Goal: Task Accomplishment & Management: Use online tool/utility

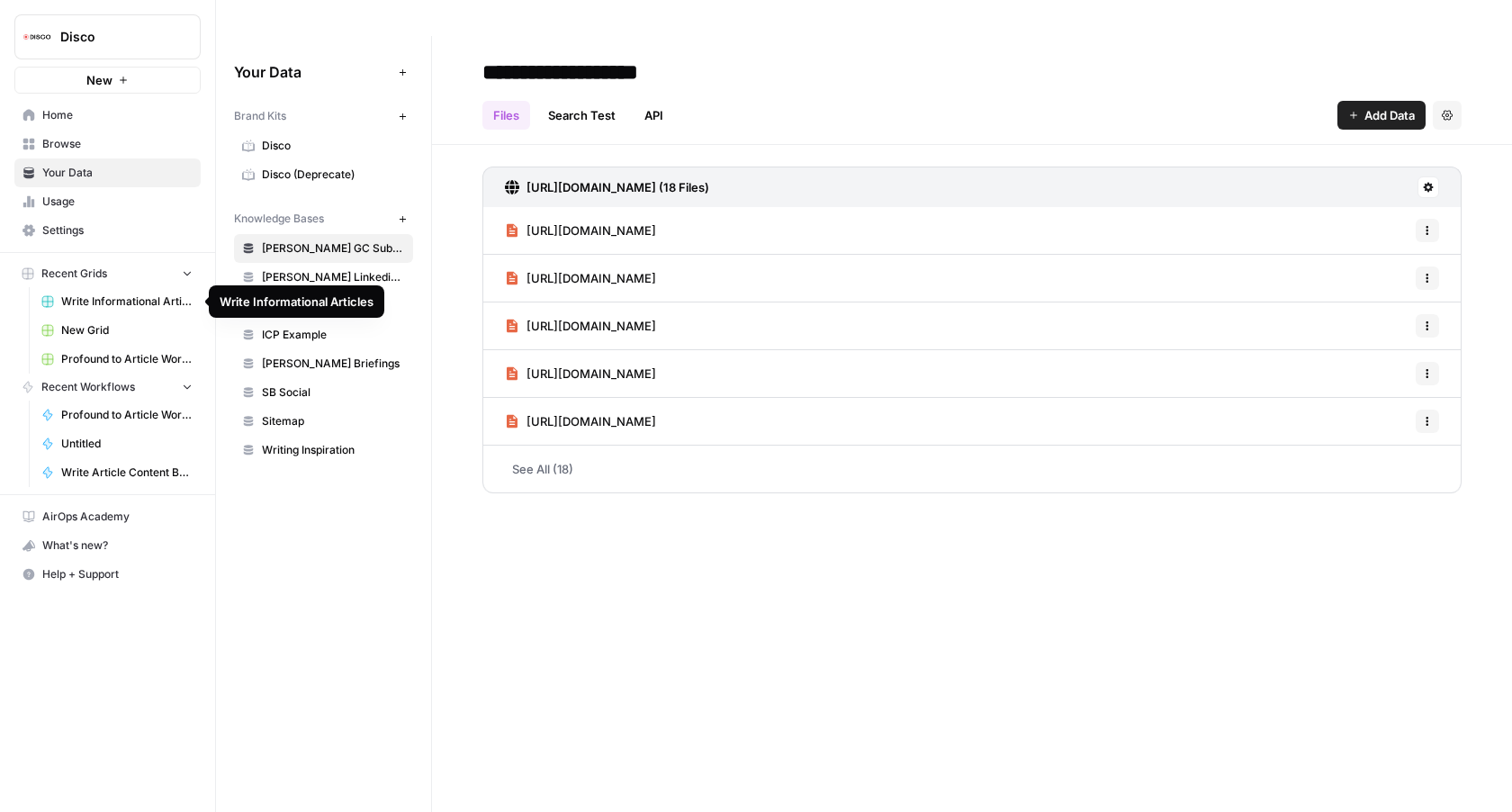
click at [156, 297] on span "Write Informational Articles" at bounding box center [127, 301] width 132 height 16
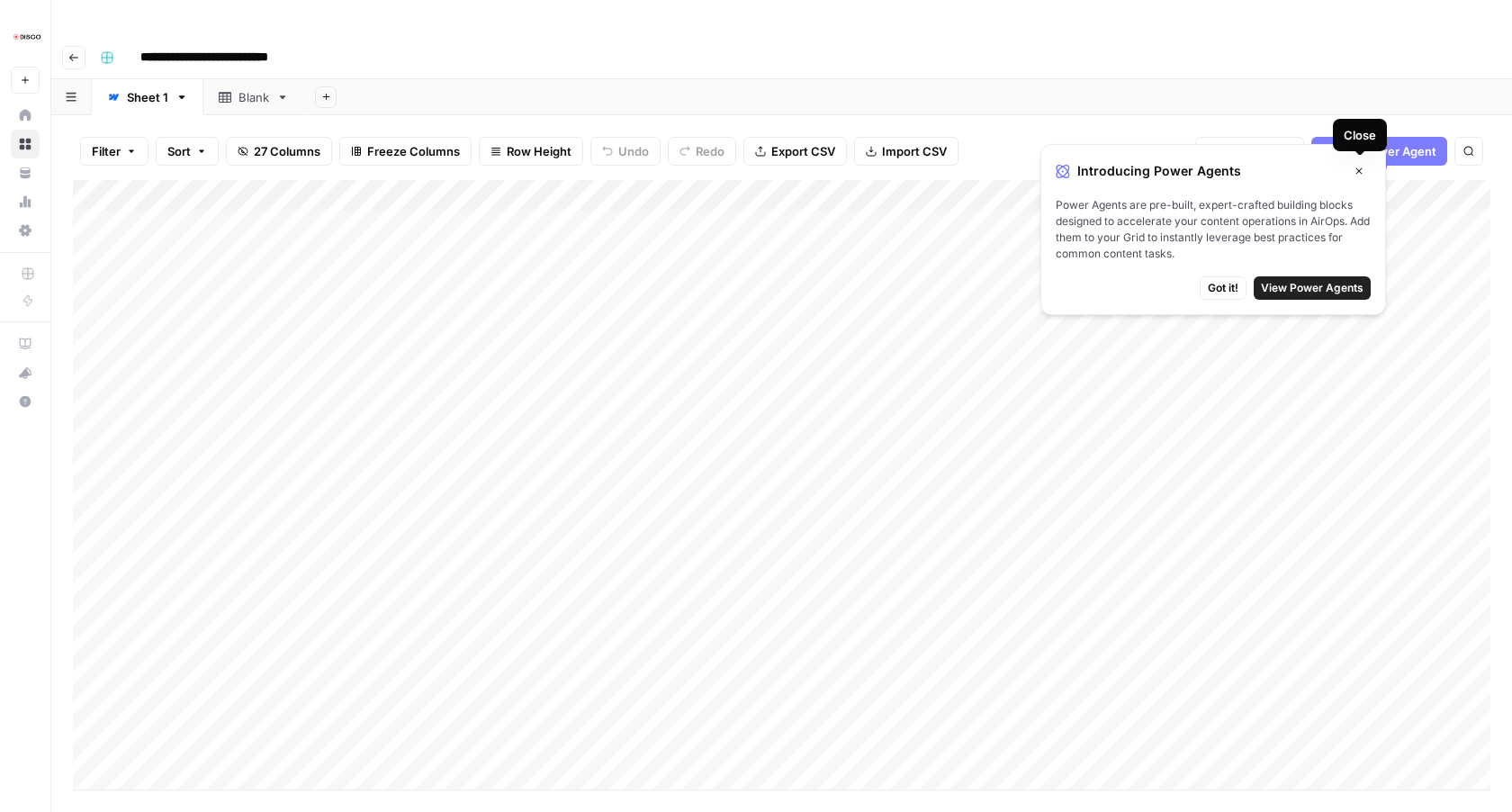
click at [1369, 167] on button "Close" at bounding box center [1359, 171] width 23 height 23
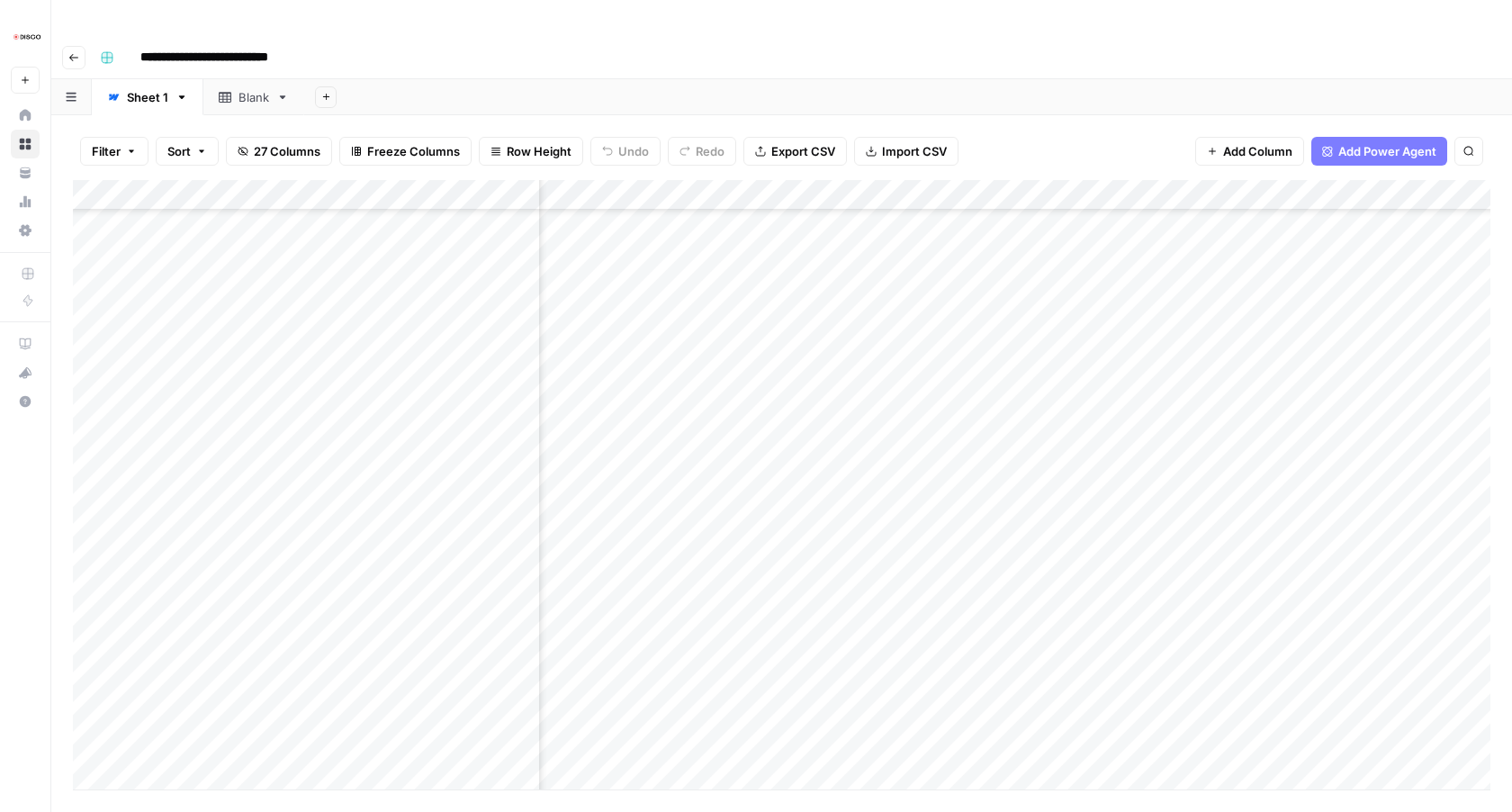
scroll to position [1111, 1846]
click at [747, 298] on div "Add Column" at bounding box center [782, 485] width 1418 height 609
click at [1219, 298] on div "Add Column" at bounding box center [782, 485] width 1418 height 609
click at [1217, 330] on div "Add Column" at bounding box center [782, 485] width 1418 height 609
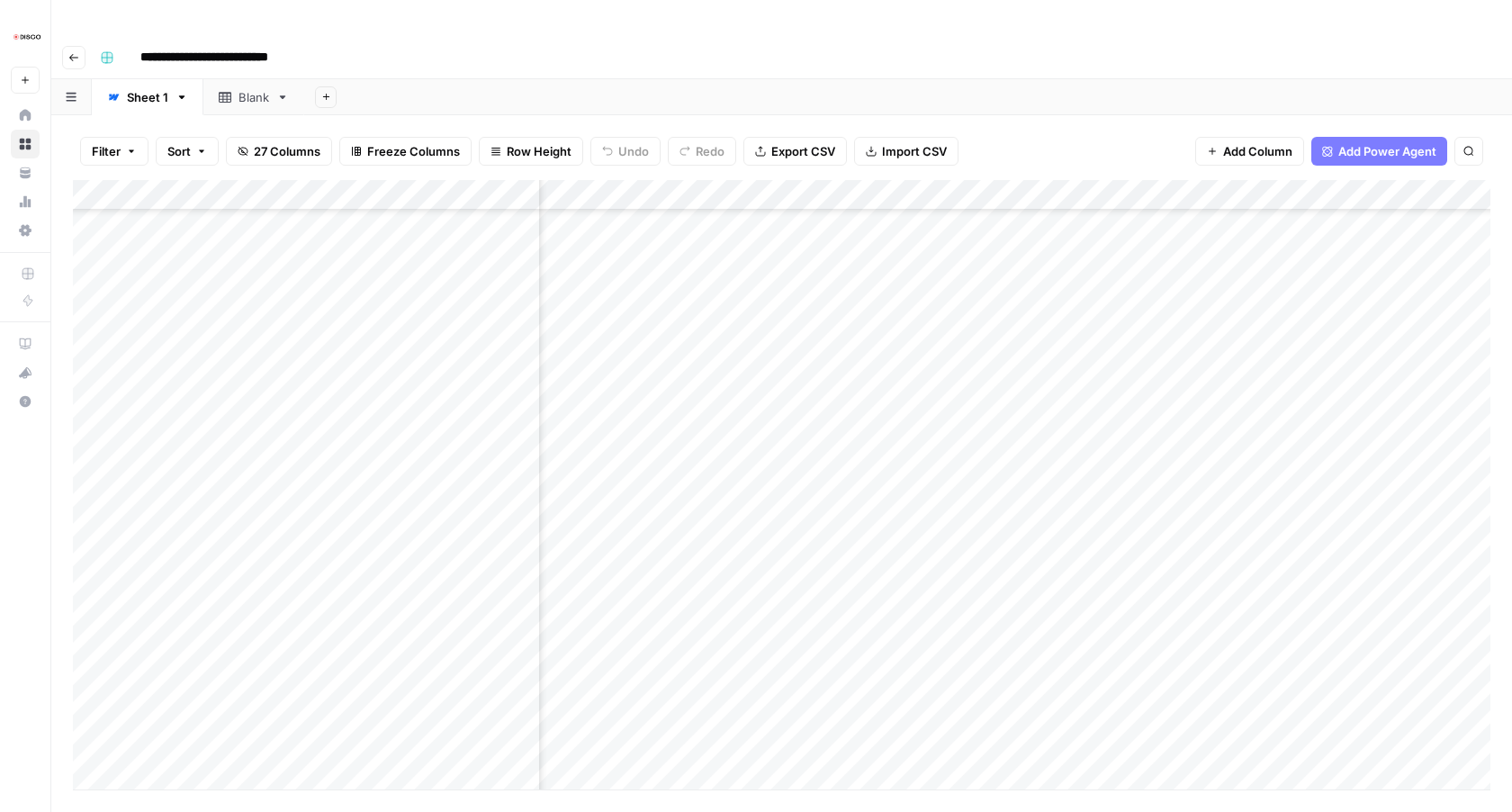
click at [1217, 359] on div "Add Column" at bounding box center [782, 485] width 1418 height 609
click at [1218, 389] on div "Add Column" at bounding box center [782, 485] width 1418 height 609
click at [1217, 426] on div "Add Column" at bounding box center [782, 485] width 1418 height 609
click at [1218, 452] on div "Add Column" at bounding box center [782, 485] width 1418 height 609
click at [1218, 484] on div "Add Column" at bounding box center [782, 485] width 1418 height 609
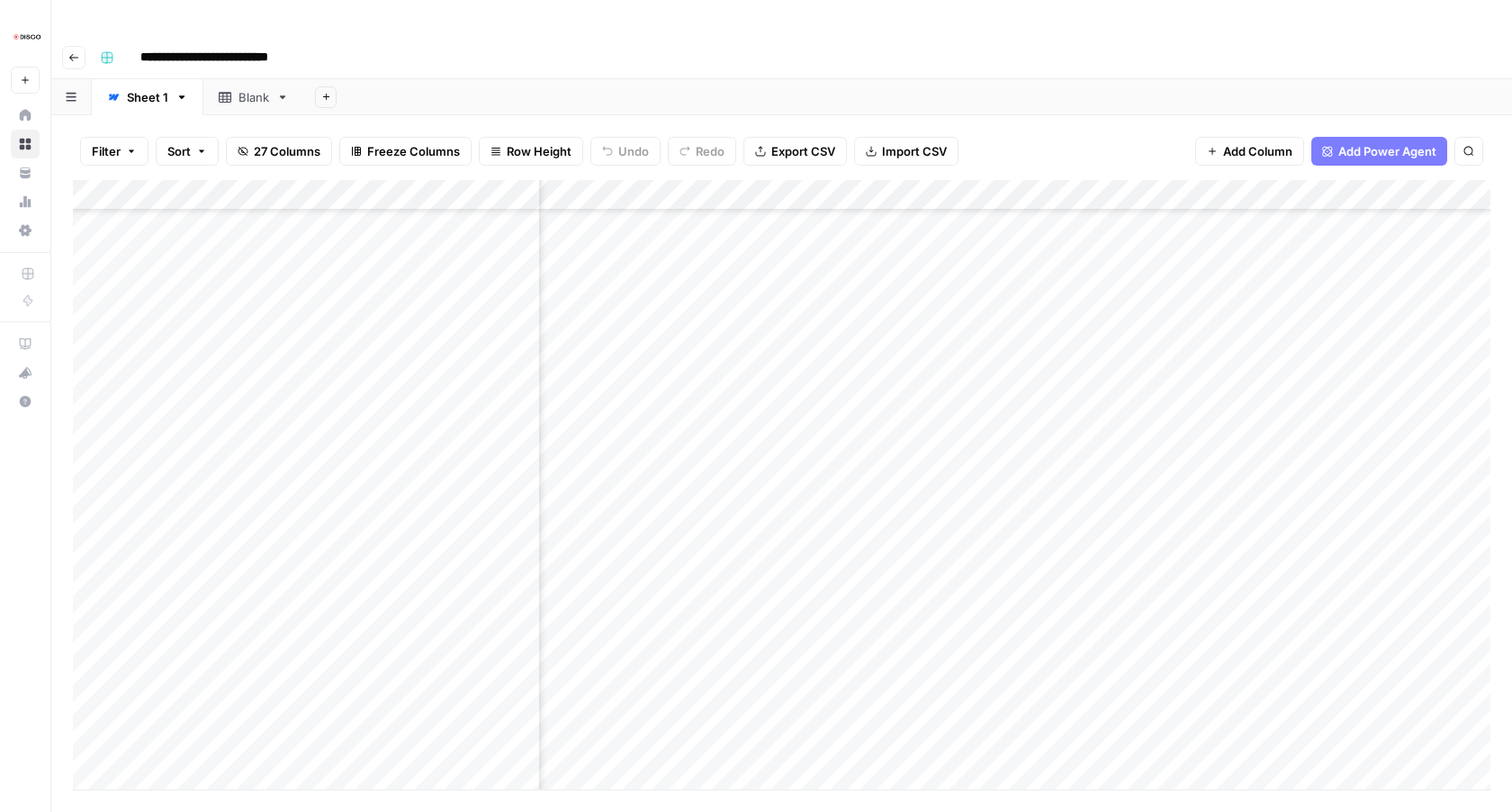
click at [1218, 514] on div "Add Column" at bounding box center [782, 485] width 1418 height 609
click at [1218, 543] on div "Add Column" at bounding box center [782, 485] width 1418 height 609
click at [1299, 234] on div "Add Column" at bounding box center [782, 485] width 1418 height 609
click at [1305, 263] on div "Add Column" at bounding box center [782, 485] width 1418 height 609
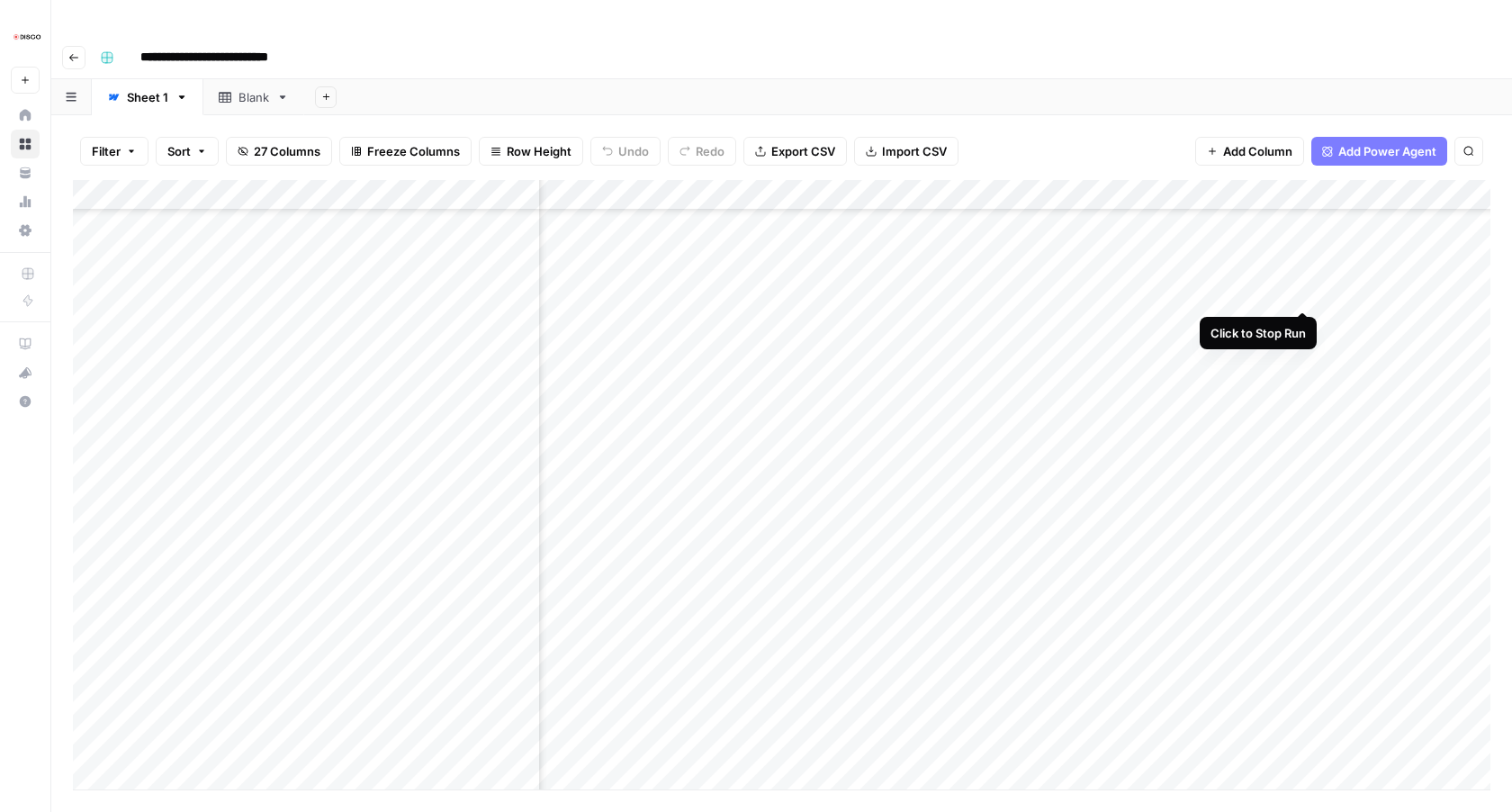
click at [1305, 291] on div "Add Column" at bounding box center [782, 485] width 1418 height 609
click at [1305, 320] on div "Add Column" at bounding box center [782, 485] width 1418 height 609
click at [1304, 351] on div "Add Column" at bounding box center [782, 485] width 1418 height 609
click at [1300, 383] on div "Add Column" at bounding box center [782, 485] width 1418 height 609
click at [1304, 411] on div "Add Column" at bounding box center [782, 485] width 1418 height 609
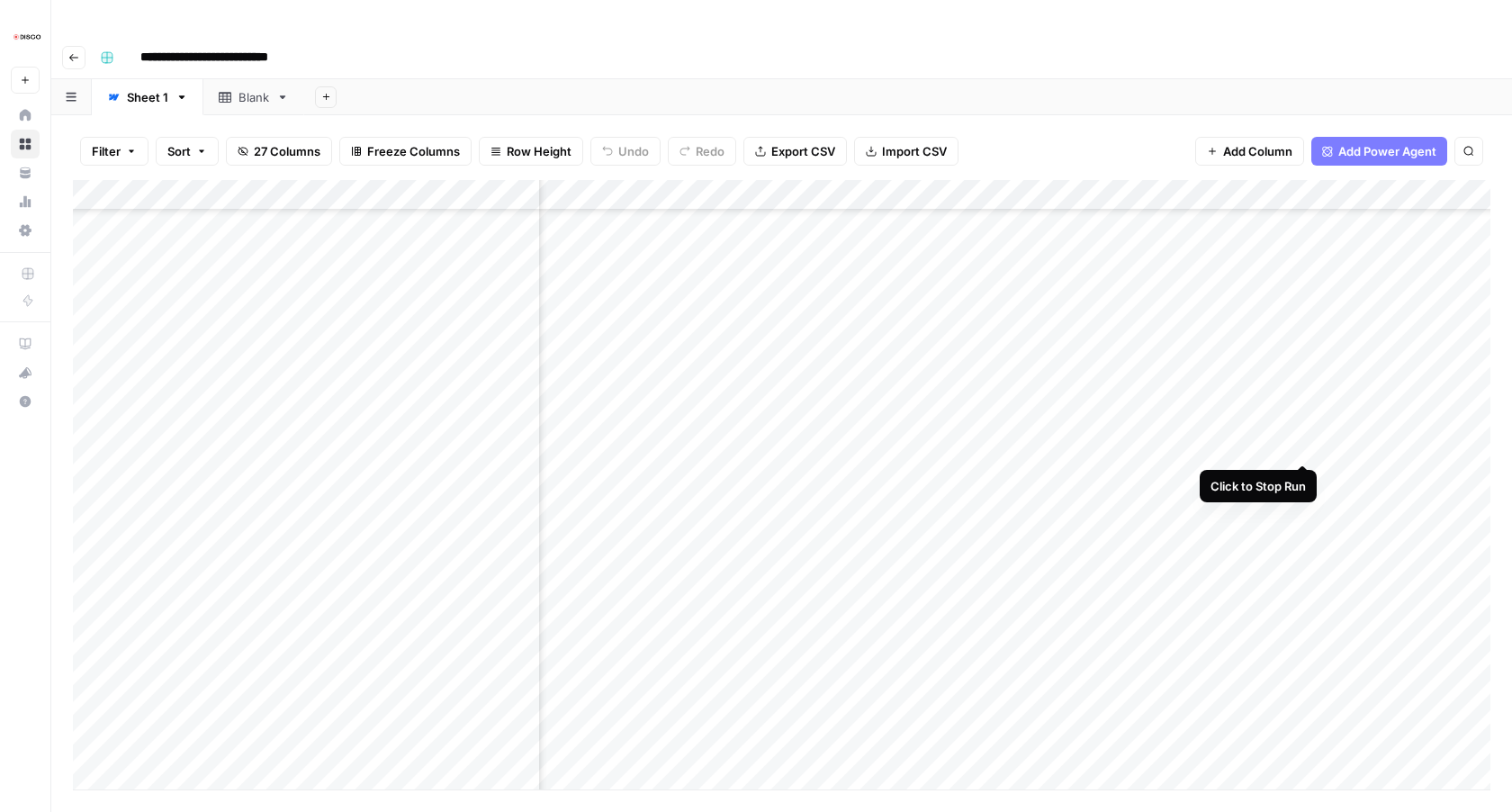
click at [1305, 443] on div "Add Column" at bounding box center [782, 485] width 1418 height 609
click at [1305, 478] on div "Add Column" at bounding box center [782, 485] width 1418 height 609
click at [908, 191] on div "Add Column" at bounding box center [782, 485] width 1418 height 609
click at [909, 211] on div "Add Column" at bounding box center [782, 485] width 1418 height 609
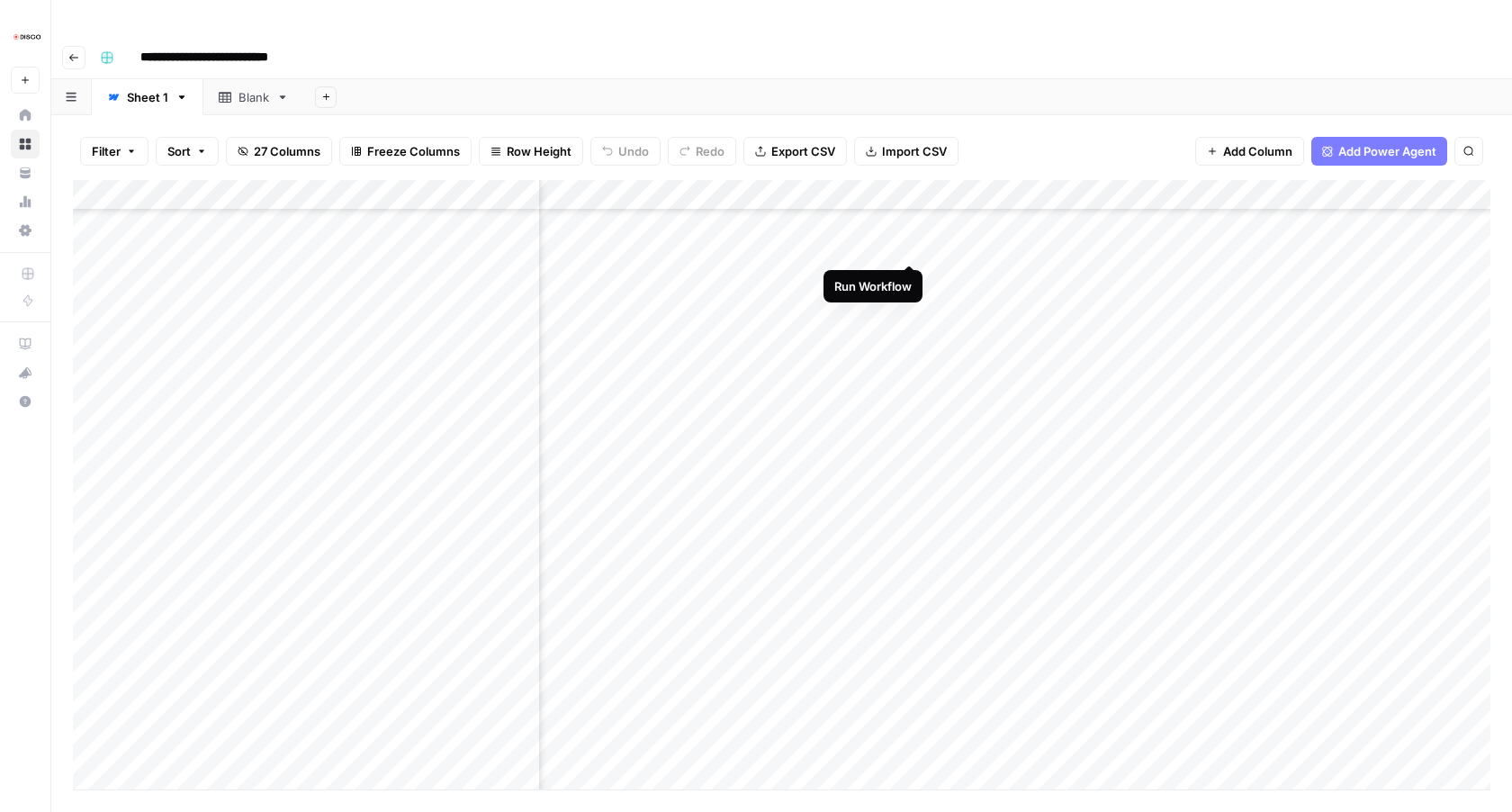
click at [909, 241] on div "Add Column" at bounding box center [782, 485] width 1418 height 609
click at [909, 273] on div "Add Column" at bounding box center [782, 485] width 1418 height 609
click at [909, 308] on div "Add Column" at bounding box center [782, 485] width 1418 height 609
click at [908, 335] on div "Add Column" at bounding box center [782, 485] width 1418 height 609
click at [907, 361] on div "Add Column" at bounding box center [782, 485] width 1418 height 609
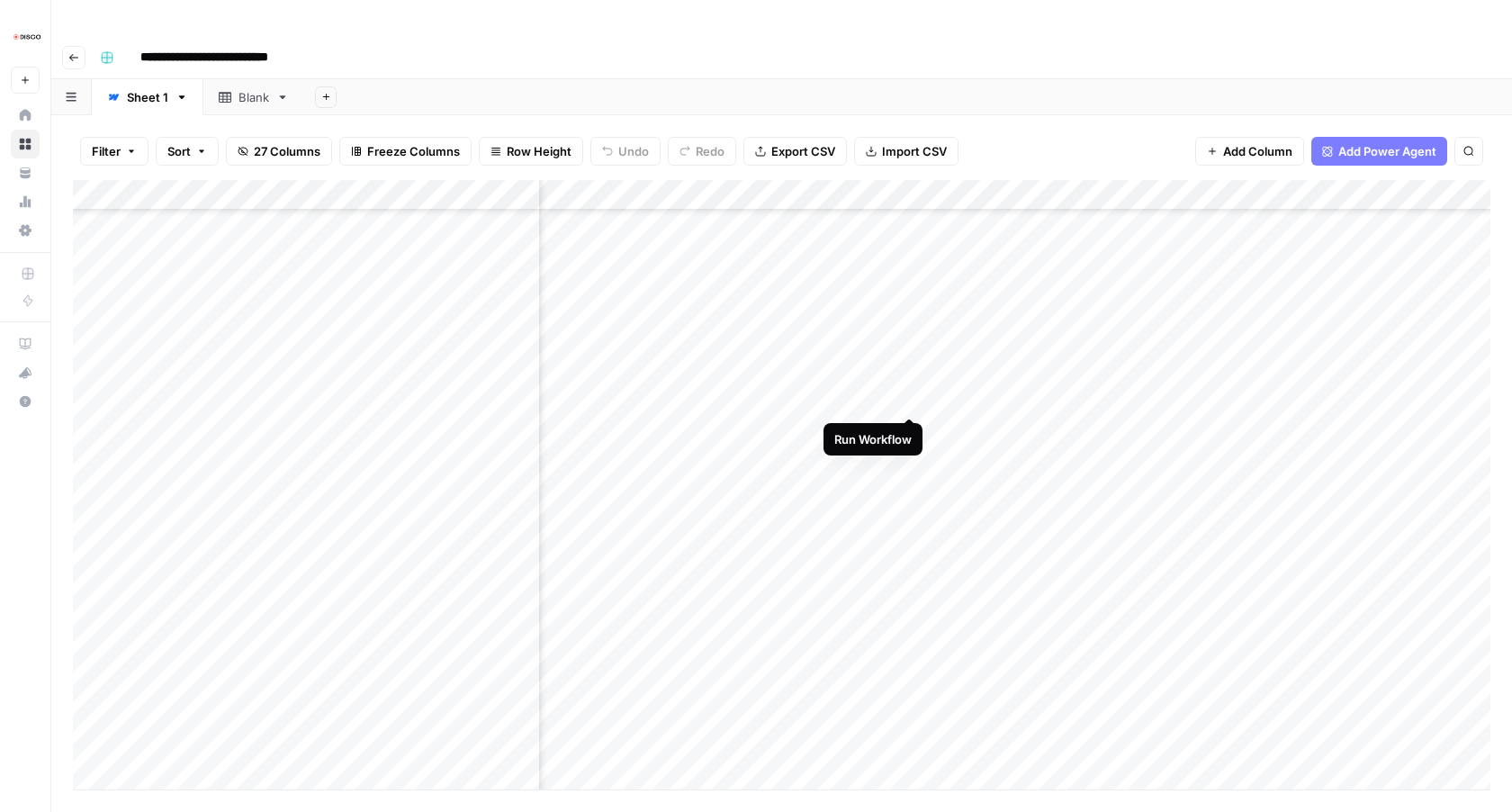
click at [909, 397] on div "Add Column" at bounding box center [782, 485] width 1418 height 609
click at [909, 433] on div "Add Column" at bounding box center [782, 485] width 1418 height 609
click at [1236, 252] on div "Add Column" at bounding box center [782, 485] width 1418 height 609
click at [1236, 282] on div "Add Column" at bounding box center [782, 485] width 1418 height 609
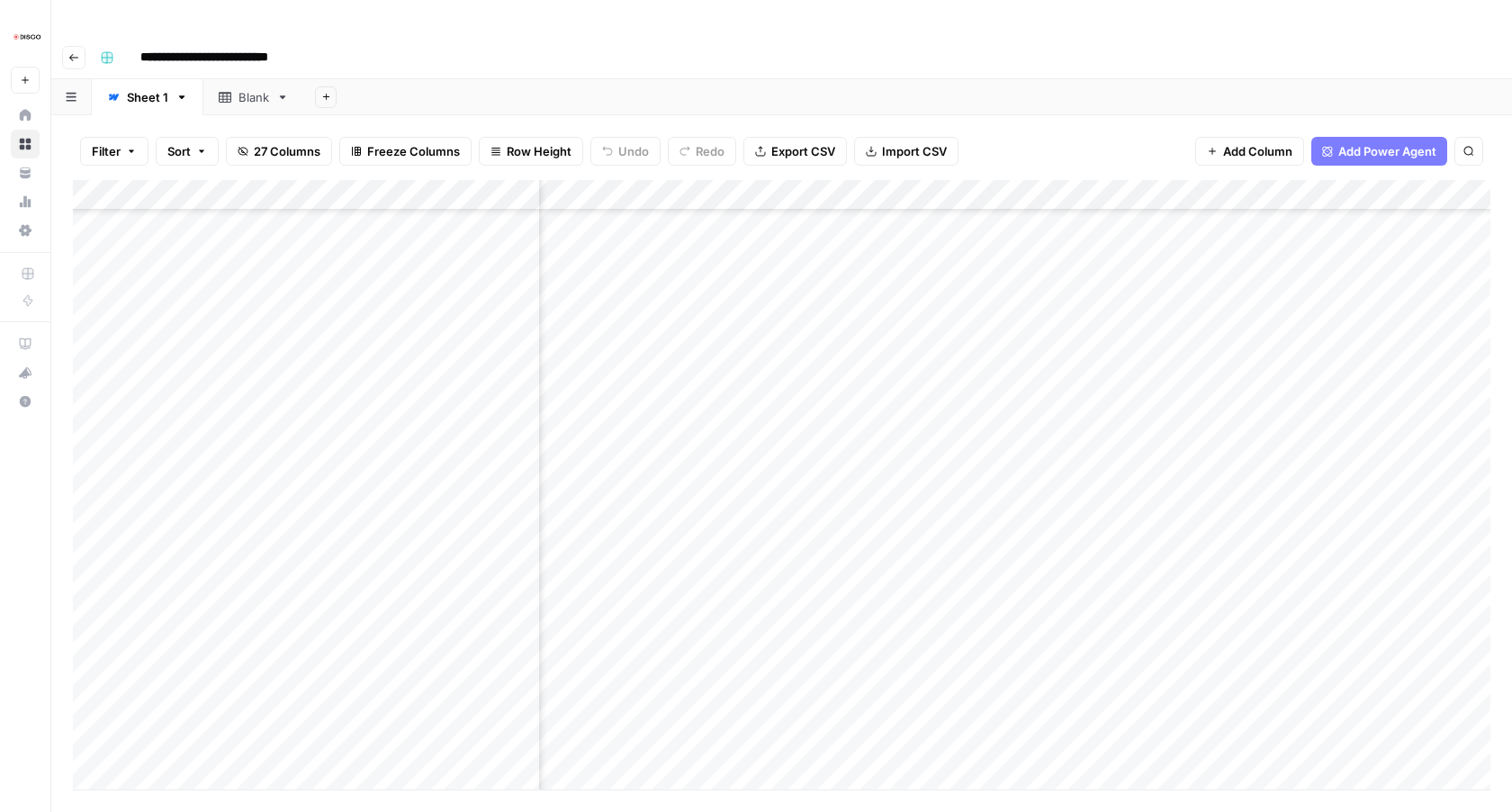
click at [1235, 250] on div "Add Column" at bounding box center [782, 485] width 1418 height 609
click at [1236, 282] on div "Add Column" at bounding box center [782, 485] width 1418 height 609
click at [1232, 312] on div "Add Column" at bounding box center [782, 485] width 1418 height 609
click at [1085, 280] on div "Add Column" at bounding box center [782, 485] width 1418 height 609
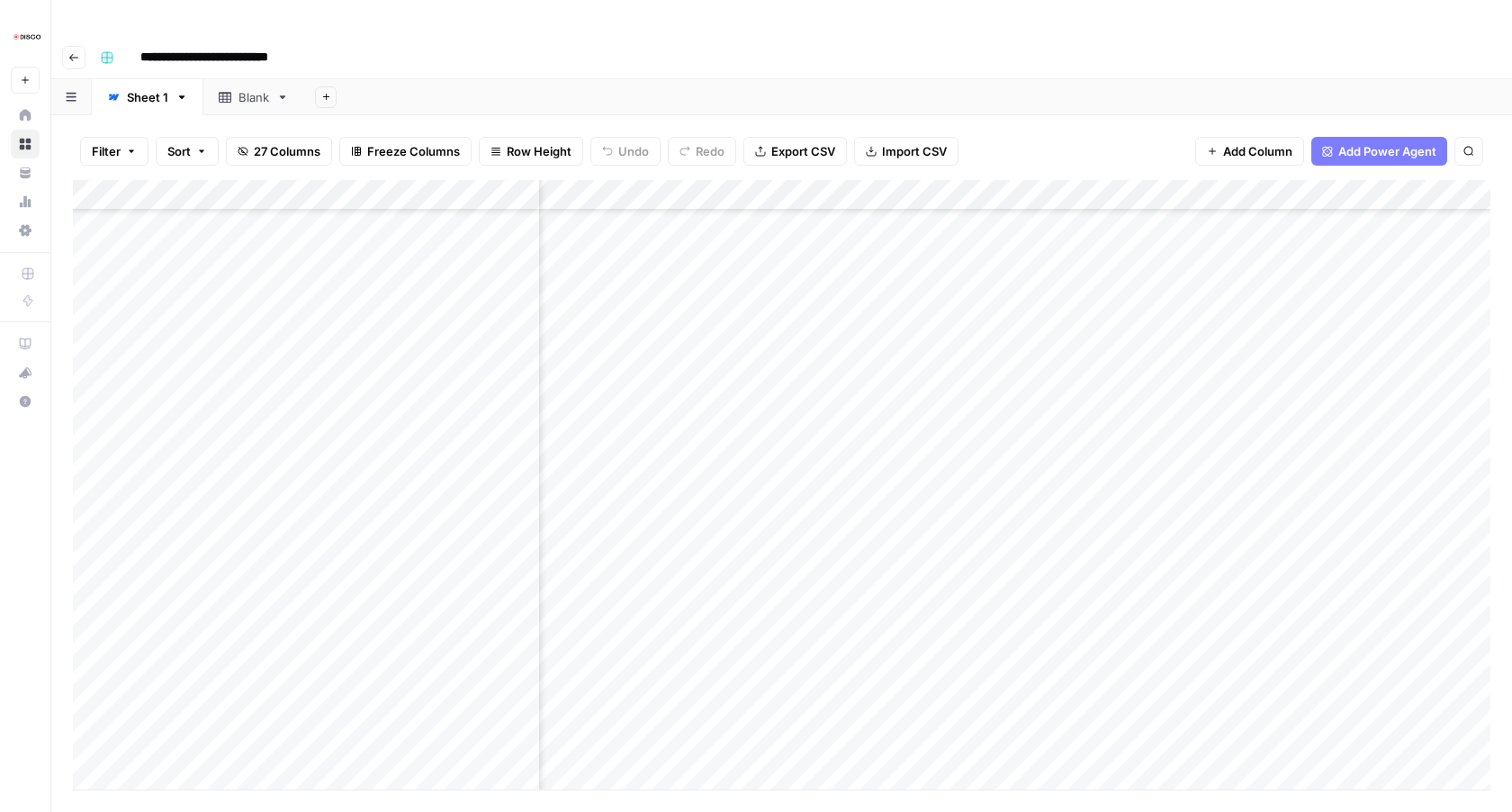
click at [1087, 343] on div "Add Column" at bounding box center [782, 485] width 1418 height 609
click at [1088, 376] on div "Add Column" at bounding box center [782, 485] width 1418 height 609
click at [1088, 408] on div "Add Column" at bounding box center [782, 485] width 1418 height 609
click at [1087, 432] on div "Add Column" at bounding box center [782, 485] width 1418 height 609
click at [1087, 463] on div "Add Column" at bounding box center [782, 485] width 1418 height 609
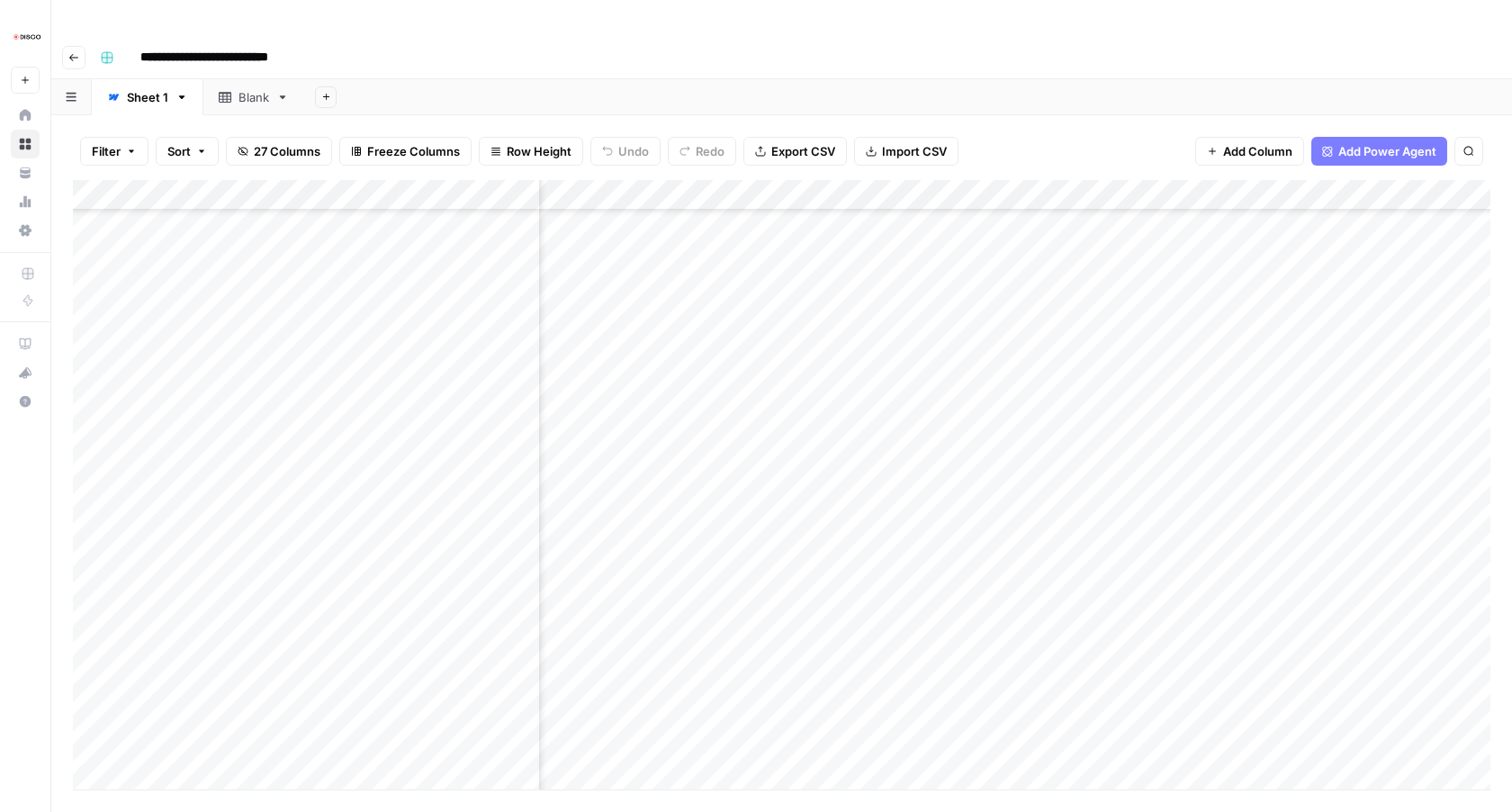
click at [1088, 493] on div "Add Column" at bounding box center [782, 485] width 1418 height 609
click at [1084, 248] on div "Add Column" at bounding box center [782, 485] width 1418 height 609
click at [1089, 306] on div "Add Column" at bounding box center [782, 485] width 1418 height 609
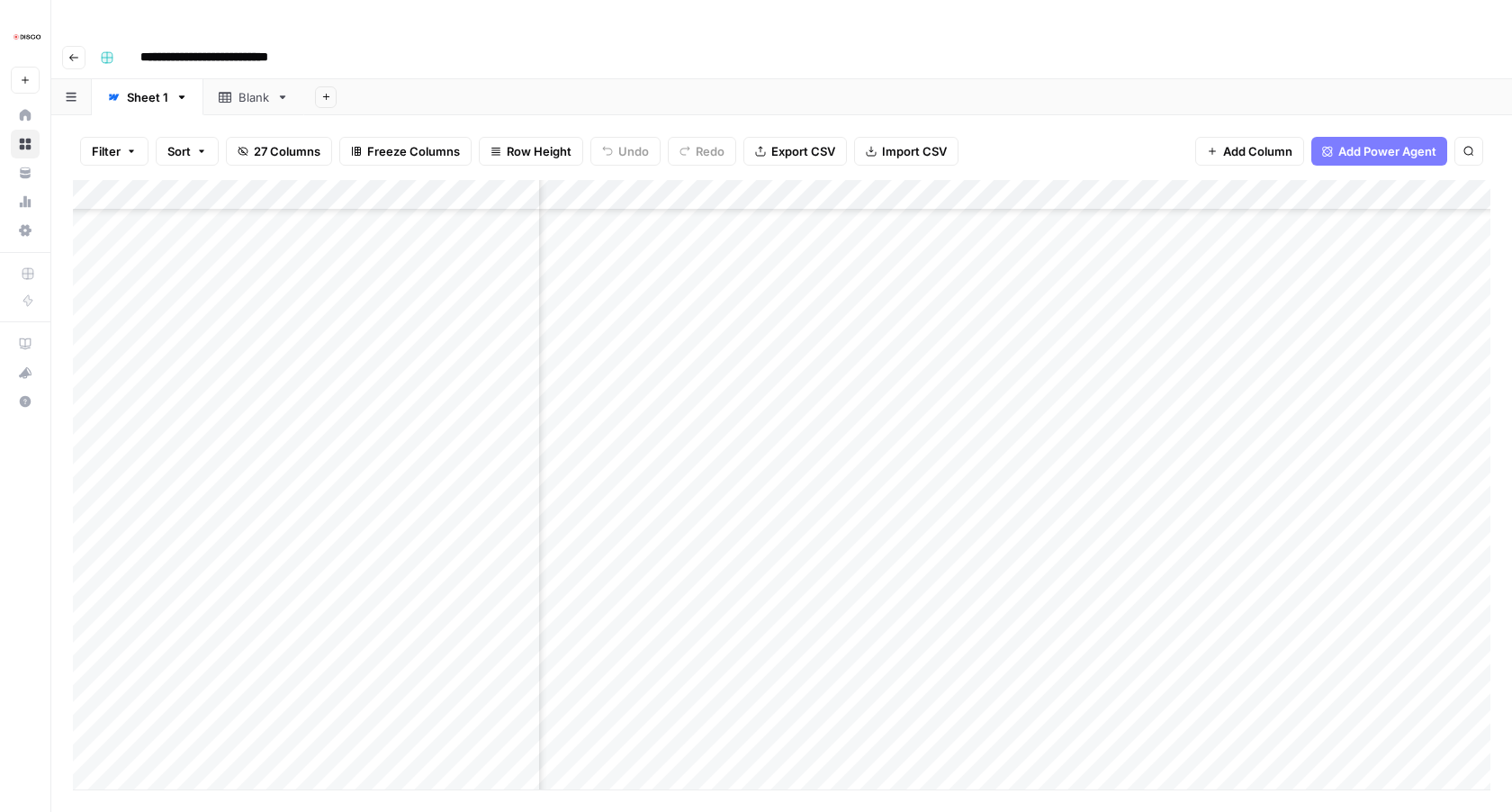
click at [1090, 470] on div "Add Column" at bounding box center [782, 485] width 1418 height 609
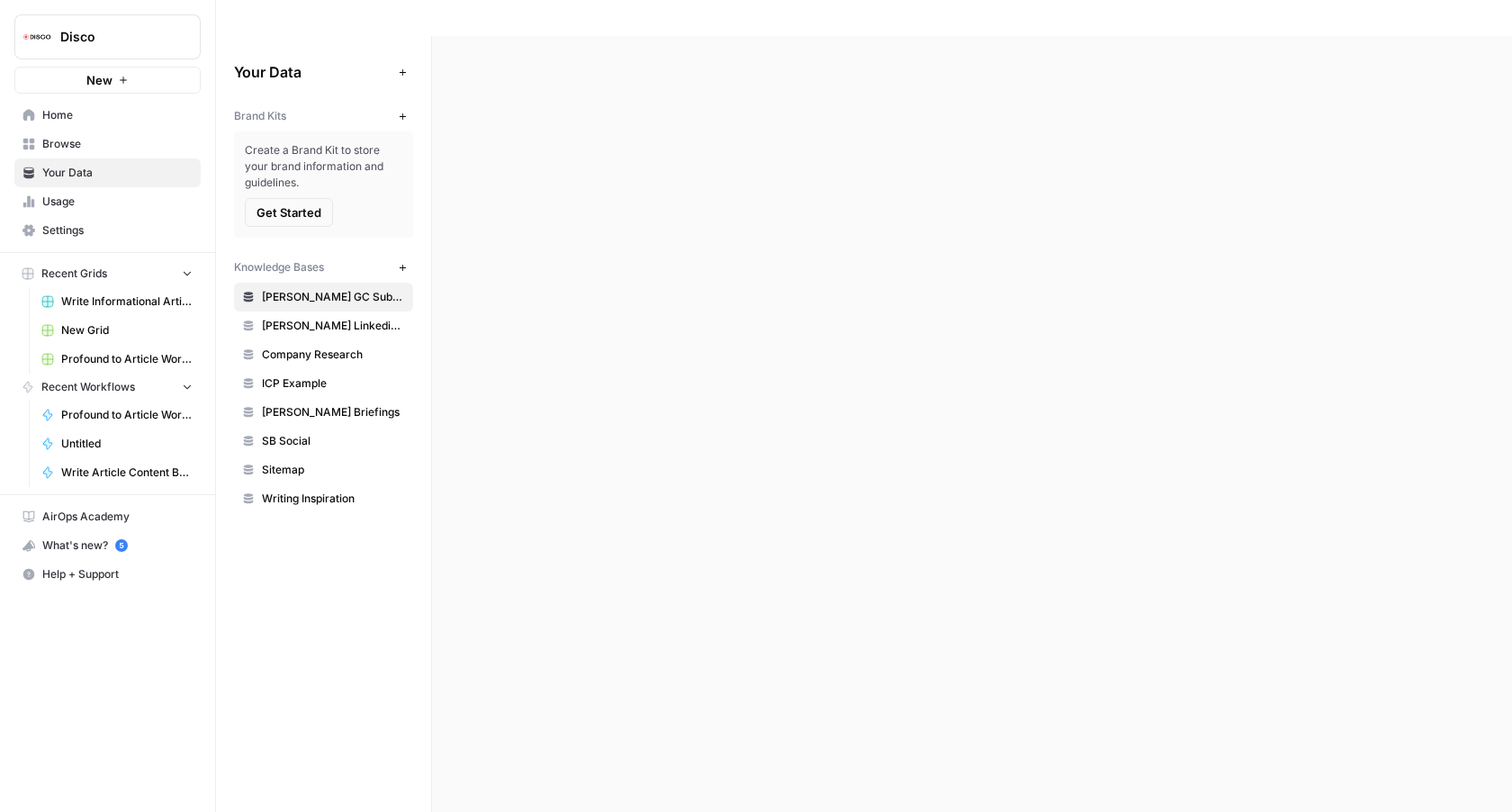
click at [100, 308] on span "Write Informational Articles" at bounding box center [127, 301] width 132 height 16
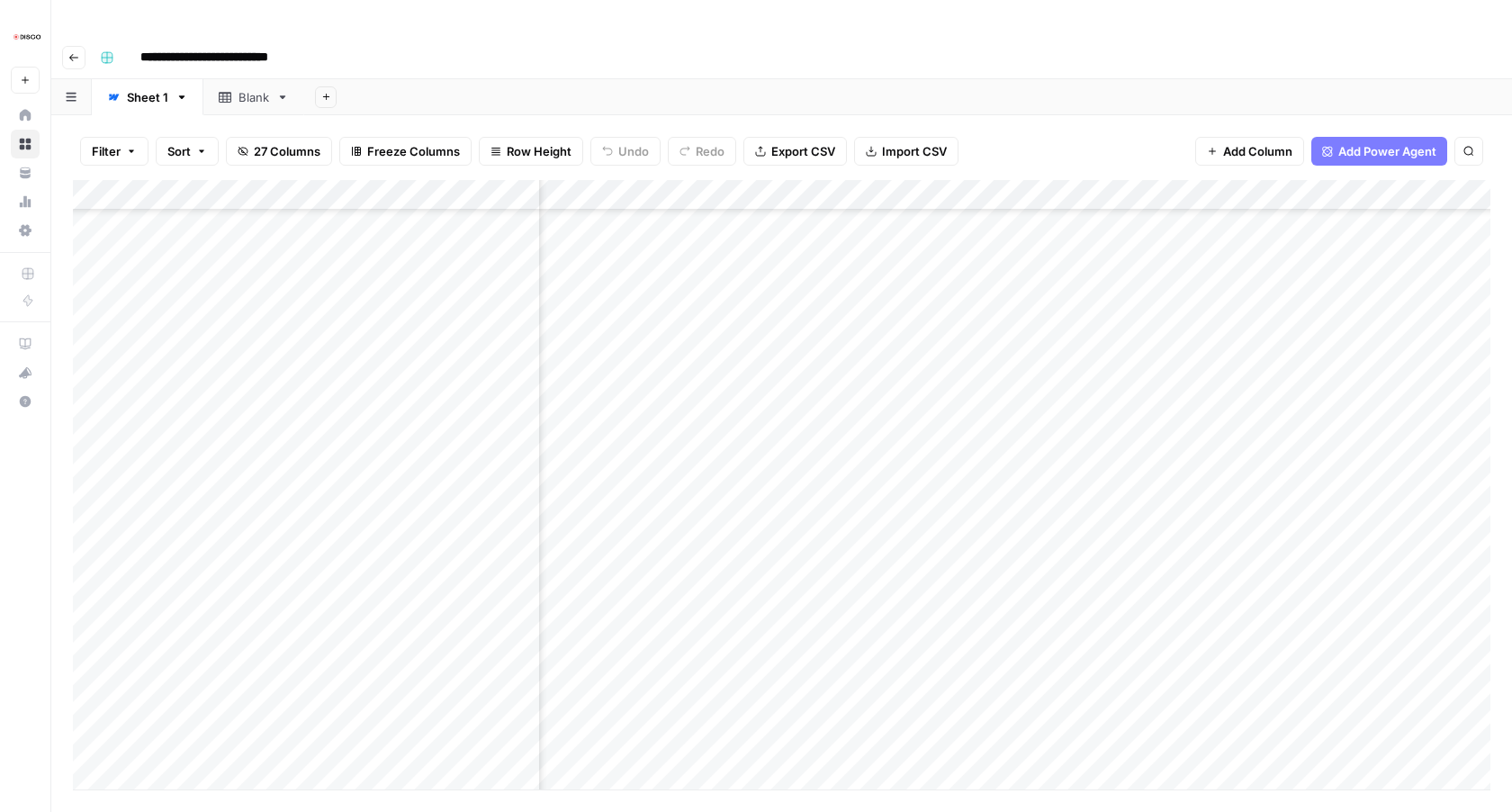
scroll to position [1396, 705]
click at [644, 289] on div "Add Column" at bounding box center [782, 485] width 1418 height 609
click at [644, 324] on div "Add Column" at bounding box center [782, 485] width 1418 height 609
click at [643, 357] on div "Add Column" at bounding box center [782, 485] width 1418 height 609
click at [643, 383] on div "Add Column" at bounding box center [782, 485] width 1418 height 609
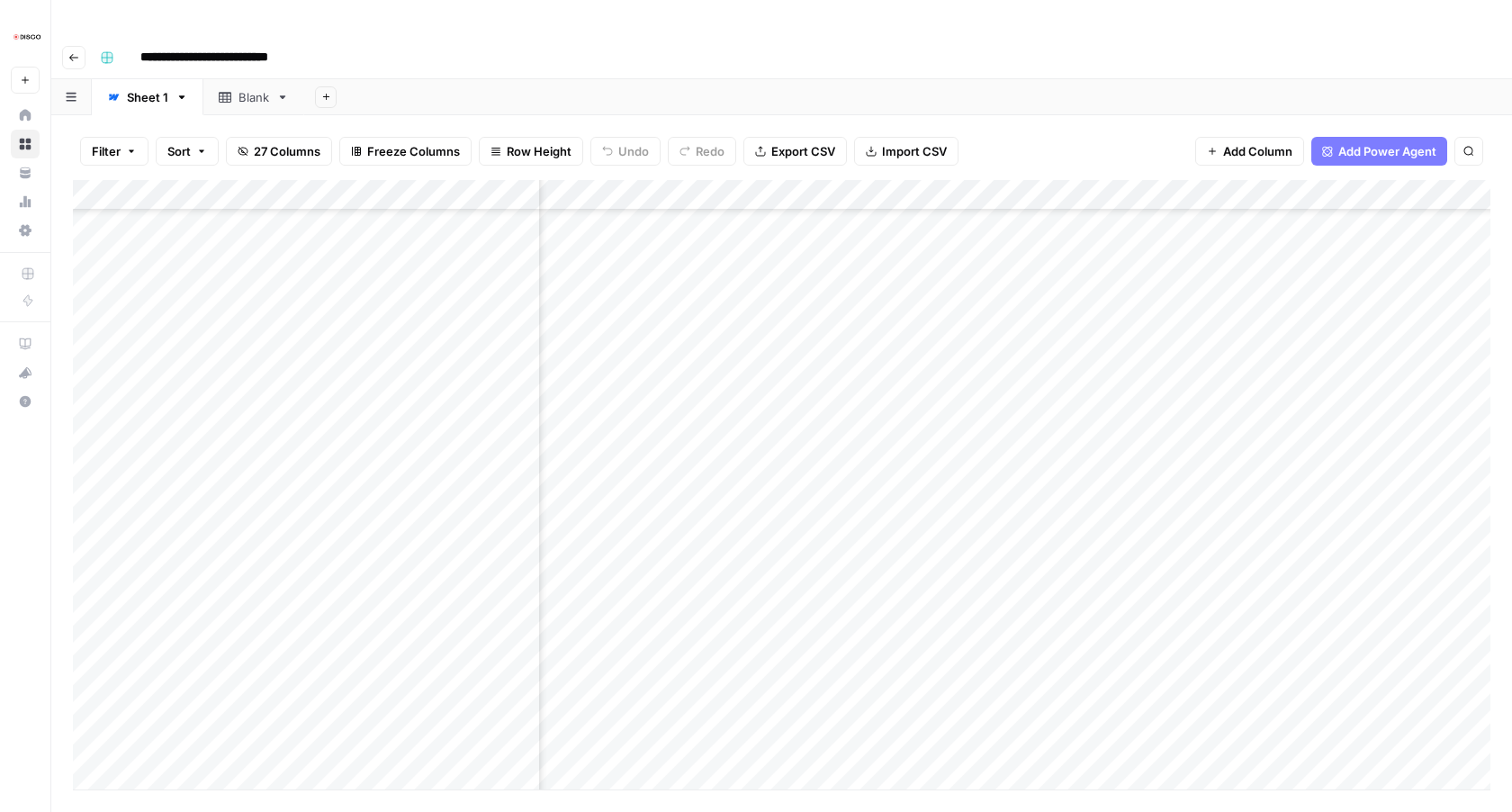
click at [642, 417] on div "Add Column" at bounding box center [782, 485] width 1418 height 609
click at [642, 448] on div "Add Column" at bounding box center [782, 485] width 1418 height 609
click at [642, 474] on div "Add Column" at bounding box center [782, 485] width 1418 height 609
click at [643, 504] on div "Add Column" at bounding box center [782, 485] width 1418 height 609
click at [643, 534] on div "Add Column" at bounding box center [782, 485] width 1418 height 609
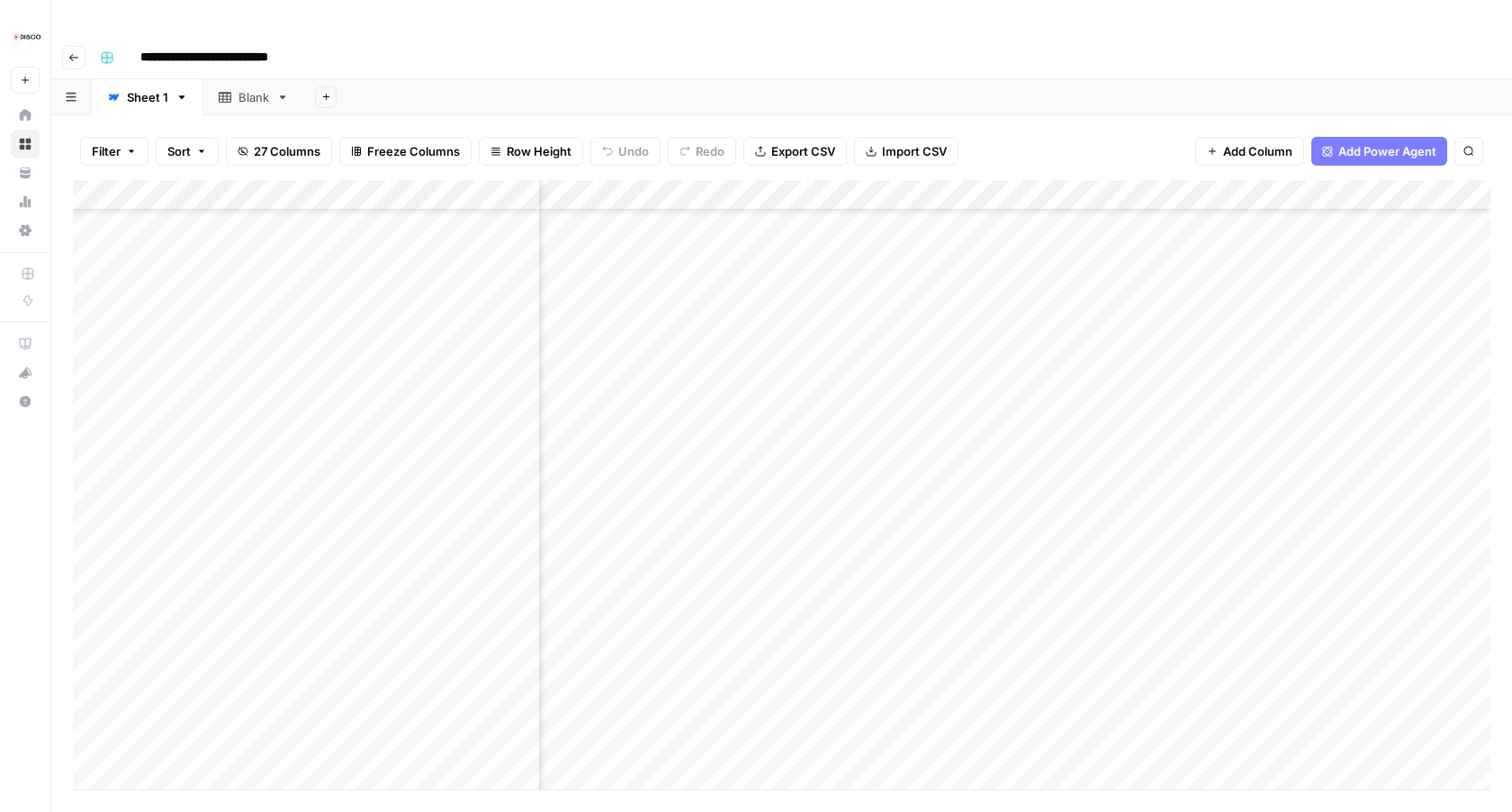
click at [645, 478] on div "Add Column" at bounding box center [782, 485] width 1418 height 609
click at [646, 445] on div "Add Column" at bounding box center [782, 485] width 1418 height 609
click at [646, 516] on div "Add Column" at bounding box center [782, 485] width 1418 height 609
click at [645, 547] on div "Add Column" at bounding box center [782, 485] width 1418 height 609
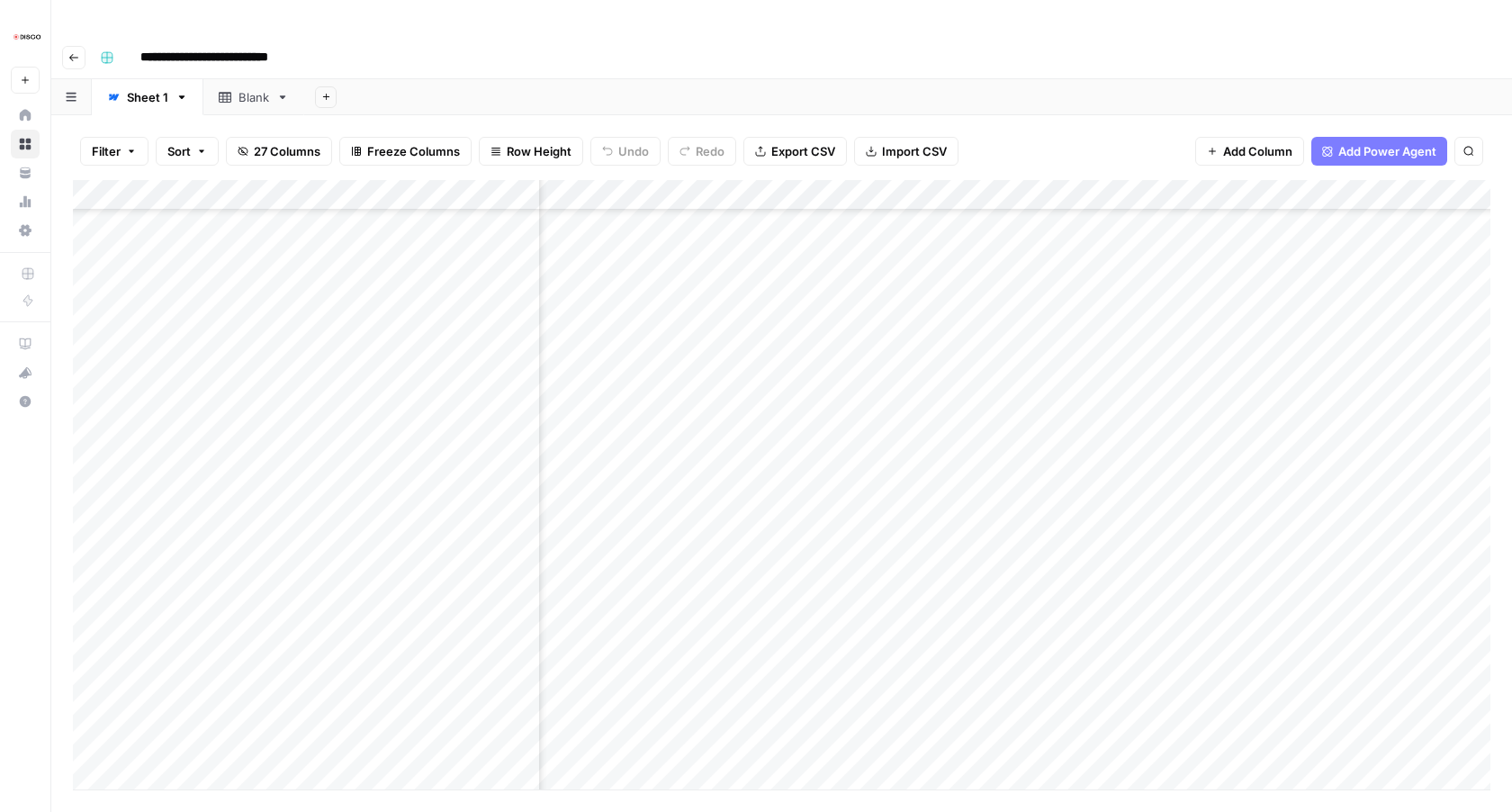
click at [645, 574] on div "Add Column" at bounding box center [782, 485] width 1418 height 609
click at [644, 605] on div "Add Column" at bounding box center [782, 485] width 1418 height 609
click at [643, 636] on div "Add Column" at bounding box center [782, 485] width 1418 height 609
click at [641, 668] on div "Add Column" at bounding box center [782, 485] width 1418 height 609
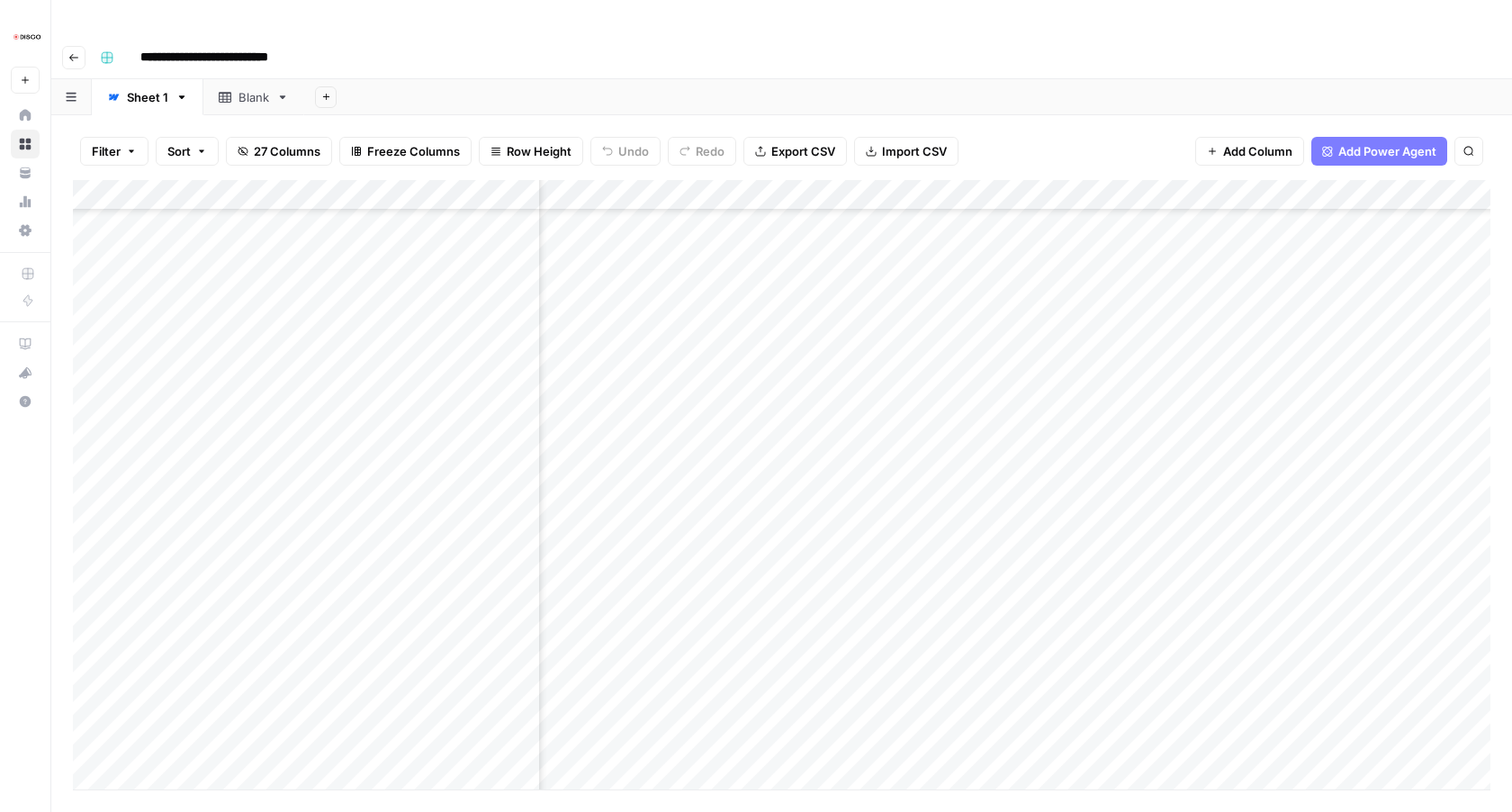
click at [647, 453] on div "Add Column" at bounding box center [782, 485] width 1418 height 609
click at [643, 483] on div "Add Column" at bounding box center [782, 485] width 1418 height 609
click at [643, 513] on div "Add Column" at bounding box center [782, 485] width 1418 height 609
click at [643, 543] on div "Add Column" at bounding box center [782, 485] width 1418 height 609
click at [643, 576] on div "Add Column" at bounding box center [782, 485] width 1418 height 609
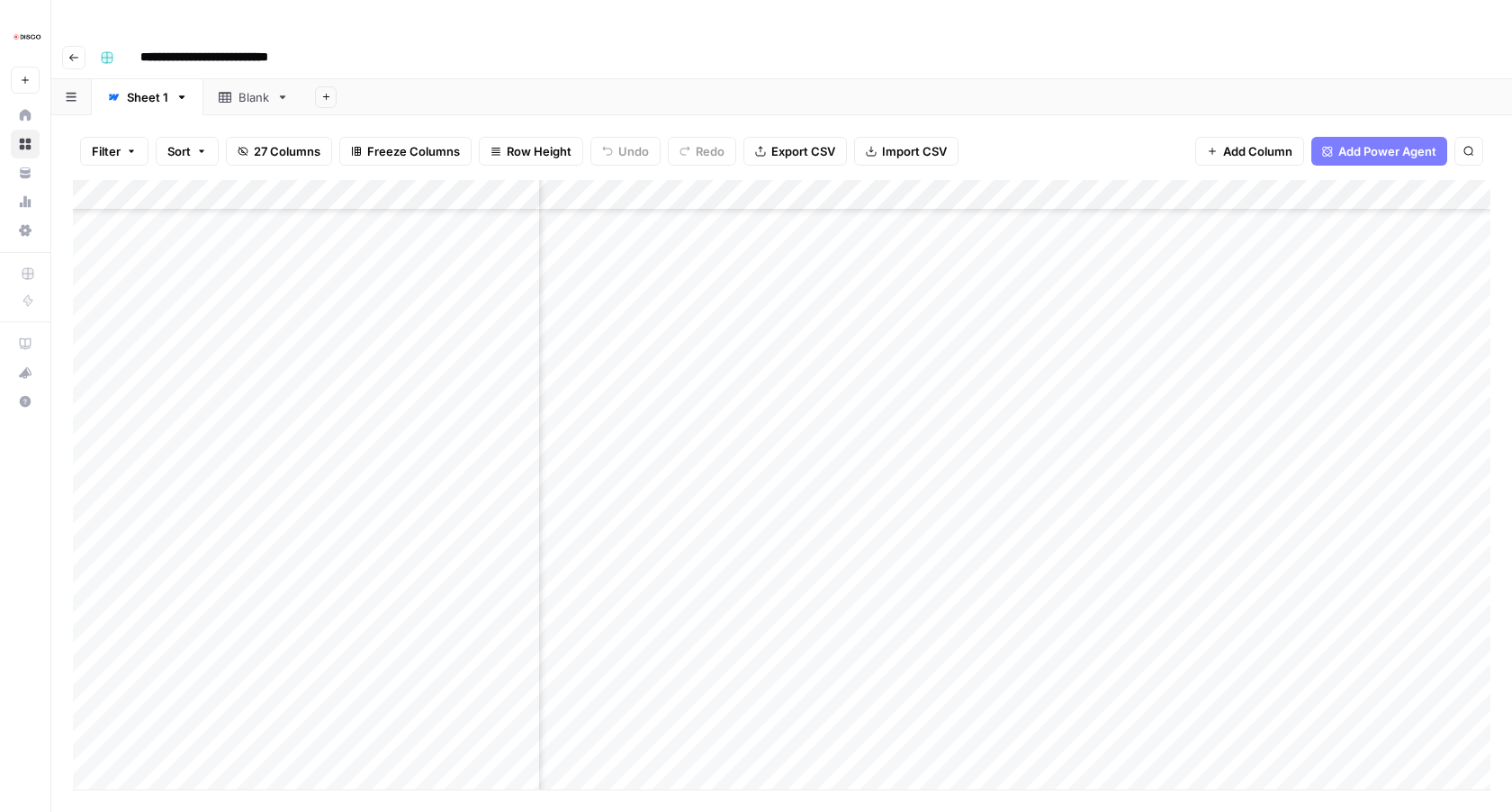
click at [643, 605] on div "Add Column" at bounding box center [782, 485] width 1418 height 609
click at [642, 633] on div "Add Column" at bounding box center [782, 485] width 1418 height 609
click at [645, 433] on div "Add Column" at bounding box center [782, 485] width 1418 height 609
click at [646, 466] on div "Add Column" at bounding box center [782, 485] width 1418 height 609
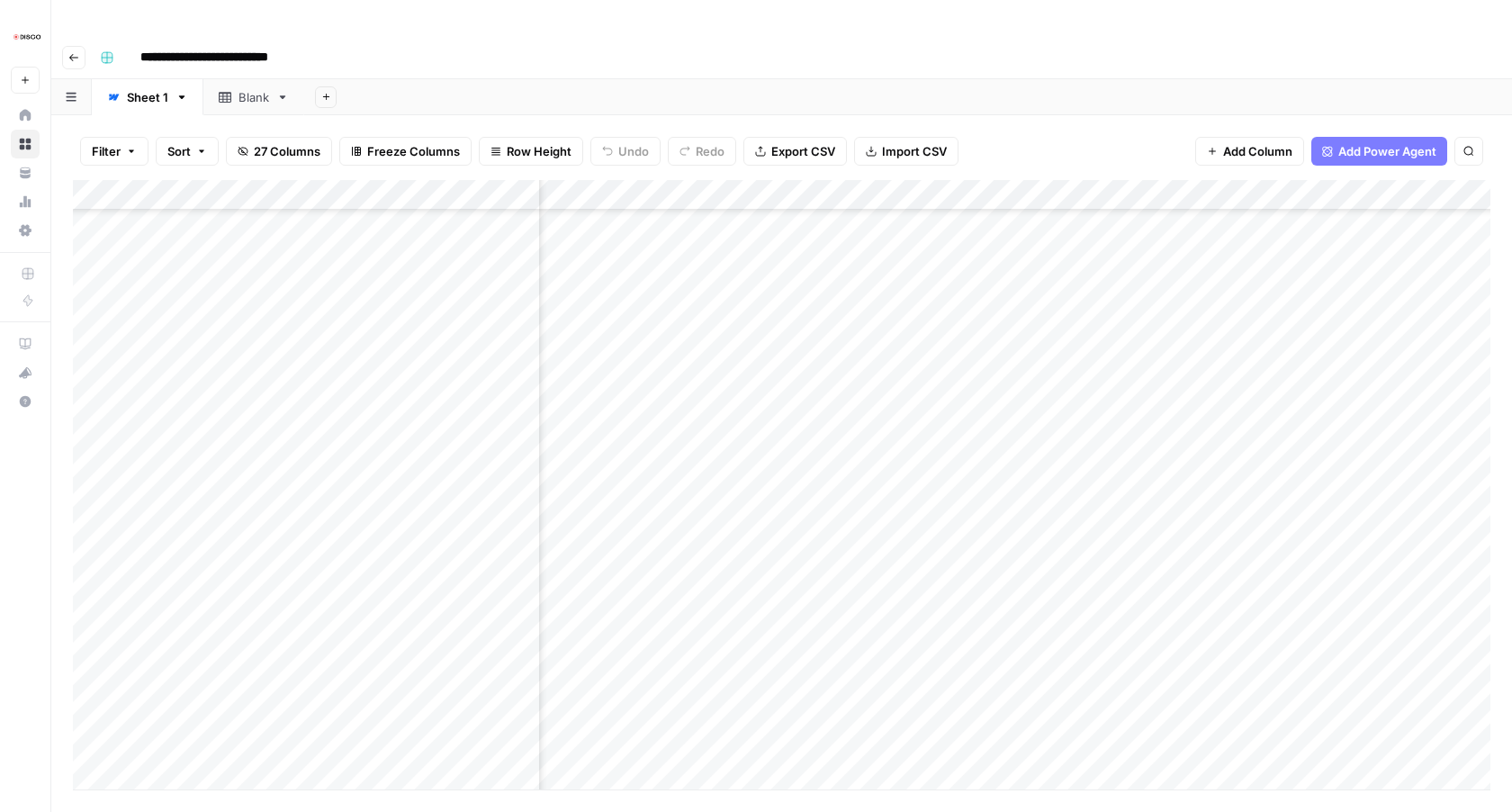
click at [643, 500] on div "Add Column" at bounding box center [782, 485] width 1418 height 609
click at [640, 525] on div "Add Column" at bounding box center [782, 485] width 1418 height 609
click at [644, 561] on div "Add Column" at bounding box center [782, 485] width 1418 height 609
click at [643, 587] on div "Add Column" at bounding box center [782, 485] width 1418 height 609
click at [643, 621] on div "Add Column" at bounding box center [782, 485] width 1418 height 609
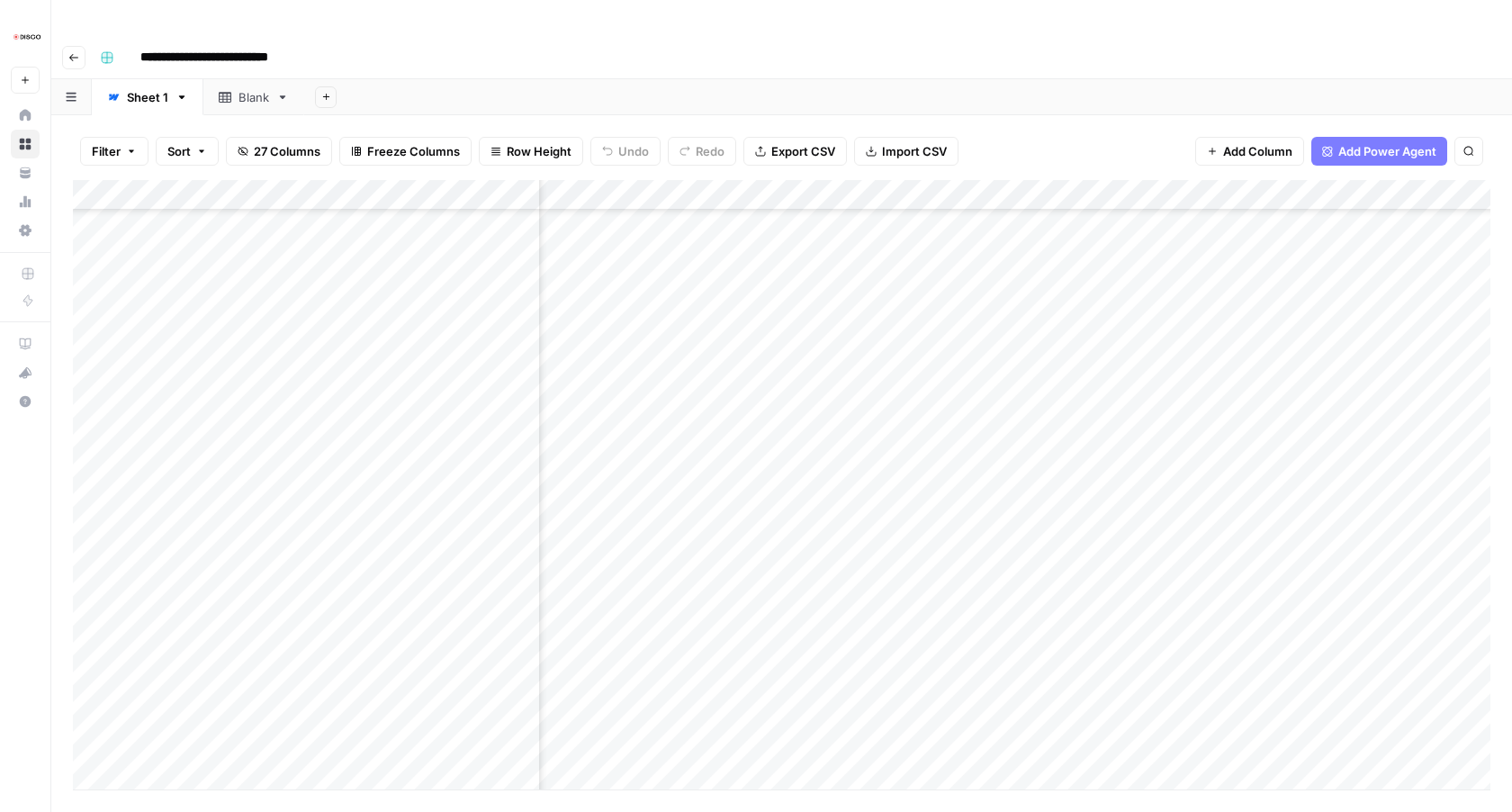
click at [642, 654] on div "Add Column" at bounding box center [782, 485] width 1418 height 609
click at [643, 449] on div "Add Column" at bounding box center [782, 485] width 1418 height 609
click at [643, 478] on div "Add Column" at bounding box center [782, 485] width 1418 height 609
click at [643, 504] on div "Add Column" at bounding box center [782, 485] width 1418 height 609
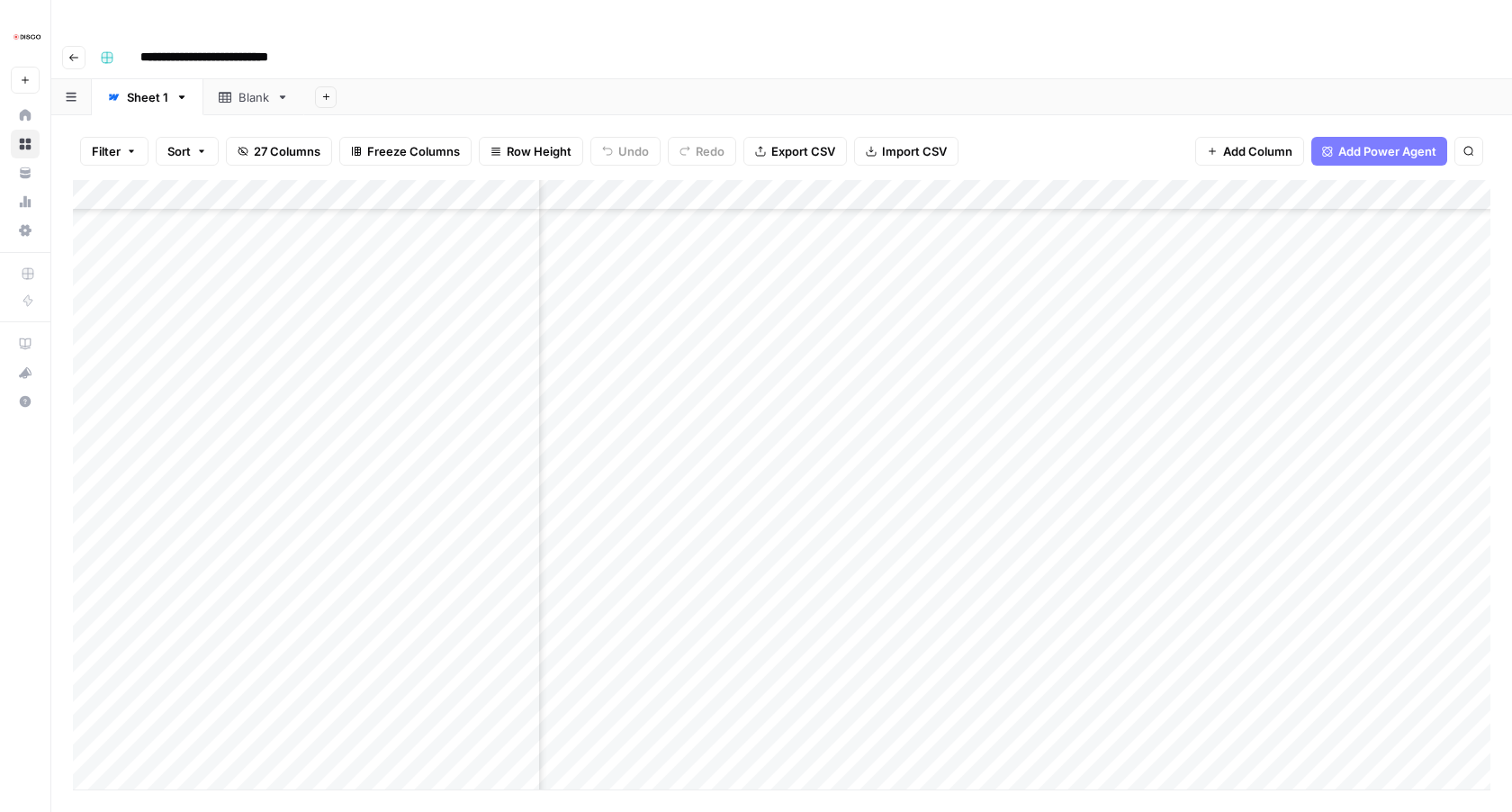
click at [643, 537] on div "Add Column" at bounding box center [782, 485] width 1418 height 609
click at [643, 568] on div "Add Column" at bounding box center [782, 485] width 1418 height 609
click at [643, 598] on div "Add Column" at bounding box center [782, 485] width 1418 height 609
click at [642, 631] on div "Add Column" at bounding box center [782, 485] width 1418 height 609
click at [644, 663] on div "Add Column" at bounding box center [782, 485] width 1418 height 609
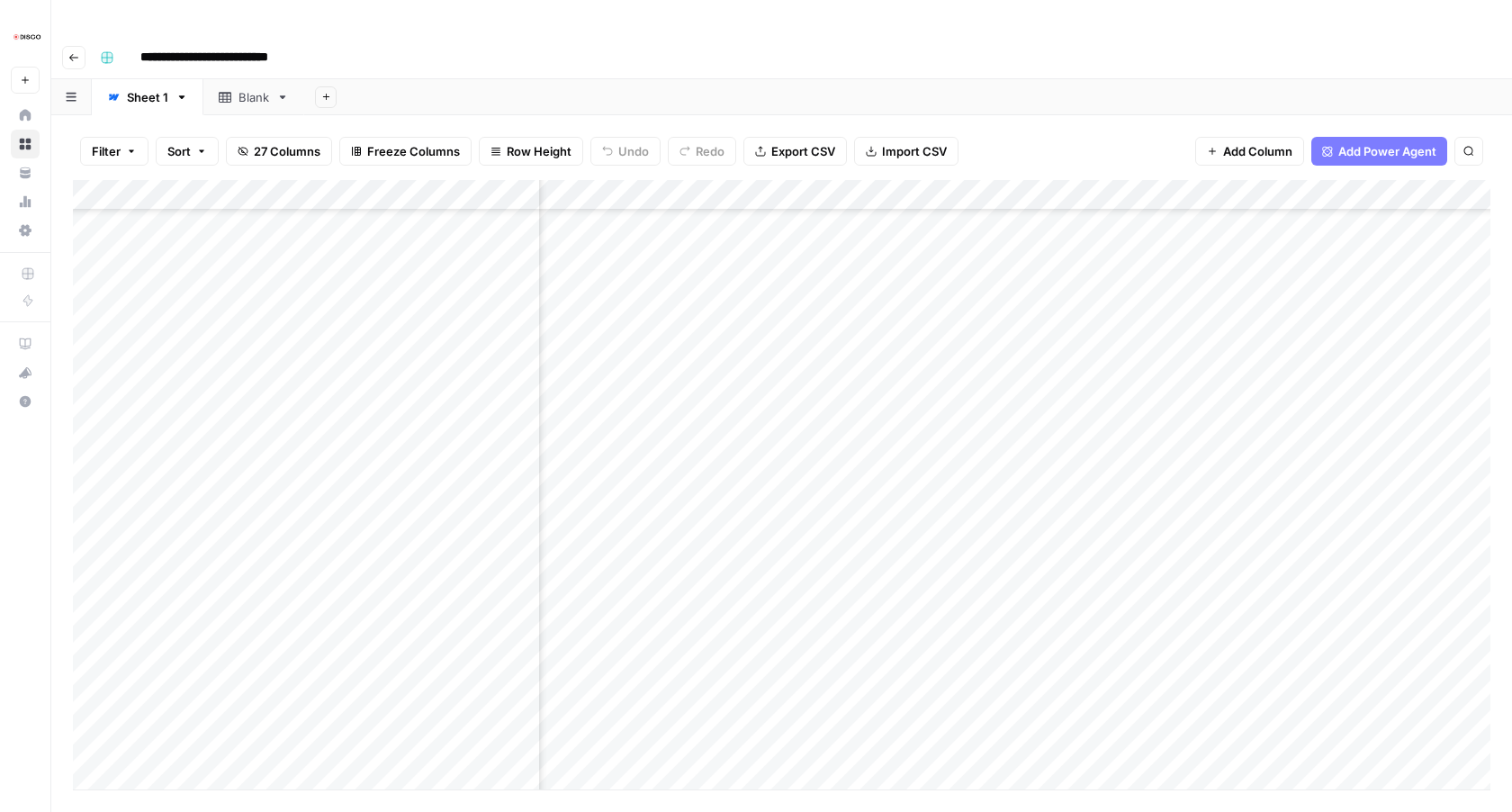
click at [646, 601] on div "Add Column" at bounding box center [782, 485] width 1418 height 609
click at [645, 414] on div "Add Column" at bounding box center [782, 485] width 1418 height 609
click at [640, 446] on div "Add Column" at bounding box center [782, 485] width 1418 height 609
click at [640, 472] on div "Add Column" at bounding box center [782, 485] width 1418 height 609
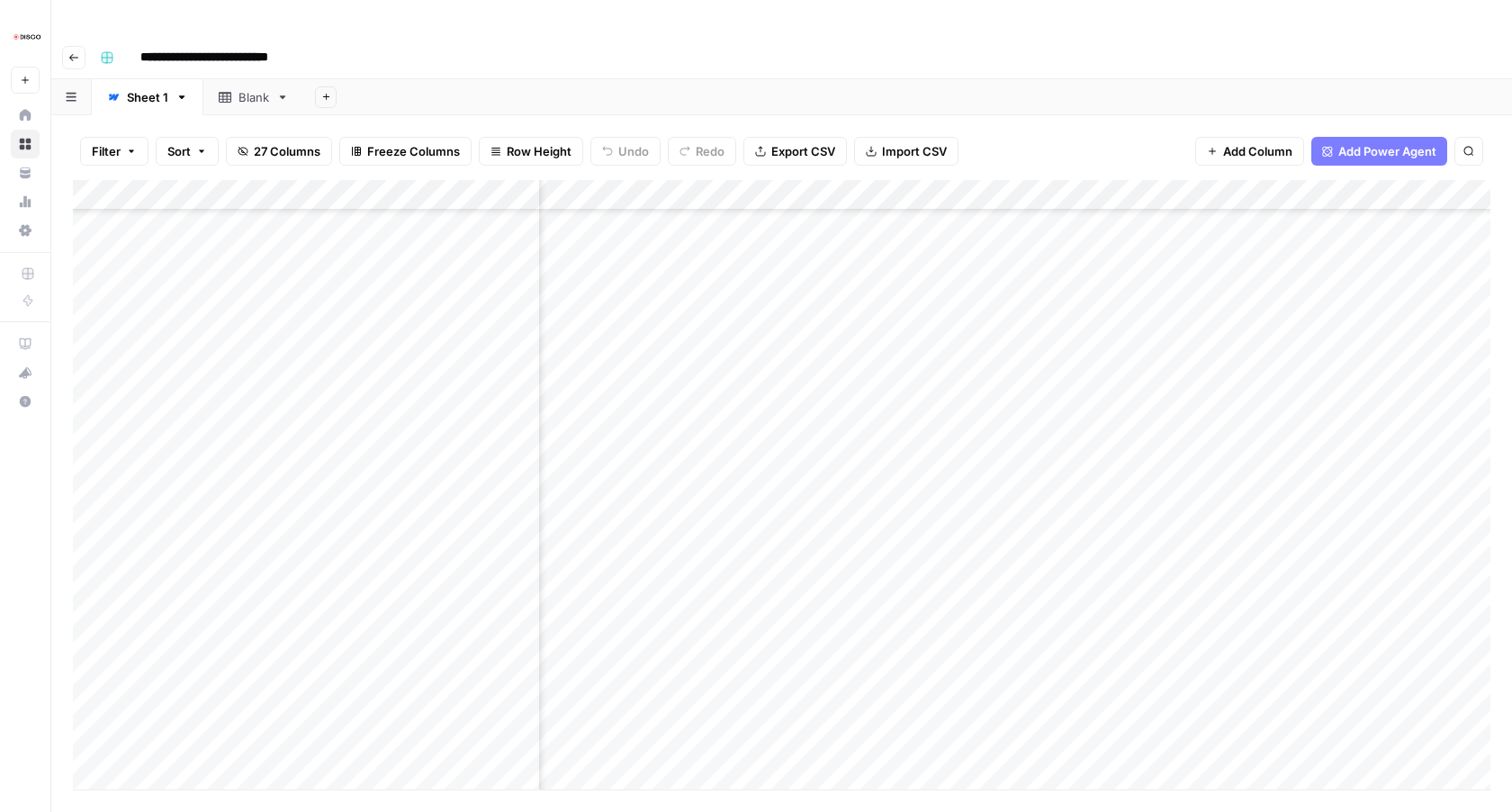
click at [642, 501] on div "Add Column" at bounding box center [782, 485] width 1418 height 609
click at [642, 530] on div "Add Column" at bounding box center [782, 485] width 1418 height 609
click at [644, 423] on div "Add Column" at bounding box center [782, 485] width 1418 height 609
click at [642, 444] on div "Add Column" at bounding box center [782, 485] width 1418 height 609
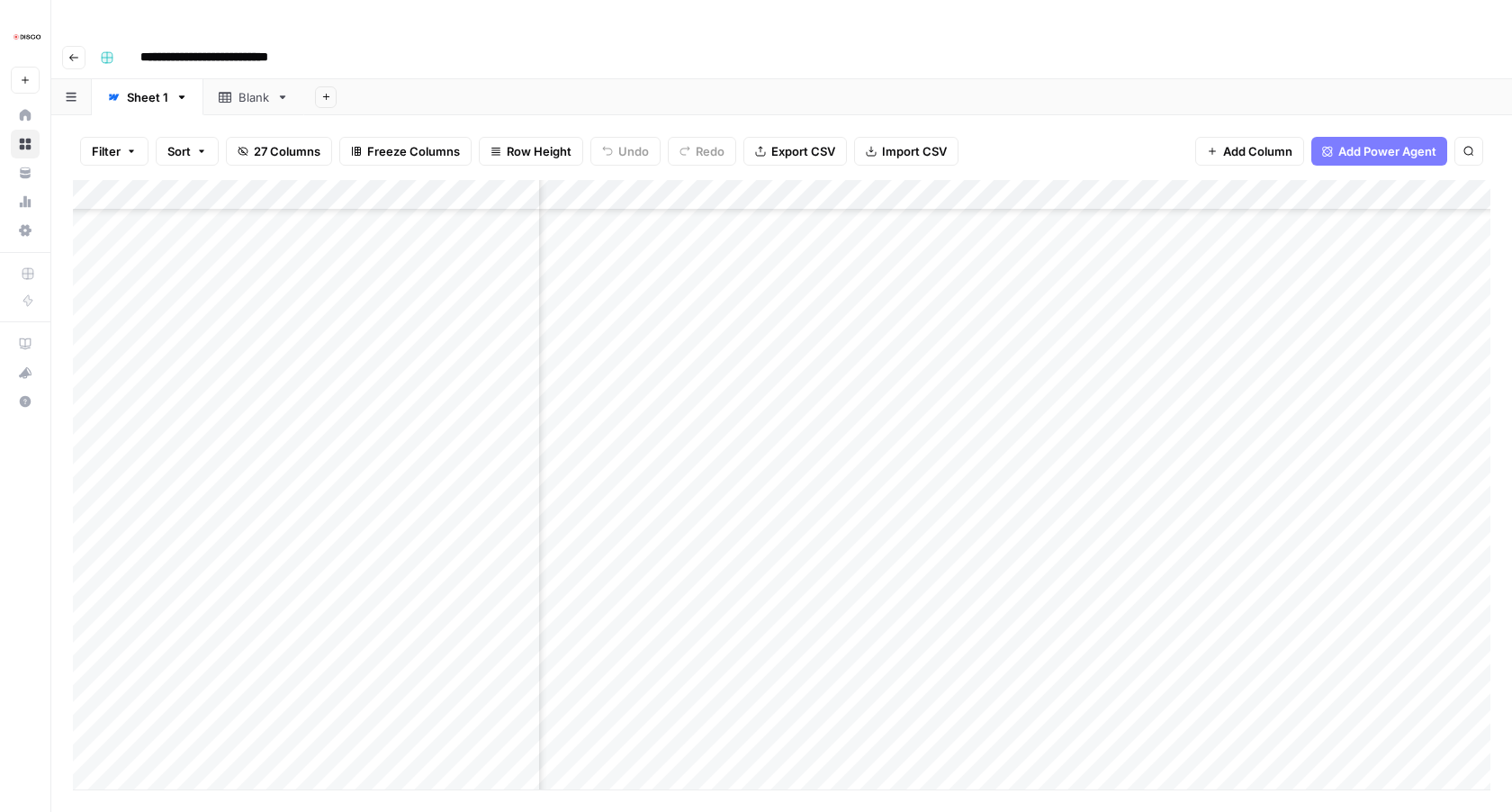
click at [642, 477] on div "Add Column" at bounding box center [782, 485] width 1418 height 609
click at [645, 508] on div "Add Column" at bounding box center [782, 485] width 1418 height 609
click at [641, 543] on div "Add Column" at bounding box center [782, 485] width 1418 height 609
click at [641, 570] on div "Add Column" at bounding box center [782, 485] width 1418 height 609
click at [641, 598] on div "Add Column" at bounding box center [782, 485] width 1418 height 609
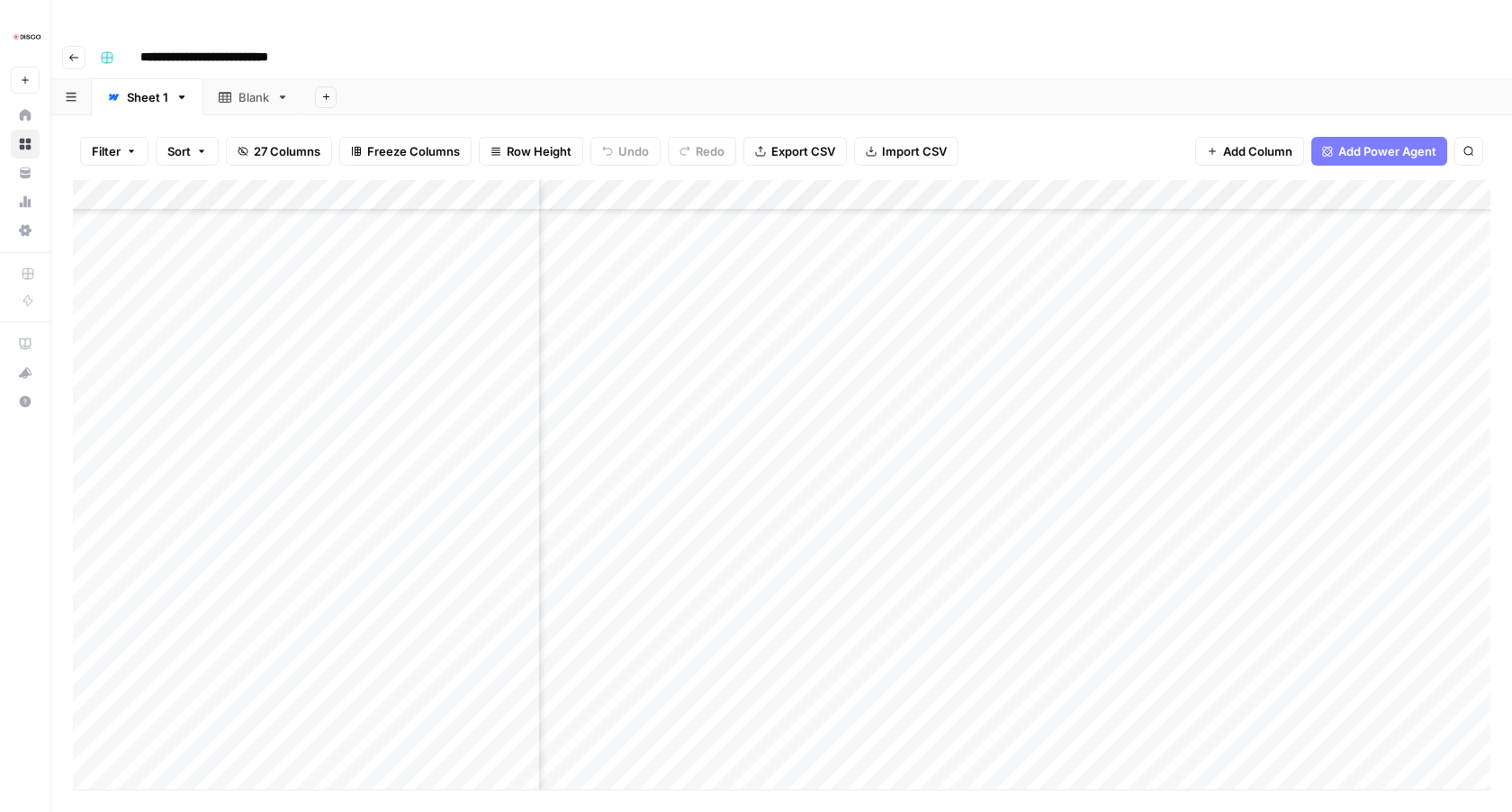
click at [642, 629] on div "Add Column" at bounding box center [782, 485] width 1418 height 609
click at [642, 661] on div "Add Column" at bounding box center [782, 485] width 1418 height 609
click at [646, 255] on div "Add Column" at bounding box center [782, 485] width 1418 height 609
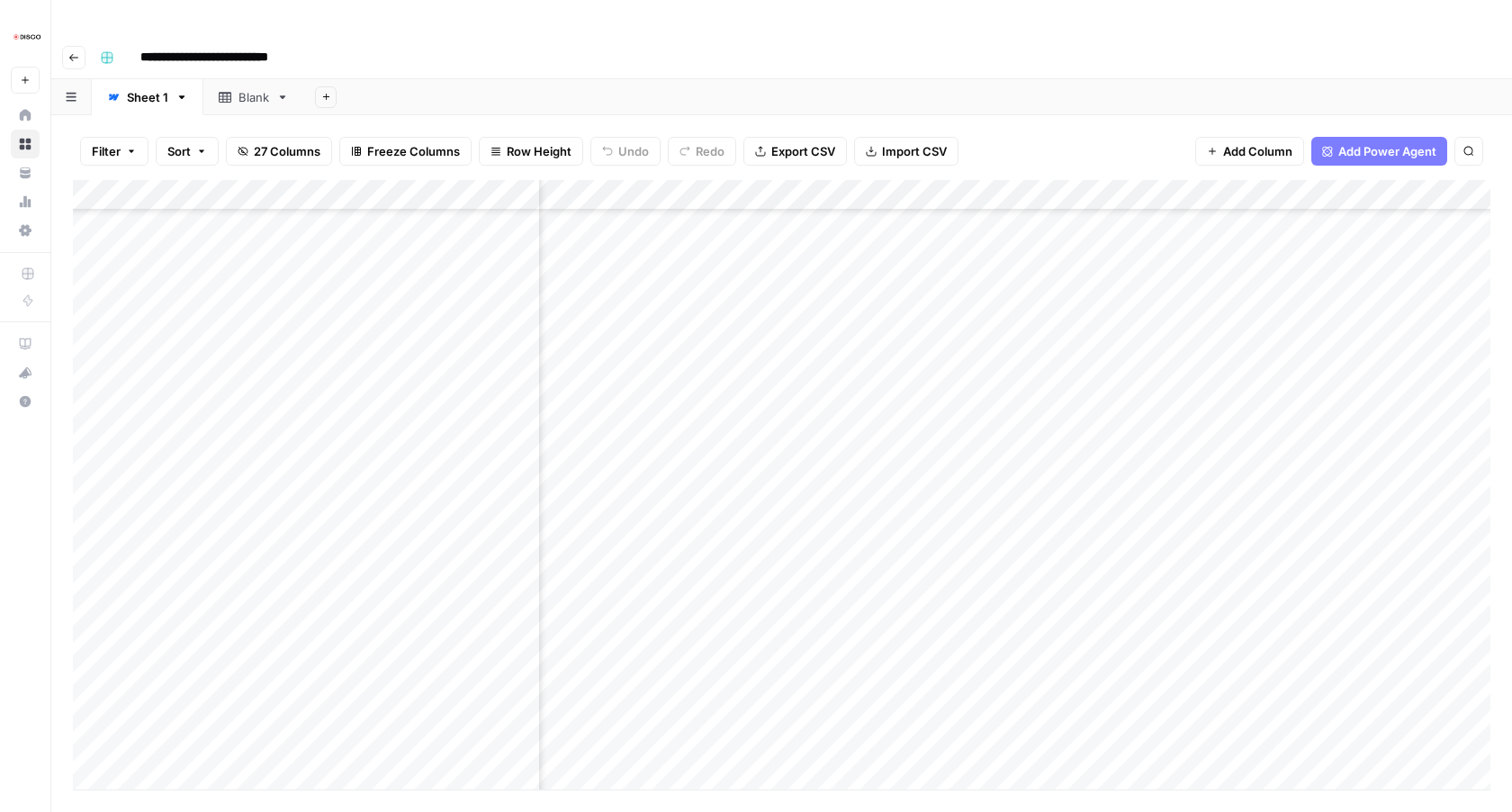
click at [640, 485] on div "Add Column" at bounding box center [782, 485] width 1418 height 609
click at [642, 518] on div "Add Column" at bounding box center [782, 485] width 1418 height 609
click at [644, 546] on div "Add Column" at bounding box center [782, 485] width 1418 height 609
click at [644, 579] on div "Add Column" at bounding box center [782, 485] width 1418 height 609
click at [644, 610] on div "Add Column" at bounding box center [782, 485] width 1418 height 609
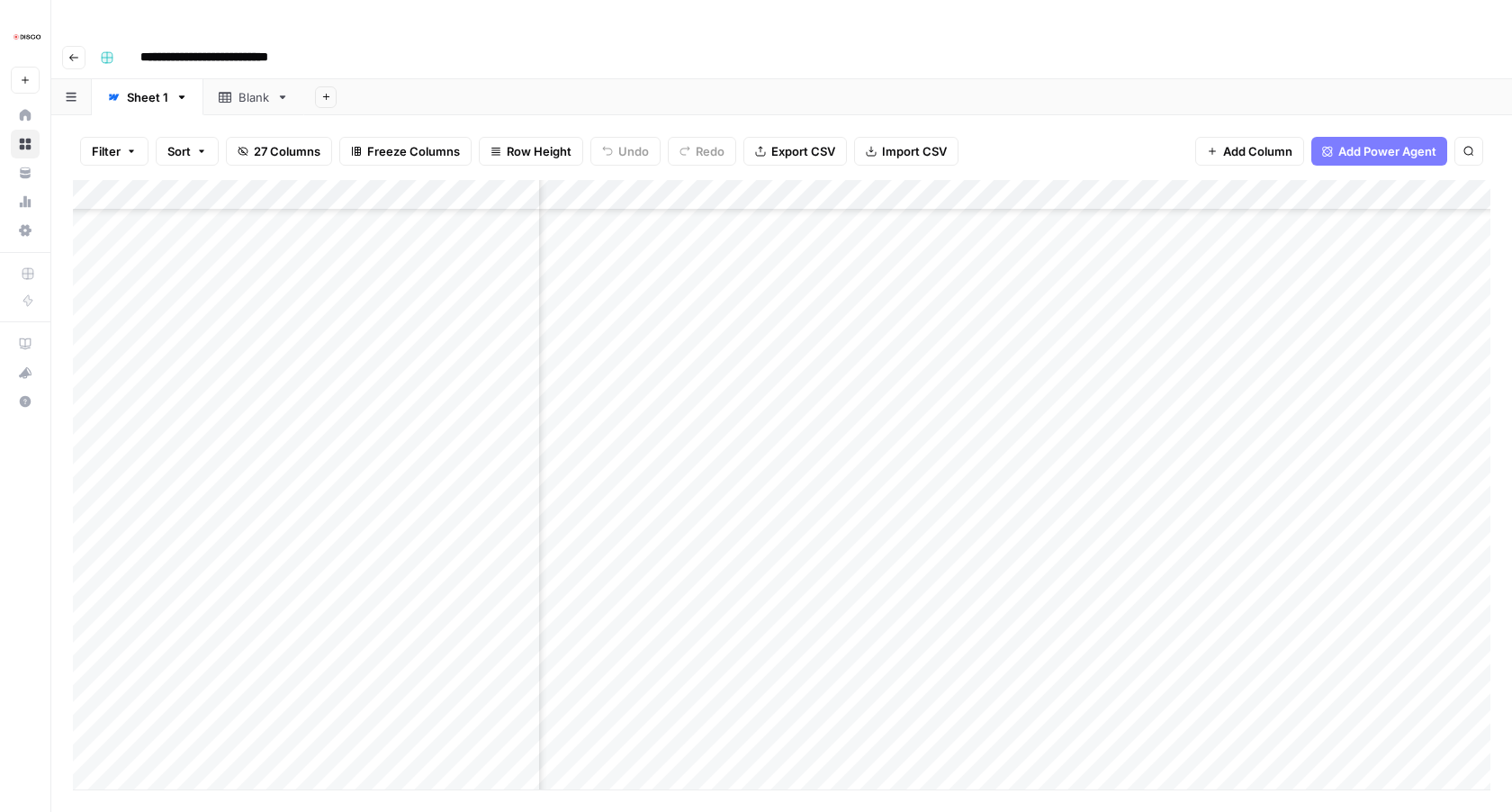
click at [644, 636] on div "Add Column" at bounding box center [782, 485] width 1418 height 609
click at [645, 448] on div "Add Column" at bounding box center [782, 485] width 1418 height 609
click at [641, 484] on div "Add Column" at bounding box center [782, 485] width 1418 height 609
click at [642, 517] on div "Add Column" at bounding box center [782, 485] width 1418 height 609
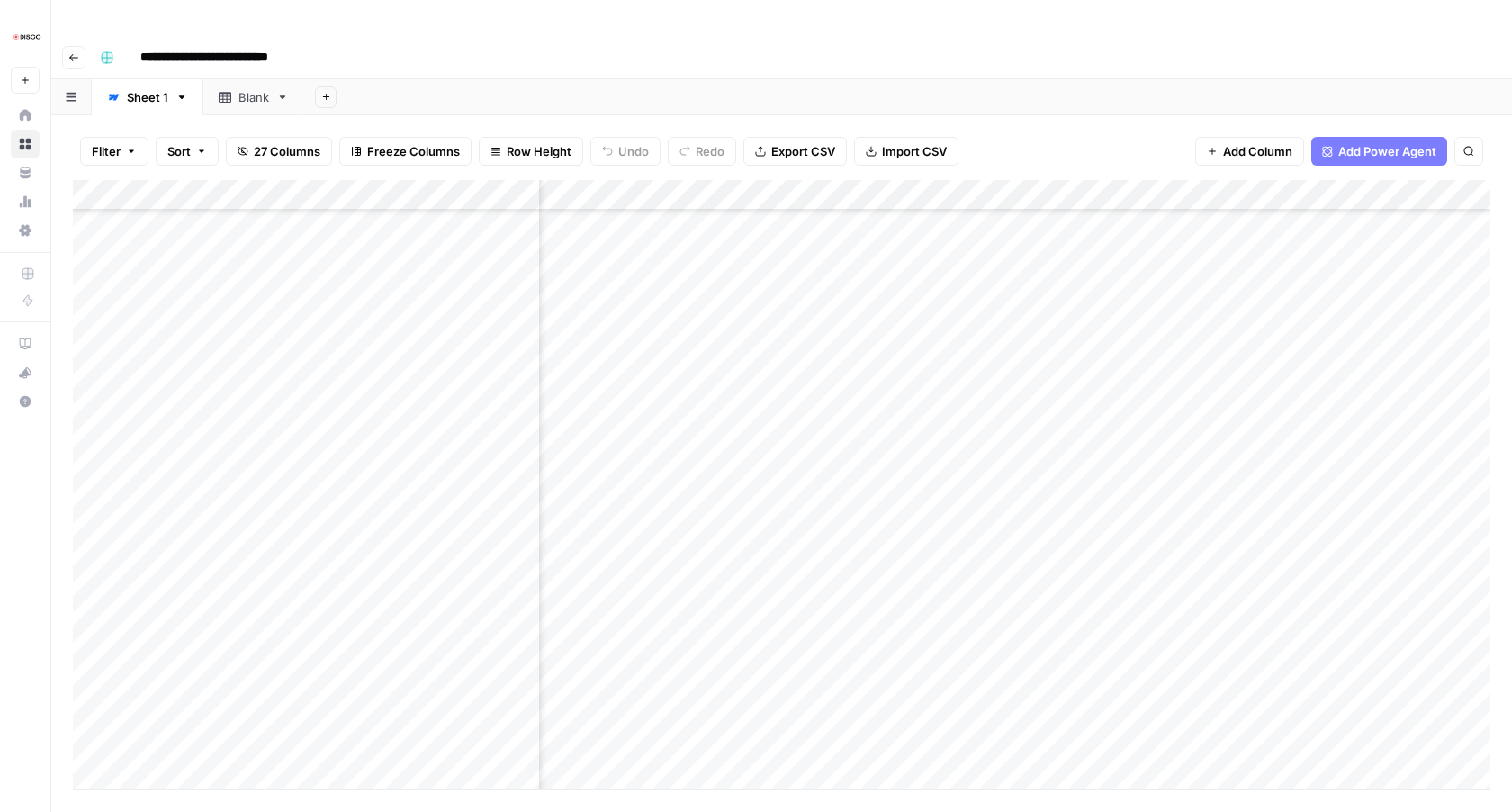
click at [642, 543] on div "Add Column" at bounding box center [782, 485] width 1418 height 609
click at [643, 570] on div "Add Column" at bounding box center [782, 485] width 1418 height 609
click at [642, 610] on div "Add Column" at bounding box center [782, 485] width 1418 height 609
click at [642, 635] on div "Add Column" at bounding box center [782, 485] width 1418 height 609
click at [643, 661] on div "Add Column" at bounding box center [782, 485] width 1418 height 609
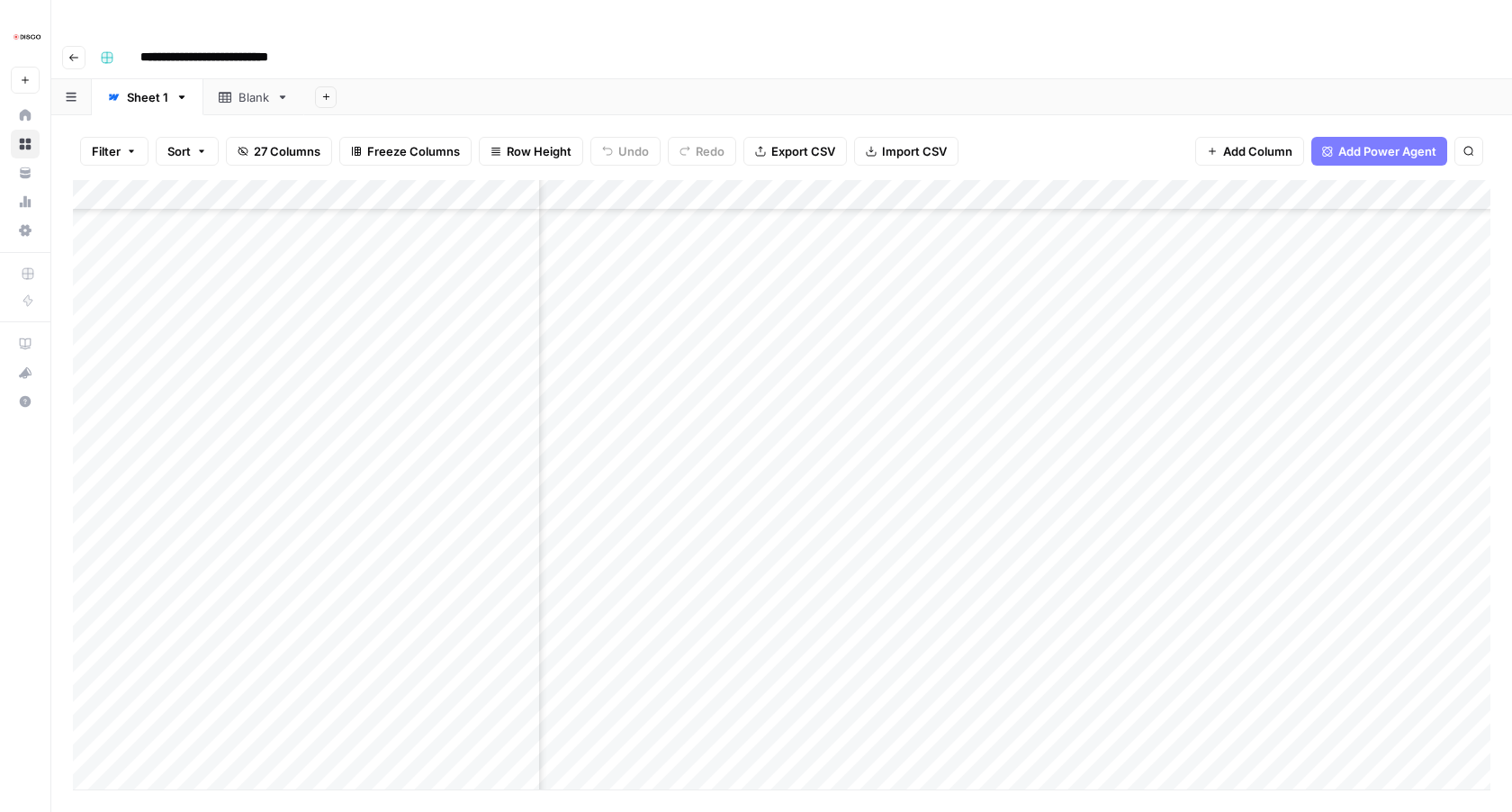
click at [643, 697] on div "Add Column" at bounding box center [782, 485] width 1418 height 609
click at [643, 594] on div "Add Column" at bounding box center [782, 485] width 1418 height 609
click at [640, 248] on div "Add Column" at bounding box center [782, 485] width 1418 height 609
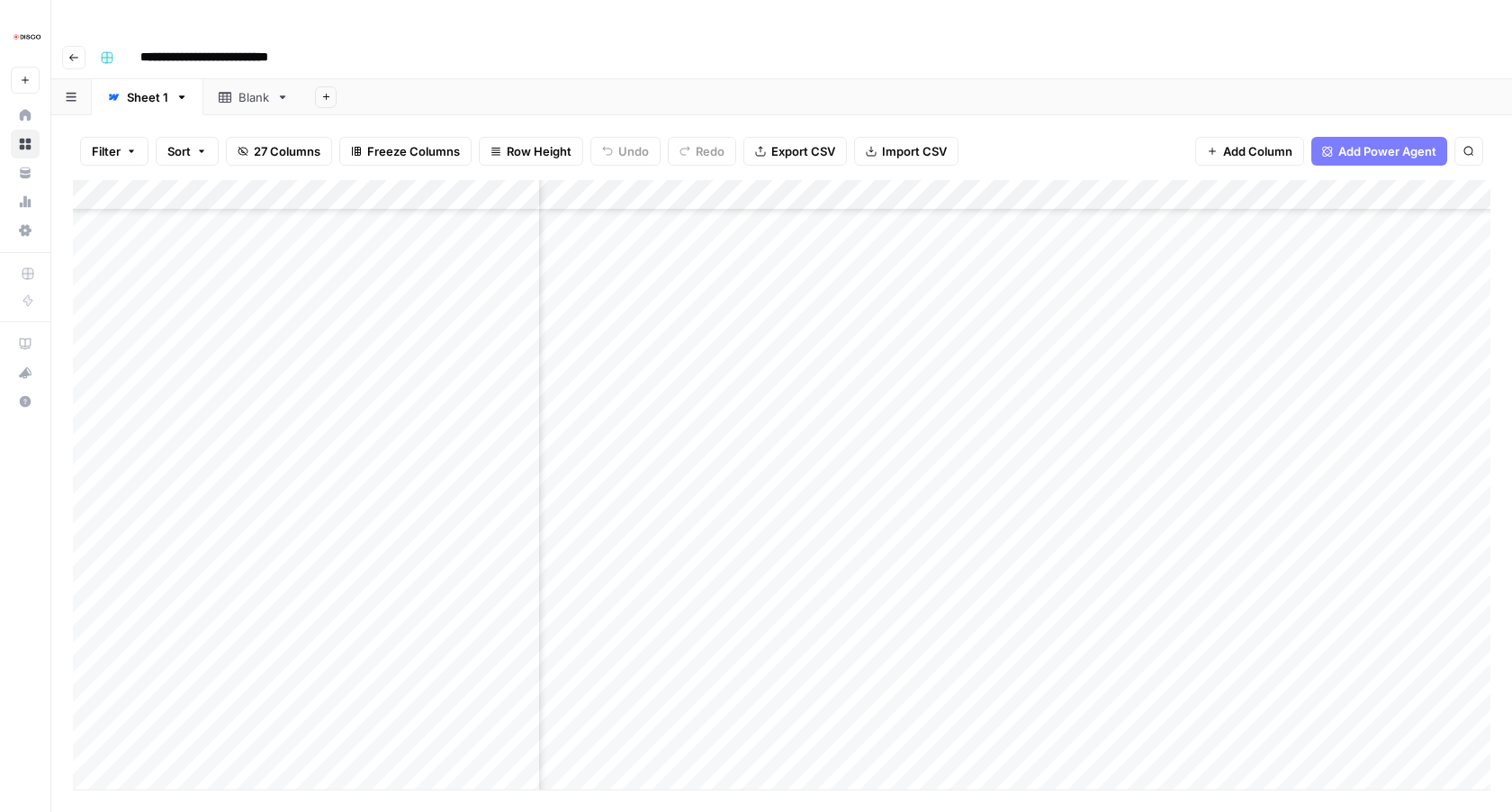
click at [647, 282] on div "Add Column" at bounding box center [782, 485] width 1418 height 609
click at [645, 308] on div "Add Column" at bounding box center [782, 485] width 1418 height 609
click at [643, 342] on div "Add Column" at bounding box center [782, 485] width 1418 height 609
click at [643, 369] on div "Add Column" at bounding box center [782, 485] width 1418 height 609
click at [643, 399] on div "Add Column" at bounding box center [782, 485] width 1418 height 609
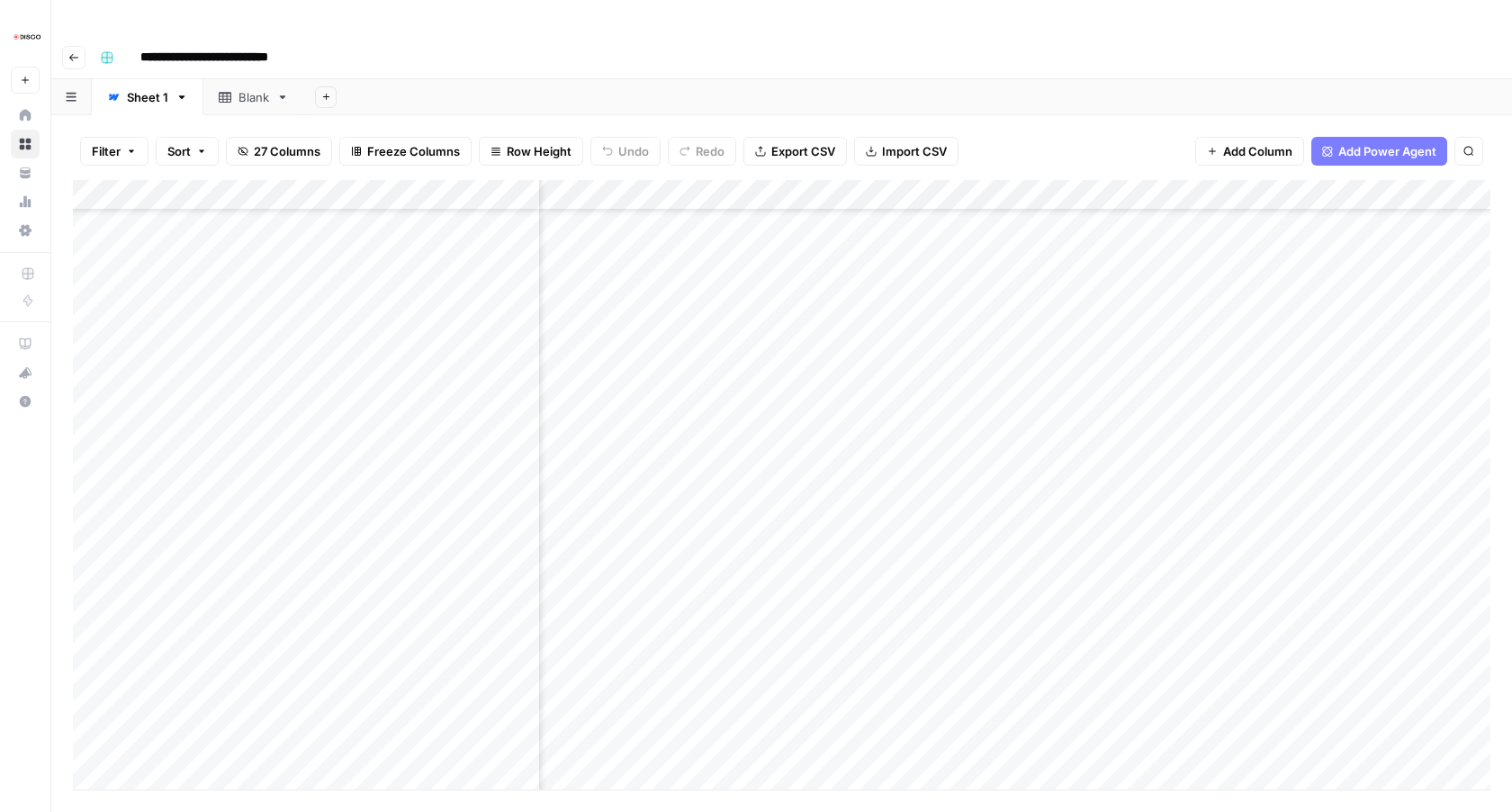
click at [643, 431] on div "Add Column" at bounding box center [782, 485] width 1418 height 609
click at [643, 466] on div "Add Column" at bounding box center [782, 485] width 1418 height 609
click at [643, 494] on div "Add Column" at bounding box center [782, 485] width 1418 height 609
click at [643, 524] on div "Add Column" at bounding box center [782, 485] width 1418 height 609
click at [643, 562] on div "Add Column" at bounding box center [782, 485] width 1418 height 609
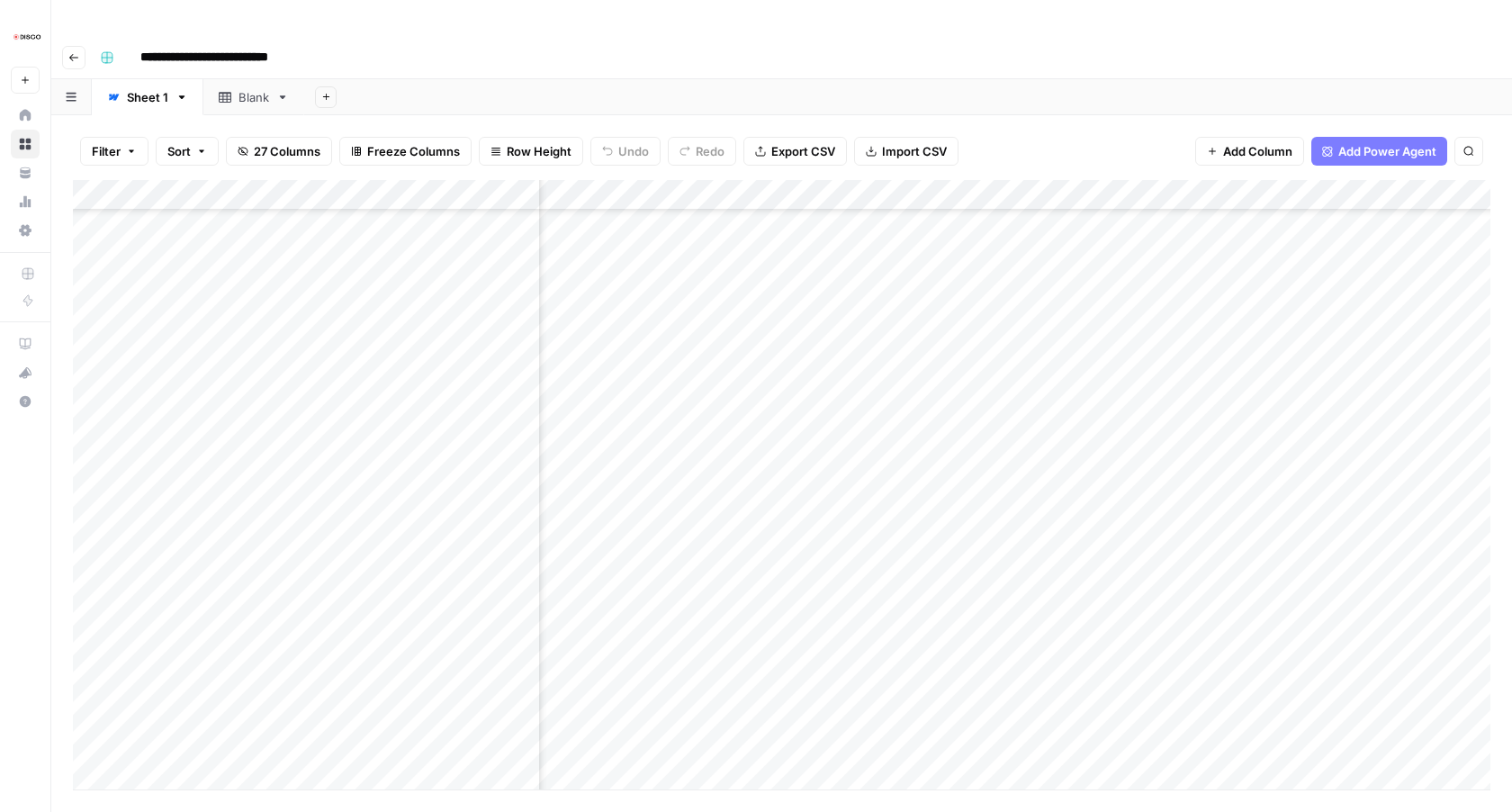
click at [640, 584] on div "Add Column" at bounding box center [782, 485] width 1418 height 609
click at [643, 619] on div "Add Column" at bounding box center [782, 485] width 1418 height 609
click at [644, 645] on div "Add Column" at bounding box center [782, 485] width 1418 height 609
click at [644, 675] on div "Add Column" at bounding box center [782, 485] width 1418 height 609
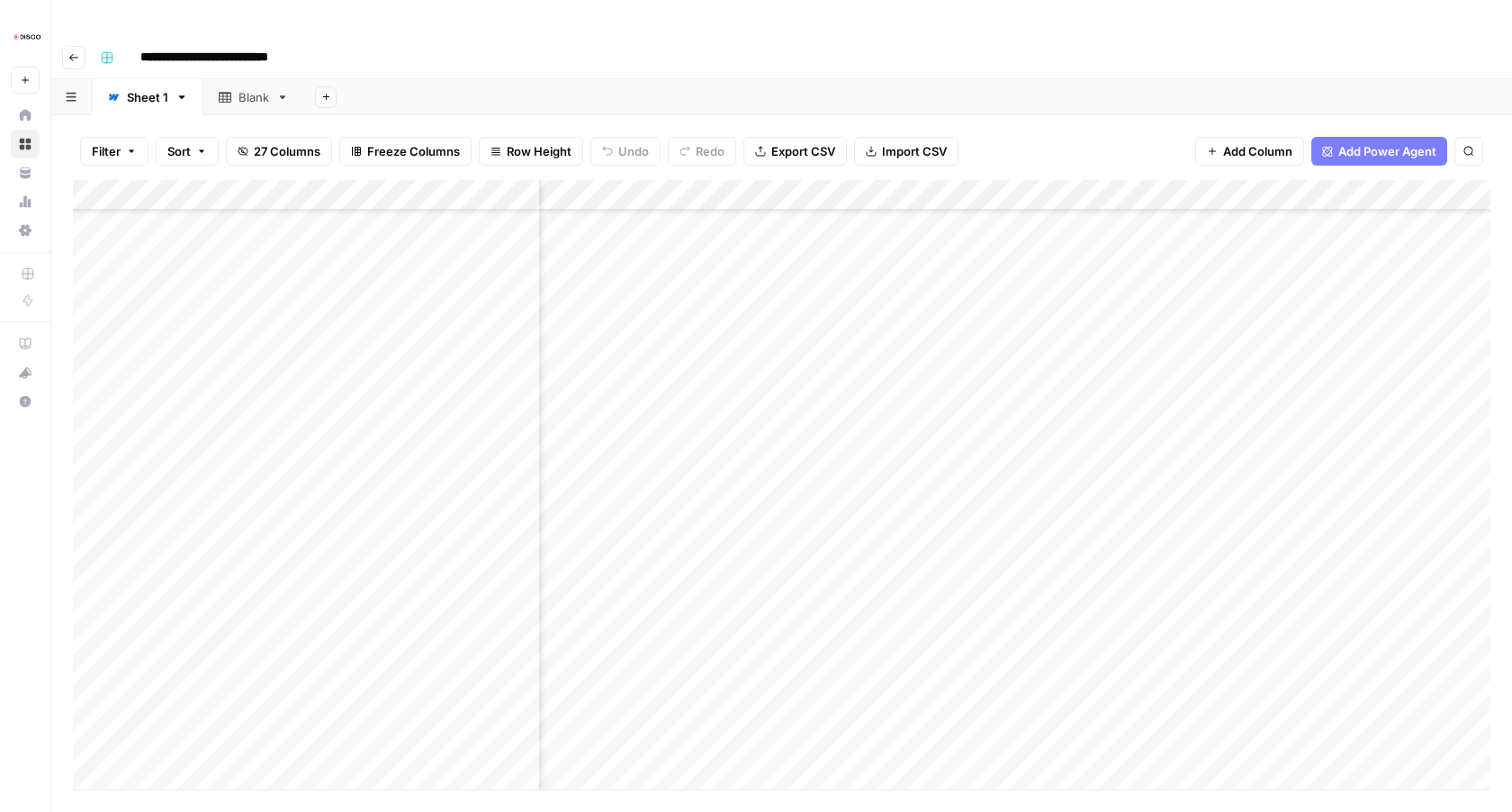
click at [647, 366] on div "Add Column" at bounding box center [782, 485] width 1418 height 609
click at [637, 409] on div "Add Column" at bounding box center [782, 485] width 1418 height 609
click at [637, 426] on div "Add Column" at bounding box center [782, 485] width 1418 height 609
click at [638, 456] on div "Add Column" at bounding box center [782, 485] width 1418 height 609
click at [643, 489] on div "Add Column" at bounding box center [782, 485] width 1418 height 609
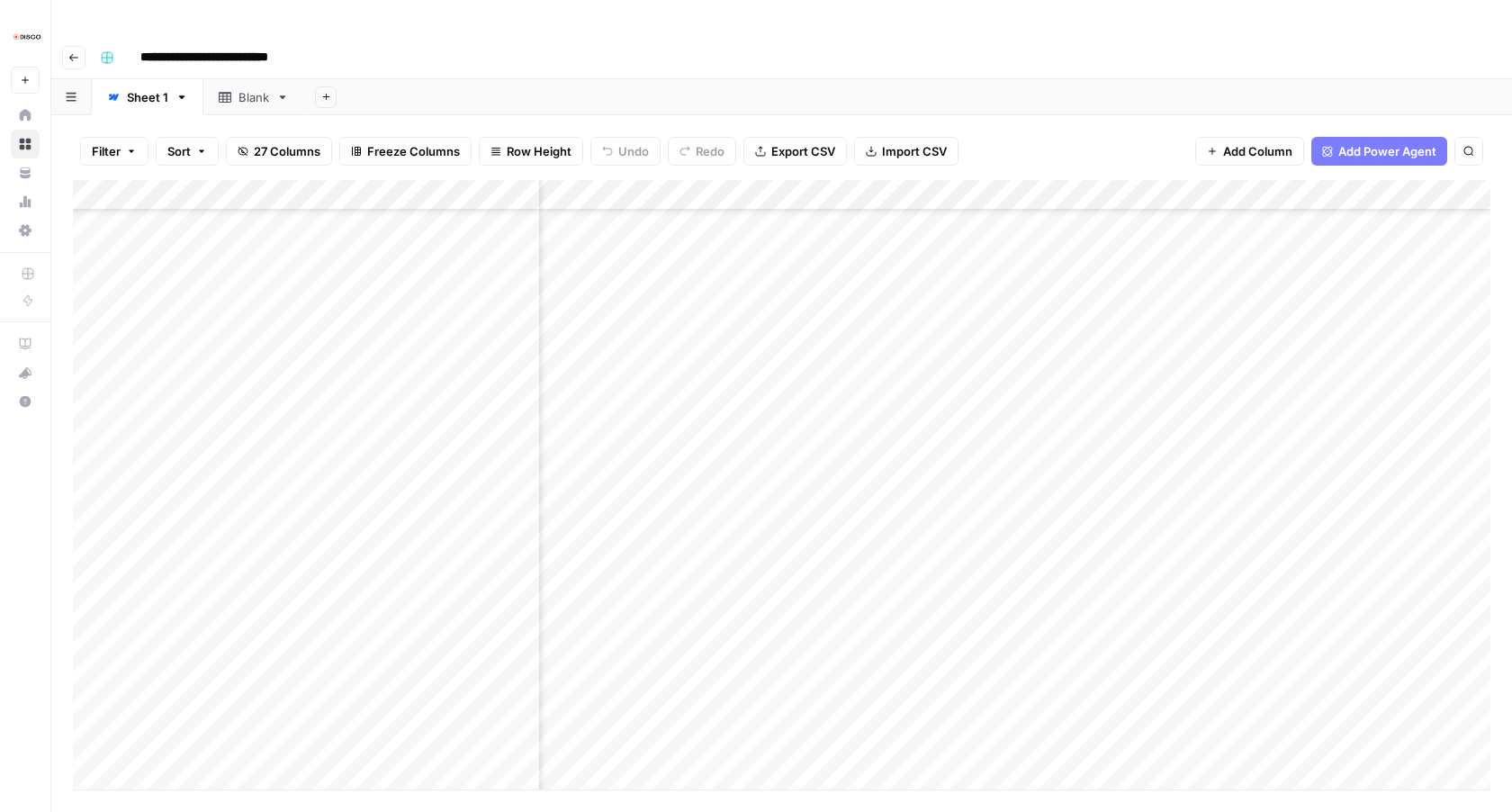
click at [638, 523] on div "Add Column" at bounding box center [782, 485] width 1418 height 609
click at [638, 547] on div "Add Column" at bounding box center [782, 485] width 1418 height 609
click at [640, 386] on div "Add Column" at bounding box center [782, 485] width 1418 height 609
click at [640, 416] on div "Add Column" at bounding box center [782, 485] width 1418 height 609
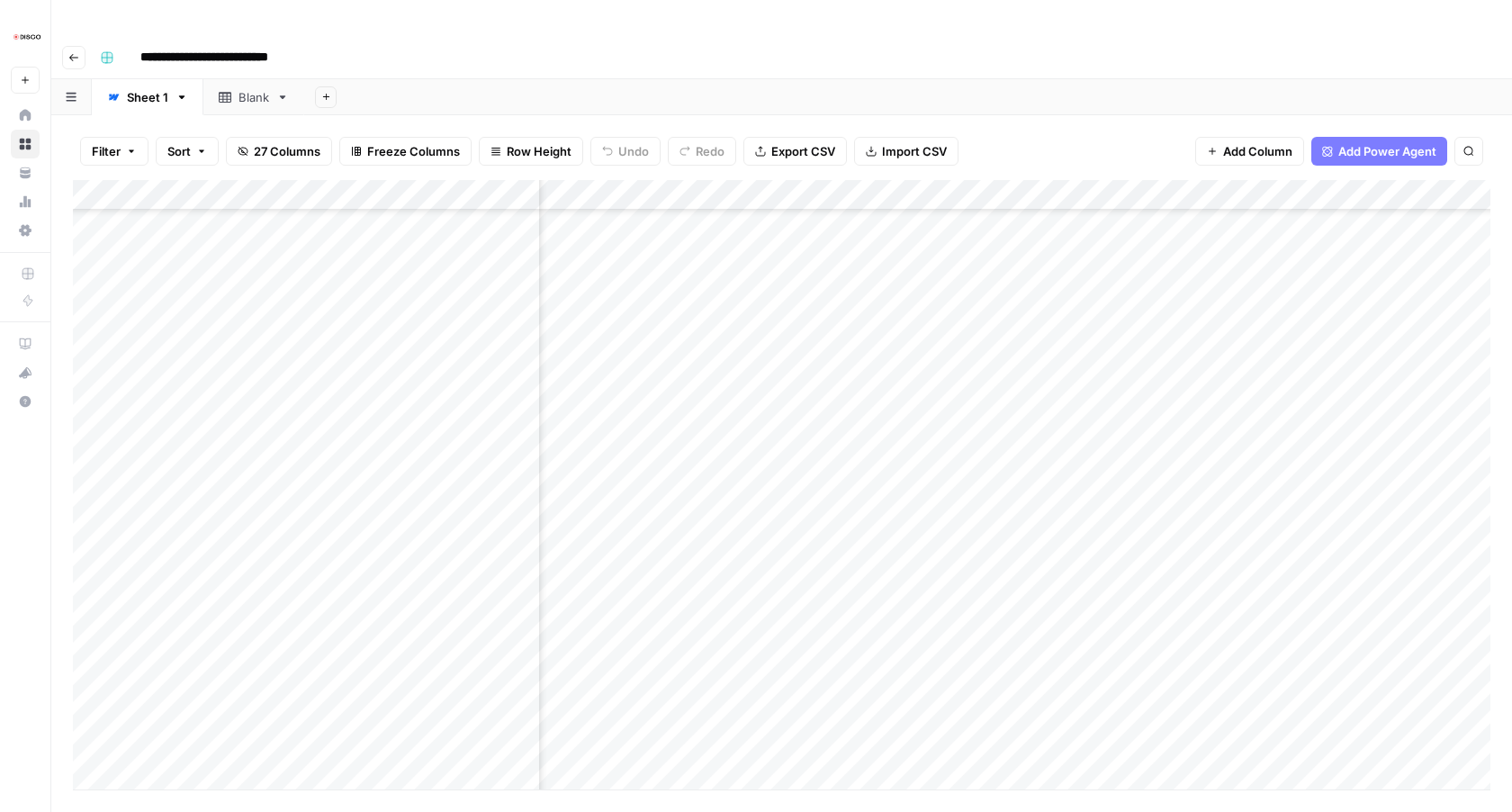
click at [643, 443] on div "Add Column" at bounding box center [782, 485] width 1418 height 609
click at [644, 476] on div "Add Column" at bounding box center [782, 485] width 1418 height 609
click at [645, 510] on div "Add Column" at bounding box center [782, 485] width 1418 height 609
click at [641, 544] on div "Add Column" at bounding box center [782, 485] width 1418 height 609
click at [645, 556] on div "Add Column" at bounding box center [782, 485] width 1418 height 609
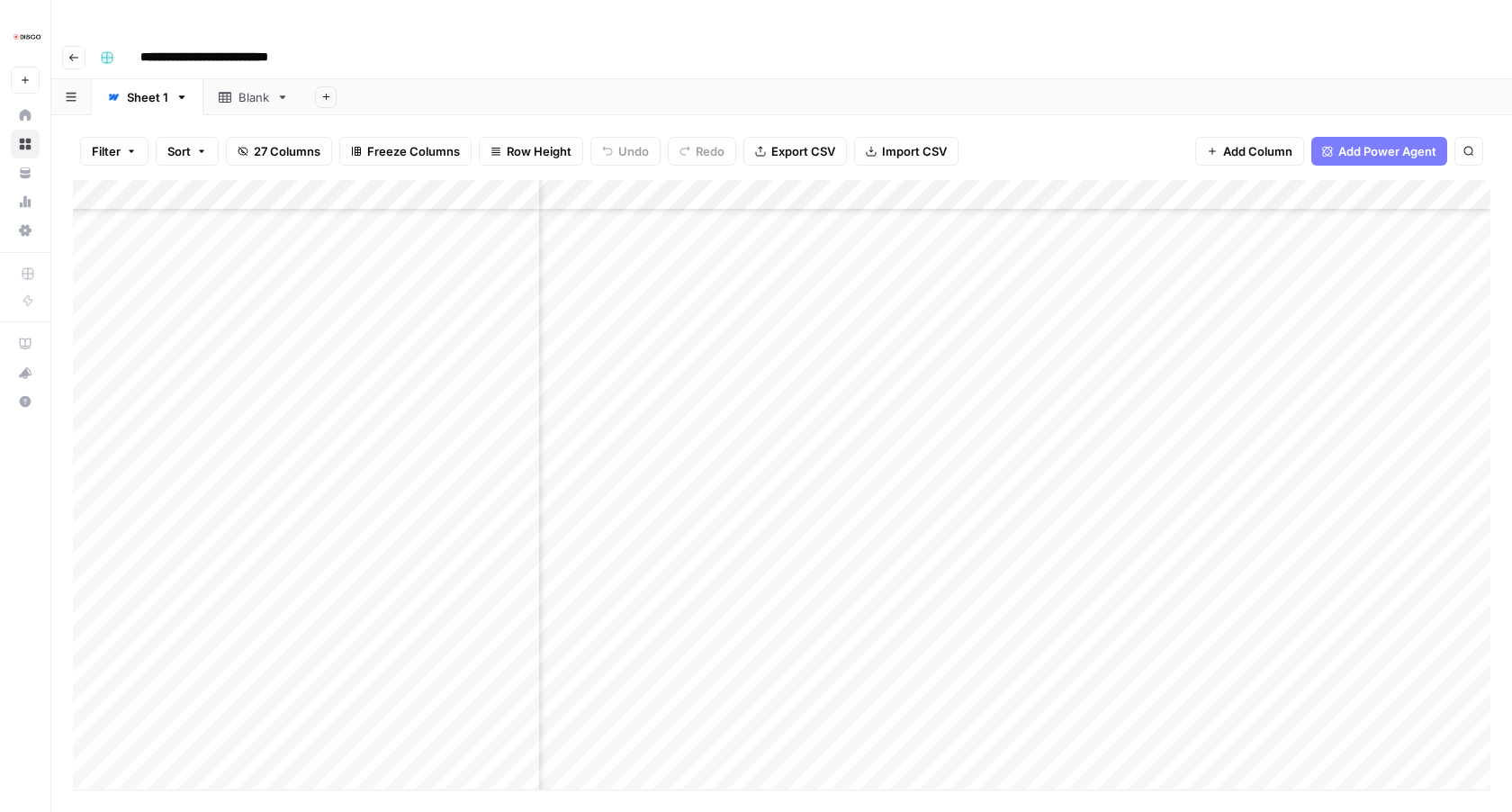
click at [645, 599] on div "Add Column" at bounding box center [782, 485] width 1418 height 609
click at [645, 628] on div "Add Column" at bounding box center [782, 485] width 1418 height 609
click at [645, 657] on div "Add Column" at bounding box center [782, 485] width 1418 height 609
click at [643, 314] on div "Add Column" at bounding box center [782, 485] width 1418 height 609
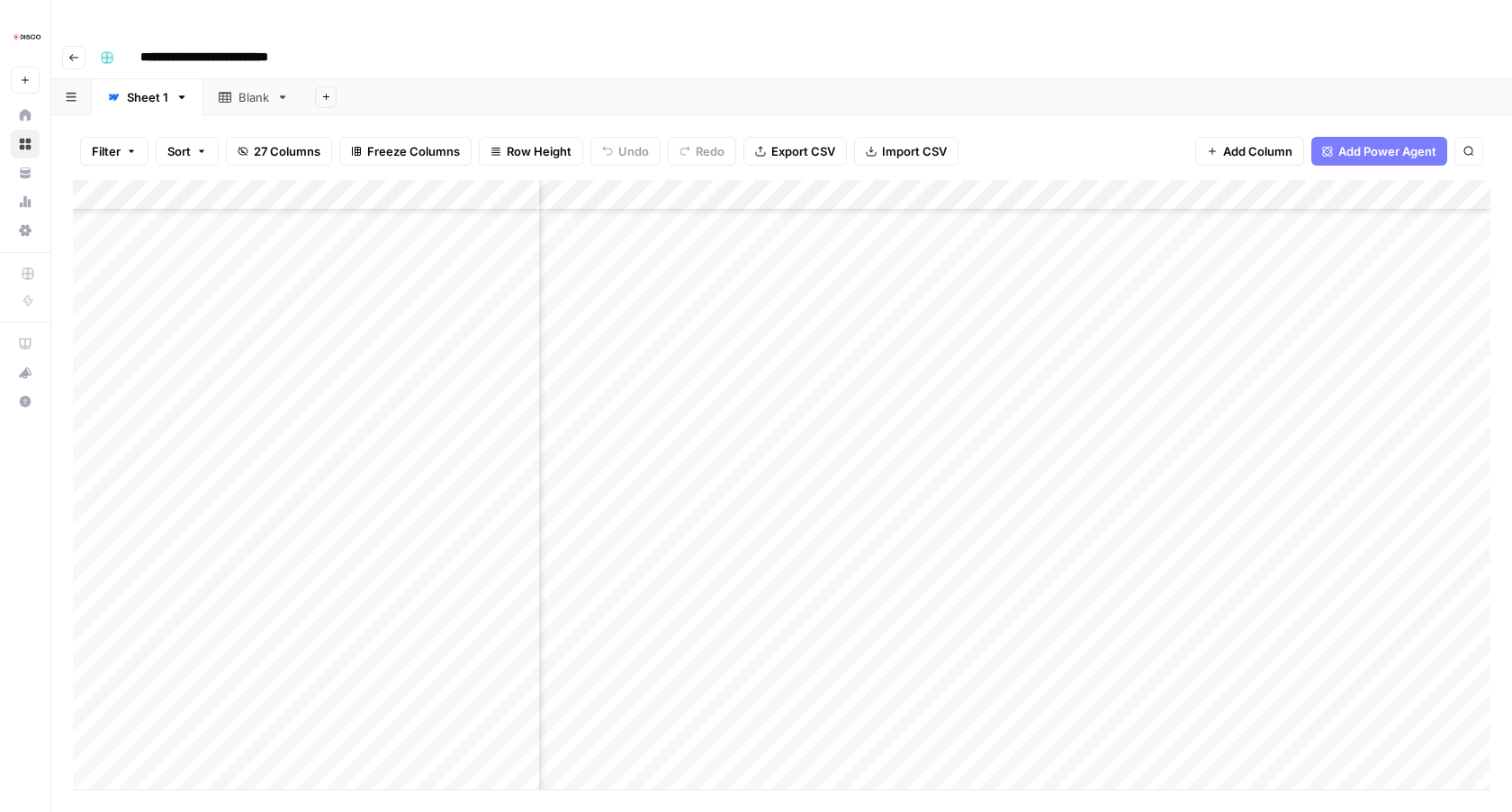
click at [643, 345] on div "Add Column" at bounding box center [782, 485] width 1418 height 609
click at [643, 378] on div "Add Column" at bounding box center [782, 485] width 1418 height 609
click at [643, 408] on div "Add Column" at bounding box center [782, 485] width 1418 height 609
click at [643, 439] on div "Add Column" at bounding box center [782, 485] width 1418 height 609
click at [644, 472] on div "Add Column" at bounding box center [782, 485] width 1418 height 609
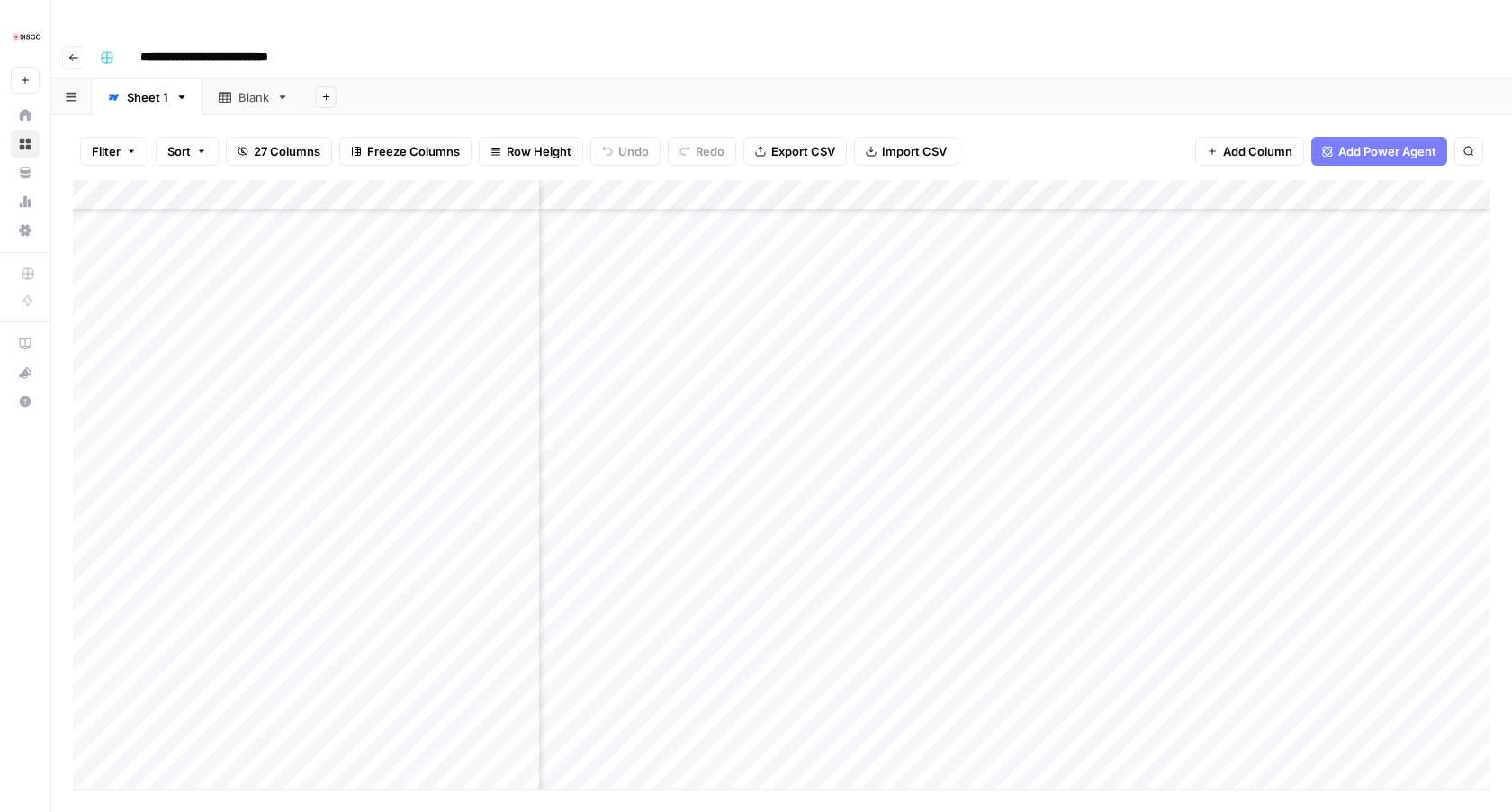
click at [644, 499] on div "Add Column" at bounding box center [782, 485] width 1418 height 609
click at [644, 529] on div "Add Column" at bounding box center [782, 485] width 1418 height 609
click at [645, 469] on div "Add Column" at bounding box center [782, 485] width 1418 height 609
click at [643, 463] on div "Add Column" at bounding box center [782, 485] width 1418 height 609
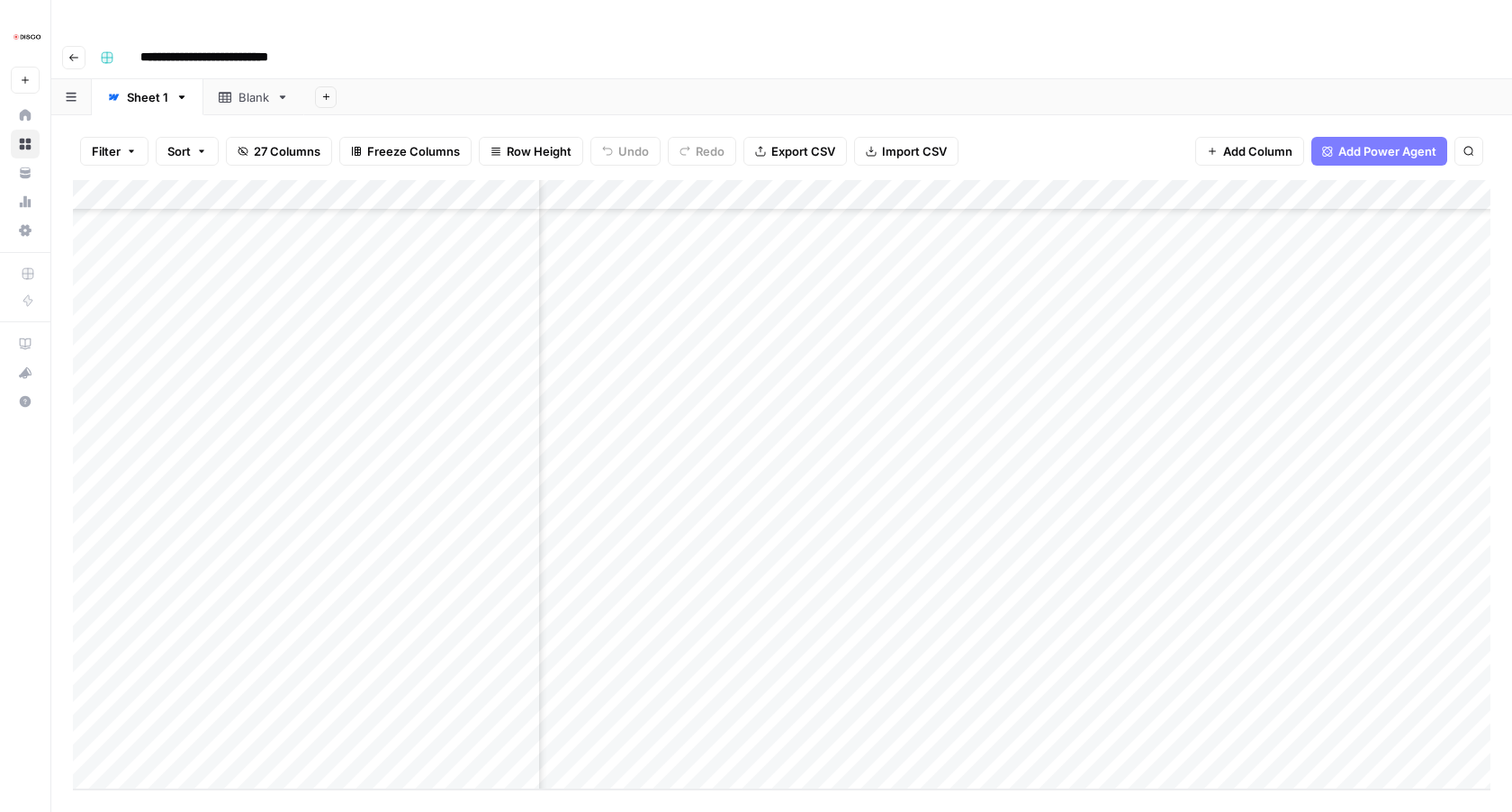
click at [644, 496] on div "Add Column" at bounding box center [782, 485] width 1418 height 609
click at [644, 520] on div "Add Column" at bounding box center [782, 485] width 1418 height 609
click at [644, 552] on div "Add Column" at bounding box center [782, 485] width 1418 height 609
click at [644, 583] on div "Add Column" at bounding box center [782, 485] width 1418 height 609
click at [644, 616] on div "Add Column" at bounding box center [782, 485] width 1418 height 609
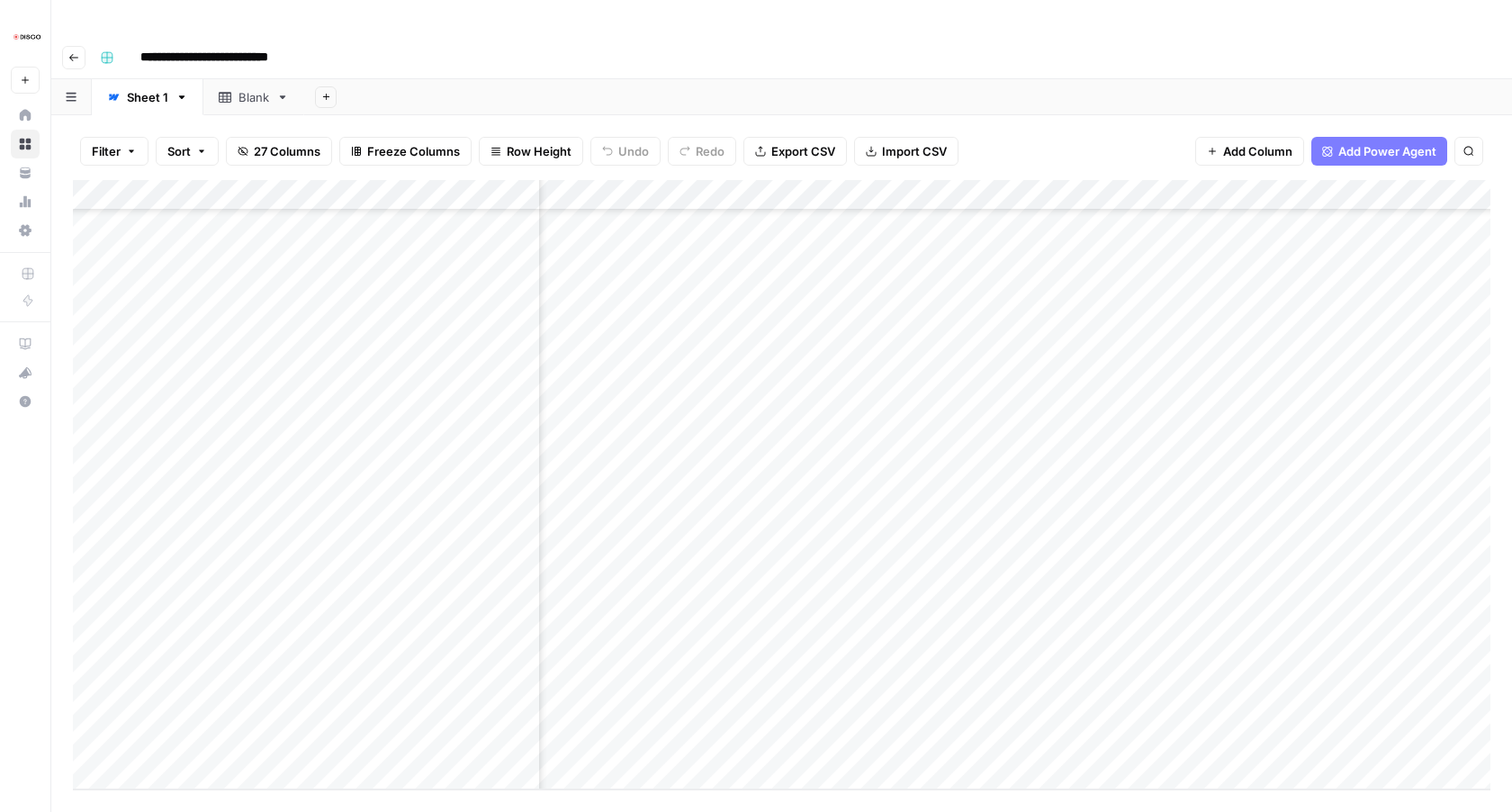
click at [642, 648] on div "Add Column" at bounding box center [782, 485] width 1418 height 609
click at [644, 680] on div "Add Column" at bounding box center [782, 485] width 1418 height 609
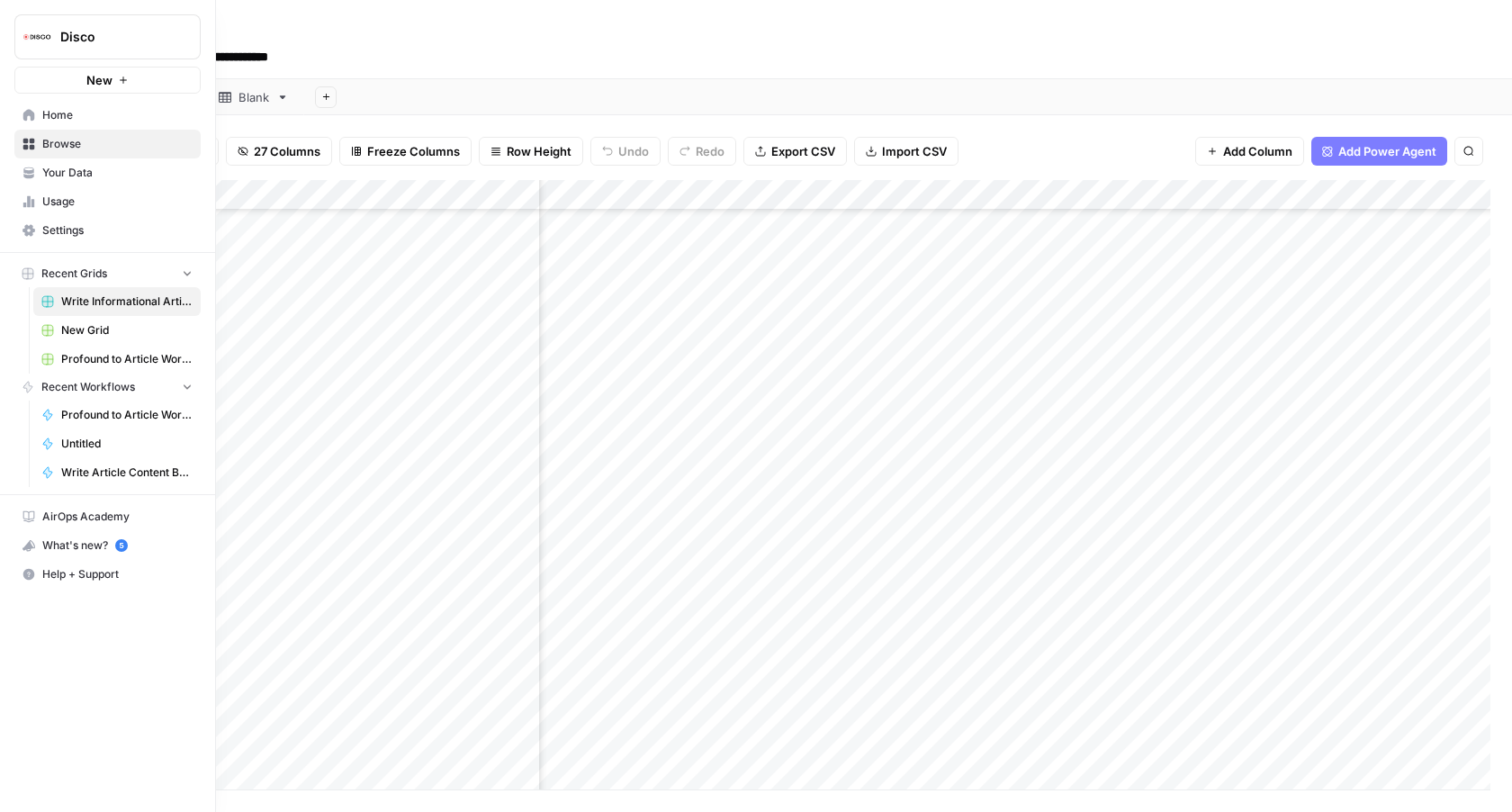
click at [24, 175] on icon at bounding box center [28, 176] width 10 height 5
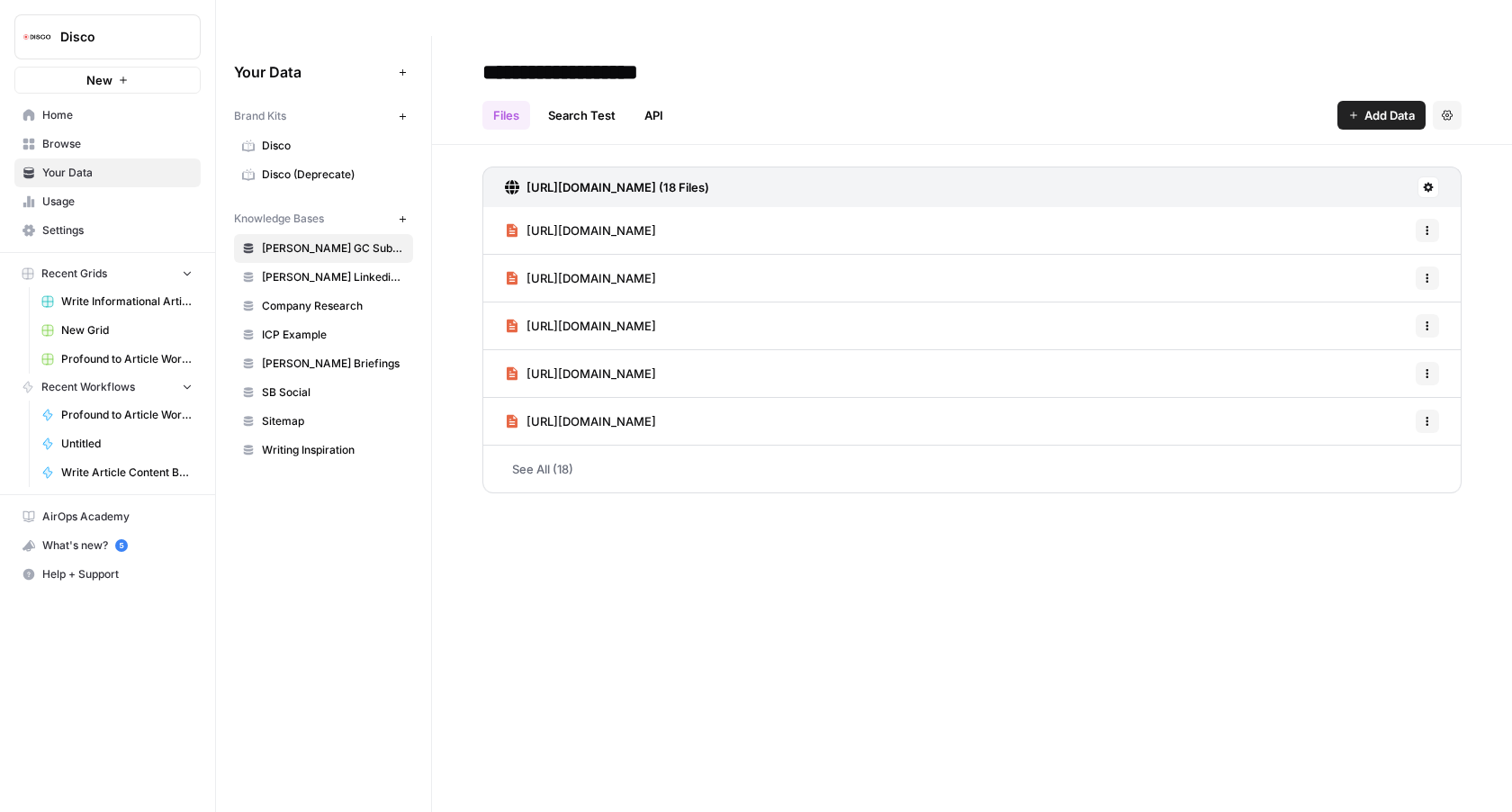
click at [73, 208] on span "Usage" at bounding box center [118, 201] width 150 height 16
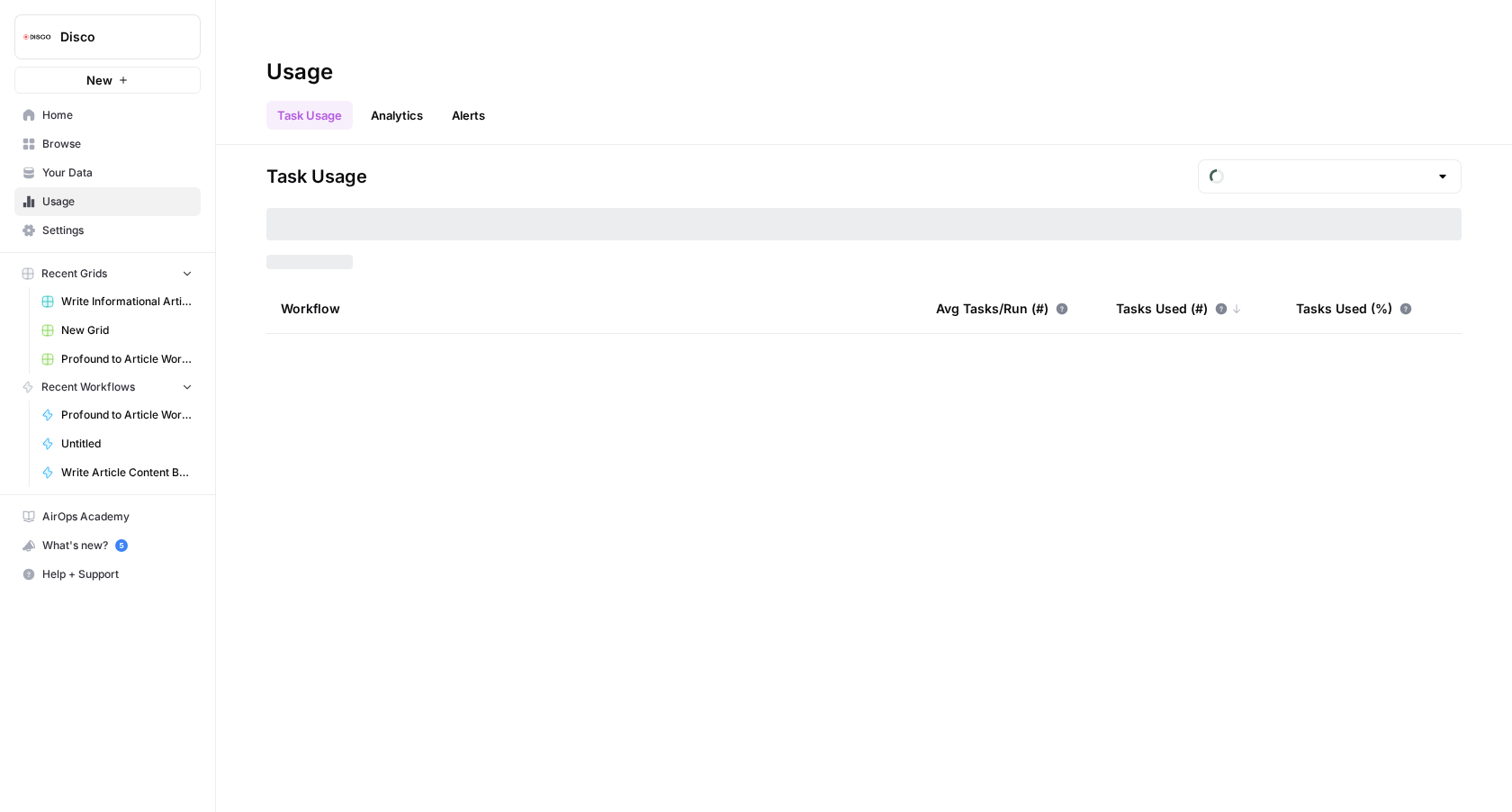
type input "August Tasks"
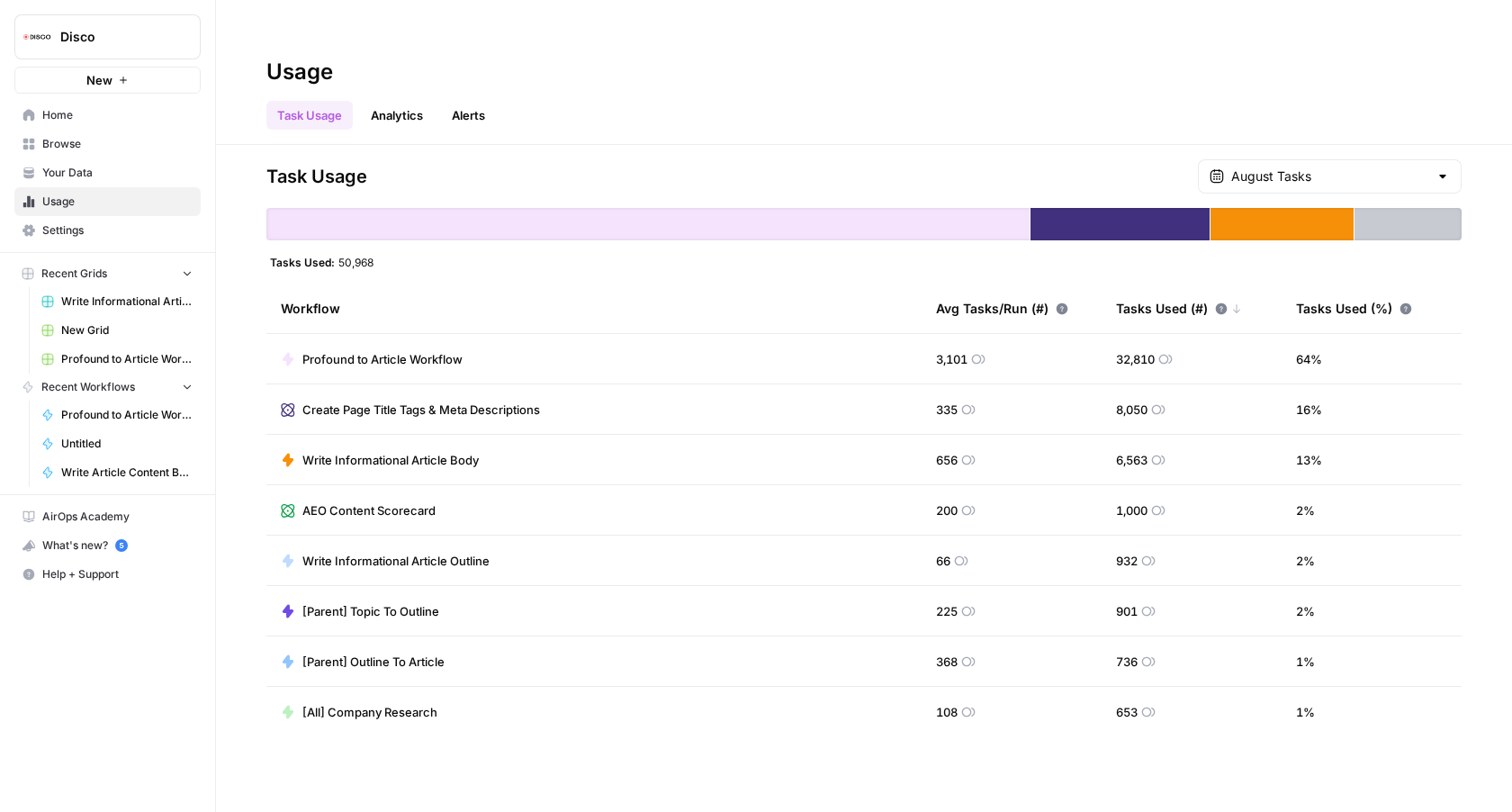
click at [74, 146] on span "Browse" at bounding box center [118, 143] width 150 height 16
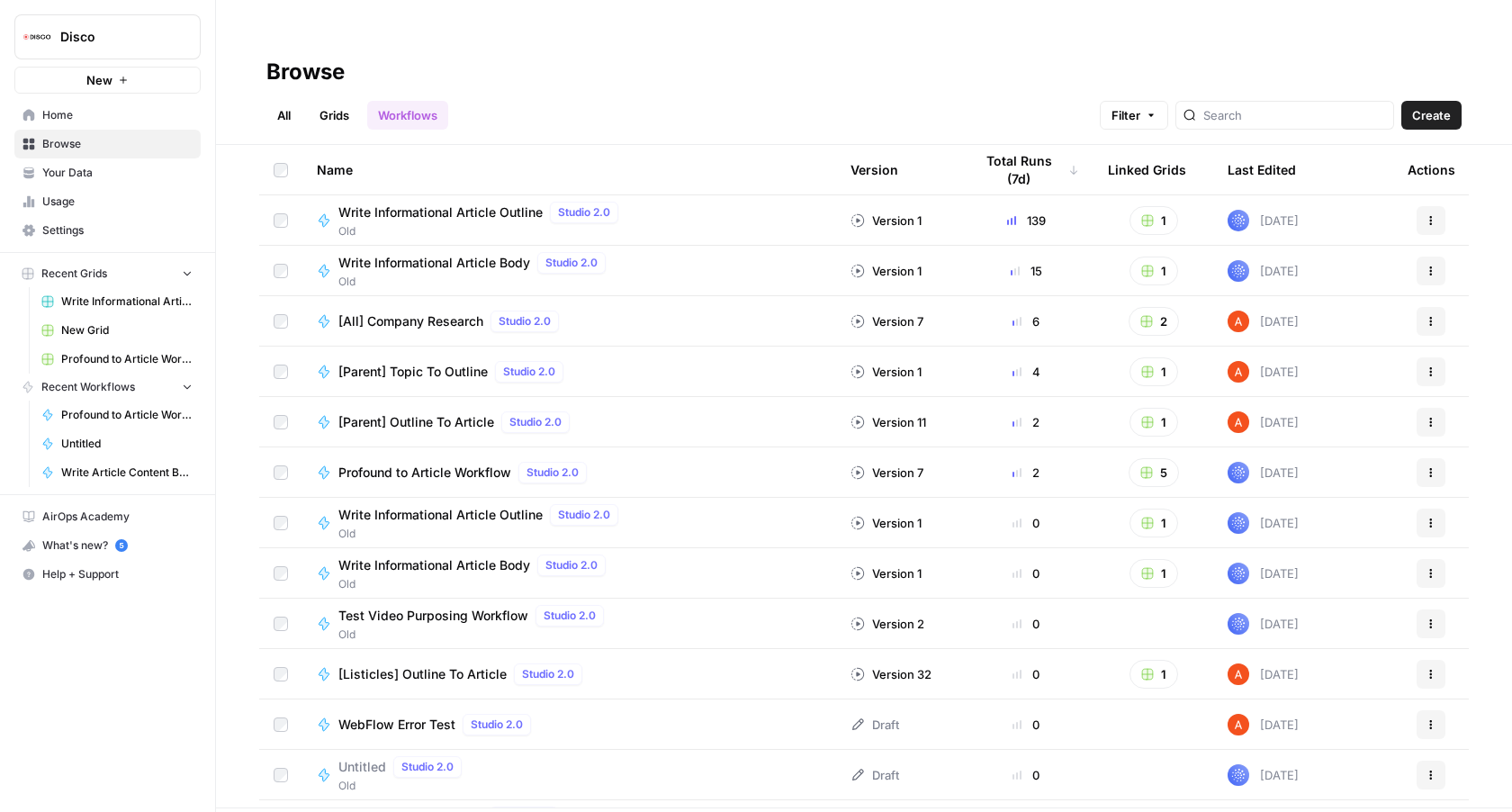
click at [74, 188] on link "Usage" at bounding box center [108, 202] width 187 height 29
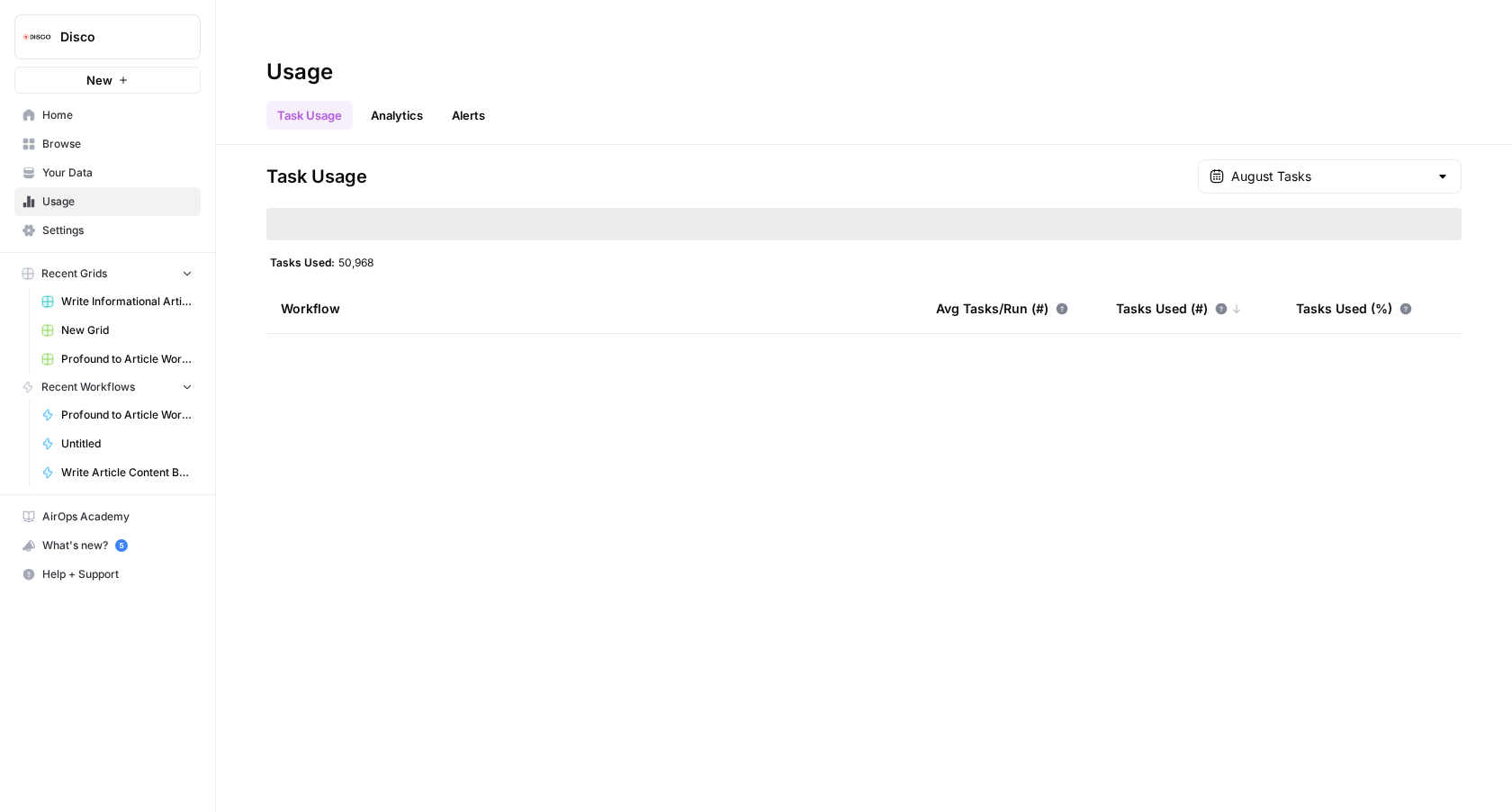
click at [72, 174] on span "Your Data" at bounding box center [118, 172] width 150 height 16
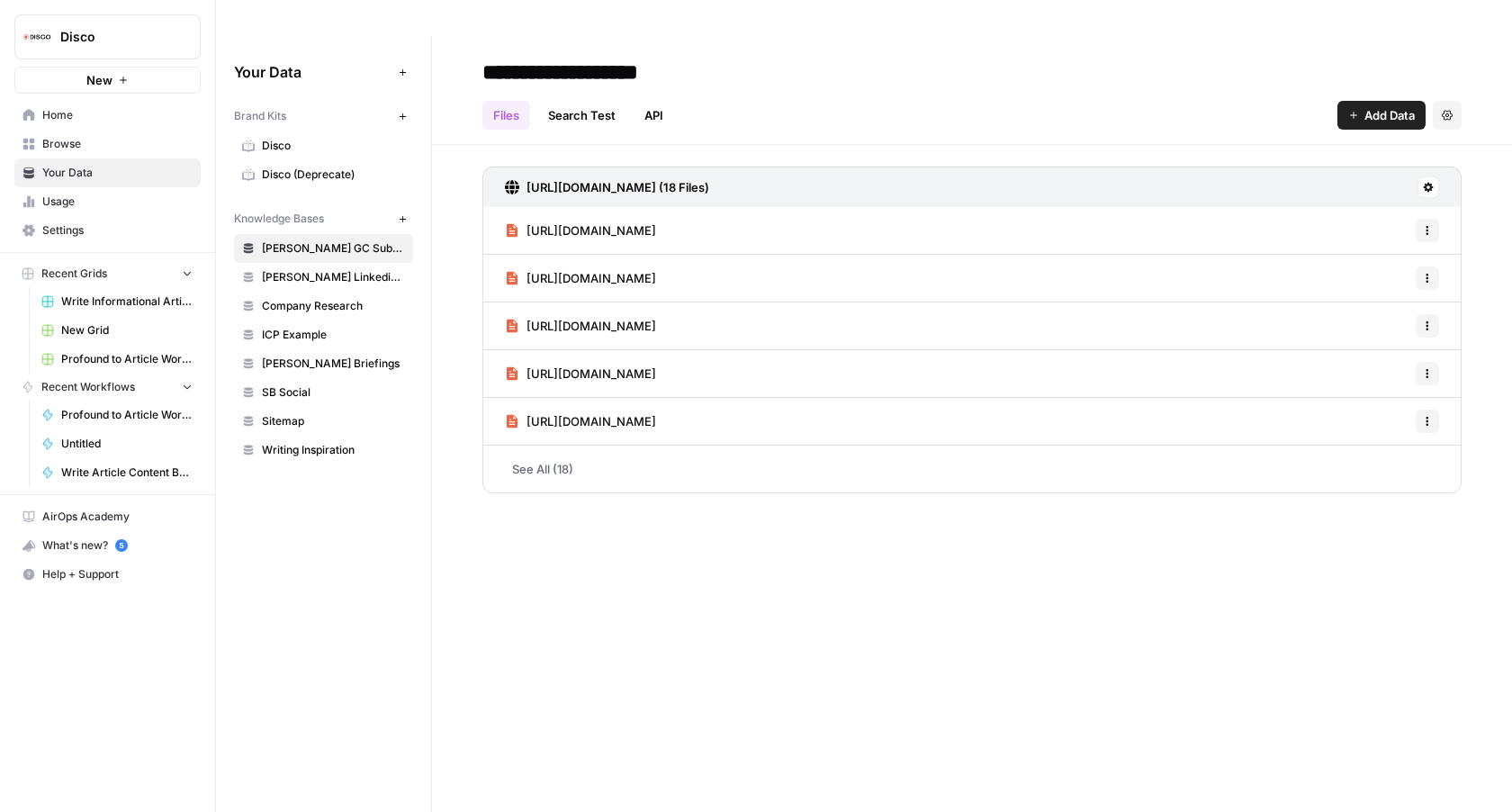
click at [73, 199] on span "Usage" at bounding box center [118, 201] width 150 height 16
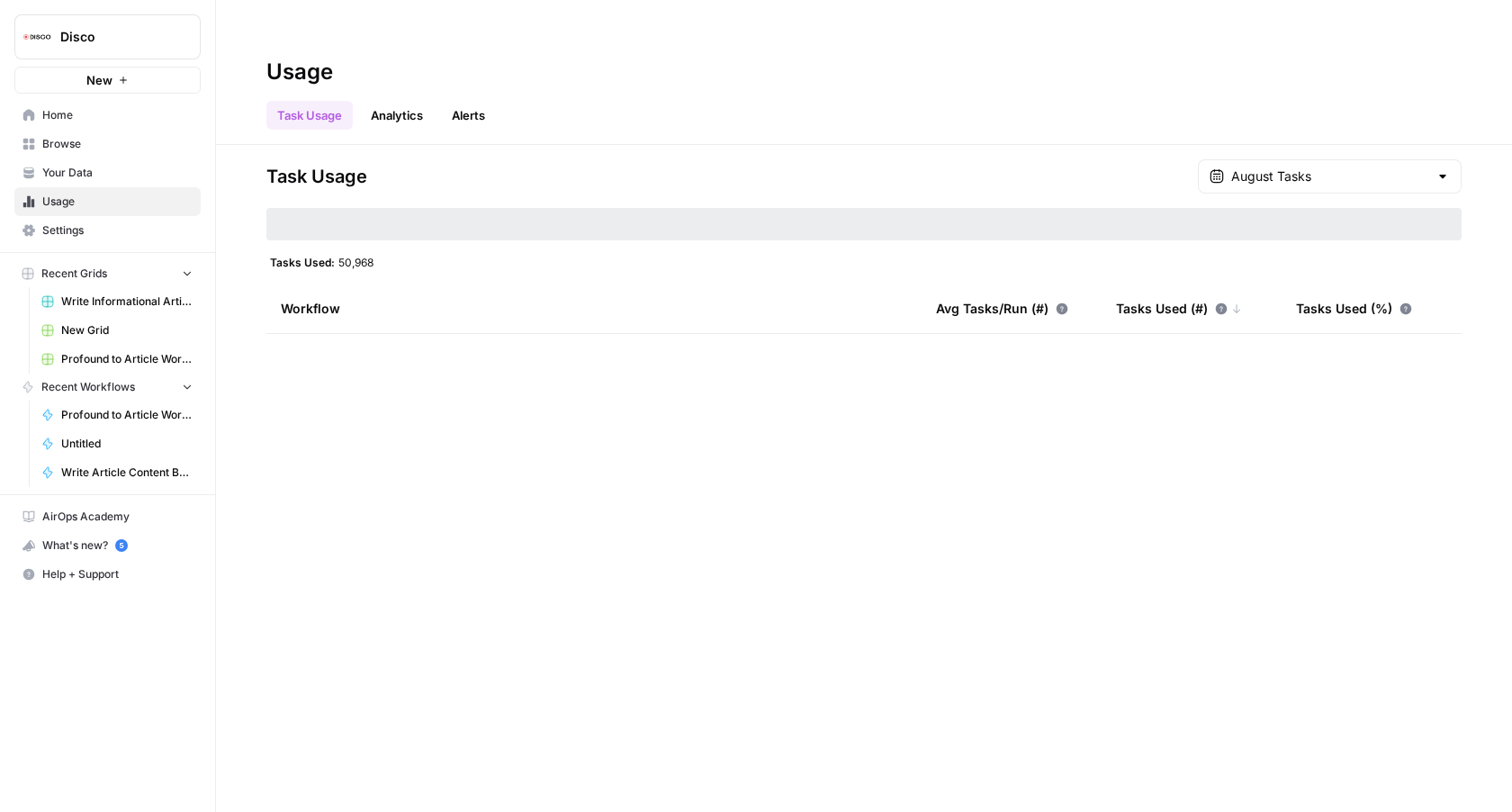
click at [61, 121] on span "Home" at bounding box center [118, 114] width 150 height 16
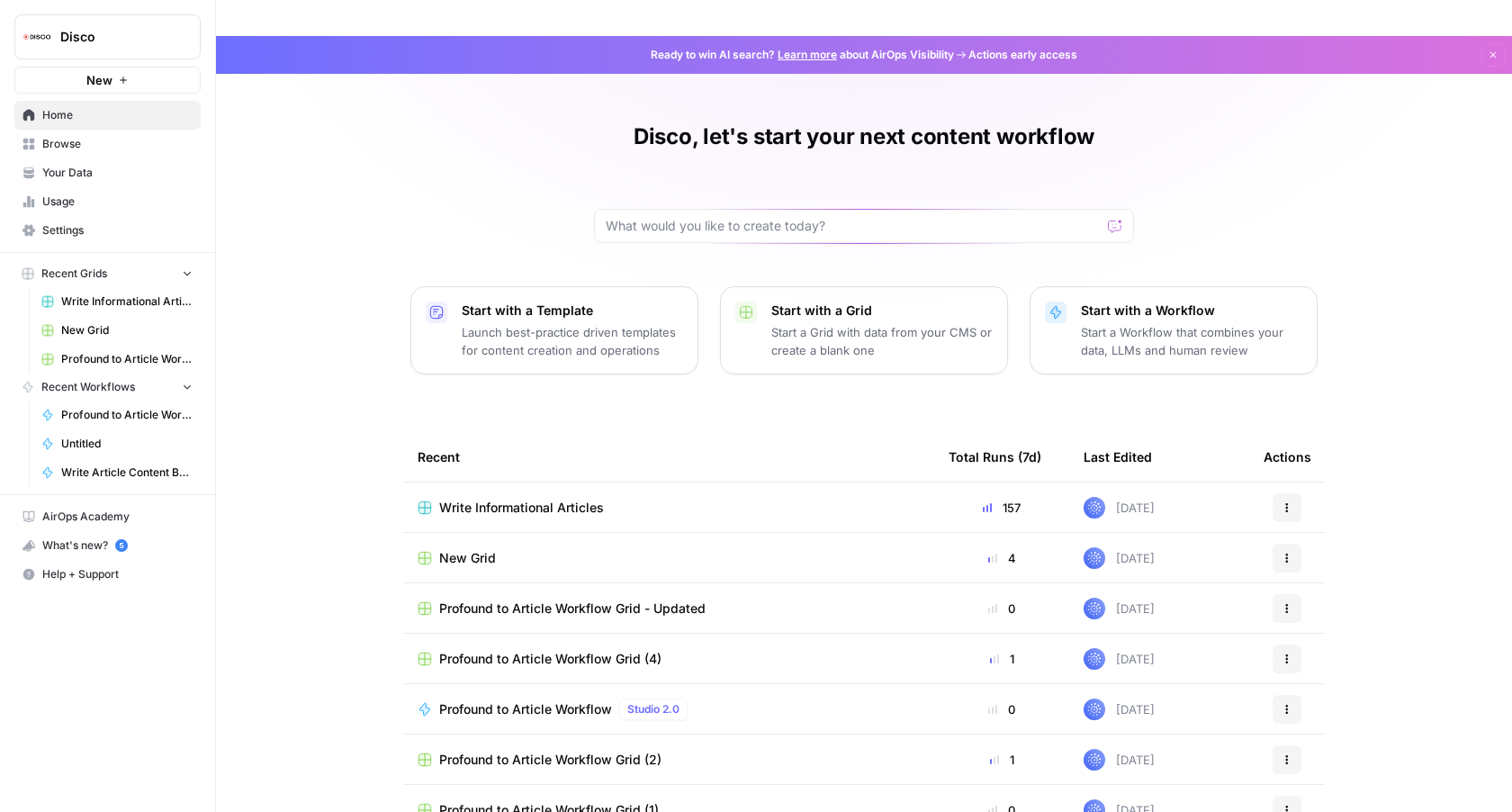
scroll to position [16, 0]
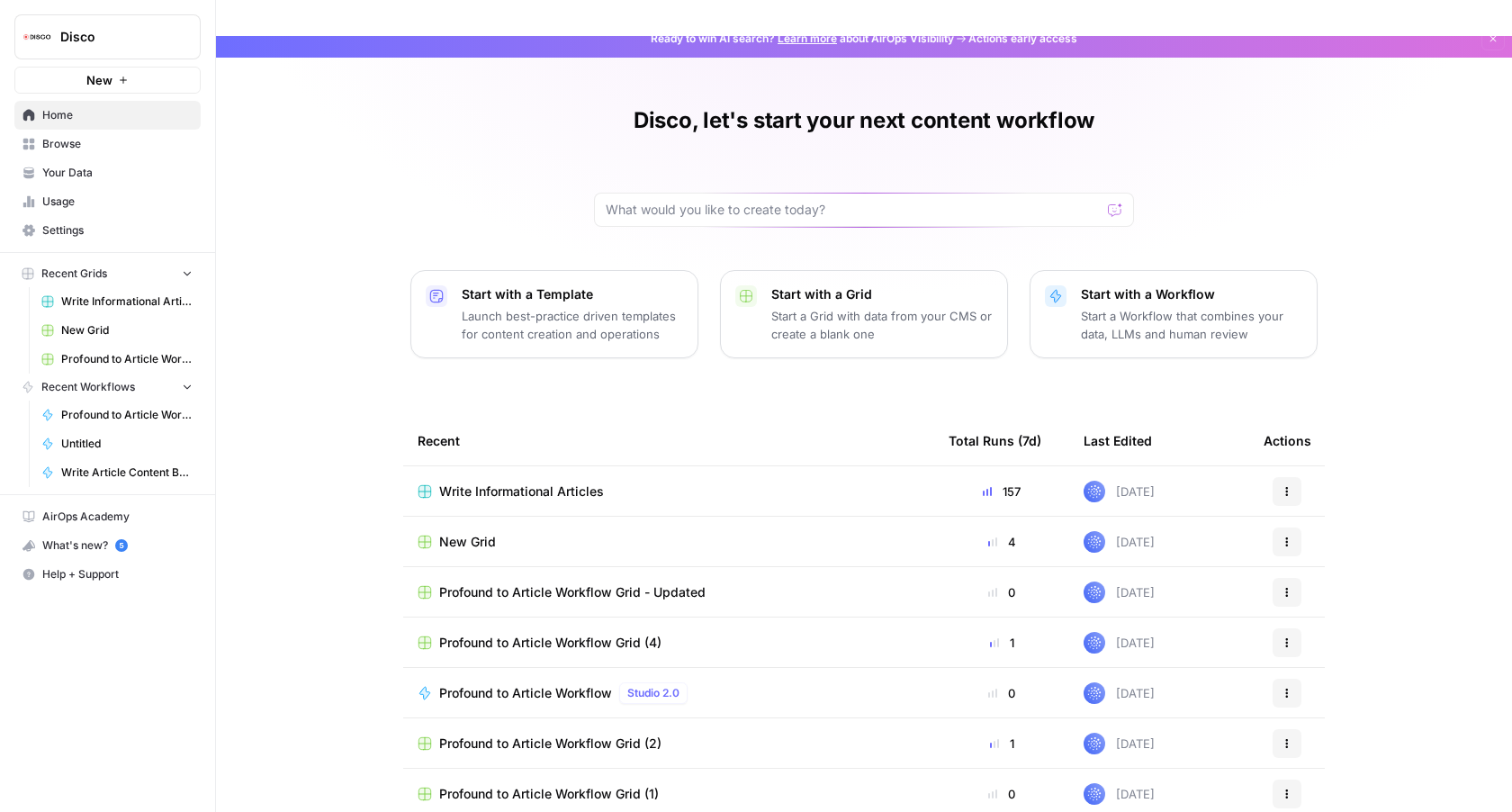
click at [100, 143] on span "Browse" at bounding box center [118, 143] width 150 height 16
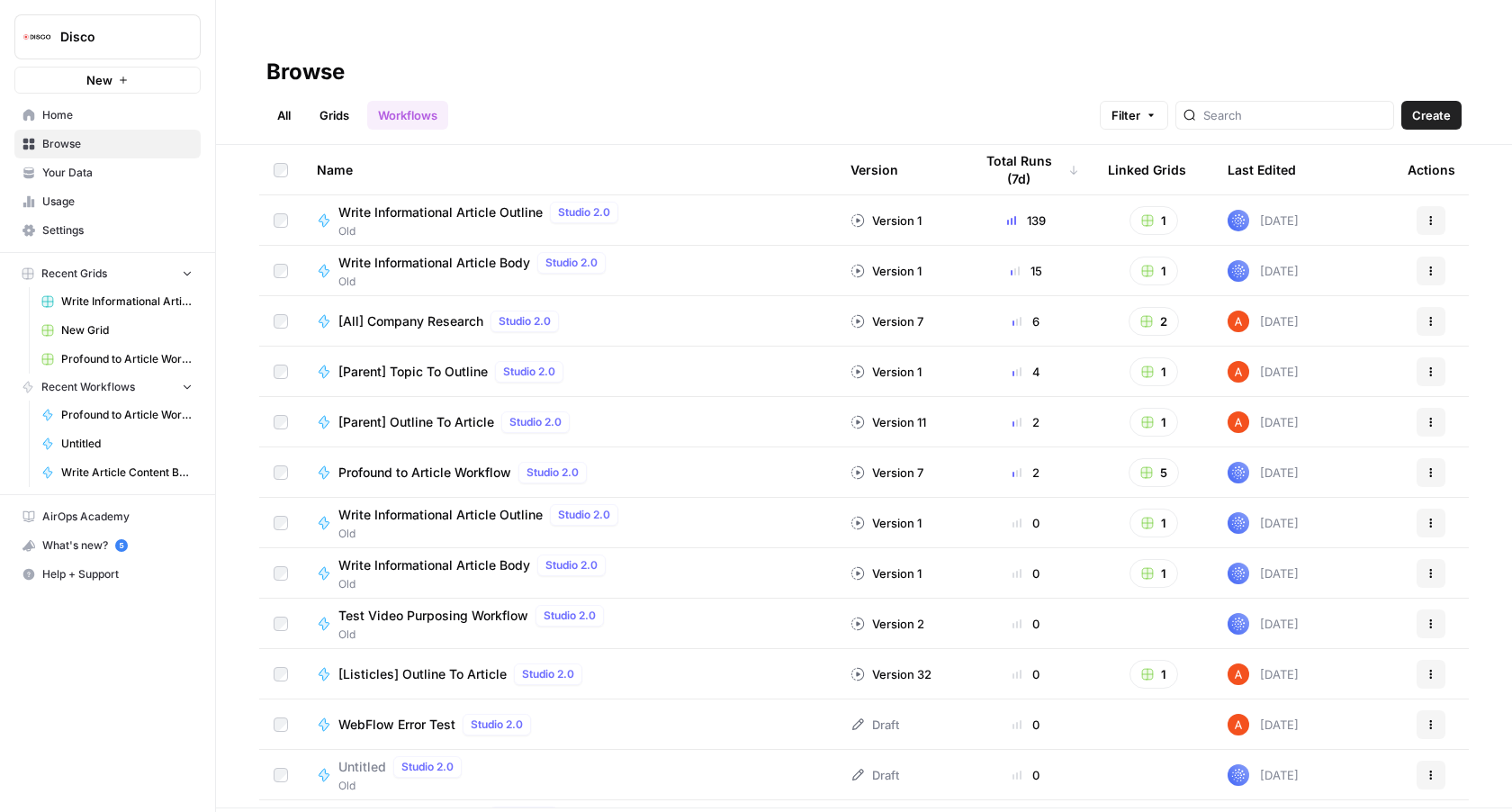
click at [283, 101] on link "All" at bounding box center [284, 115] width 35 height 29
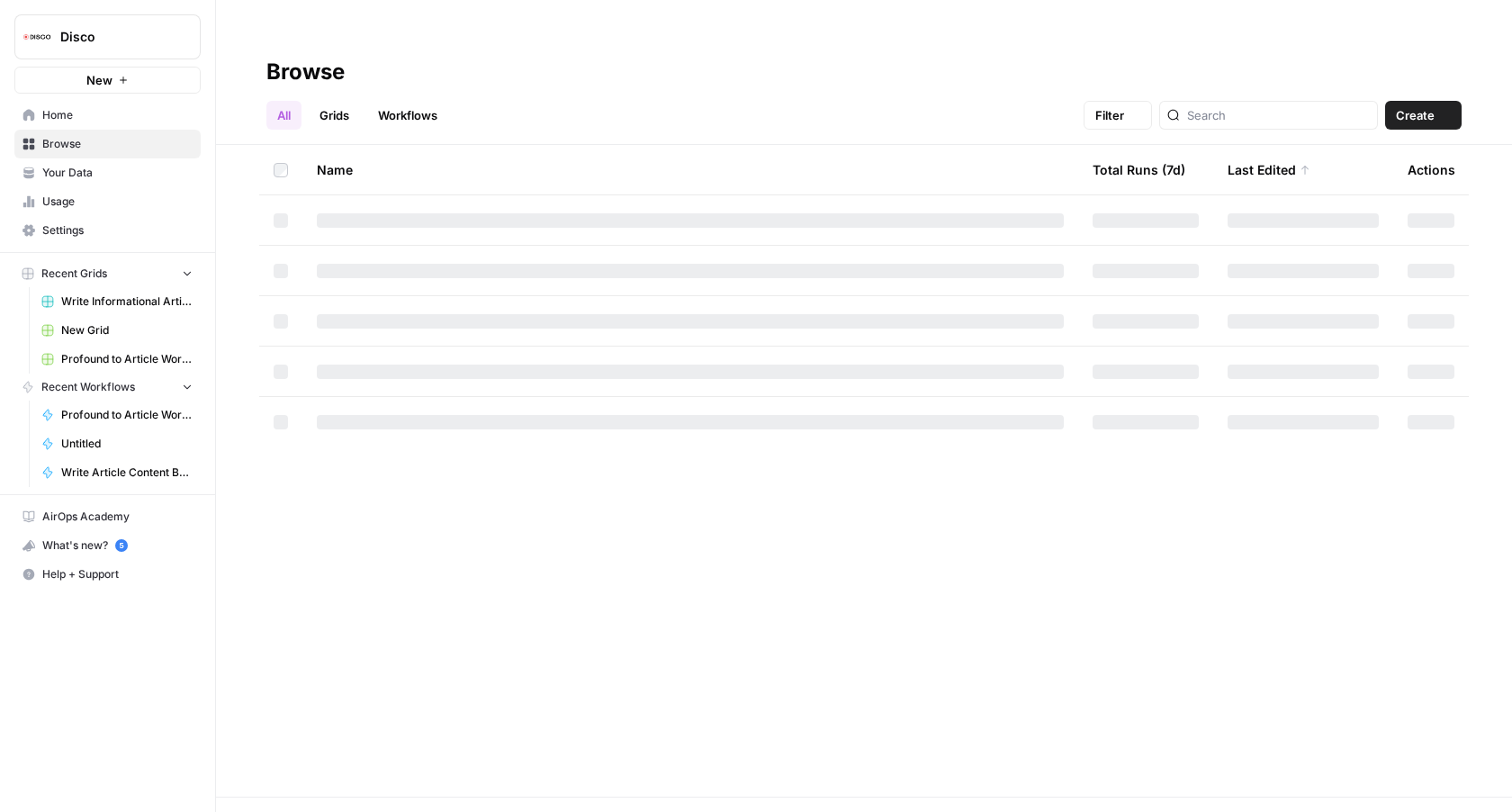
click at [329, 101] on link "Grids" at bounding box center [333, 115] width 51 height 29
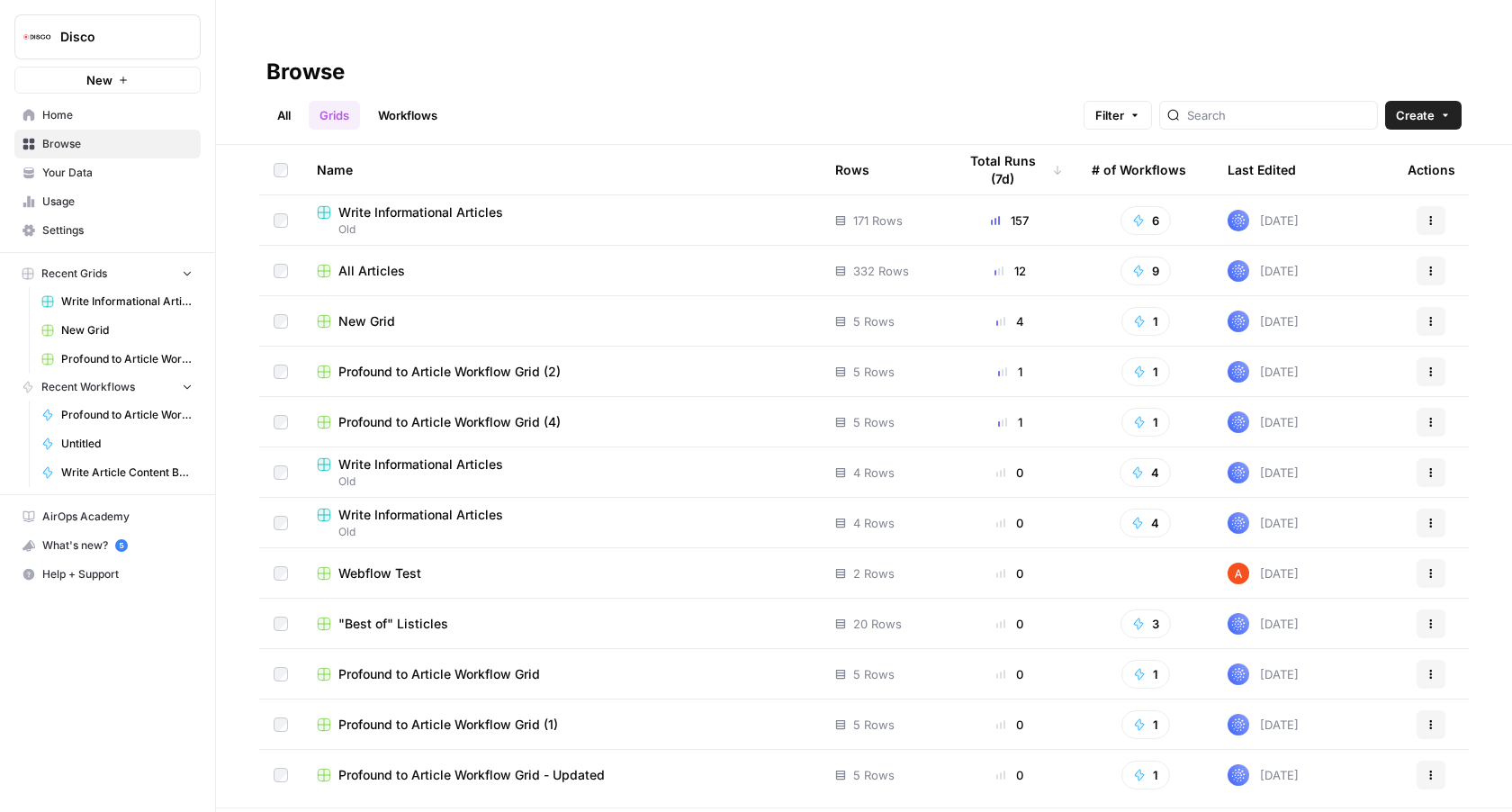
click at [377, 262] on span "All Articles" at bounding box center [371, 270] width 67 height 18
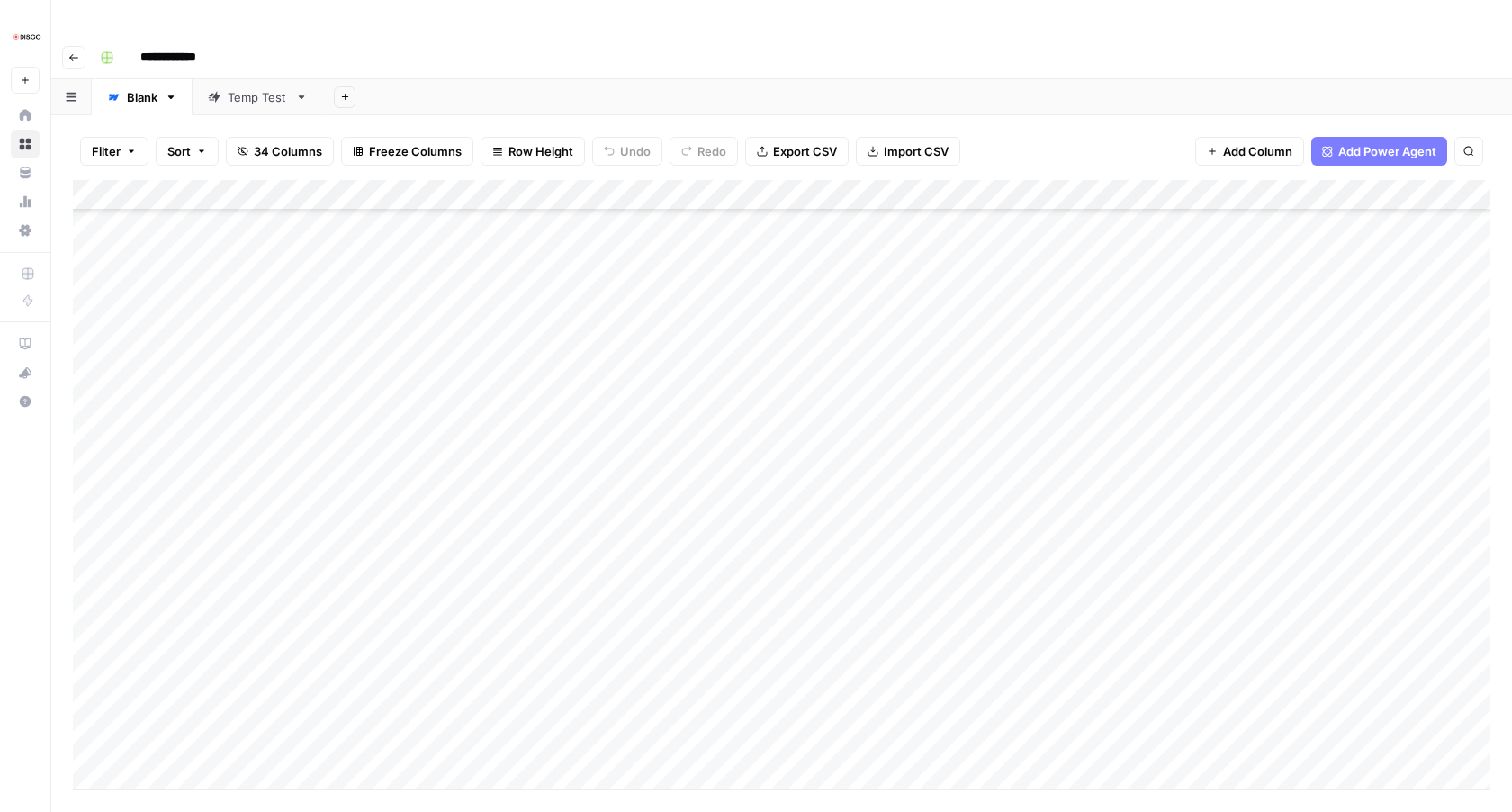
scroll to position [628, 0]
click at [448, 347] on div "Add Column" at bounding box center [782, 485] width 1418 height 609
click at [431, 332] on div "Add Column" at bounding box center [782, 485] width 1418 height 609
click at [430, 329] on textarea at bounding box center [377, 327] width 547 height 25
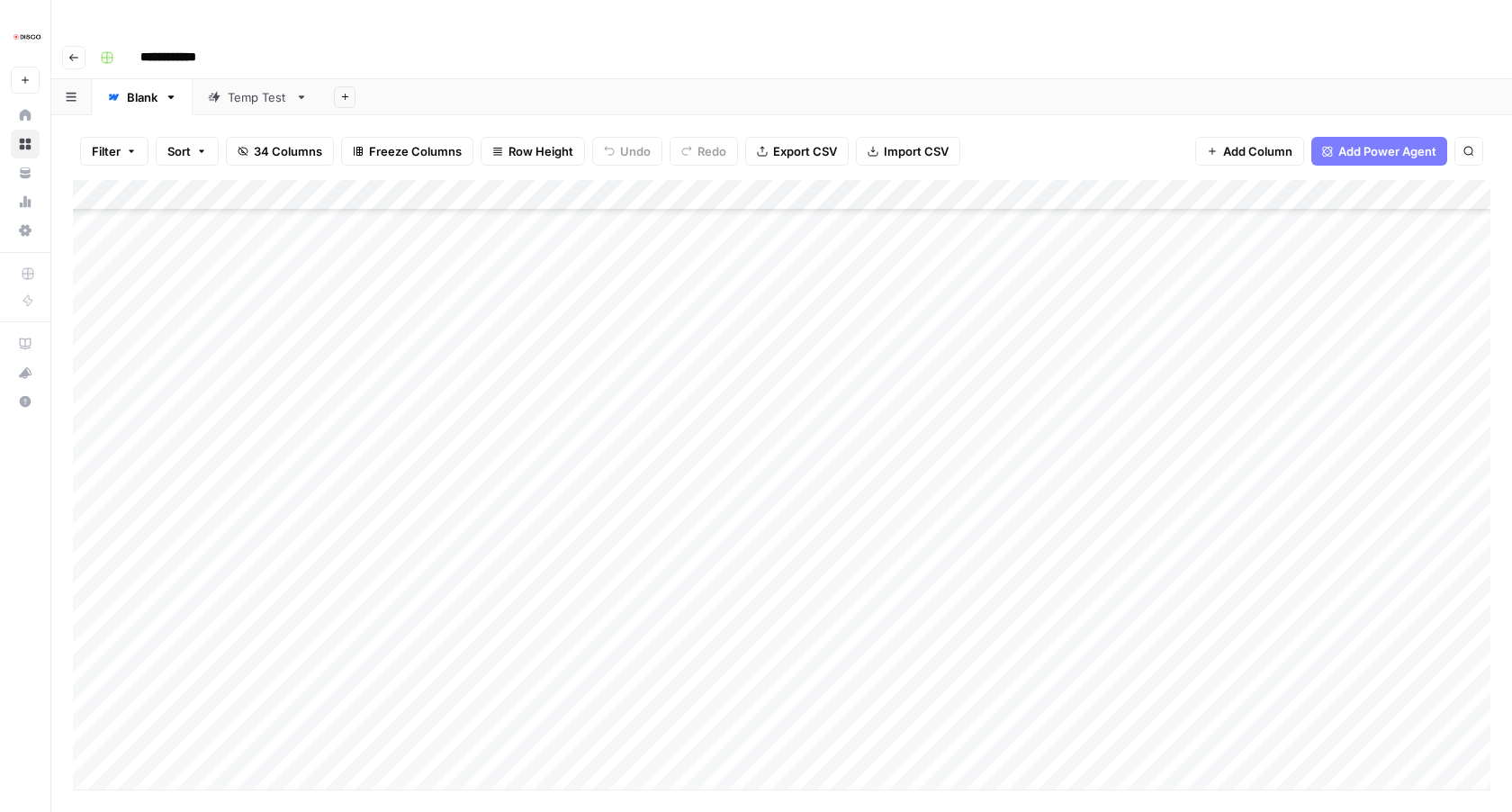
click at [428, 366] on div "Add Column" at bounding box center [782, 485] width 1418 height 609
click at [928, 645] on div "Add Column" at bounding box center [782, 485] width 1418 height 609
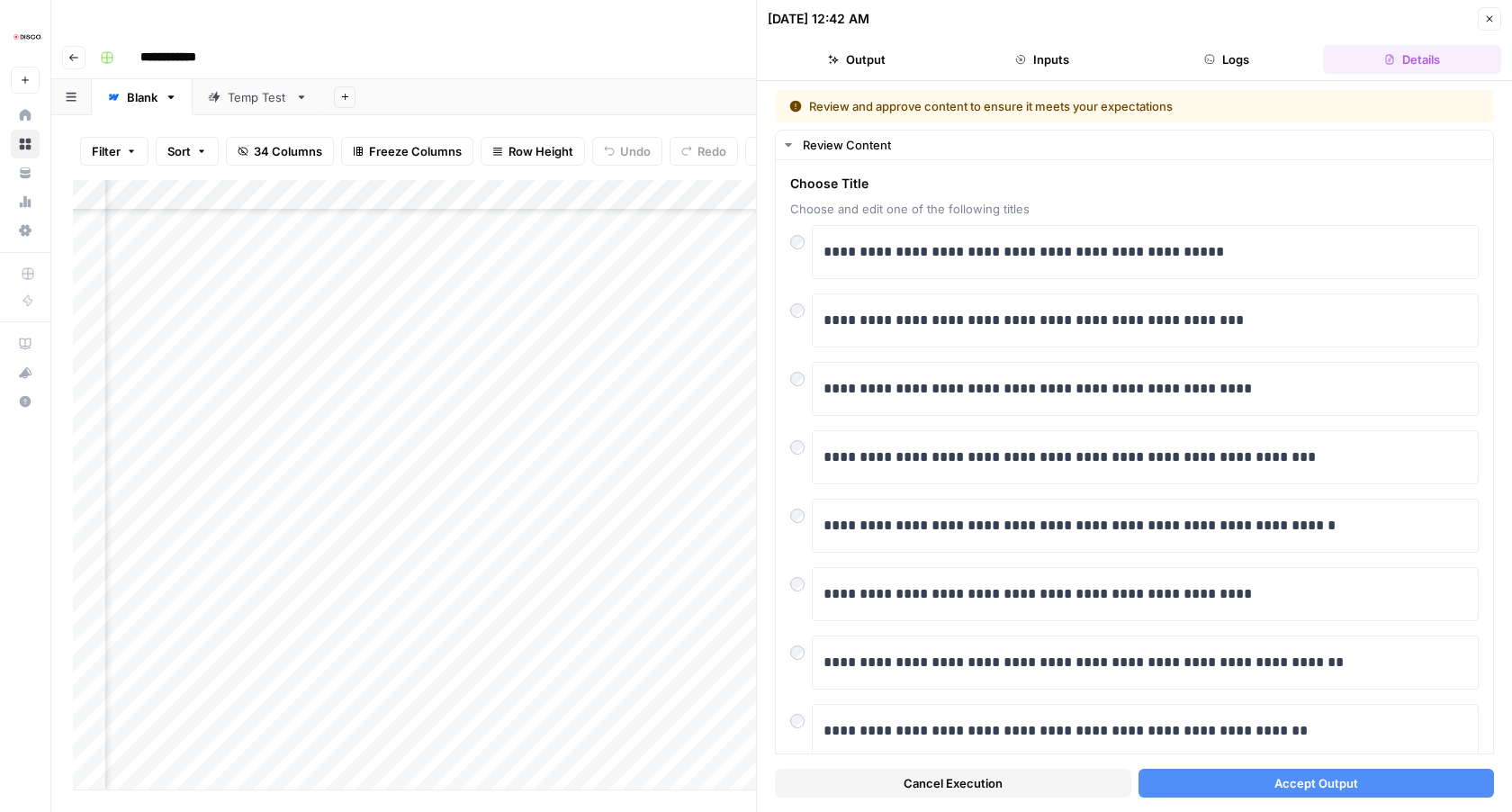
click at [1263, 784] on button "Accept Output" at bounding box center [1317, 783] width 357 height 29
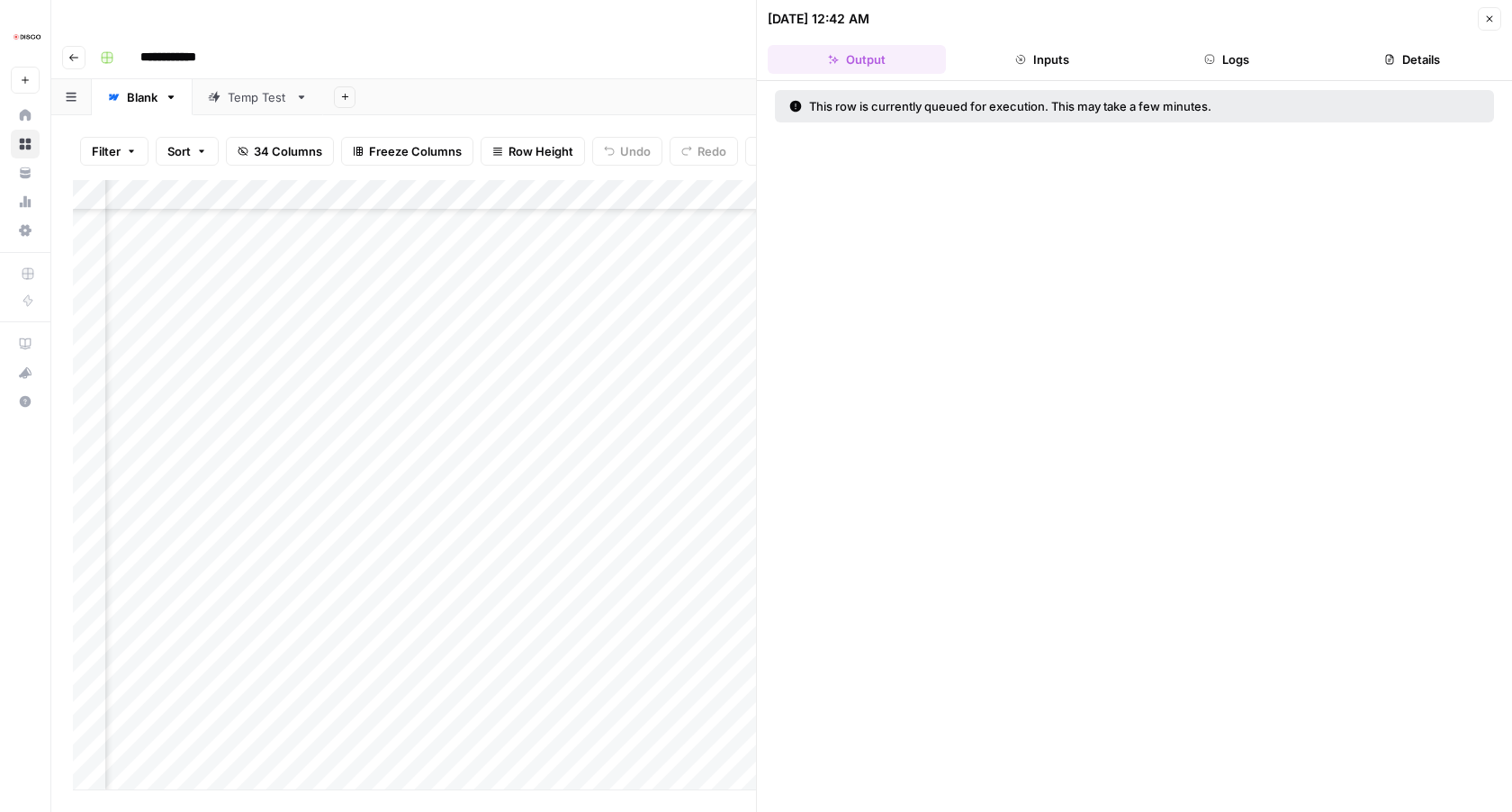
click at [1483, 20] on button "Close" at bounding box center [1490, 19] width 23 height 23
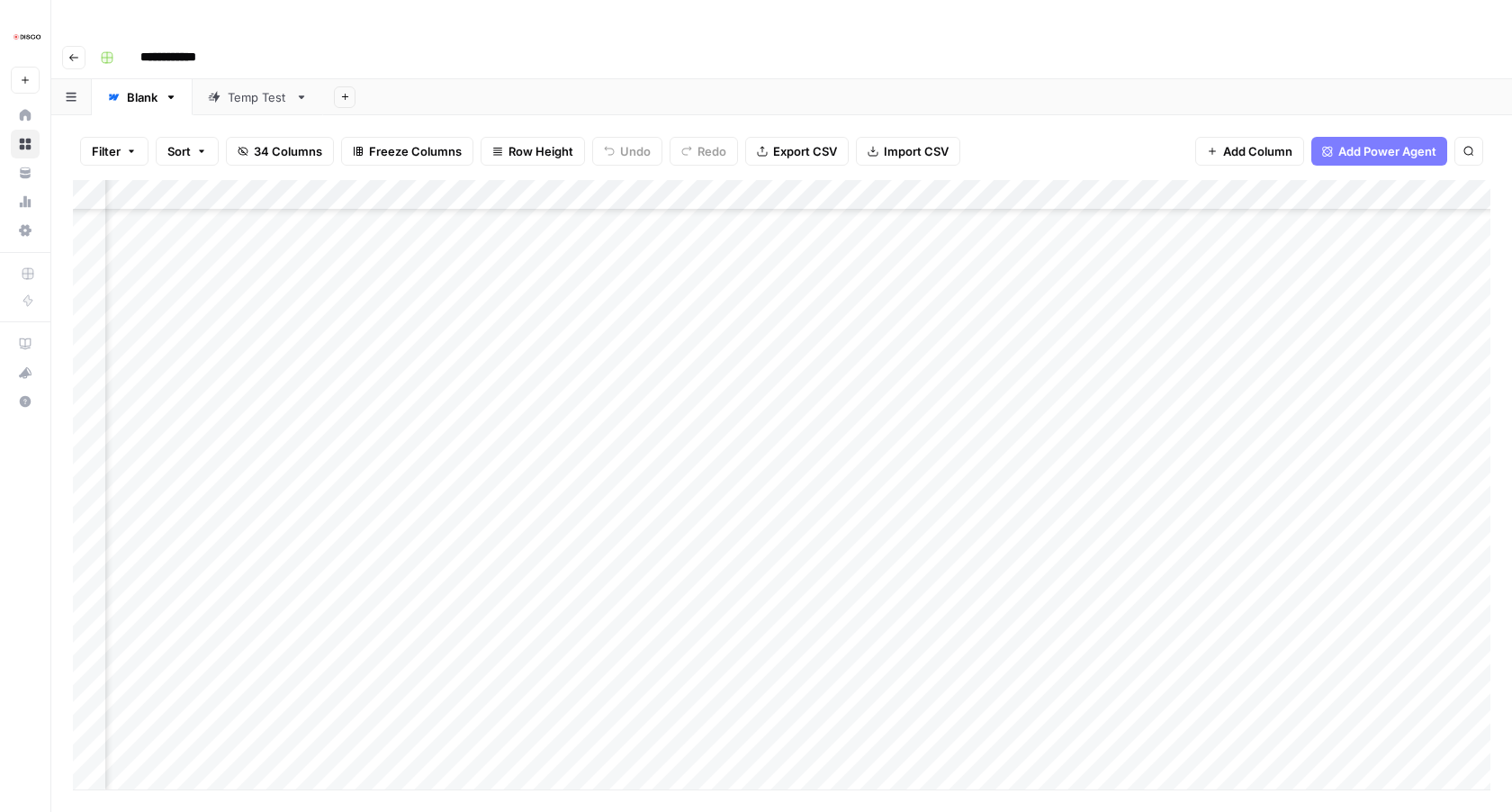
scroll to position [9583, 0]
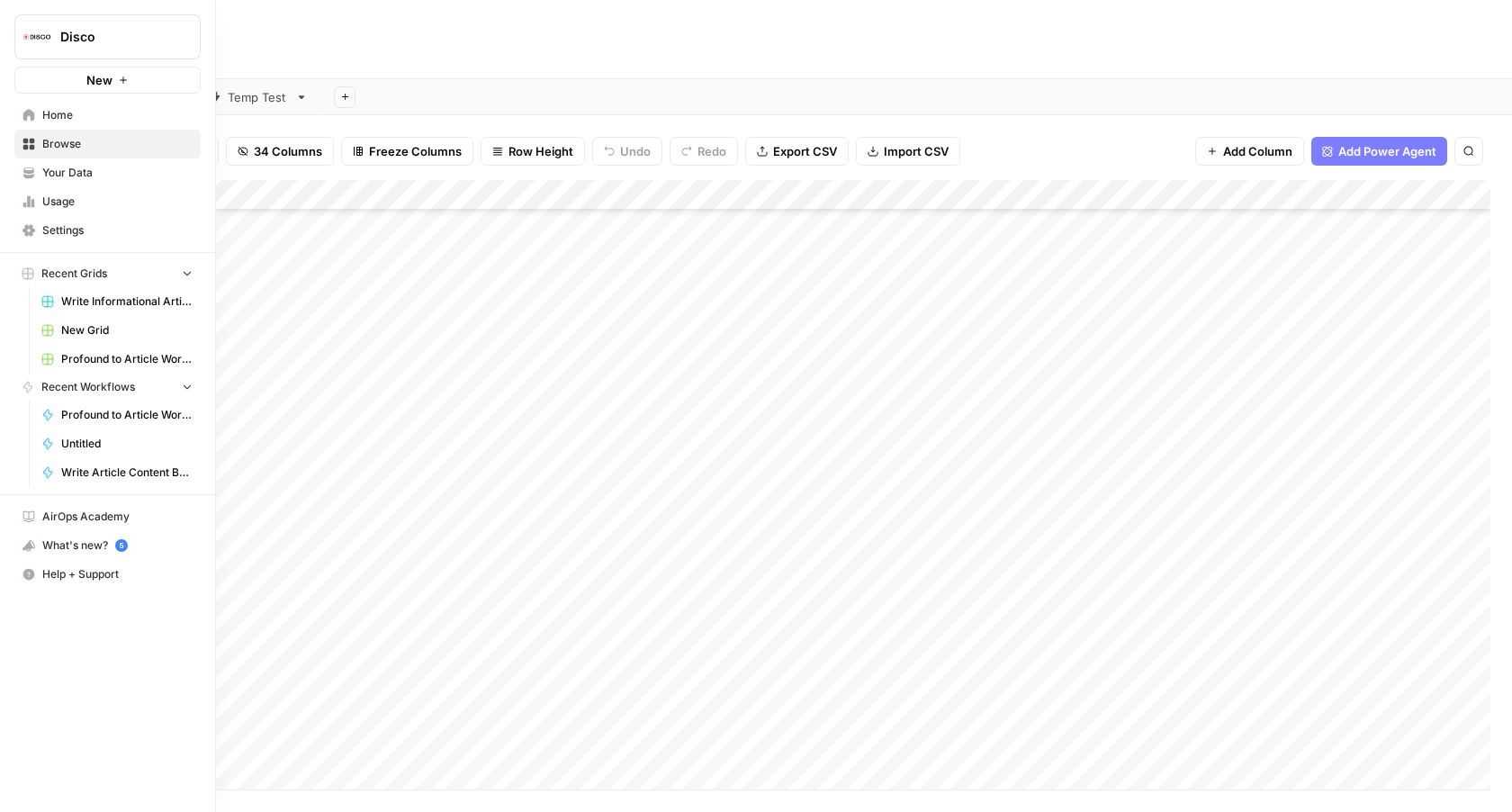
click at [126, 297] on span "Write Informational Articles" at bounding box center [127, 301] width 132 height 16
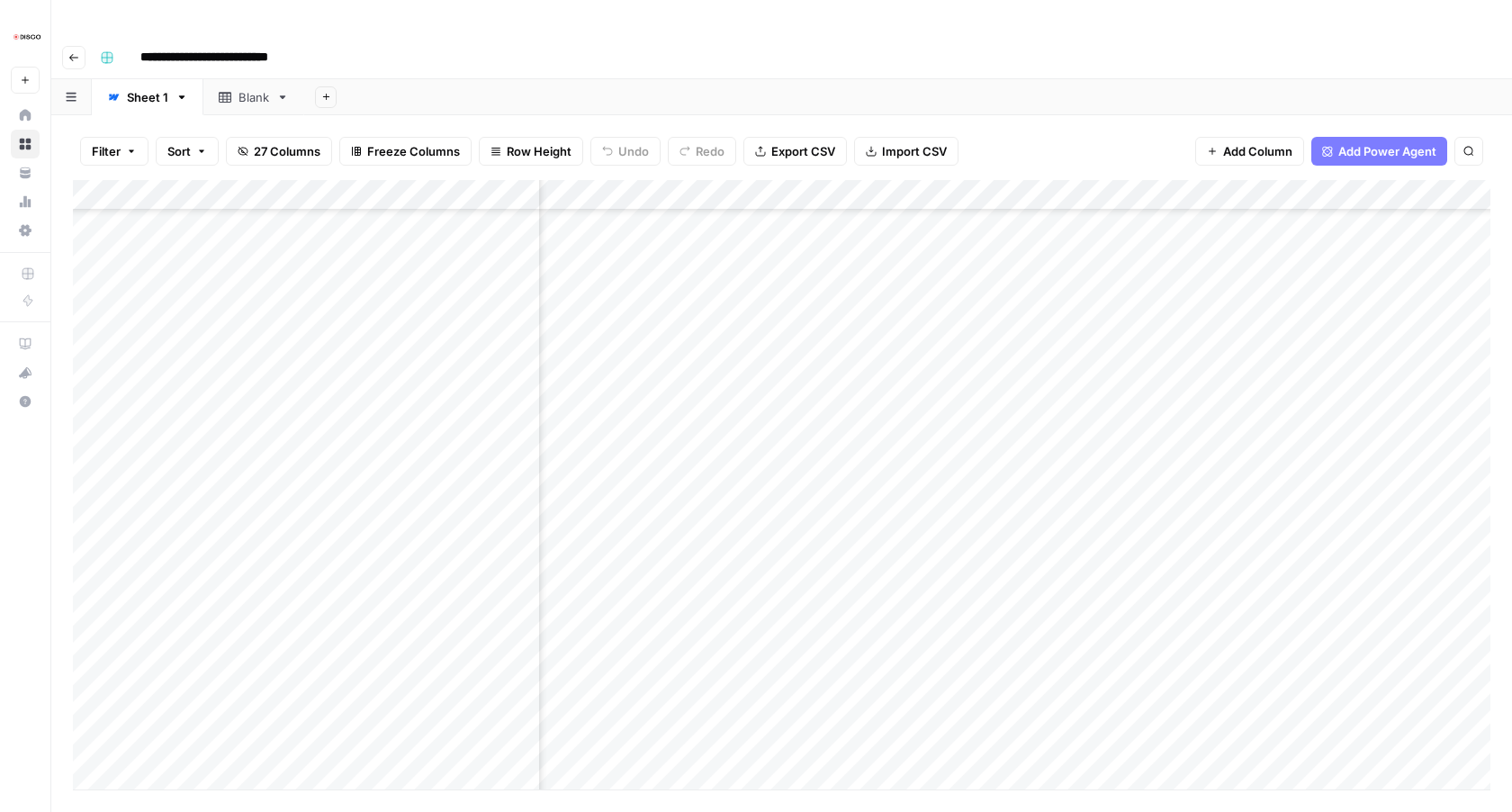
scroll to position [1473, 655]
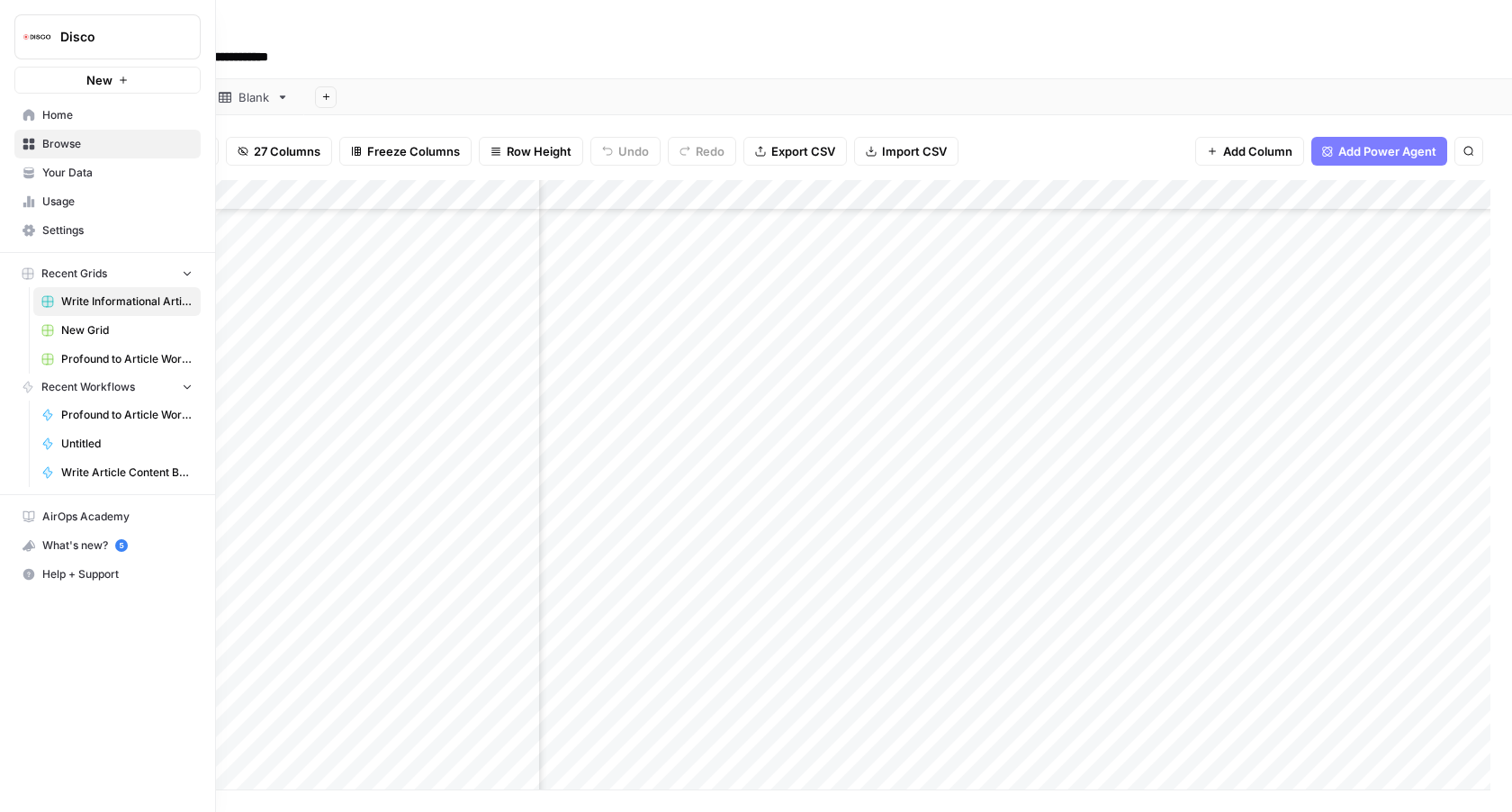
click at [30, 206] on icon at bounding box center [29, 202] width 4 height 12
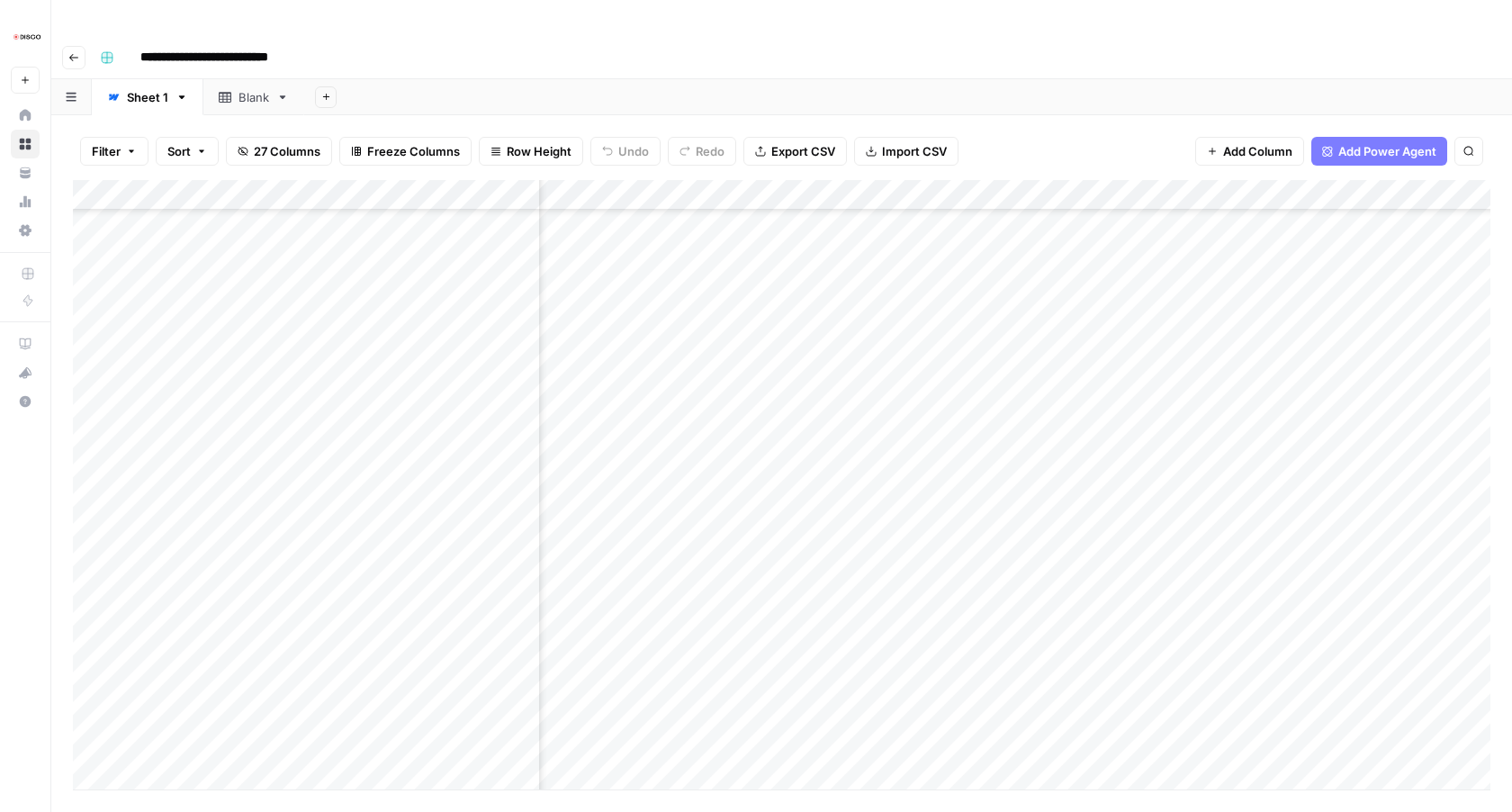
scroll to position [2694, 815]
click at [832, 373] on div "Add Column" at bounding box center [782, 485] width 1418 height 609
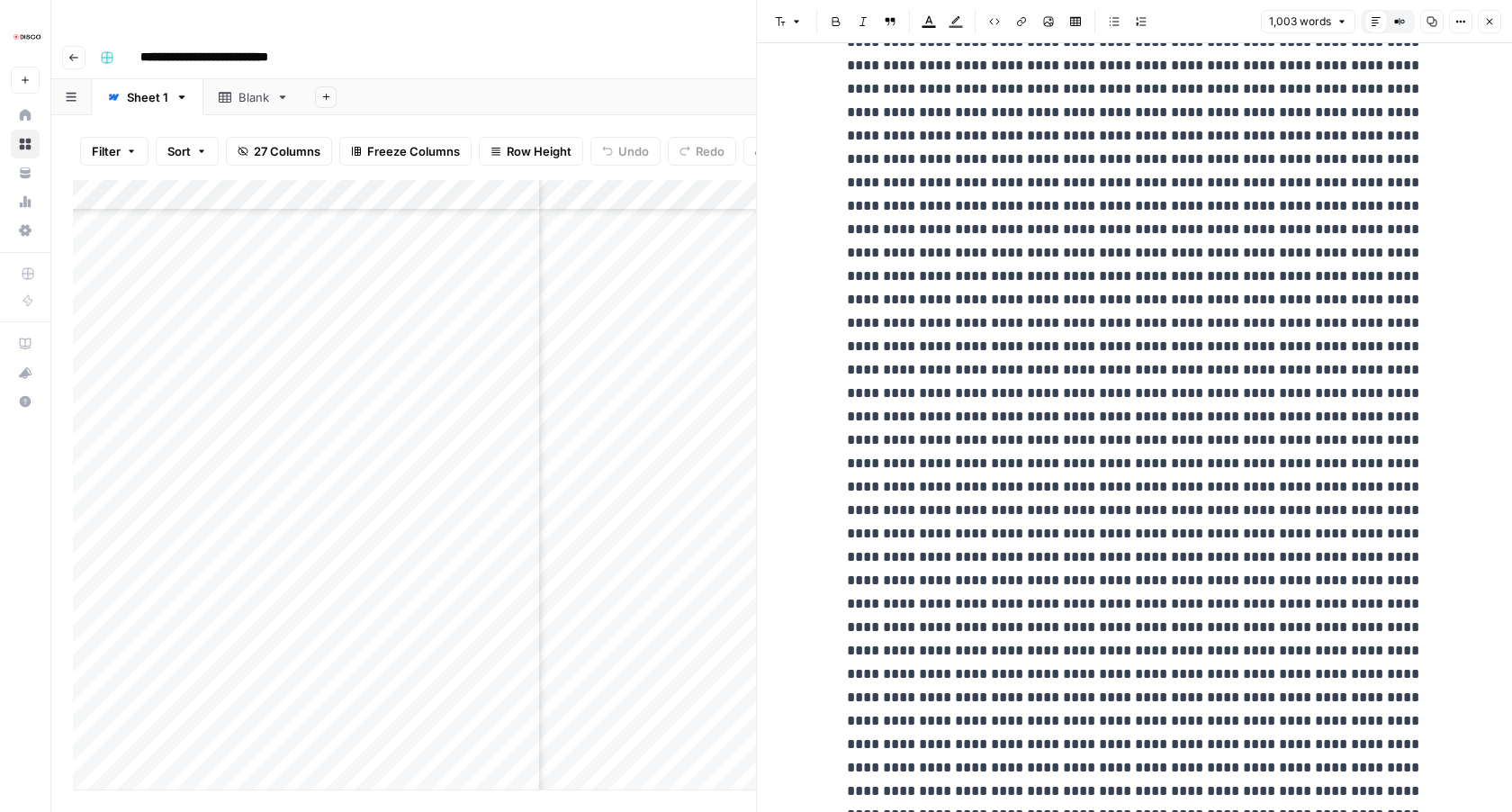
scroll to position [1322, 0]
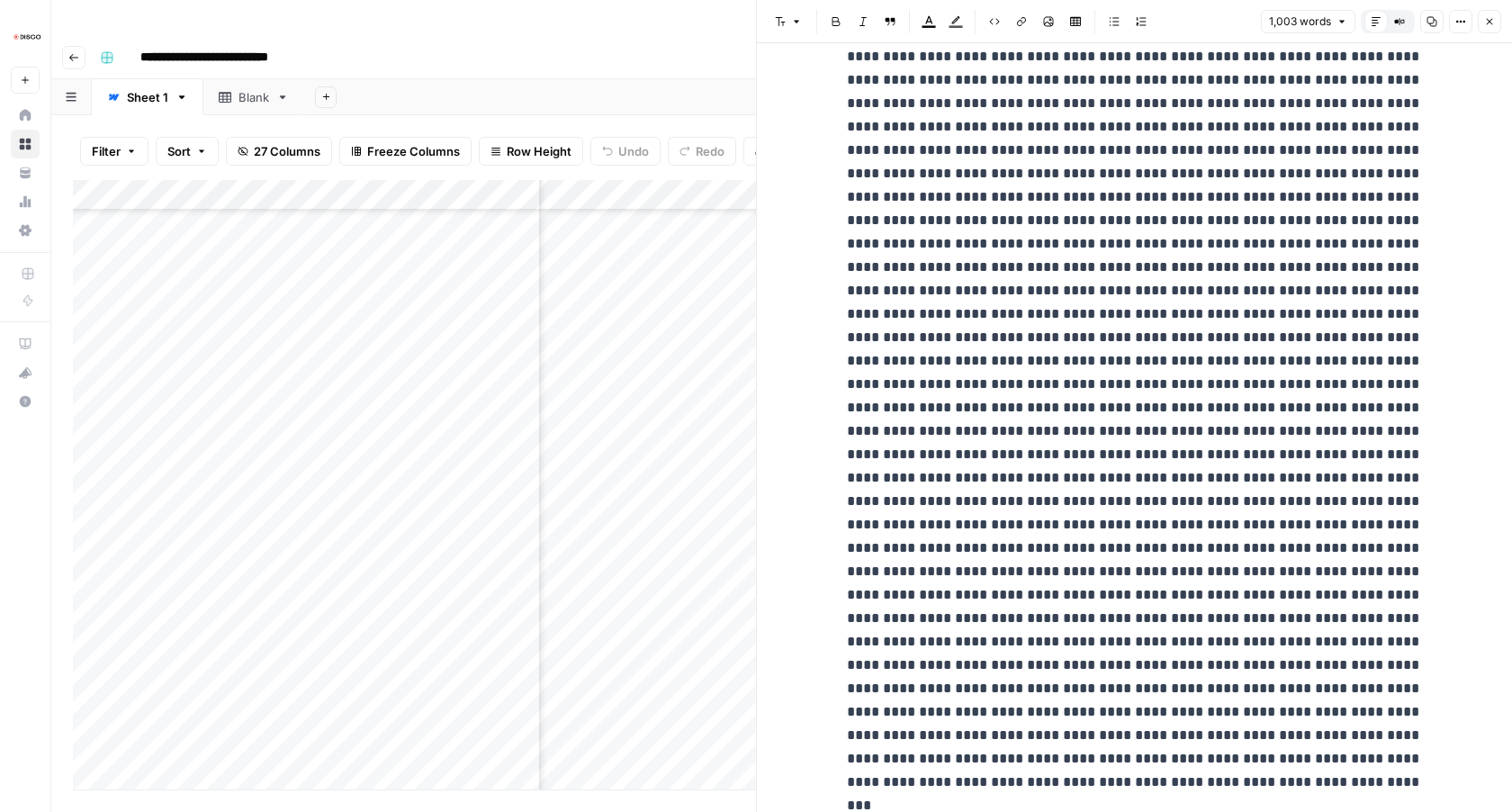
click at [1494, 25] on icon "button" at bounding box center [1490, 21] width 11 height 11
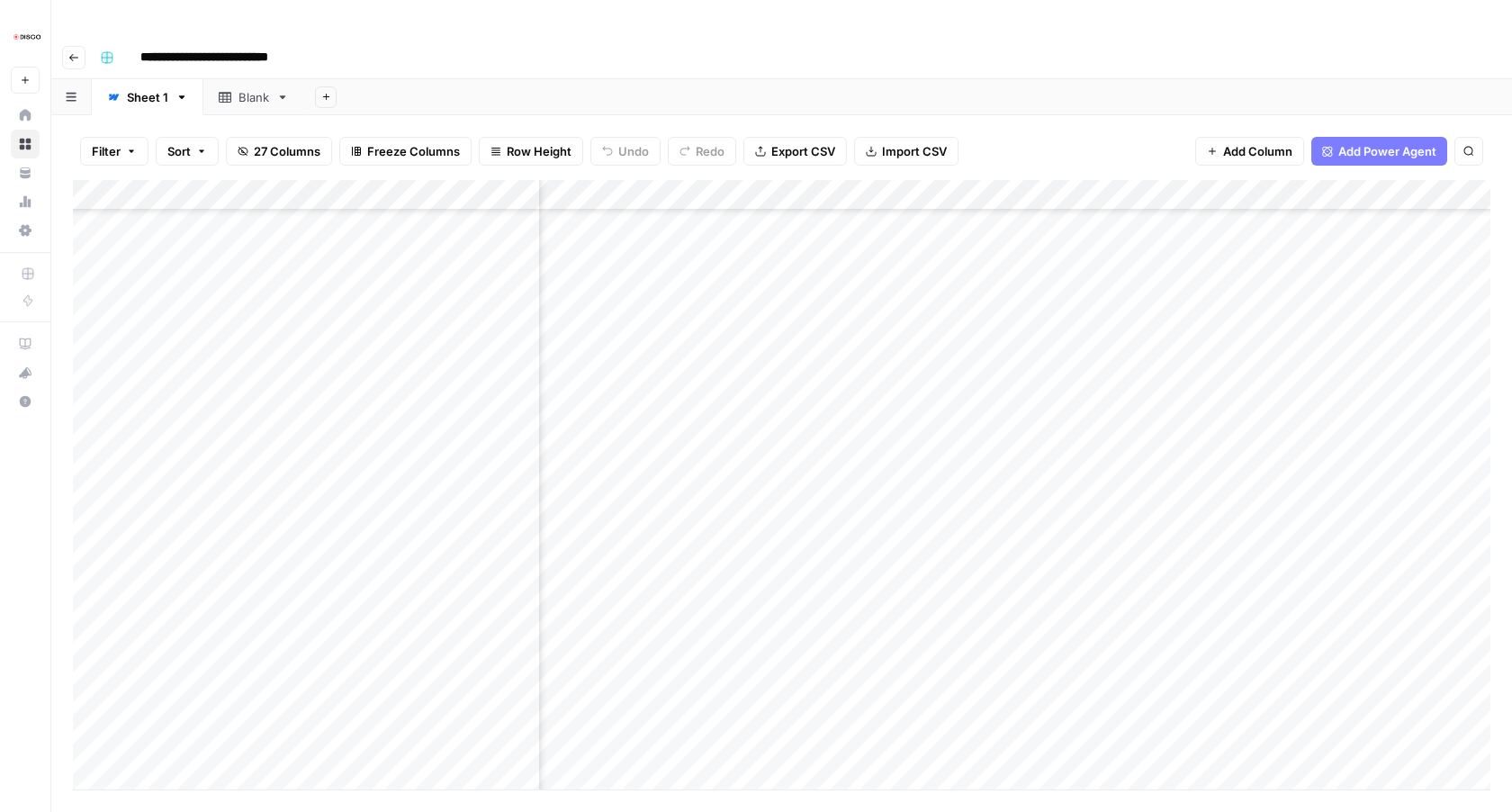
scroll to position [3250, 815]
click at [829, 553] on div "Add Column" at bounding box center [782, 485] width 1418 height 609
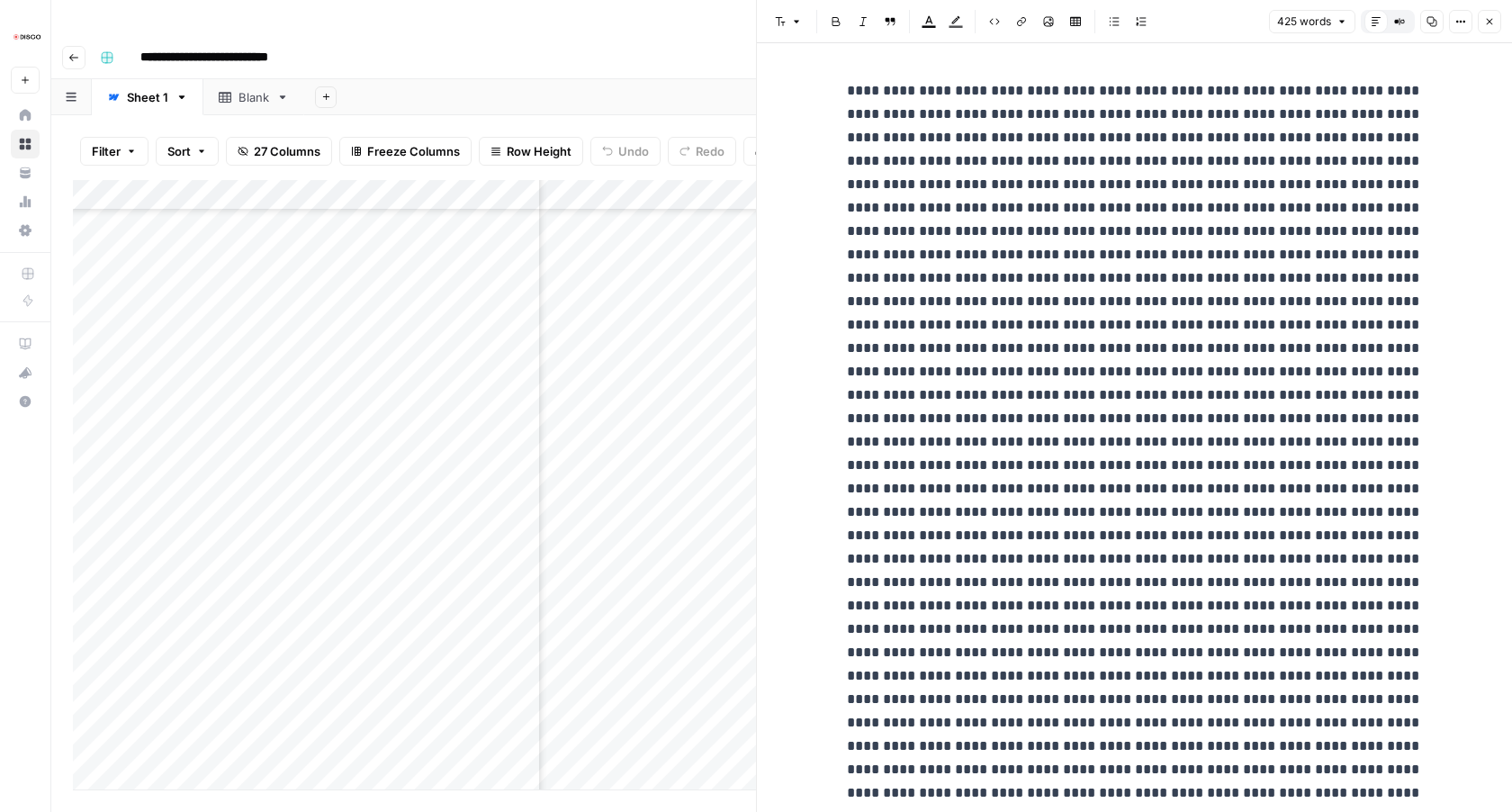
click at [619, 79] on div "Add Sheet" at bounding box center [908, 97] width 1208 height 36
click at [1490, 28] on button "Close" at bounding box center [1490, 21] width 23 height 23
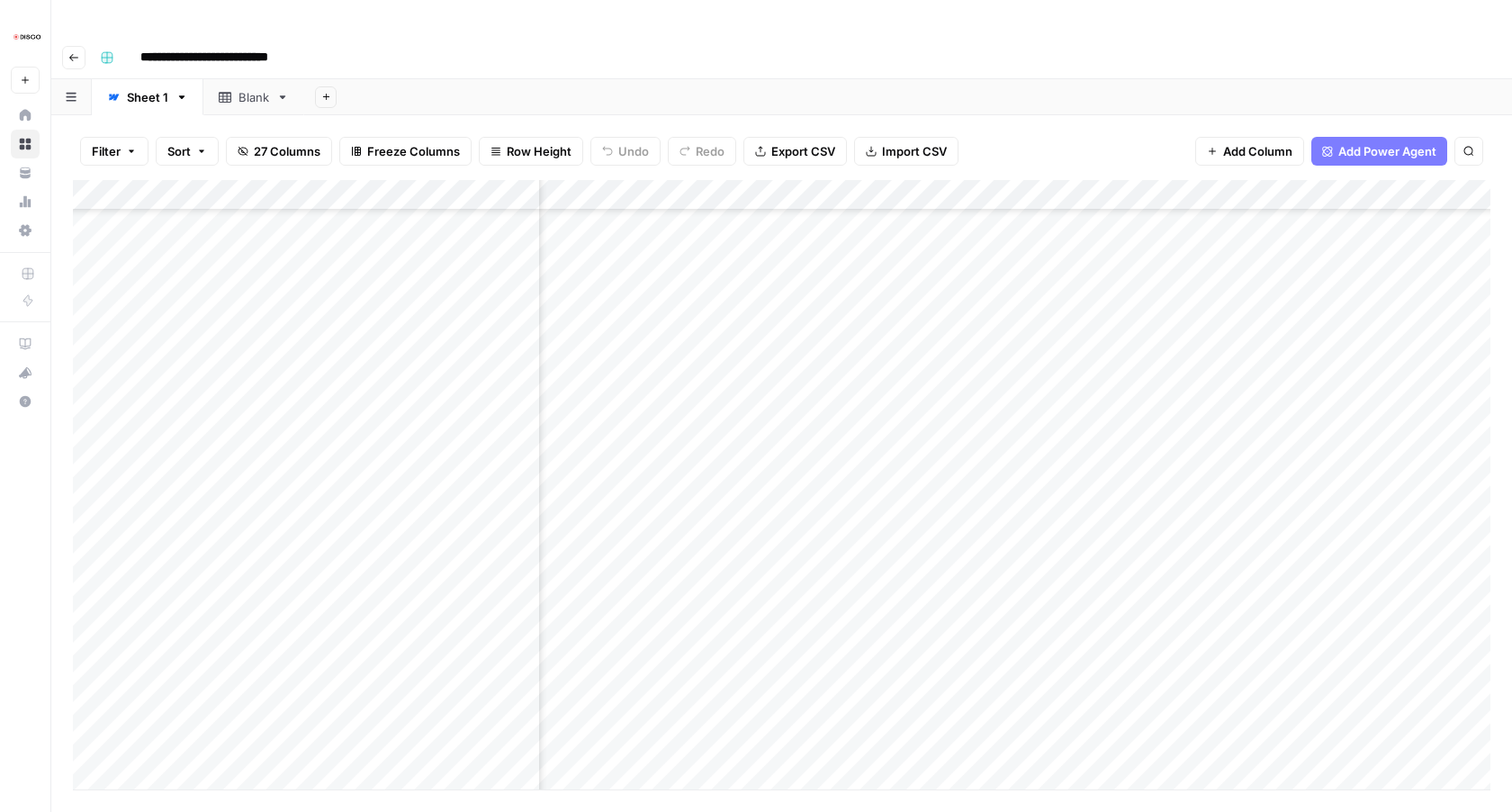
scroll to position [2871, 815]
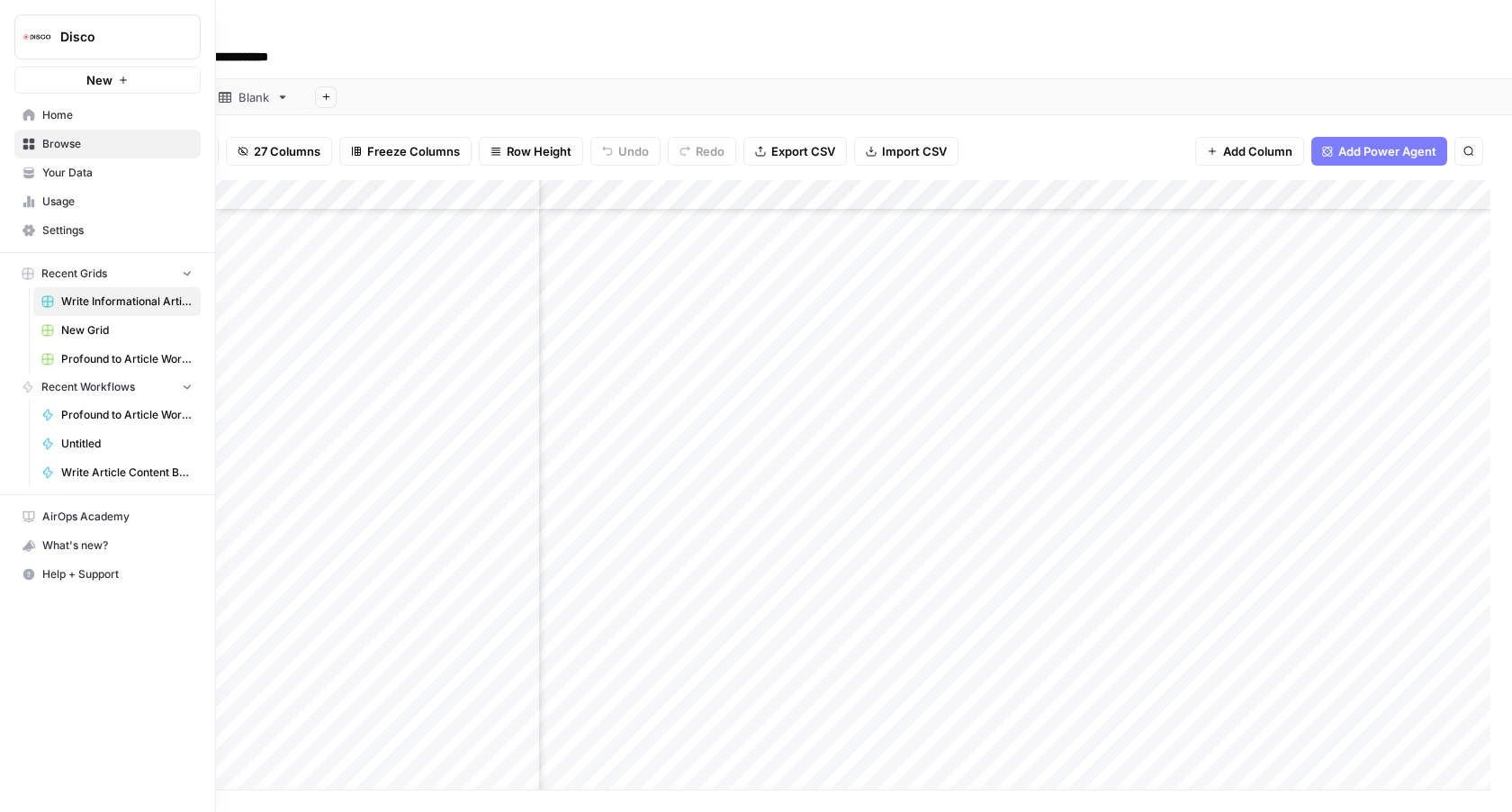
click at [21, 173] on link "Your Data" at bounding box center [108, 173] width 187 height 29
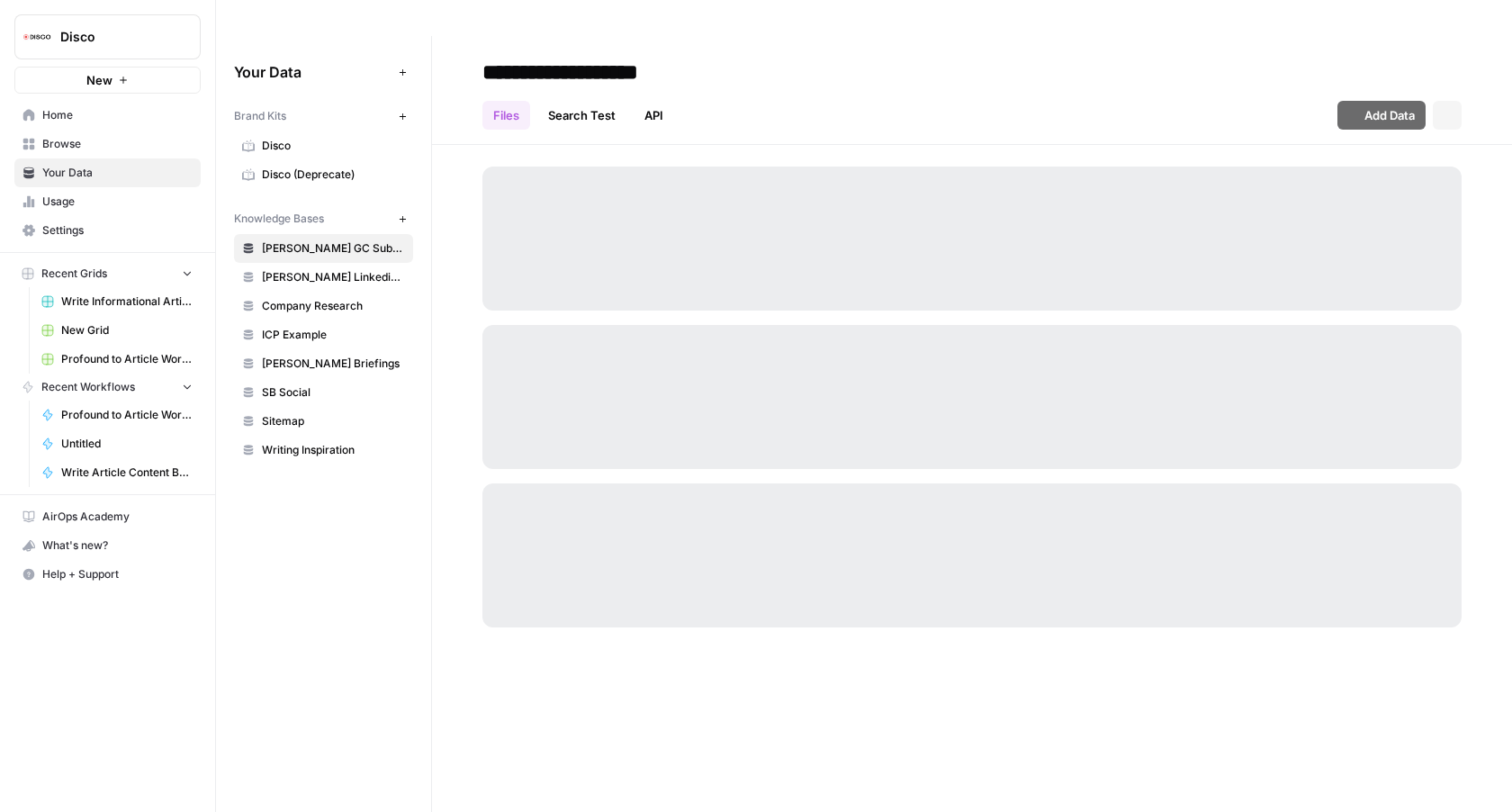
click at [57, 204] on span "Usage" at bounding box center [118, 201] width 150 height 16
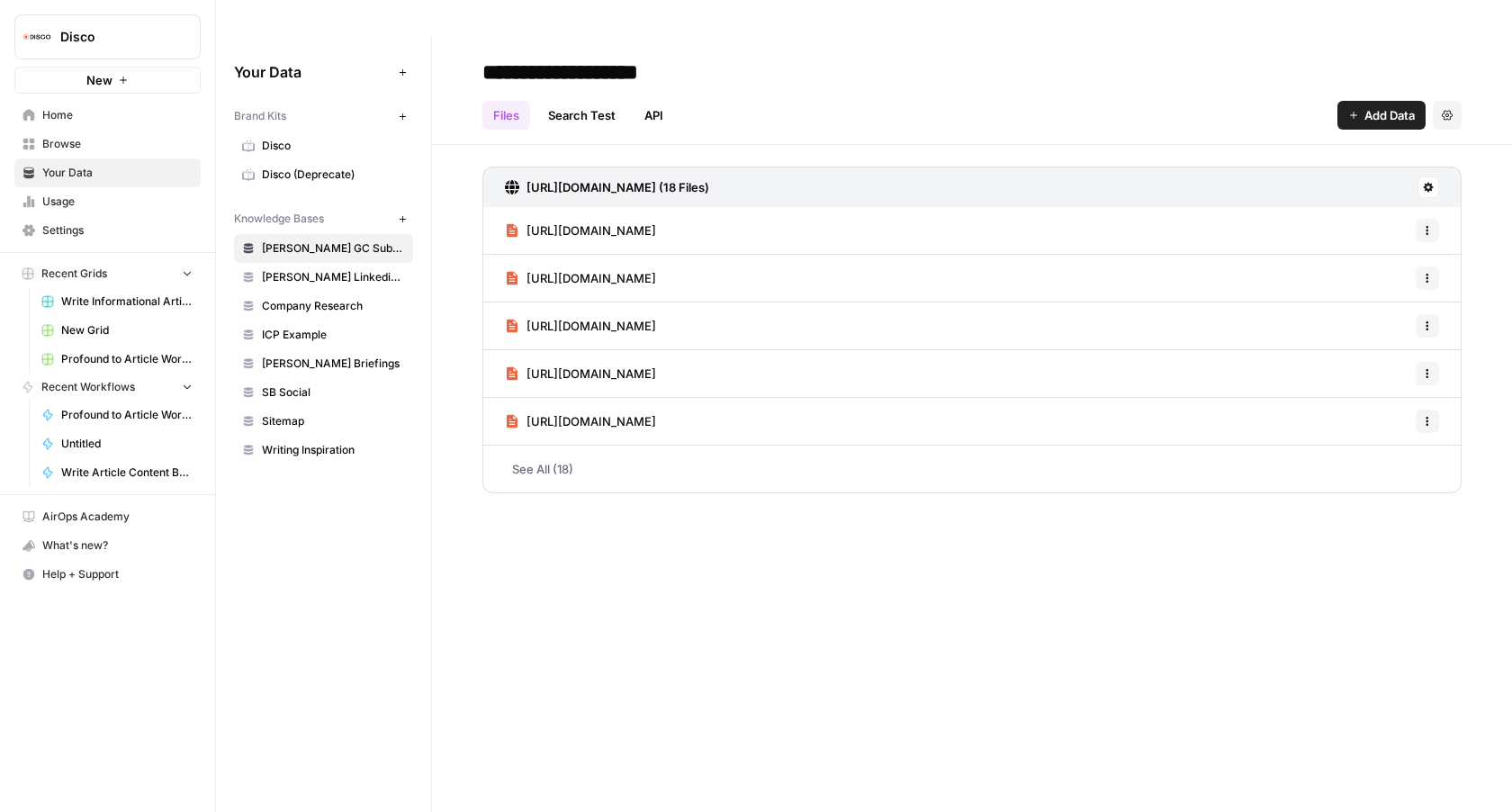
click at [131, 141] on span "Browse" at bounding box center [118, 143] width 150 height 16
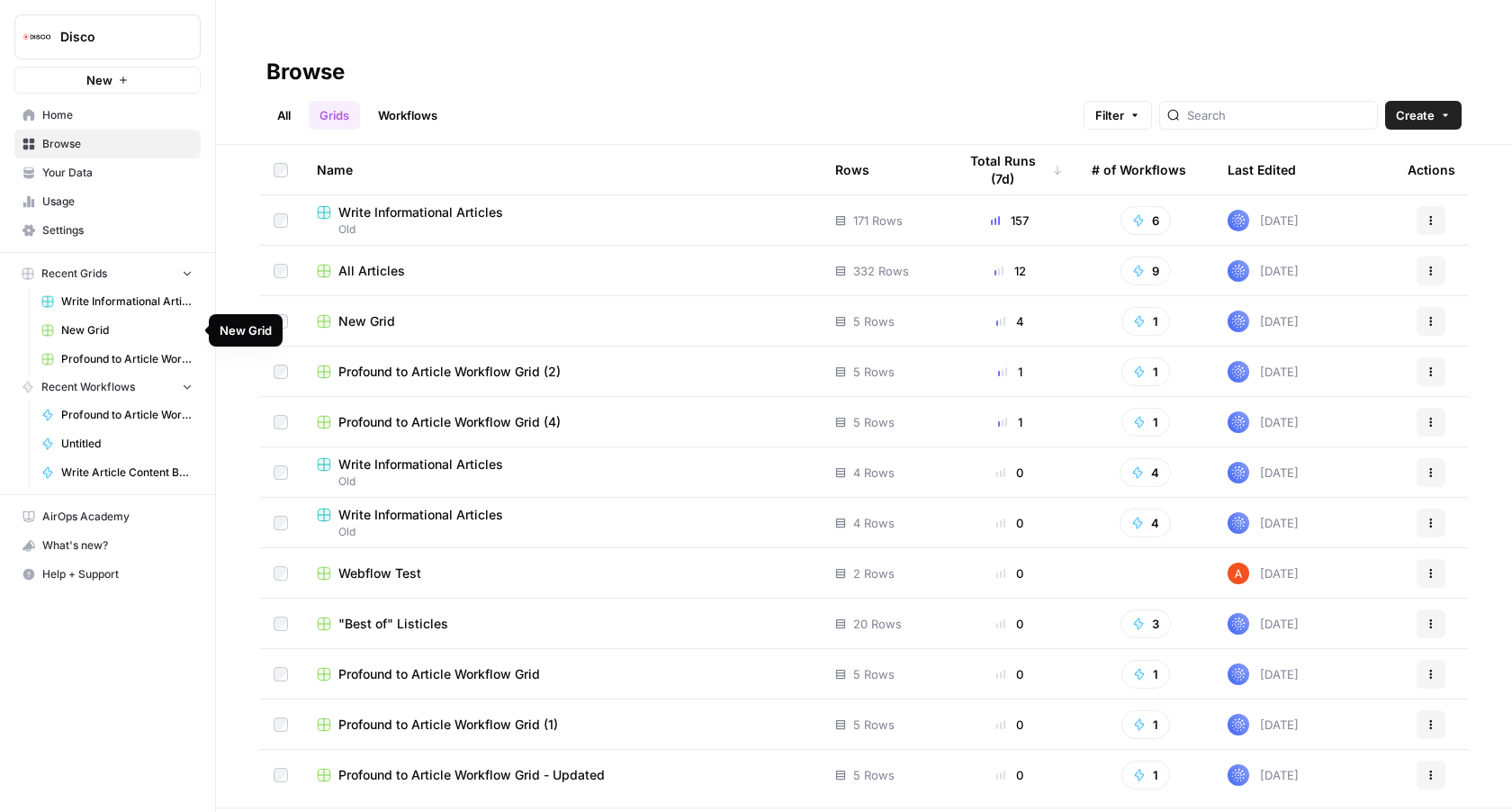
click at [137, 297] on span "Write Informational Articles" at bounding box center [127, 301] width 132 height 16
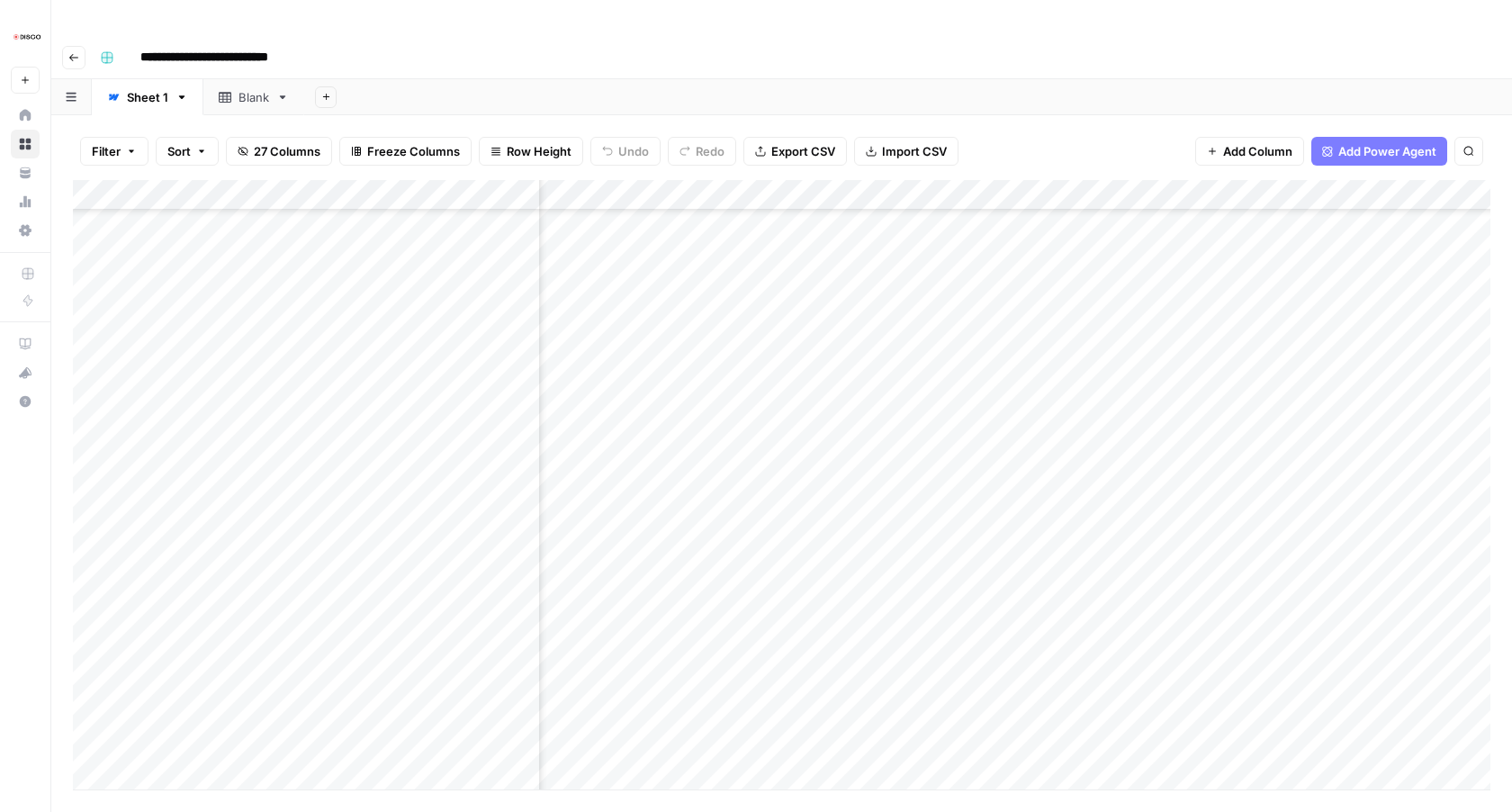
scroll to position [4532, 854]
click at [790, 499] on div "Add Column" at bounding box center [782, 485] width 1418 height 609
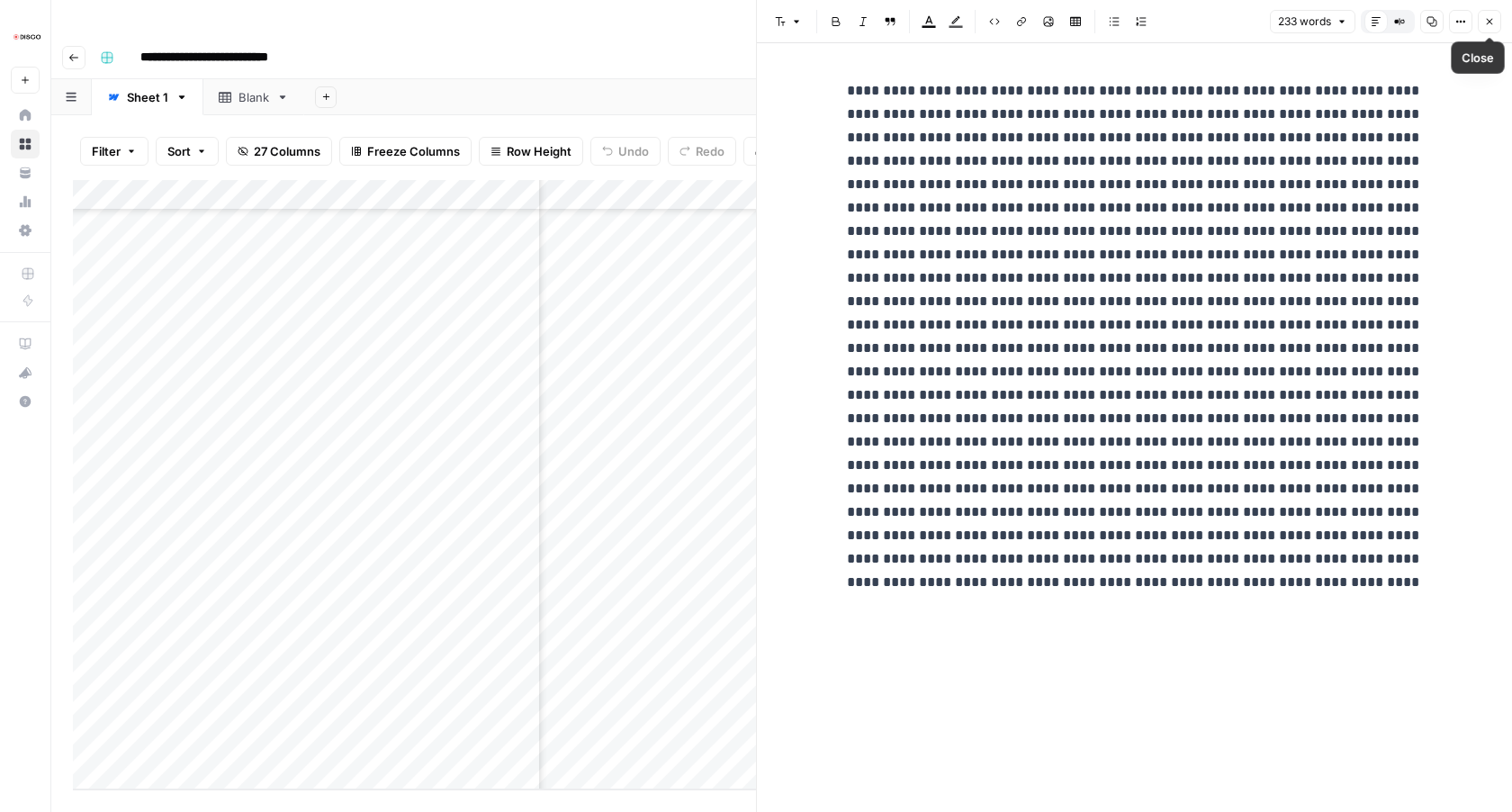
click at [1492, 23] on icon "button" at bounding box center [1490, 21] width 11 height 11
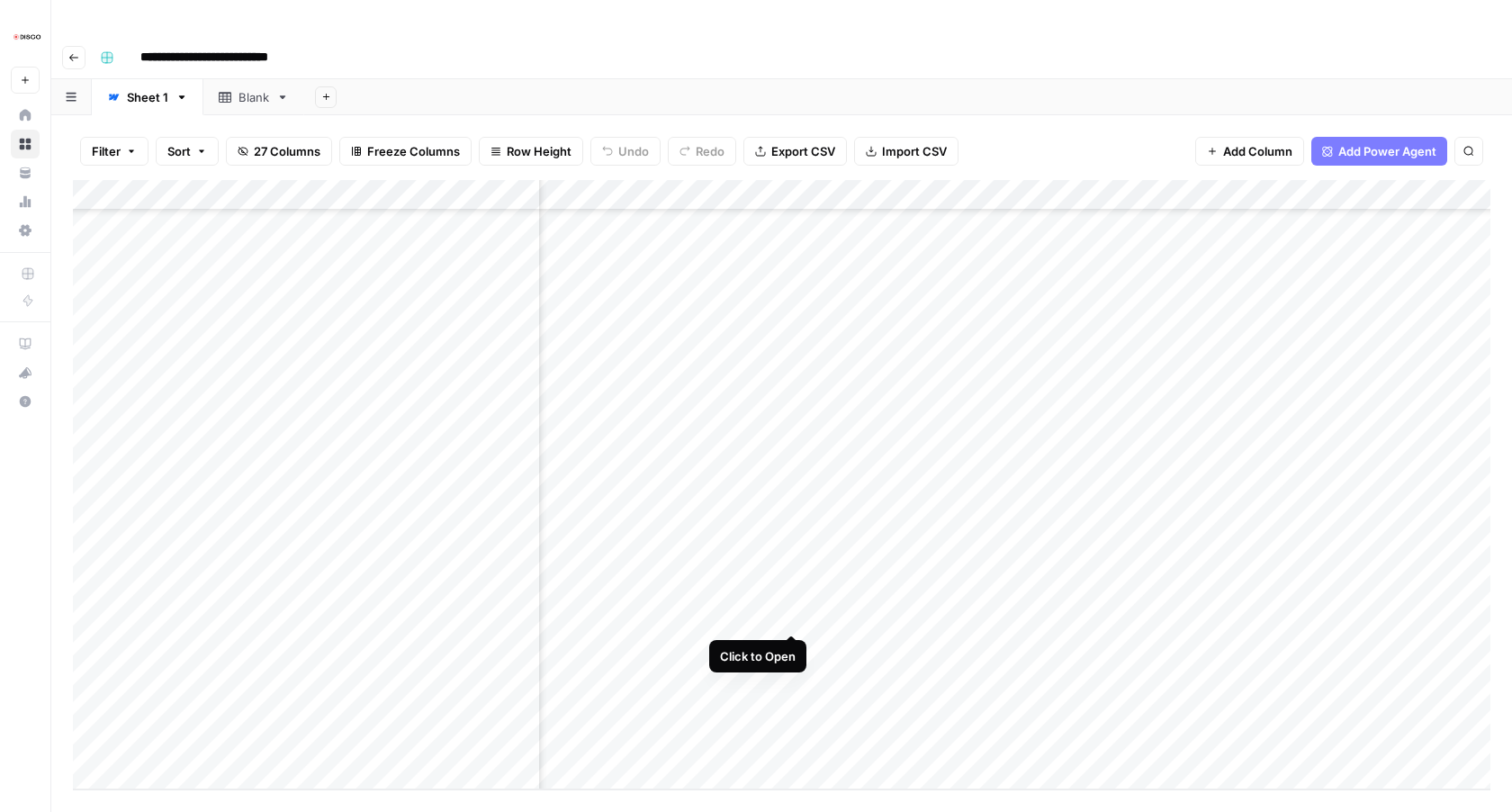
click at [789, 617] on div "Add Column" at bounding box center [782, 485] width 1418 height 609
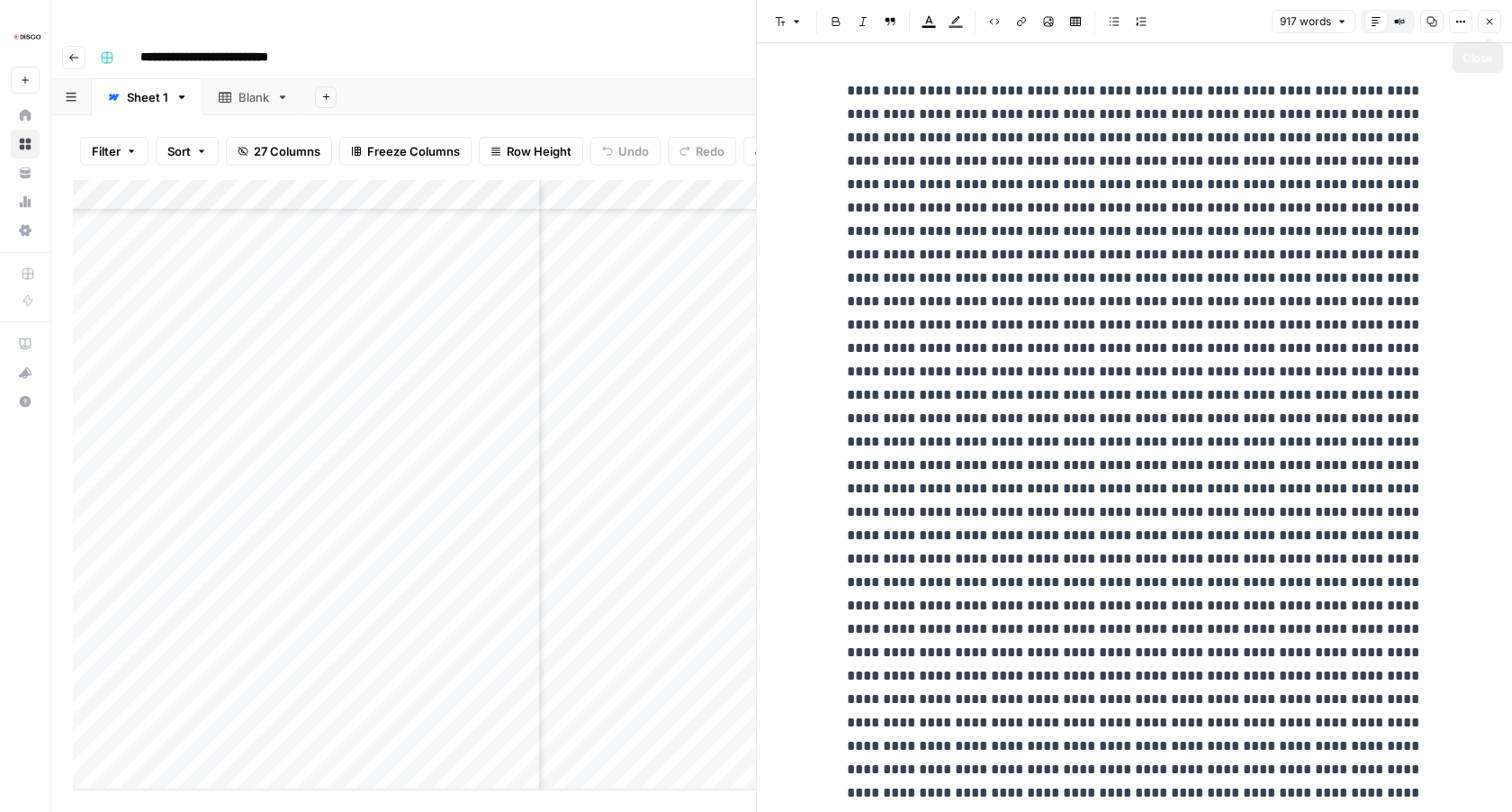
click at [1492, 22] on icon "button" at bounding box center [1490, 21] width 11 height 11
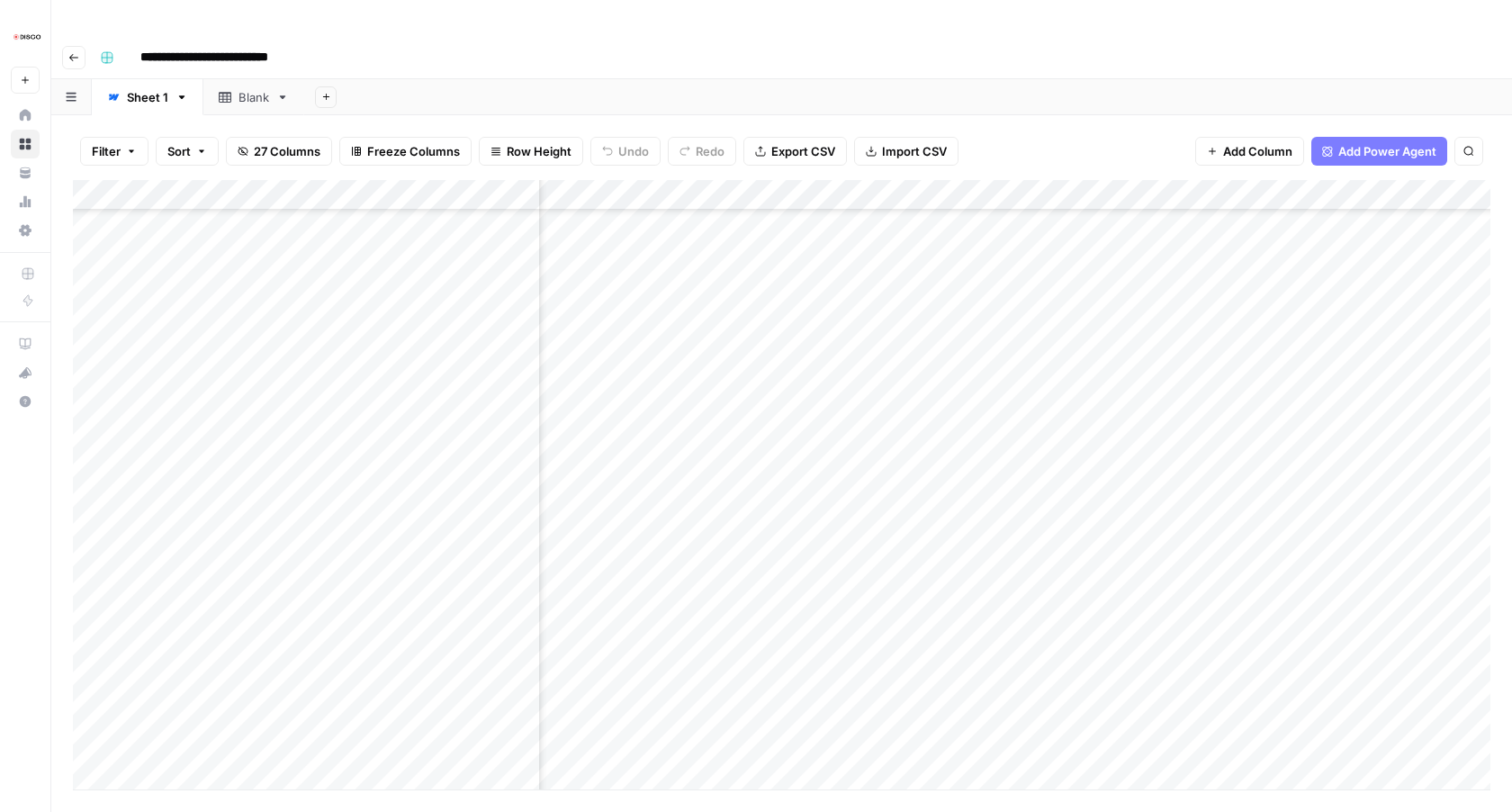
scroll to position [1318, 854]
click at [934, 369] on div "Add Column" at bounding box center [782, 485] width 1418 height 609
click at [933, 405] on div "Add Column" at bounding box center [782, 485] width 1418 height 609
click at [932, 435] on div "Add Column" at bounding box center [782, 485] width 1418 height 609
click at [932, 398] on div "Add Column" at bounding box center [782, 485] width 1418 height 609
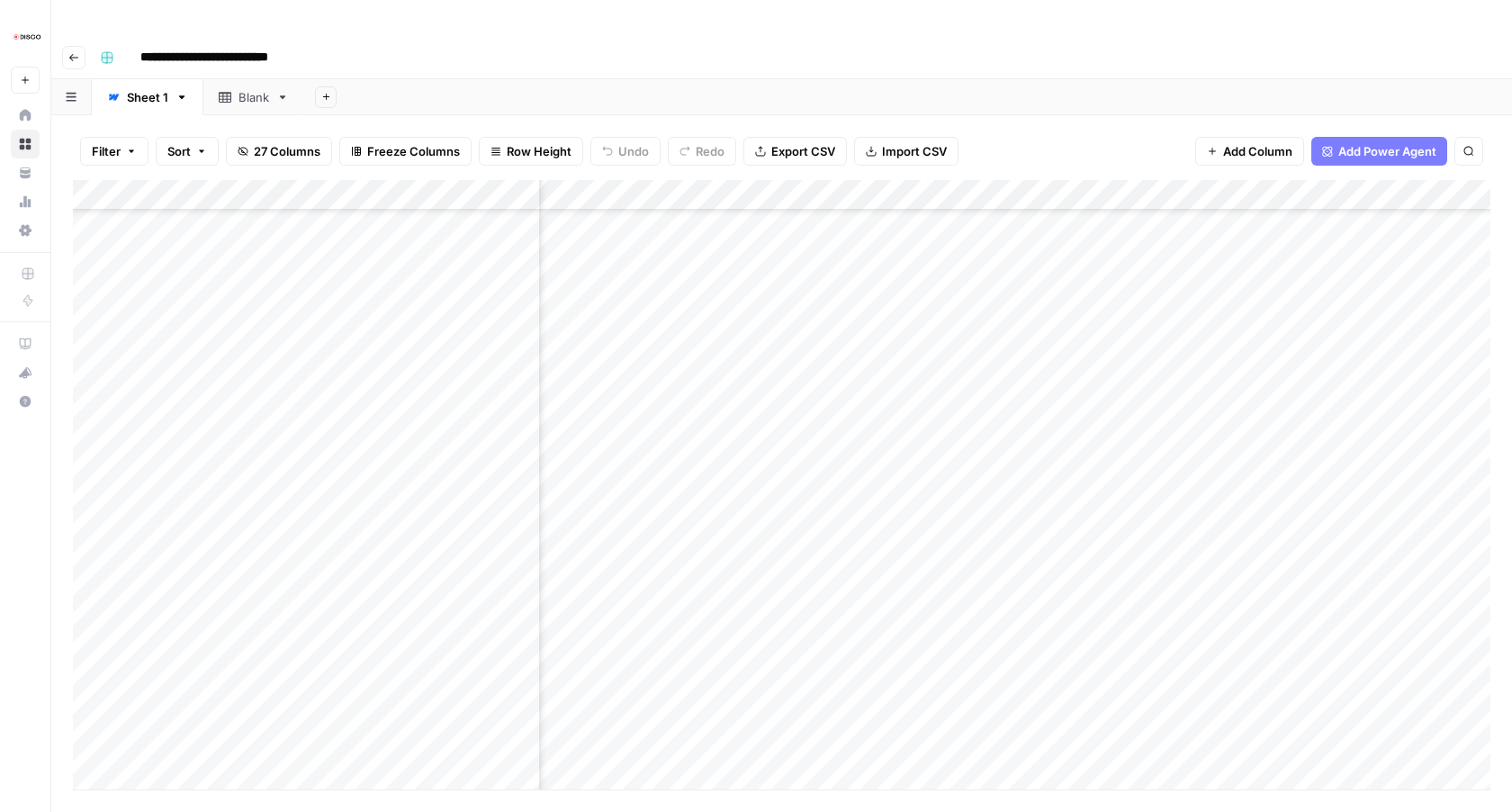
click at [929, 368] on div "Add Column" at bounding box center [782, 485] width 1418 height 609
click at [937, 460] on div "Add Column" at bounding box center [782, 485] width 1418 height 609
click at [931, 493] on div "Add Column" at bounding box center [782, 485] width 1418 height 609
click at [933, 524] on div "Add Column" at bounding box center [782, 485] width 1418 height 609
click at [933, 552] on div "Add Column" at bounding box center [782, 485] width 1418 height 609
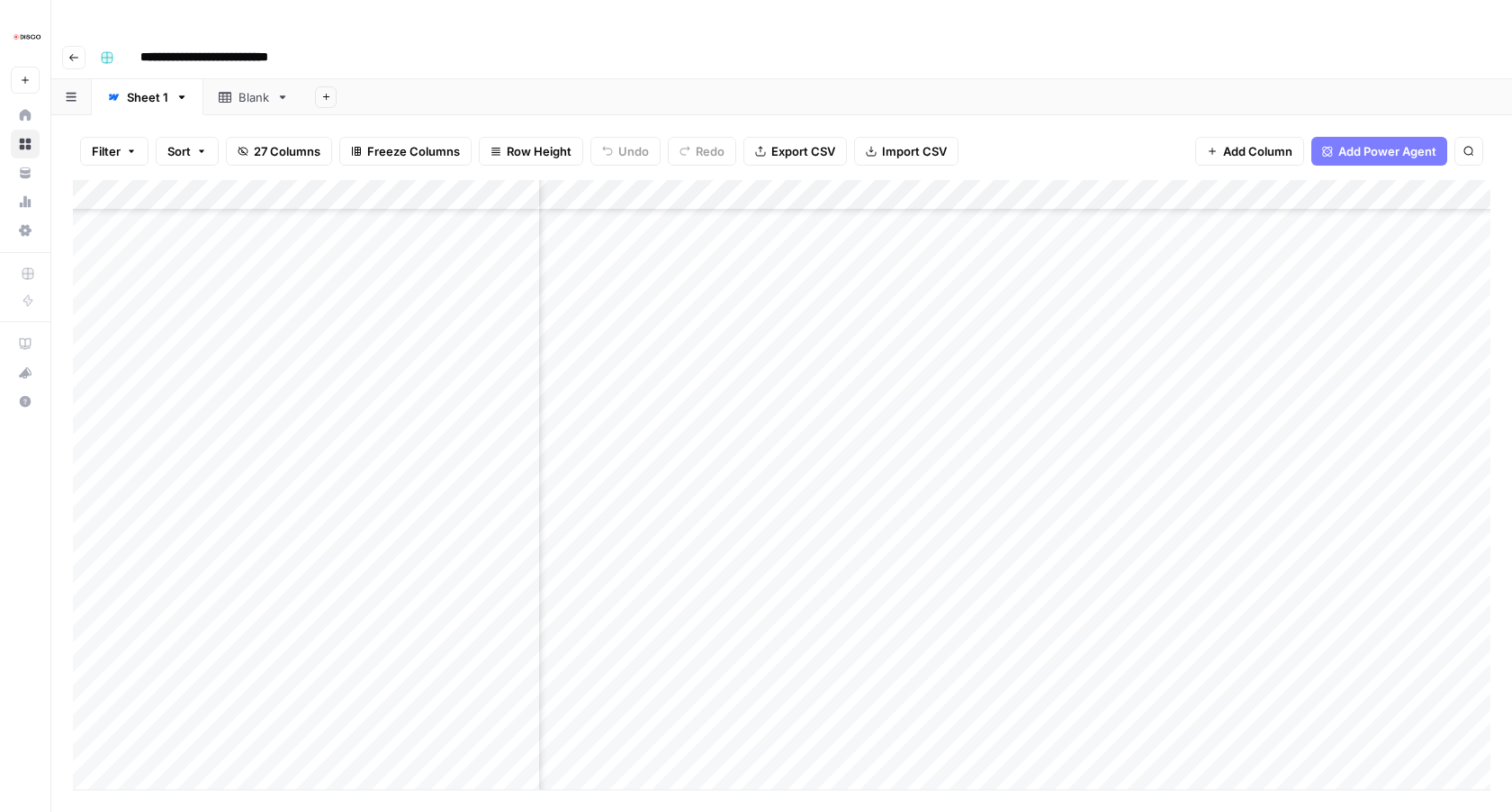
click at [935, 583] on div "Add Column" at bounding box center [782, 485] width 1418 height 609
click at [932, 616] on div "Add Column" at bounding box center [782, 485] width 1418 height 609
click at [932, 644] on div "Add Column" at bounding box center [782, 485] width 1418 height 609
click at [930, 585] on div "Add Column" at bounding box center [782, 485] width 1418 height 609
click at [932, 613] on div "Add Column" at bounding box center [782, 485] width 1418 height 609
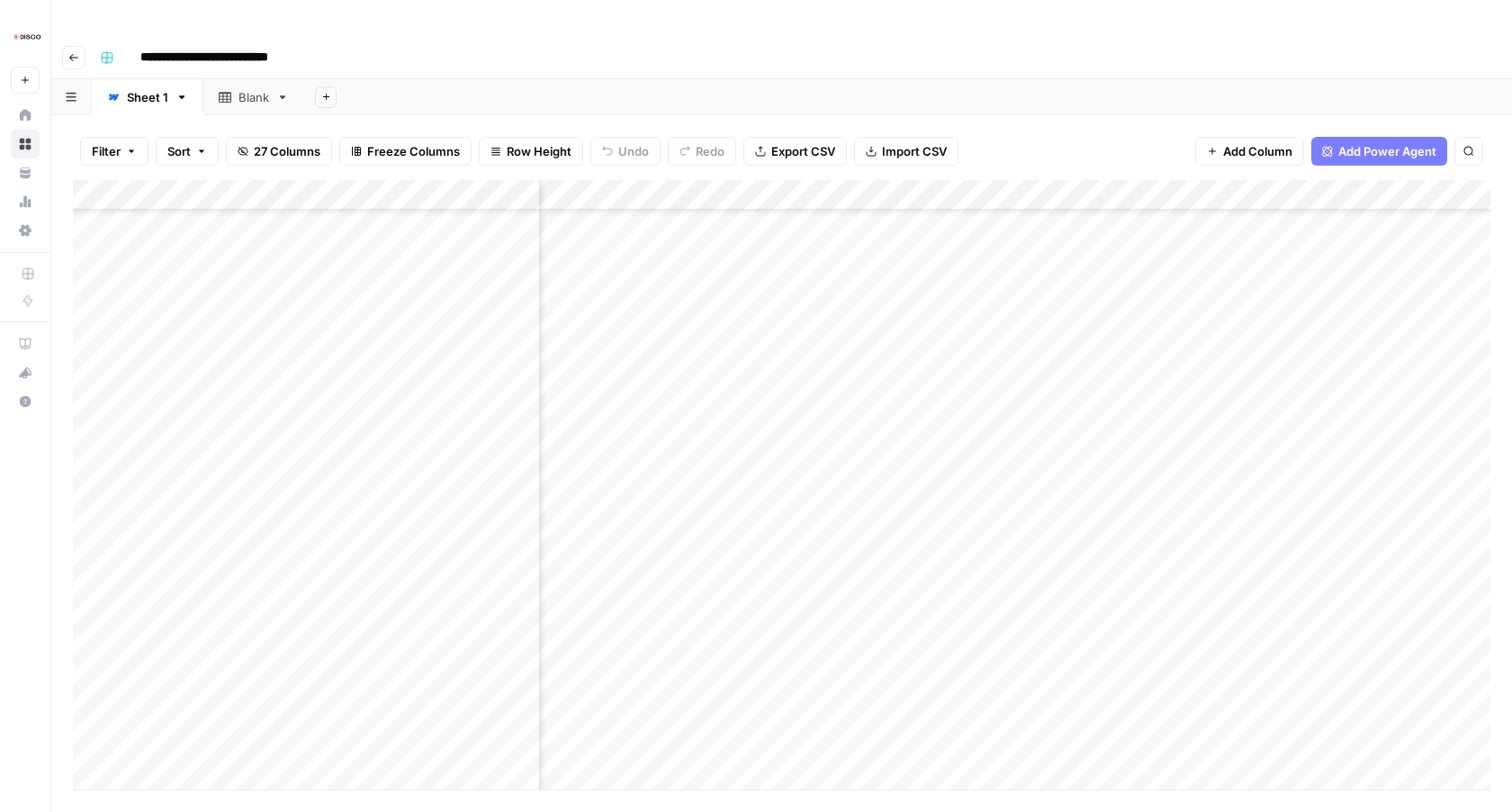
click at [936, 644] on div "Add Column" at bounding box center [782, 485] width 1418 height 609
click at [933, 615] on div "Add Column" at bounding box center [782, 485] width 1418 height 609
click at [935, 584] on div "Add Column" at bounding box center [782, 485] width 1418 height 609
click at [936, 612] on div "Add Column" at bounding box center [782, 485] width 1418 height 609
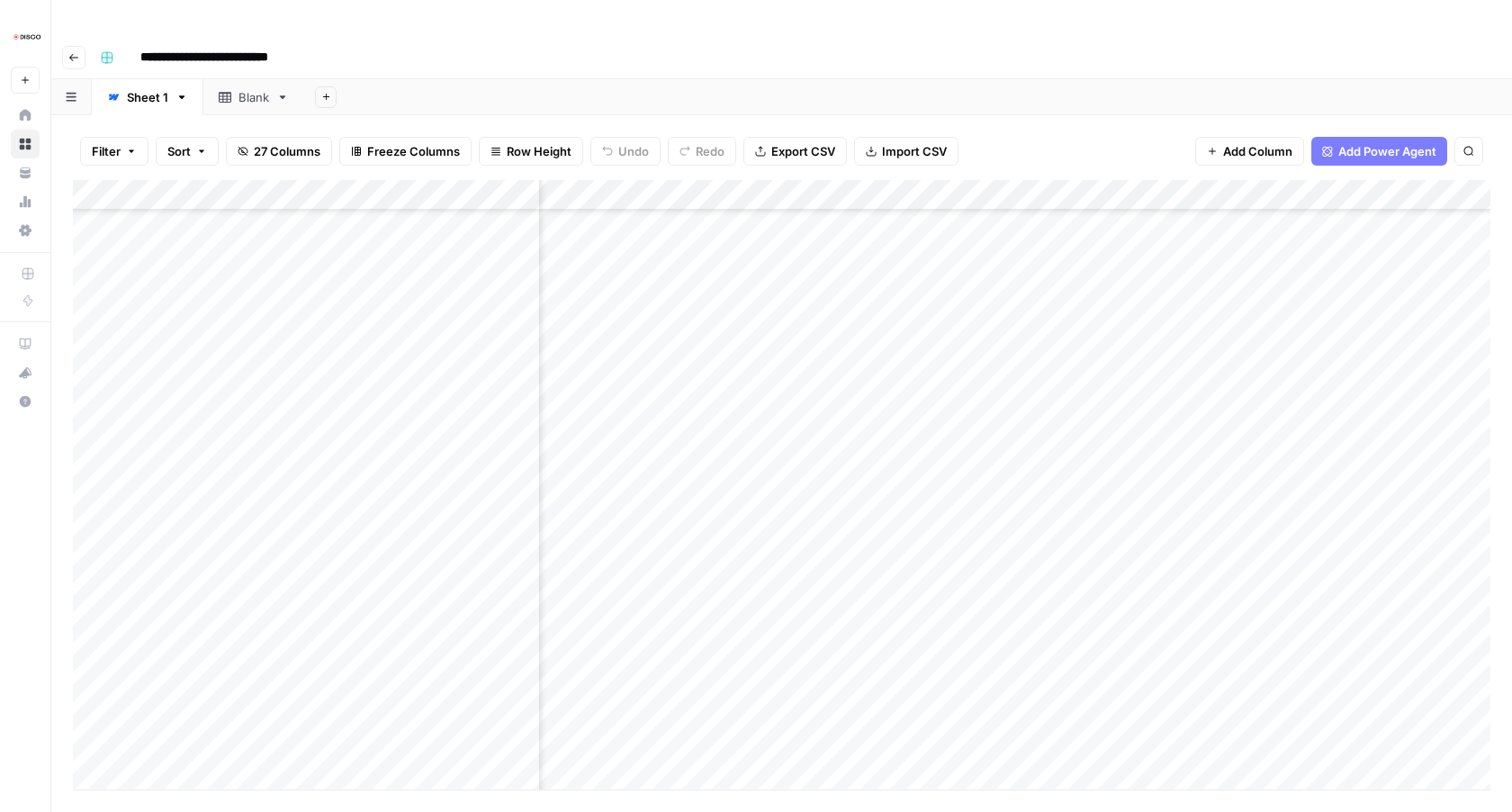
click at [931, 645] on div "Add Column" at bounding box center [782, 485] width 1418 height 609
click at [932, 674] on div "Add Column" at bounding box center [782, 485] width 1418 height 609
click at [932, 703] on div "Add Column" at bounding box center [782, 485] width 1418 height 609
click at [935, 484] on div "Add Column" at bounding box center [782, 485] width 1418 height 609
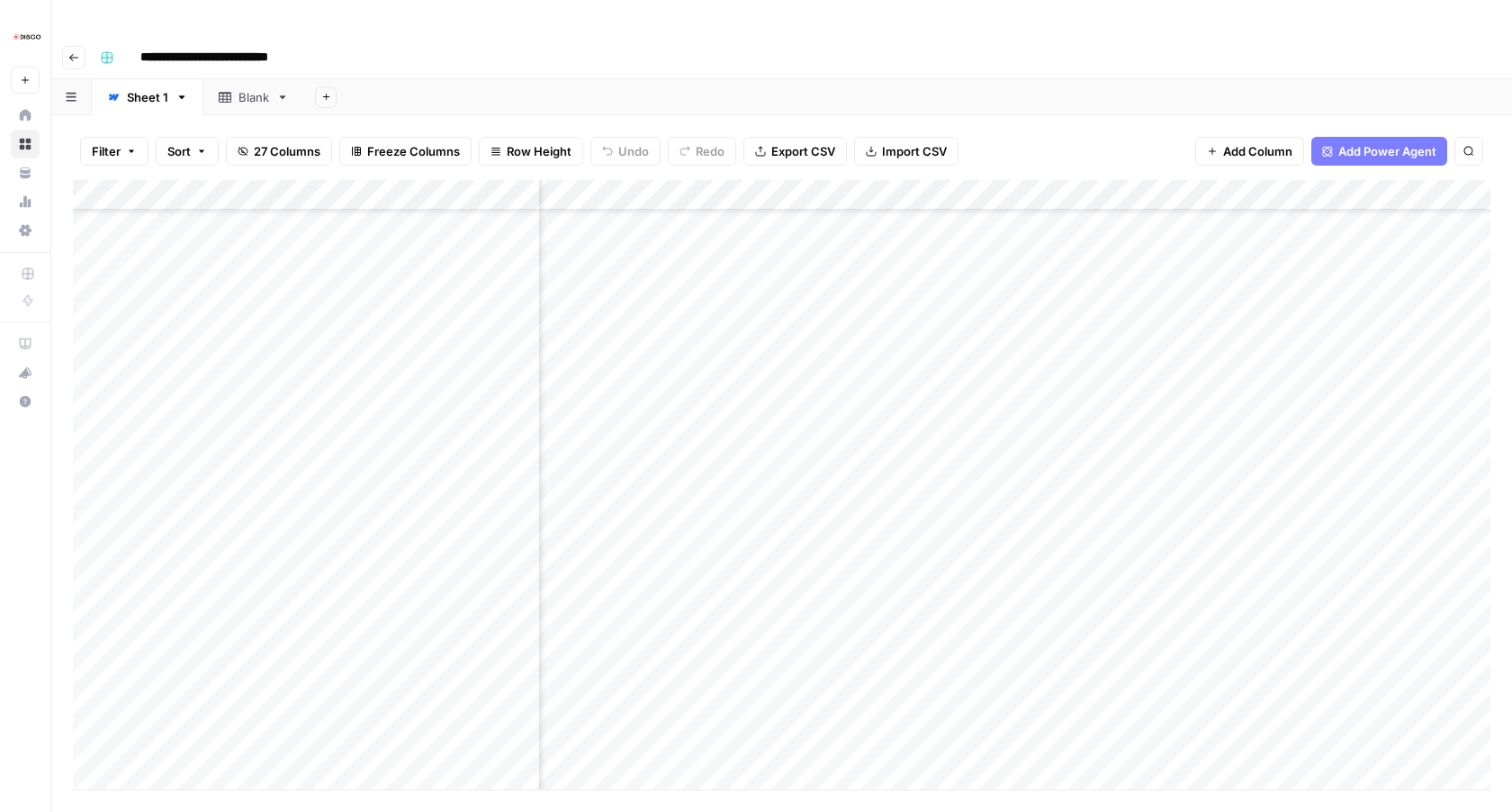
click at [934, 509] on div "Add Column" at bounding box center [782, 485] width 1418 height 609
click at [929, 542] on div "Add Column" at bounding box center [782, 485] width 1418 height 609
click at [932, 571] on div "Add Column" at bounding box center [782, 485] width 1418 height 609
click at [932, 603] on div "Add Column" at bounding box center [782, 485] width 1418 height 609
click at [931, 638] on div "Add Column" at bounding box center [782, 485] width 1418 height 609
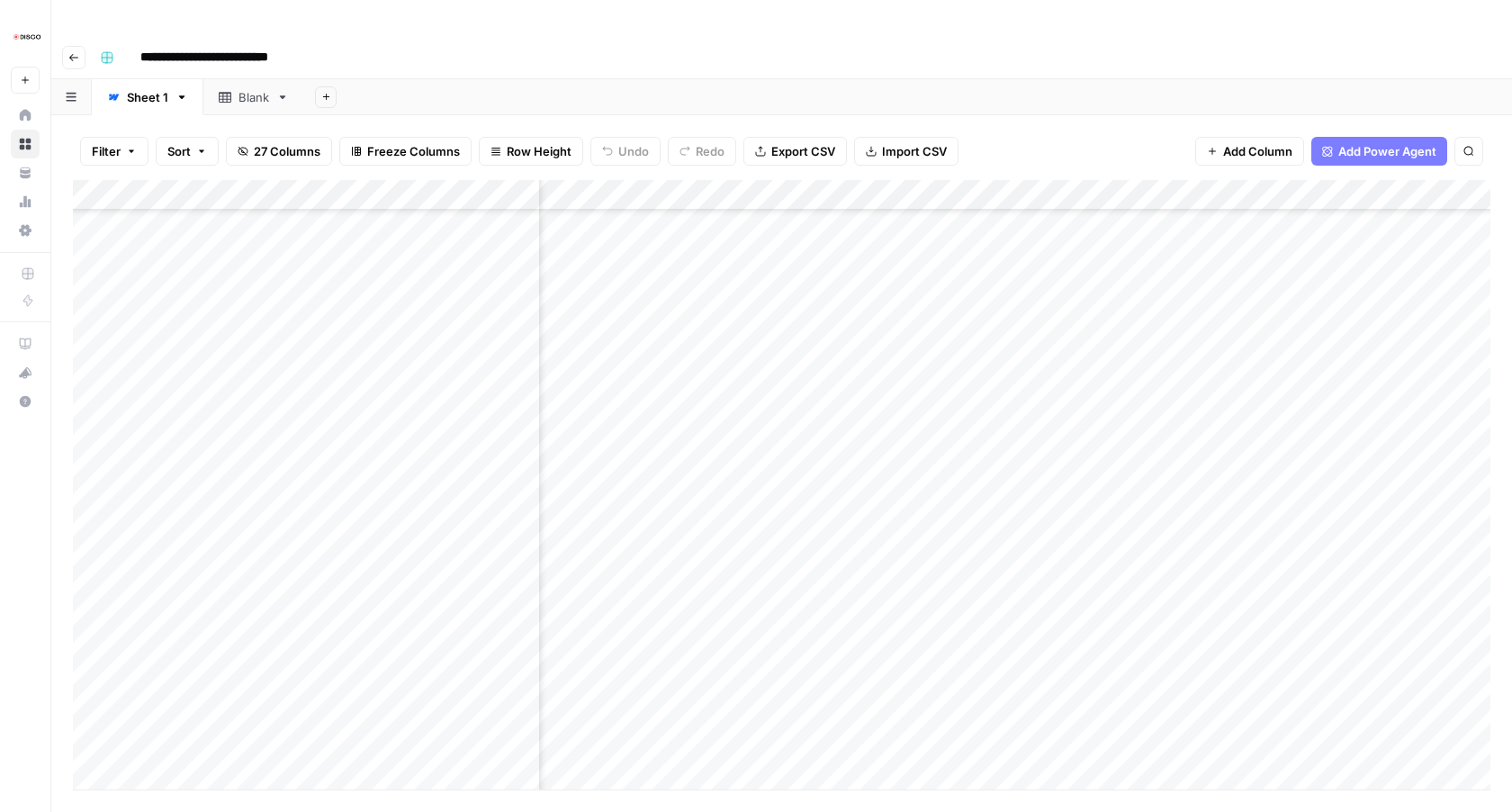
click at [930, 665] on div "Add Column" at bounding box center [782, 485] width 1418 height 609
click at [932, 692] on div "Add Column" at bounding box center [782, 485] width 1418 height 609
click at [932, 653] on div "Add Column" at bounding box center [782, 485] width 1418 height 609
click at [931, 677] on div "Add Column" at bounding box center [782, 485] width 1418 height 609
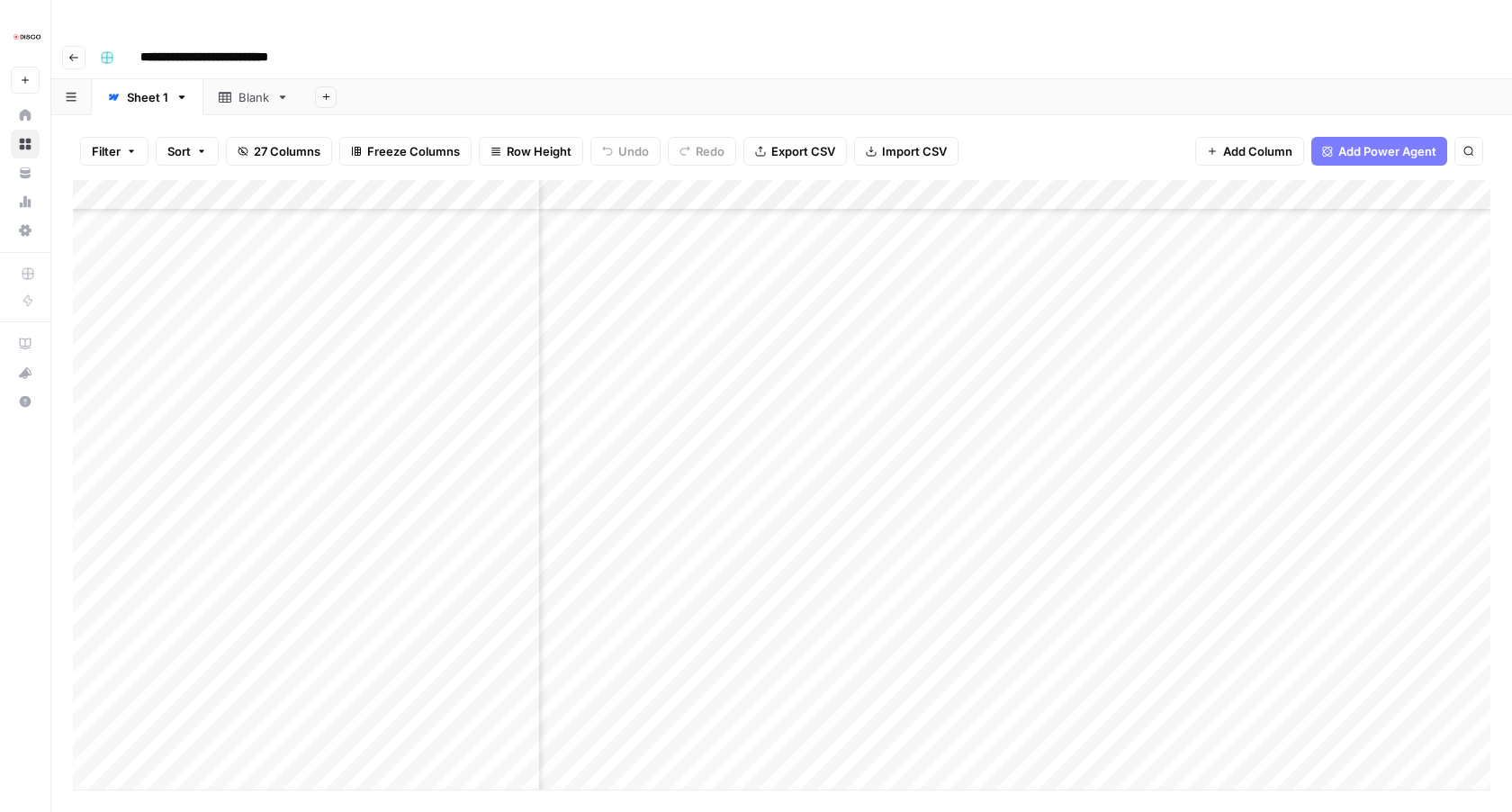
click at [931, 714] on div "Add Column" at bounding box center [782, 485] width 1418 height 609
click at [933, 596] on div "Add Column" at bounding box center [782, 485] width 1418 height 609
click at [934, 533] on div "Add Column" at bounding box center [782, 485] width 1418 height 609
click at [931, 441] on div "Add Column" at bounding box center [782, 485] width 1418 height 609
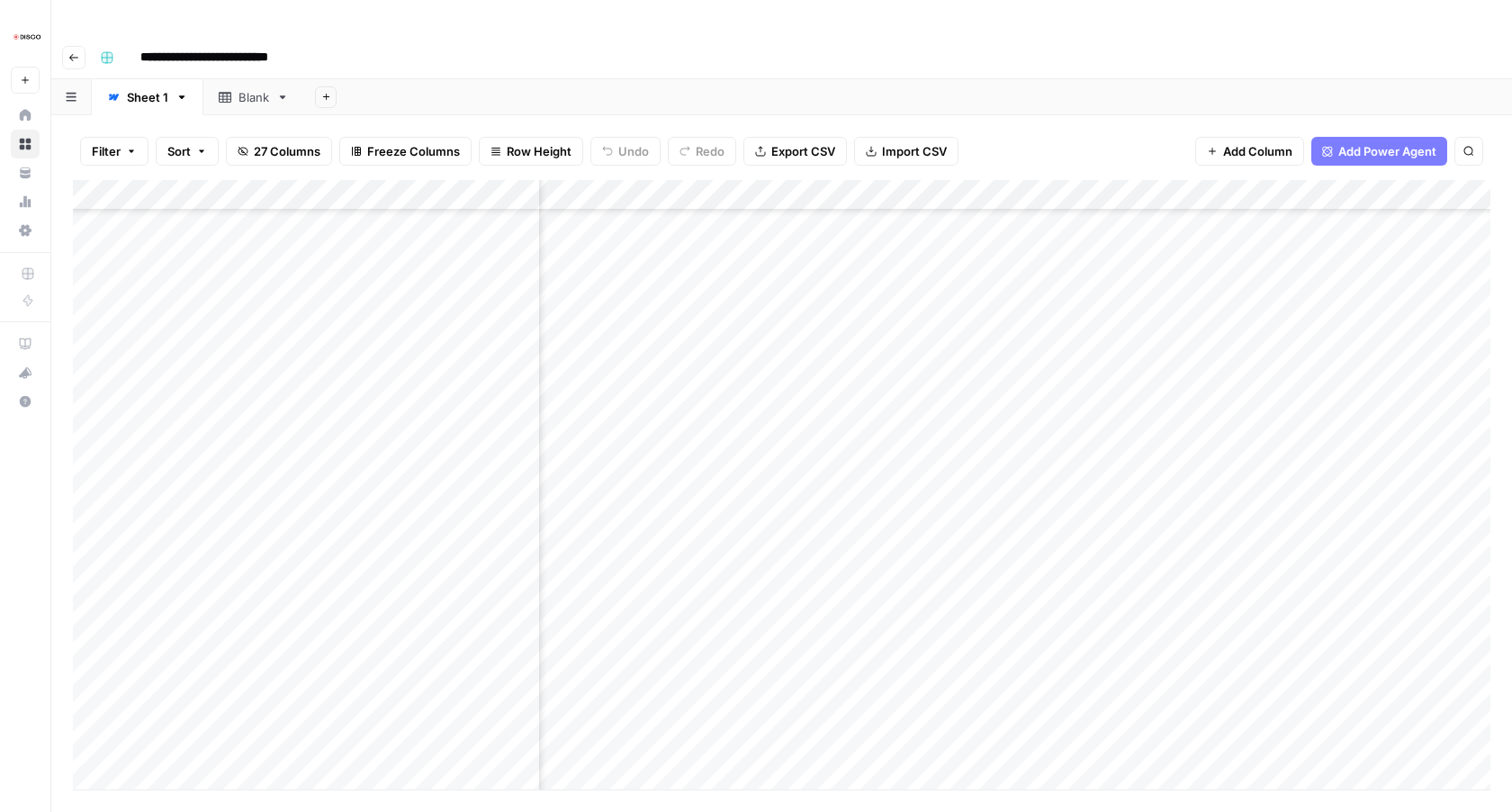
click at [931, 409] on div "Add Column" at bounding box center [782, 485] width 1418 height 609
click at [931, 379] on div "Add Column" at bounding box center [782, 485] width 1418 height 609
click at [932, 347] on div "Add Column" at bounding box center [782, 485] width 1418 height 609
click at [934, 318] on div "Add Column" at bounding box center [782, 485] width 1418 height 609
click at [932, 290] on div "Add Column" at bounding box center [782, 485] width 1418 height 609
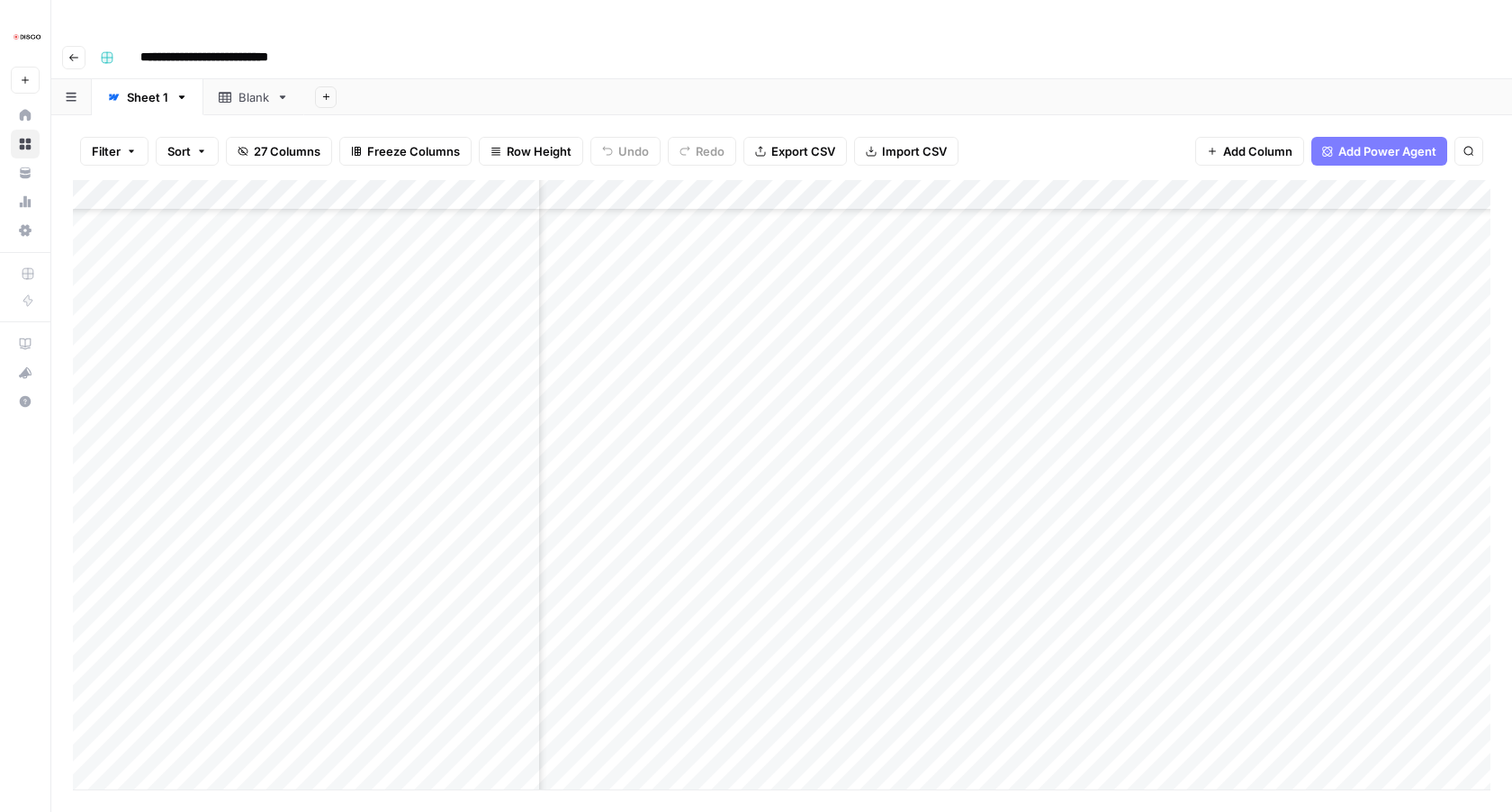
scroll to position [1965, 854]
click at [934, 551] on div "Add Column" at bounding box center [782, 485] width 1418 height 609
click at [932, 462] on div "Add Column" at bounding box center [782, 485] width 1418 height 609
click at [933, 491] on div "Add Column" at bounding box center [782, 485] width 1418 height 609
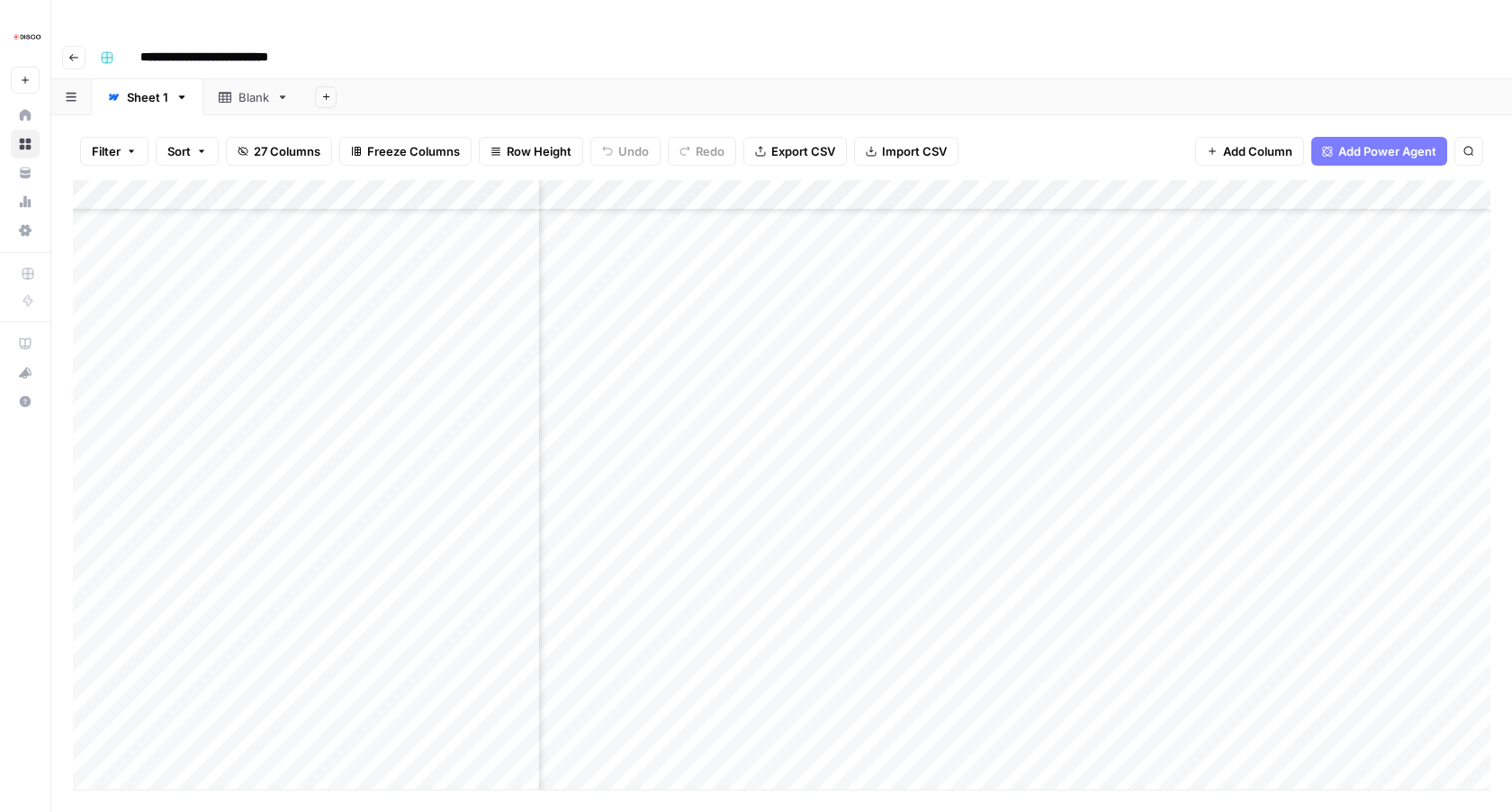
click at [932, 525] on div "Add Column" at bounding box center [782, 485] width 1418 height 609
click at [931, 553] on div "Add Column" at bounding box center [782, 485] width 1418 height 609
click at [931, 582] on div "Add Column" at bounding box center [782, 485] width 1418 height 609
click at [932, 611] on div "Add Column" at bounding box center [782, 485] width 1418 height 609
click at [932, 641] on div "Add Column" at bounding box center [782, 485] width 1418 height 609
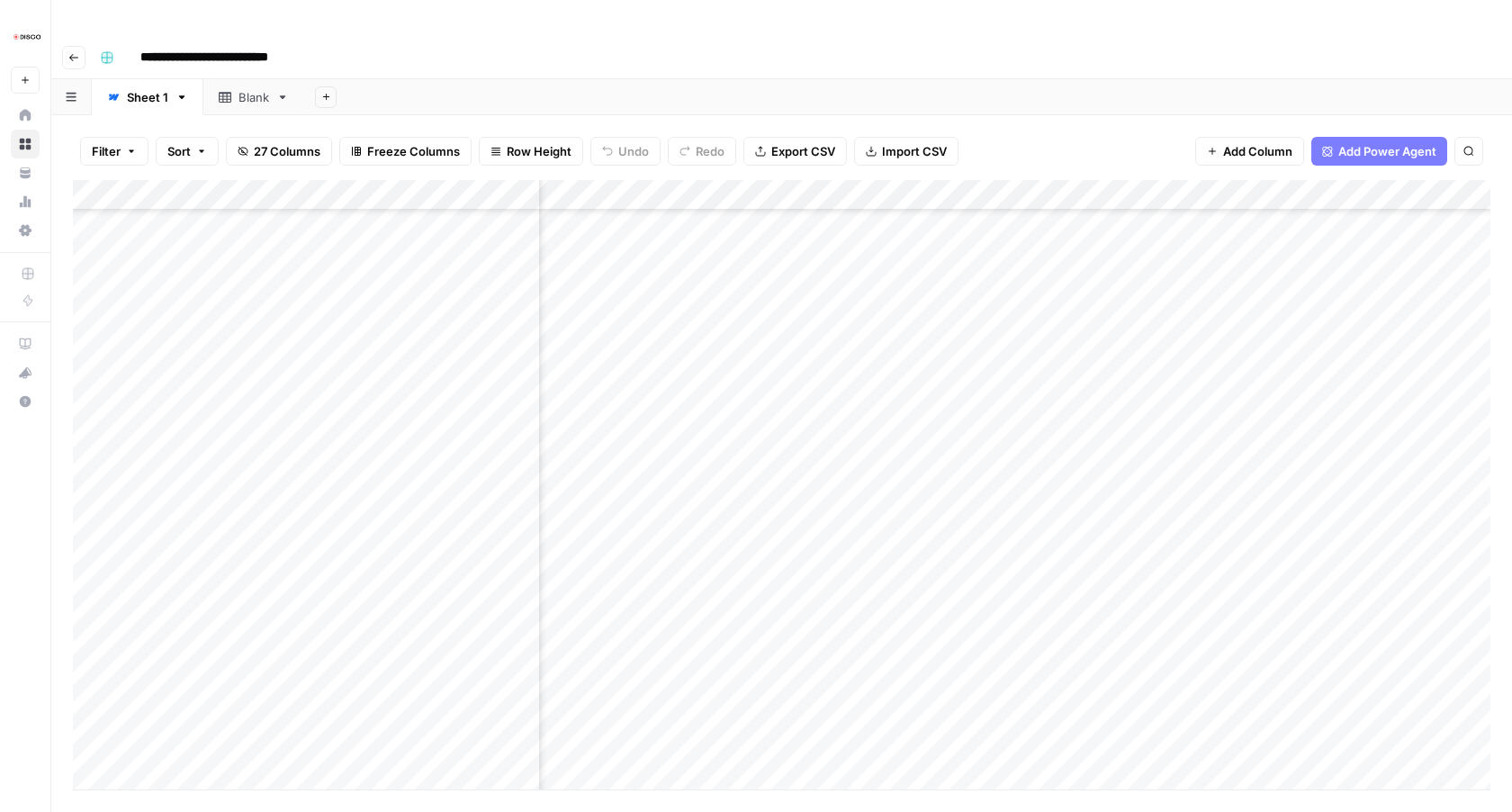
click at [934, 491] on div "Add Column" at bounding box center [782, 485] width 1418 height 609
click at [934, 512] on div "Add Column" at bounding box center [782, 485] width 1418 height 609
click at [933, 541] on div "Add Column" at bounding box center [782, 485] width 1418 height 609
click at [932, 573] on div "Add Column" at bounding box center [782, 485] width 1418 height 609
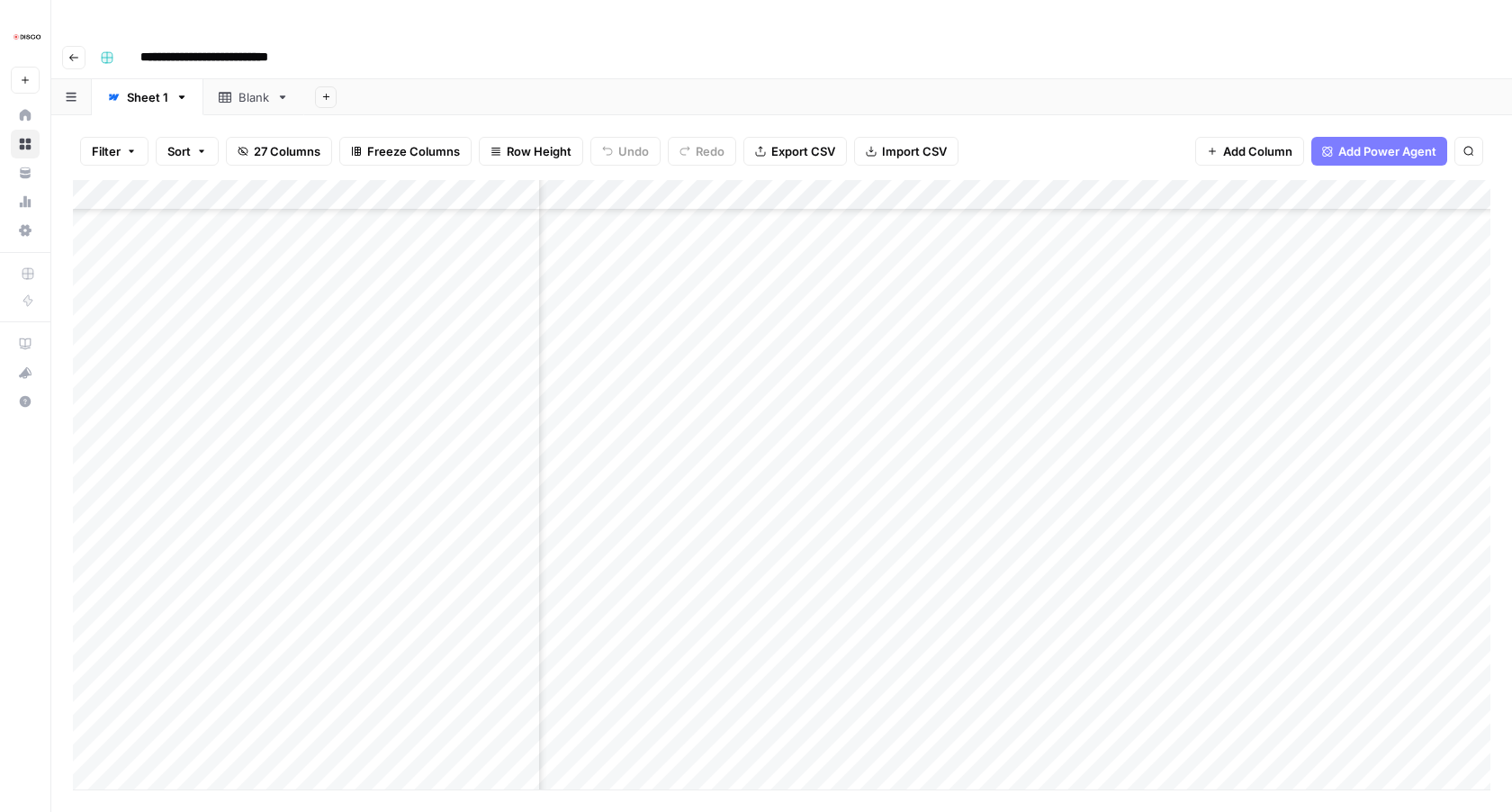
click at [932, 600] on div "Add Column" at bounding box center [782, 485] width 1418 height 609
click at [931, 510] on div "Add Column" at bounding box center [782, 485] width 1418 height 609
click at [929, 325] on div "Add Column" at bounding box center [782, 485] width 1418 height 609
click at [935, 413] on div "Add Column" at bounding box center [782, 485] width 1418 height 609
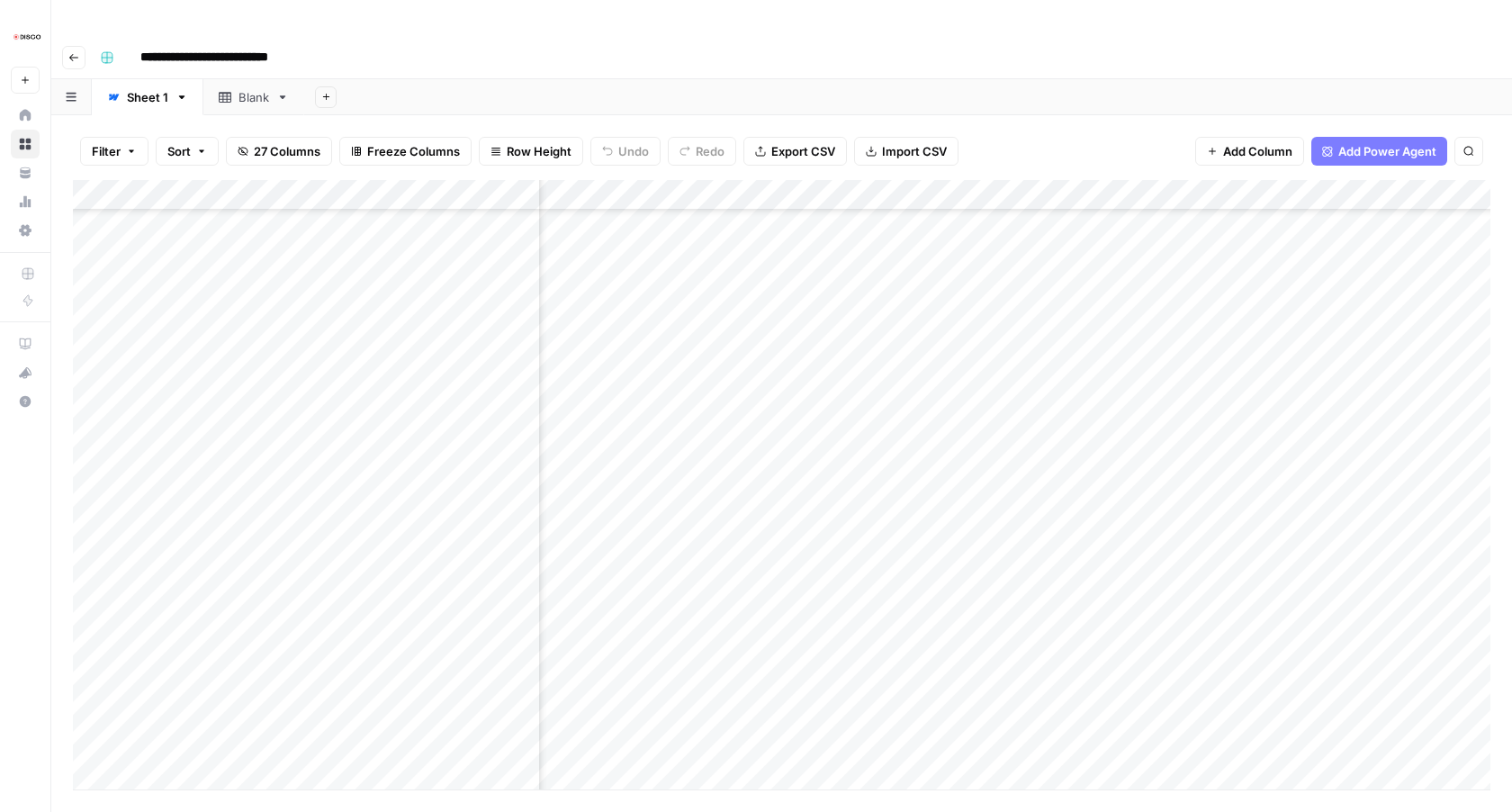
click at [933, 474] on div "Add Column" at bounding box center [782, 485] width 1418 height 609
click at [934, 506] on div "Add Column" at bounding box center [782, 485] width 1418 height 609
click at [933, 533] on div "Add Column" at bounding box center [782, 485] width 1418 height 609
click at [933, 561] on div "Add Column" at bounding box center [782, 485] width 1418 height 609
click at [932, 592] on div "Add Column" at bounding box center [782, 485] width 1418 height 609
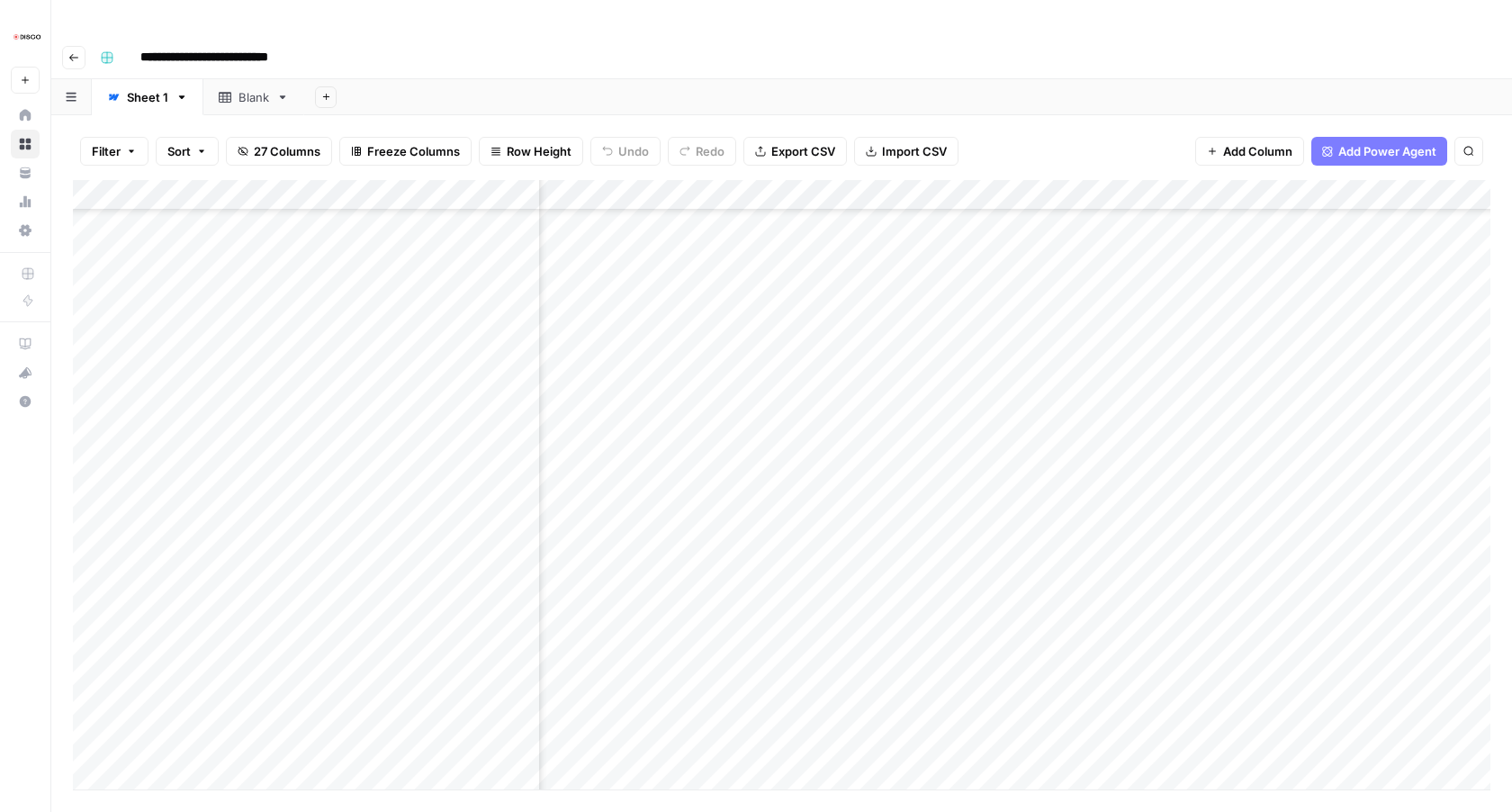
click at [932, 622] on div "Add Column" at bounding box center [782, 485] width 1418 height 609
click at [932, 655] on div "Add Column" at bounding box center [782, 485] width 1418 height 609
click at [932, 688] on div "Add Column" at bounding box center [782, 485] width 1418 height 609
click at [933, 644] on div "Add Column" at bounding box center [782, 485] width 1418 height 609
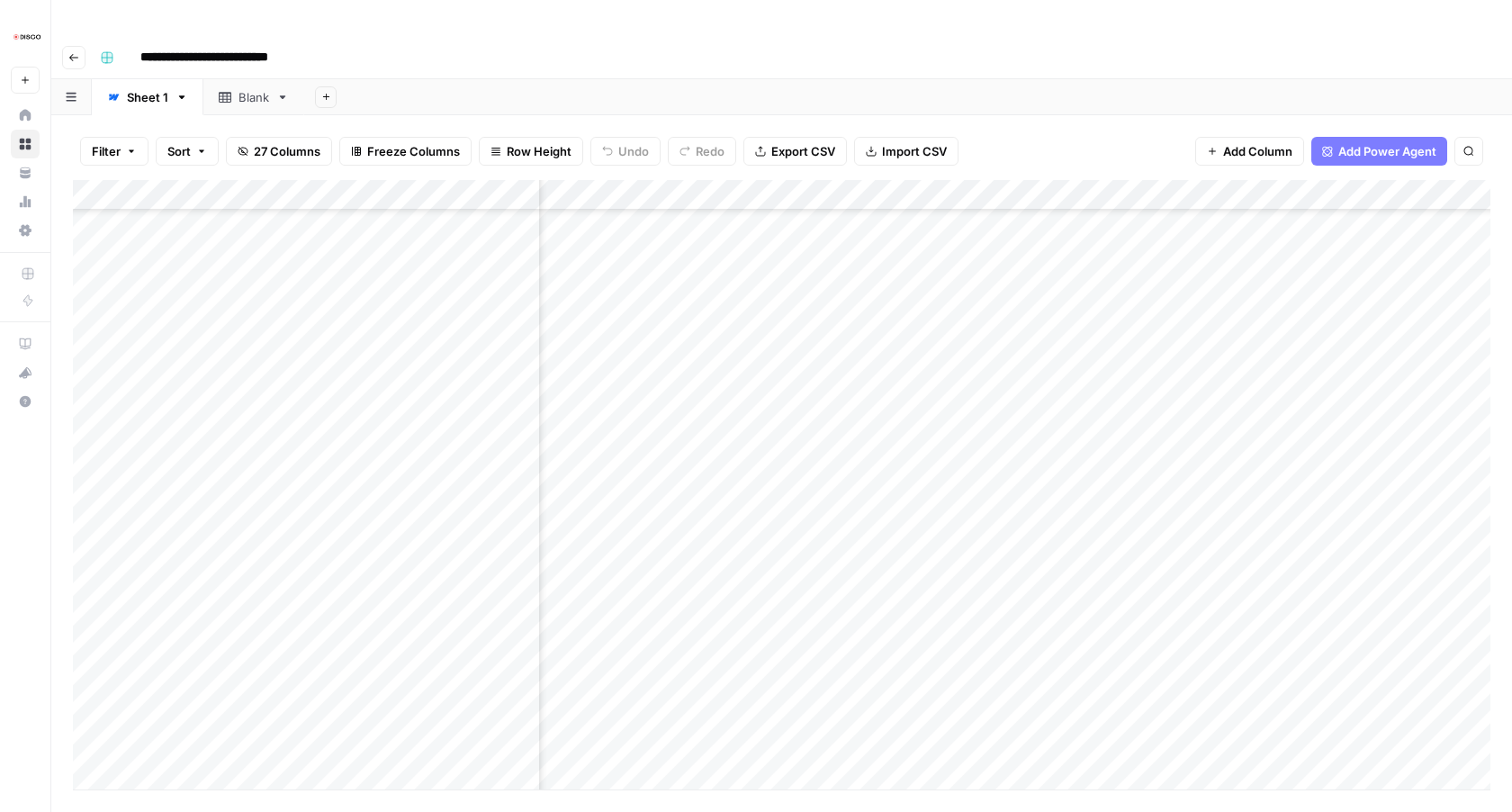
click at [938, 553] on div "Add Column" at bounding box center [782, 485] width 1418 height 609
click at [935, 530] on div "Add Column" at bounding box center [782, 485] width 1418 height 609
click at [935, 559] on div "Add Column" at bounding box center [782, 485] width 1418 height 609
click at [932, 587] on div "Add Column" at bounding box center [782, 485] width 1418 height 609
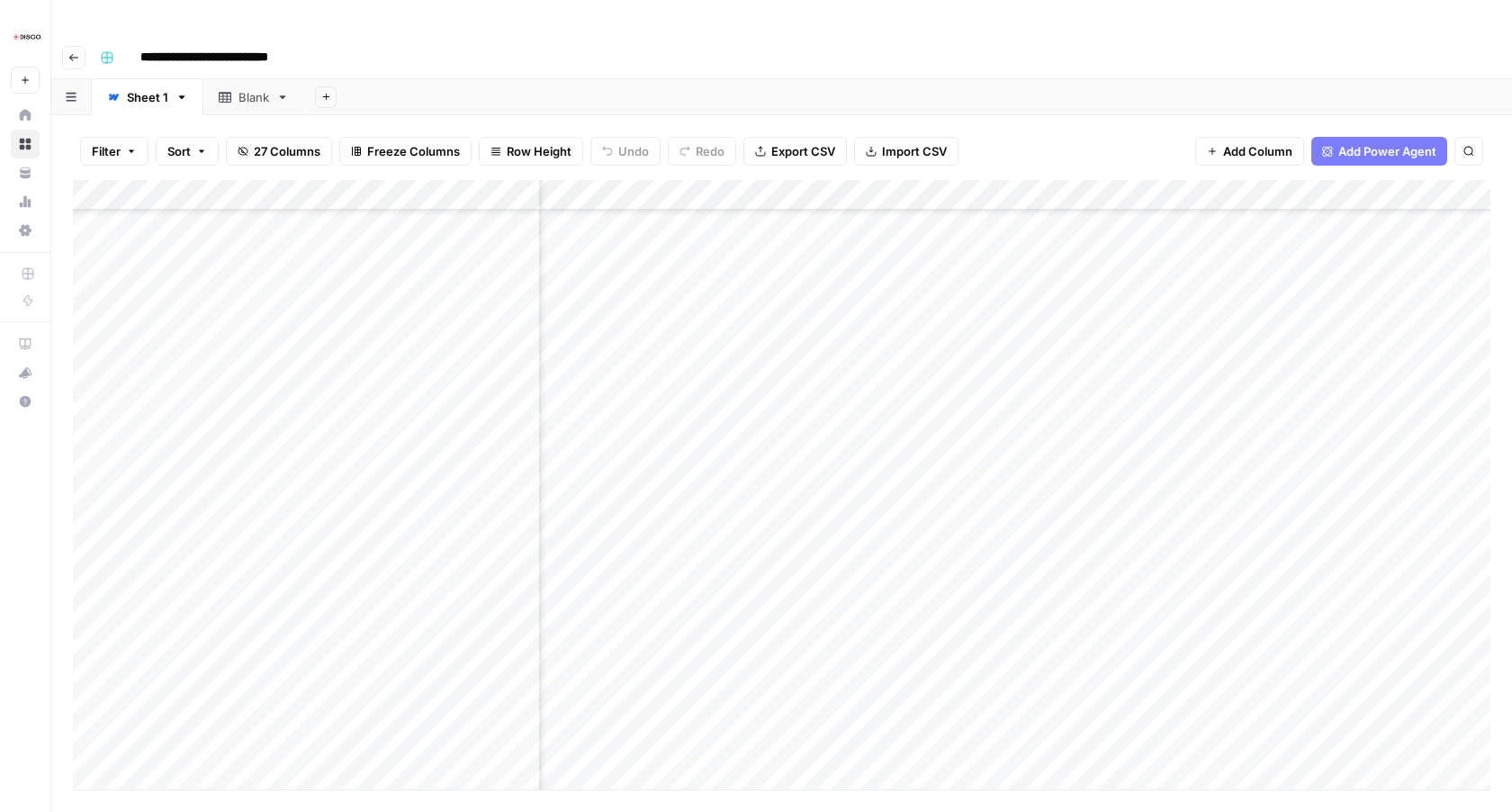
click at [932, 620] on div "Add Column" at bounding box center [782, 485] width 1418 height 609
click at [932, 654] on div "Add Column" at bounding box center [782, 485] width 1418 height 609
click at [934, 560] on div "Add Column" at bounding box center [782, 485] width 1418 height 609
click at [932, 550] on div "Add Column" at bounding box center [782, 485] width 1418 height 609
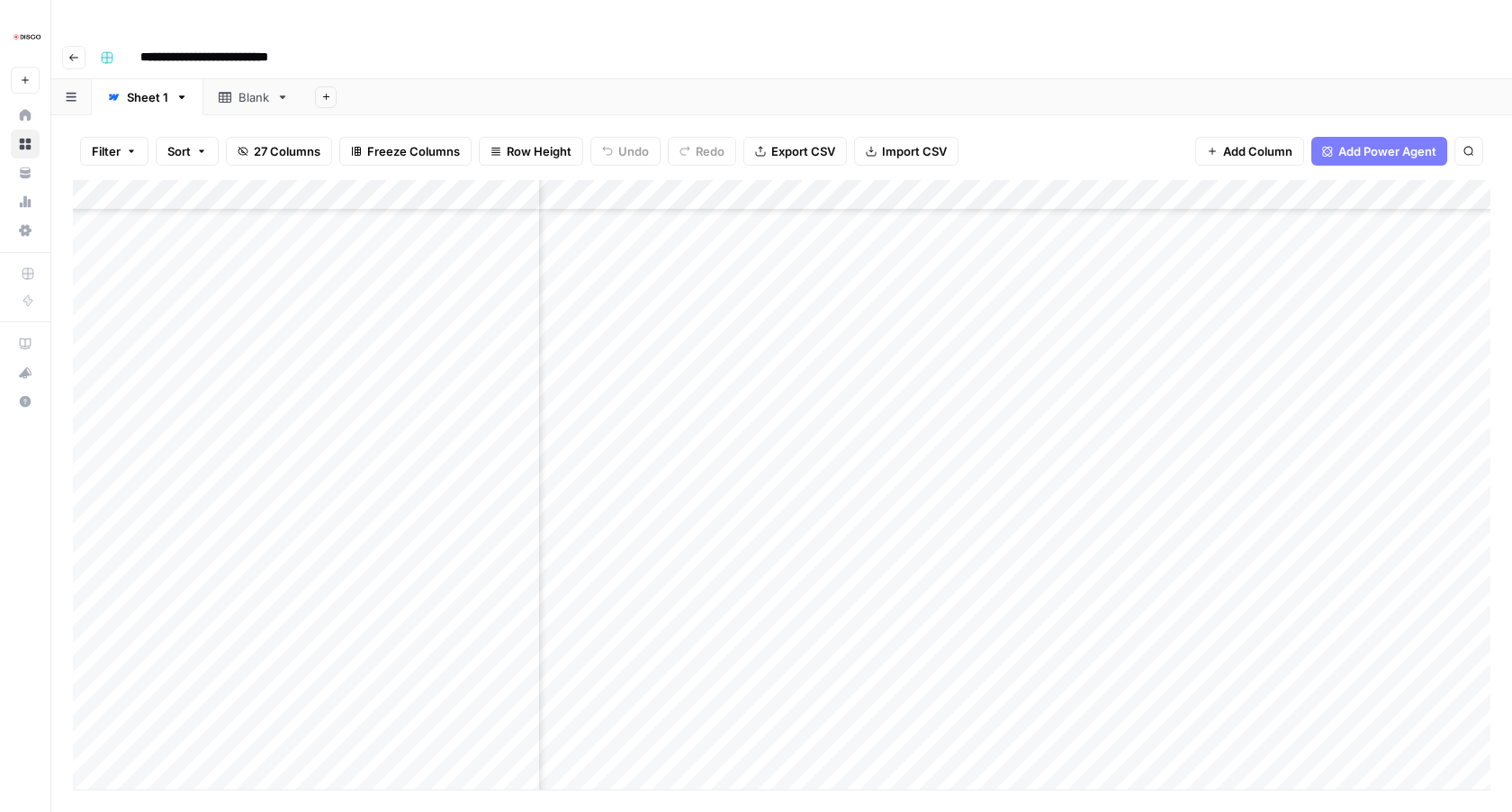
click at [932, 574] on div "Add Column" at bounding box center [782, 485] width 1418 height 609
click at [932, 610] on div "Add Column" at bounding box center [782, 485] width 1418 height 609
click at [932, 642] on div "Add Column" at bounding box center [782, 485] width 1418 height 609
click at [932, 669] on div "Add Column" at bounding box center [782, 485] width 1418 height 609
click at [928, 706] on div "Add Column" at bounding box center [782, 485] width 1418 height 609
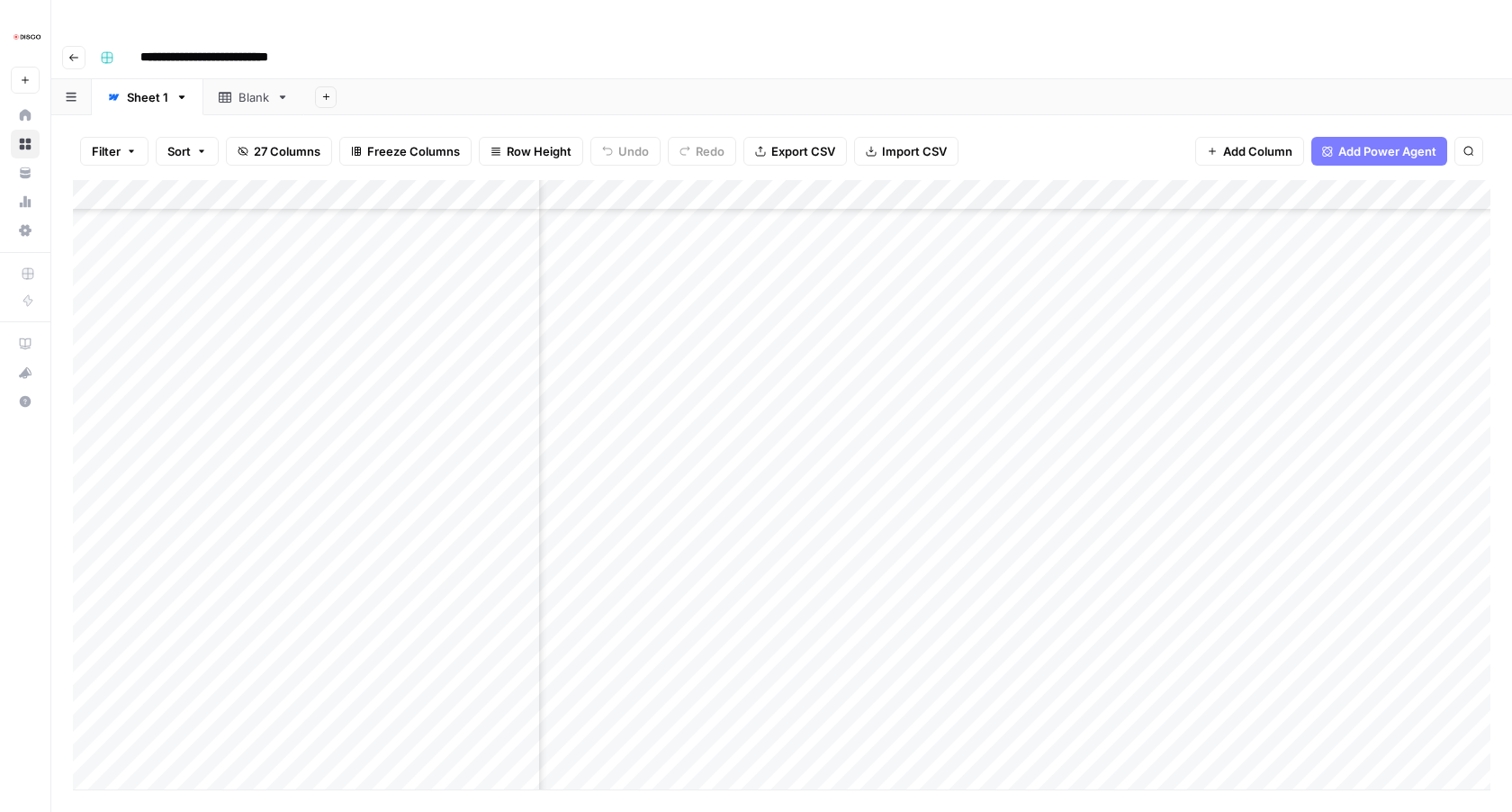
scroll to position [3164, 854]
click at [932, 667] on div "Add Column" at bounding box center [782, 485] width 1418 height 609
click at [936, 476] on div "Add Column" at bounding box center [782, 485] width 1418 height 609
click at [934, 565] on div "Add Column" at bounding box center [782, 485] width 1418 height 609
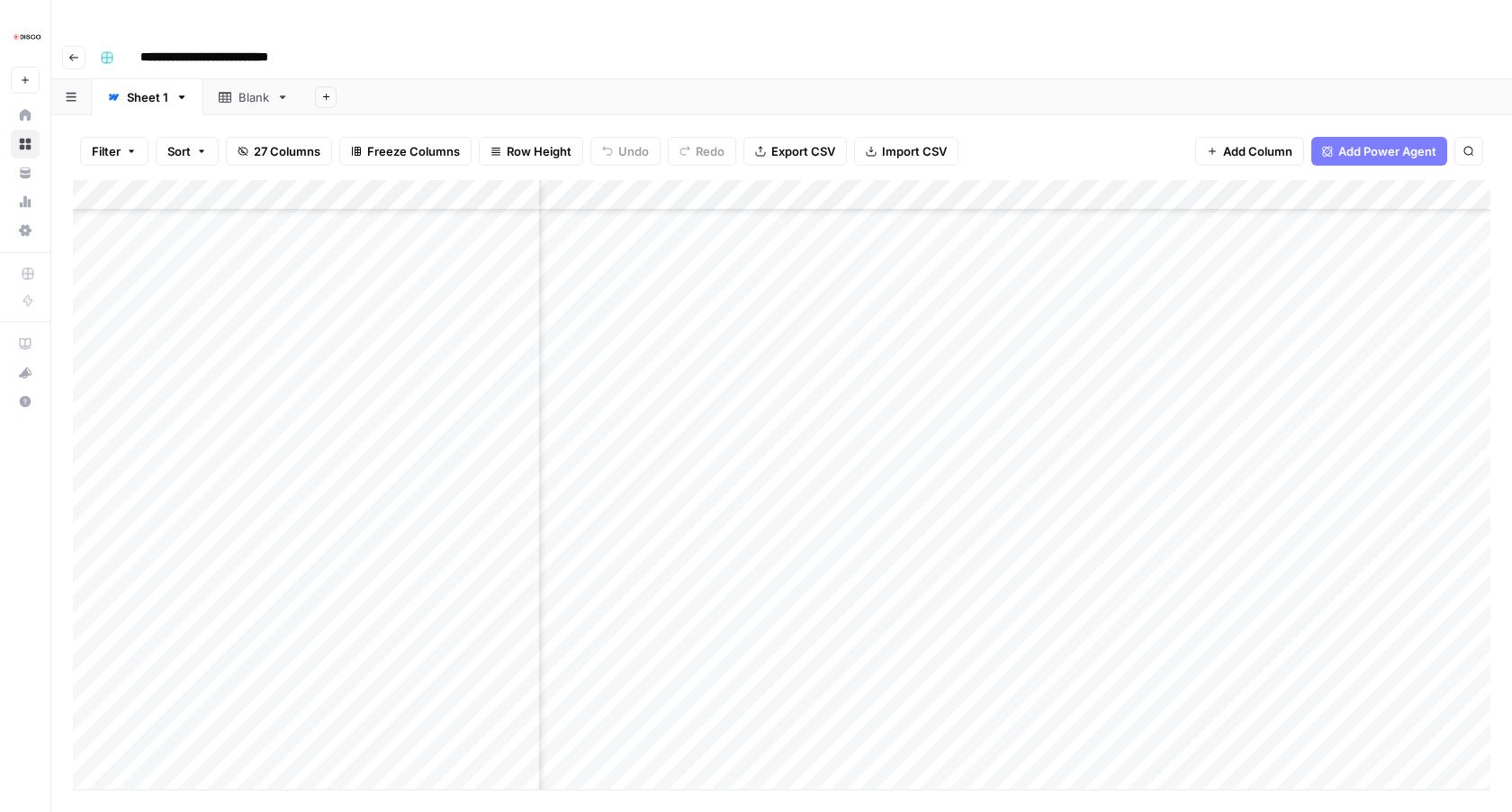
click at [933, 596] on div "Add Column" at bounding box center [782, 485] width 1418 height 609
click at [932, 475] on div "Add Column" at bounding box center [782, 485] width 1418 height 609
click at [933, 632] on div "Add Column" at bounding box center [782, 485] width 1418 height 609
click at [935, 555] on div "Add Column" at bounding box center [782, 485] width 1418 height 609
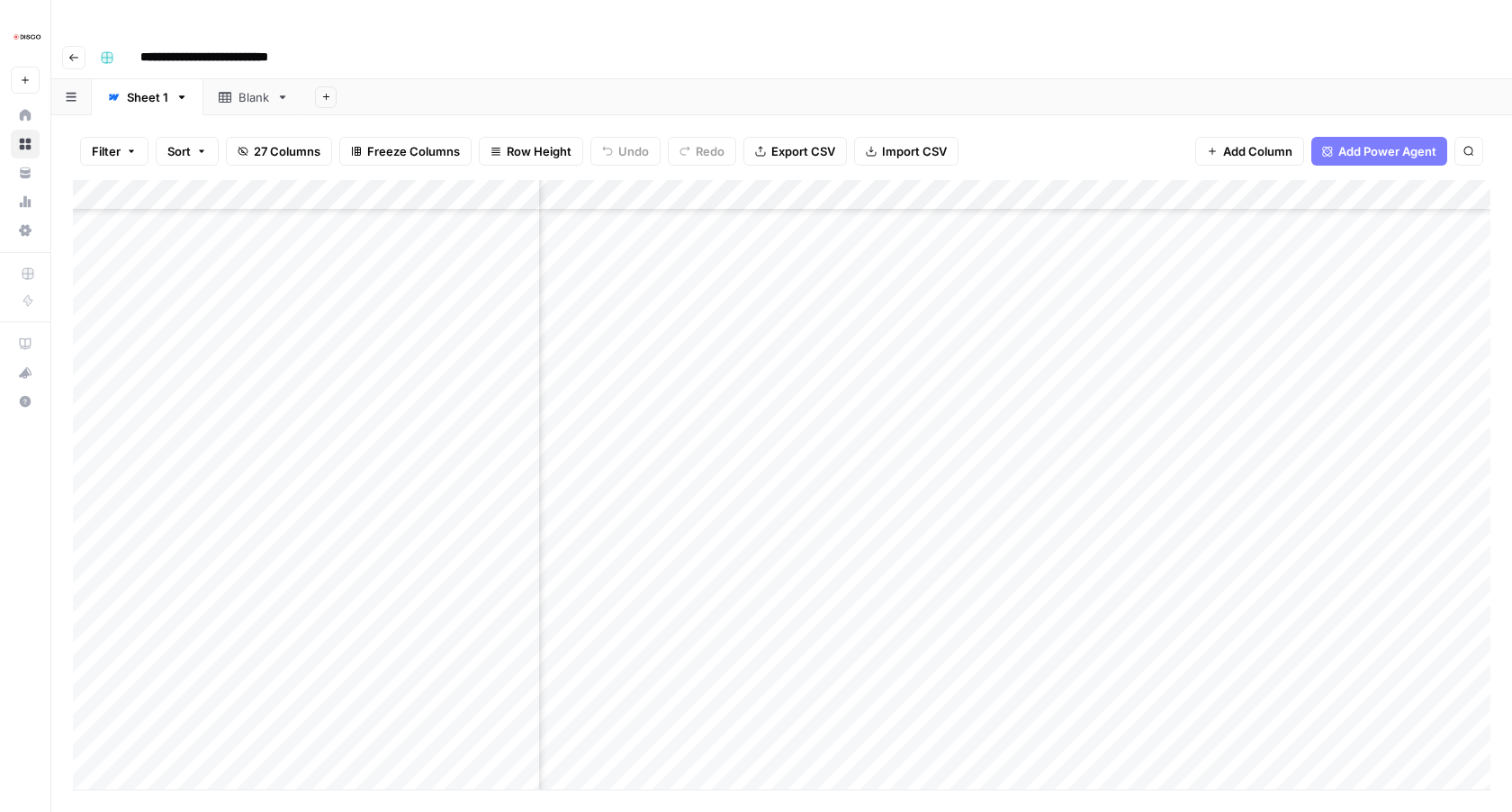
click at [932, 584] on div "Add Column" at bounding box center [782, 485] width 1418 height 609
click at [932, 614] on div "Add Column" at bounding box center [782, 485] width 1418 height 609
click at [932, 642] on div "Add Column" at bounding box center [782, 485] width 1418 height 609
click at [932, 669] on div "Add Column" at bounding box center [782, 485] width 1418 height 609
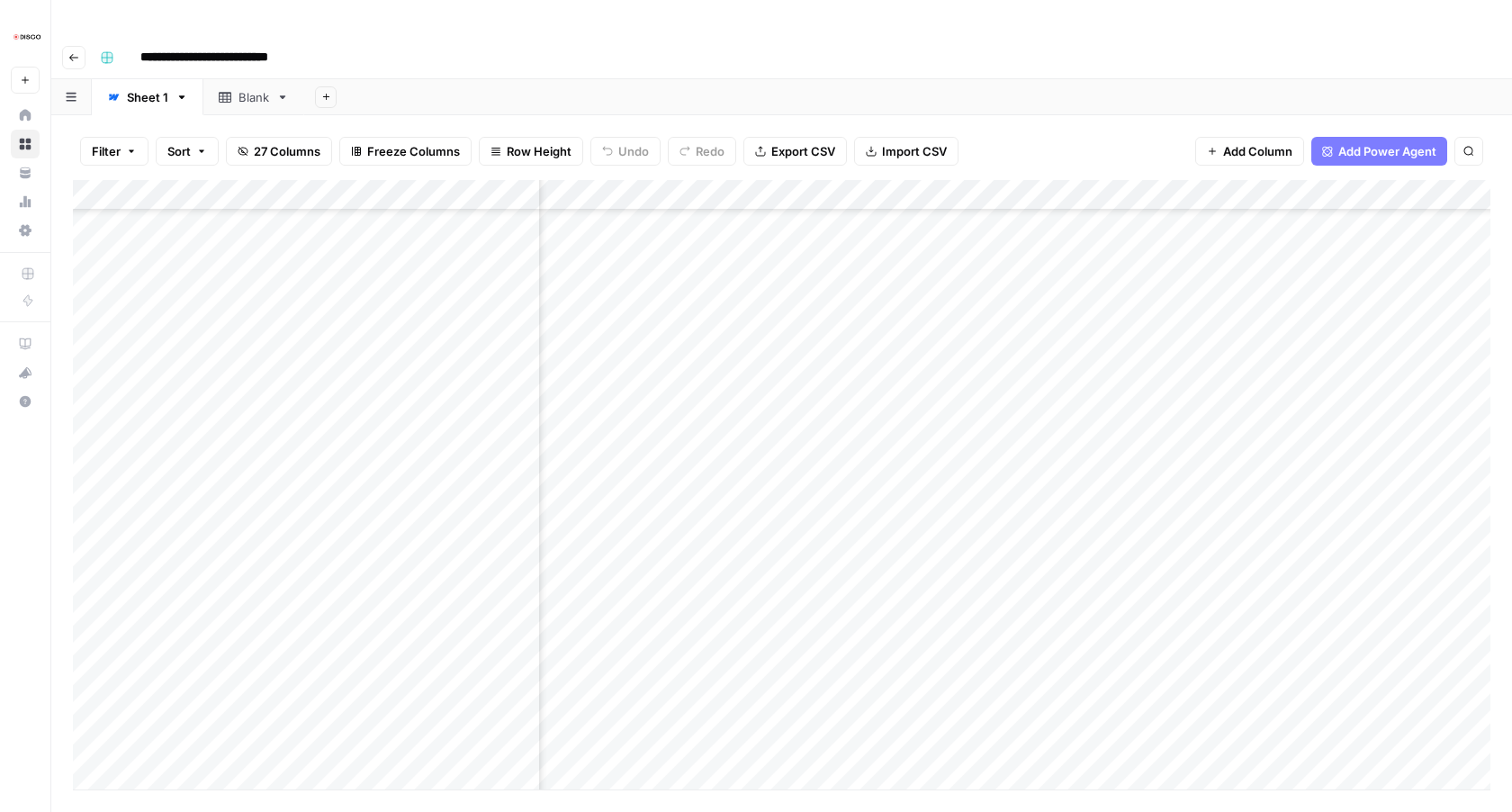
click at [929, 658] on div "Add Column" at bounding box center [782, 485] width 1418 height 609
click at [930, 695] on div "Add Column" at bounding box center [782, 485] width 1418 height 609
click at [932, 601] on div "Add Column" at bounding box center [782, 485] width 1418 height 609
click at [935, 662] on div "Add Column" at bounding box center [782, 485] width 1418 height 609
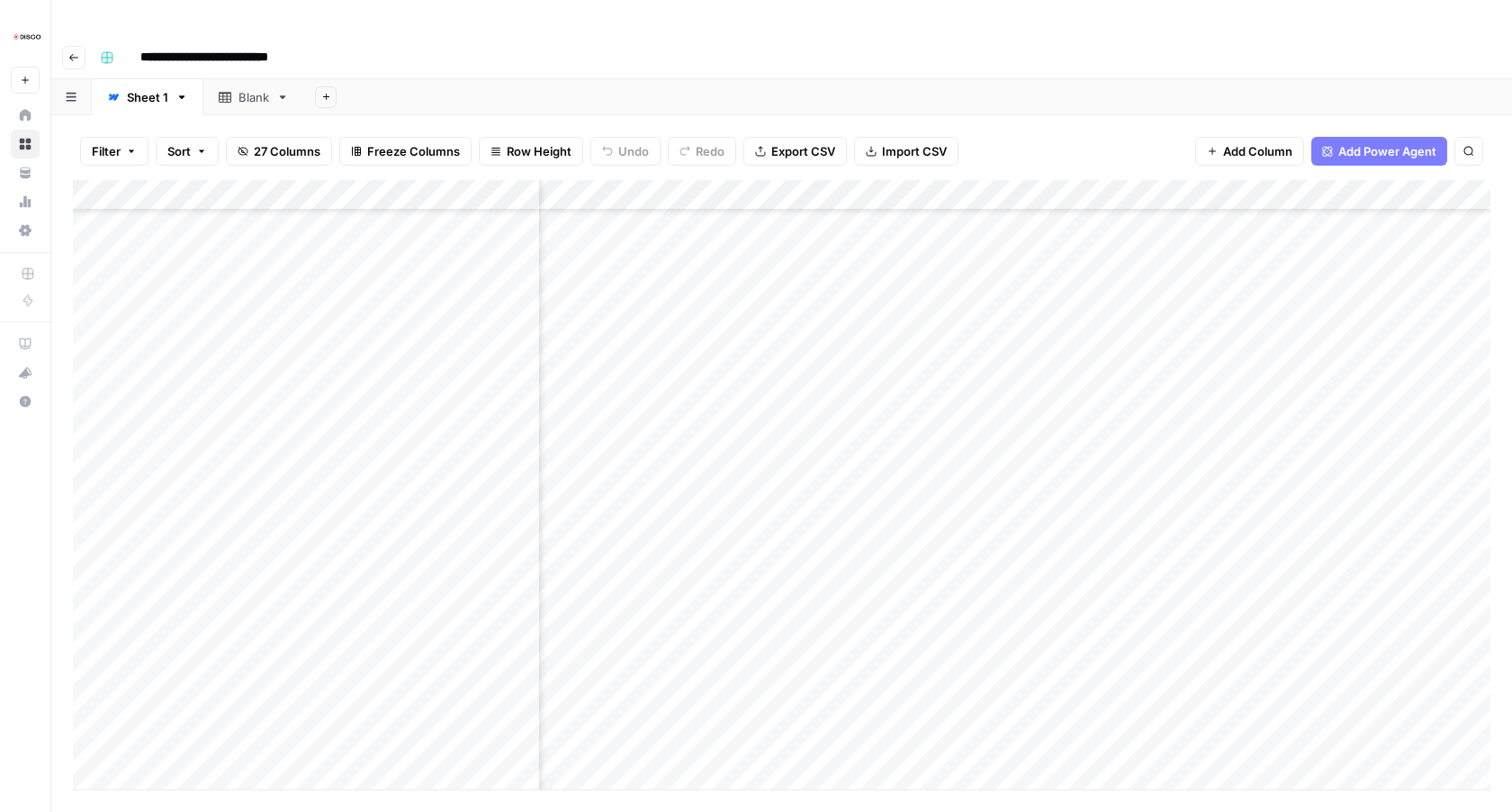
click at [932, 210] on div "Add Column" at bounding box center [782, 485] width 1418 height 609
click at [932, 241] on div "Add Column" at bounding box center [782, 485] width 1418 height 609
click at [932, 269] on div "Add Column" at bounding box center [782, 485] width 1418 height 609
click at [932, 237] on div "Add Column" at bounding box center [782, 485] width 1418 height 609
click at [932, 211] on div "Add Column" at bounding box center [782, 485] width 1418 height 609
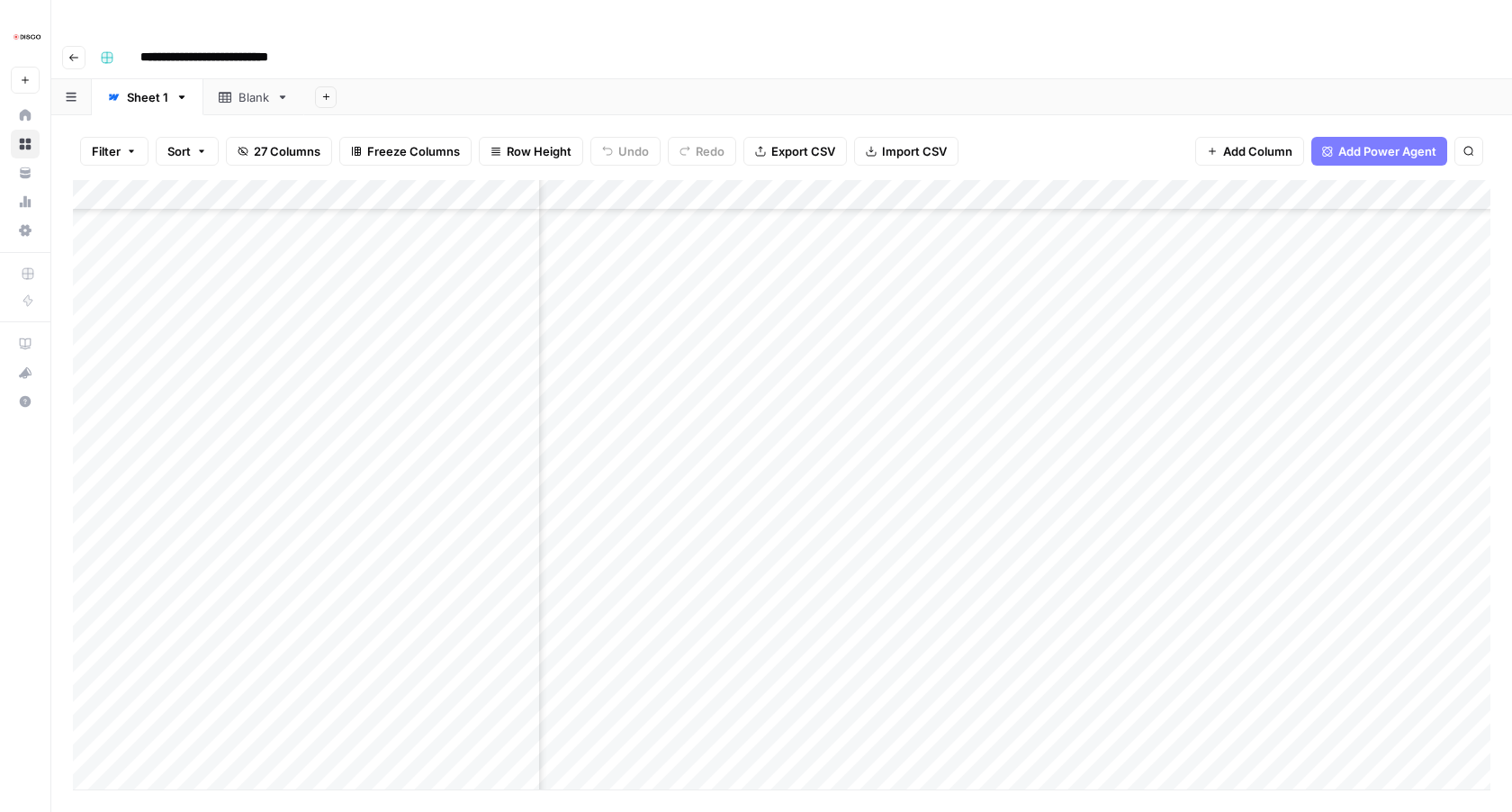
click at [935, 302] on div "Add Column" at bounding box center [782, 485] width 1418 height 609
click at [932, 333] on div "Add Column" at bounding box center [782, 485] width 1418 height 609
click at [933, 364] on div "Add Column" at bounding box center [782, 485] width 1418 height 609
click at [932, 399] on div "Add Column" at bounding box center [782, 485] width 1418 height 609
click at [931, 423] on div "Add Column" at bounding box center [782, 485] width 1418 height 609
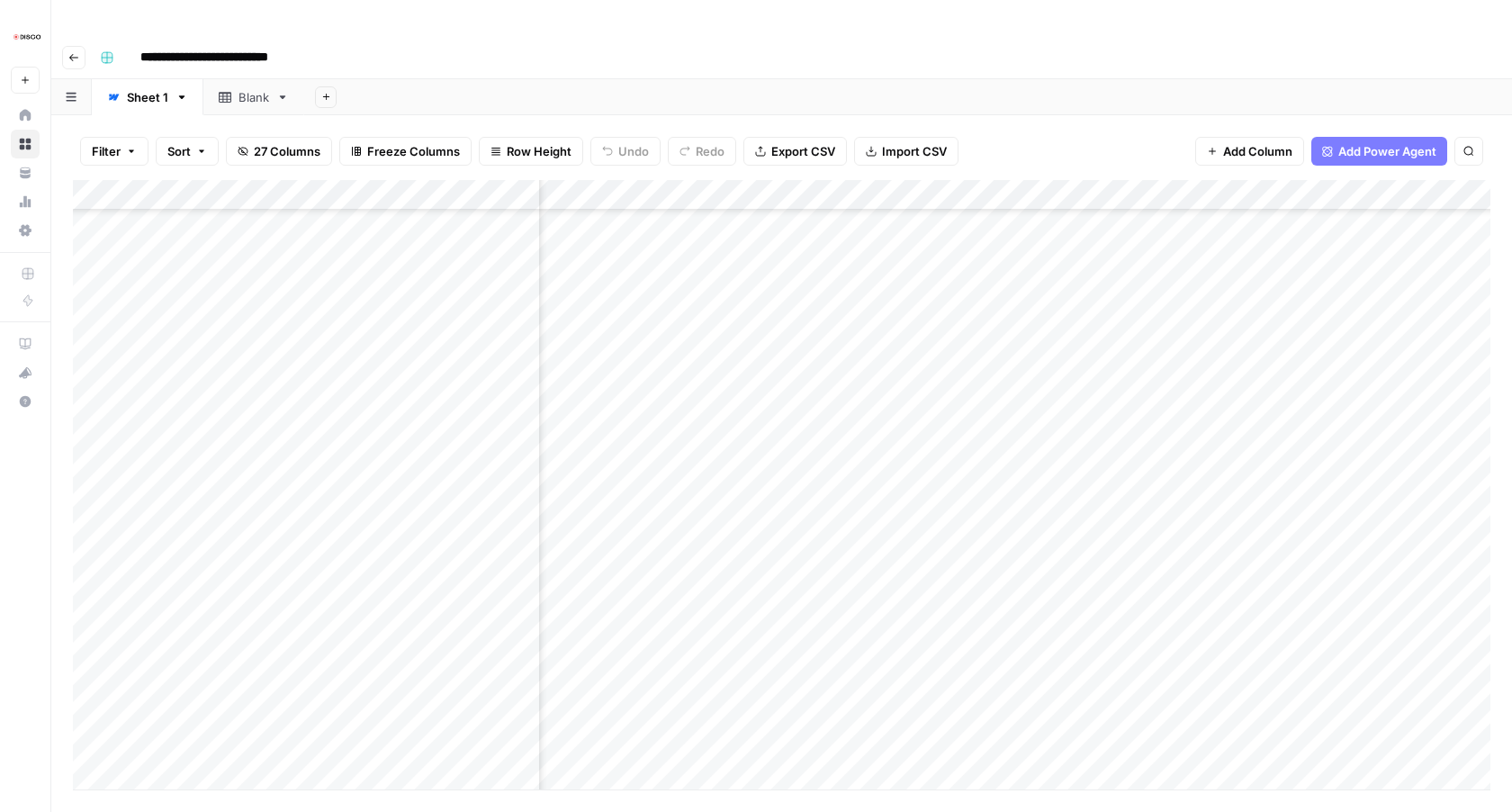
click at [932, 452] on div "Add Column" at bounding box center [782, 485] width 1418 height 609
click at [931, 484] on div "Add Column" at bounding box center [782, 485] width 1418 height 609
click at [935, 518] on div "Add Column" at bounding box center [782, 485] width 1418 height 609
click at [932, 547] on div "Add Column" at bounding box center [782, 485] width 1418 height 609
click at [932, 576] on div "Add Column" at bounding box center [782, 485] width 1418 height 609
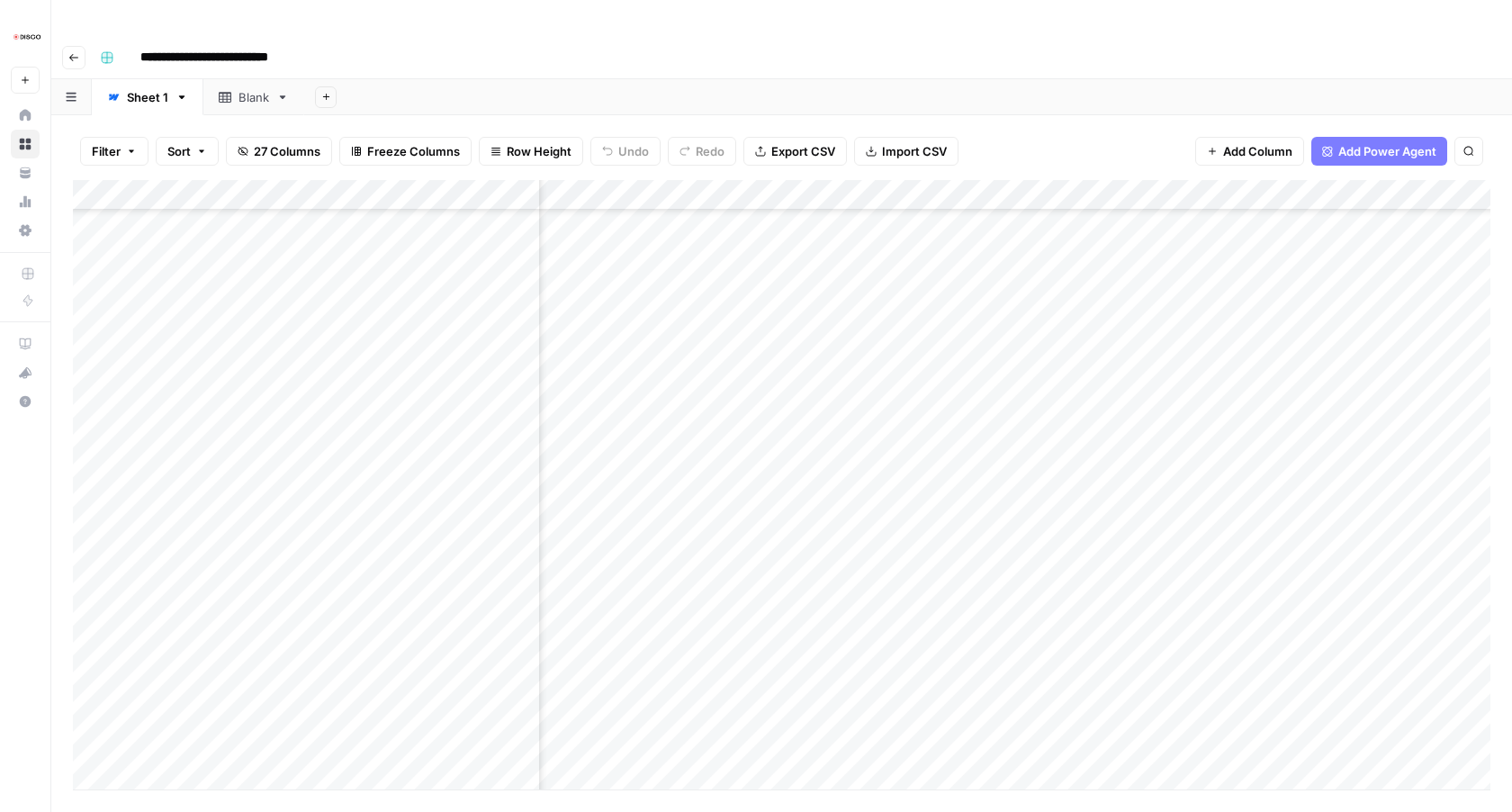
click at [934, 608] on div "Add Column" at bounding box center [782, 485] width 1418 height 609
click at [934, 634] on div "Add Column" at bounding box center [782, 485] width 1418 height 609
click at [937, 526] on div "Add Column" at bounding box center [782, 485] width 1418 height 609
click at [932, 558] on div "Add Column" at bounding box center [782, 485] width 1418 height 609
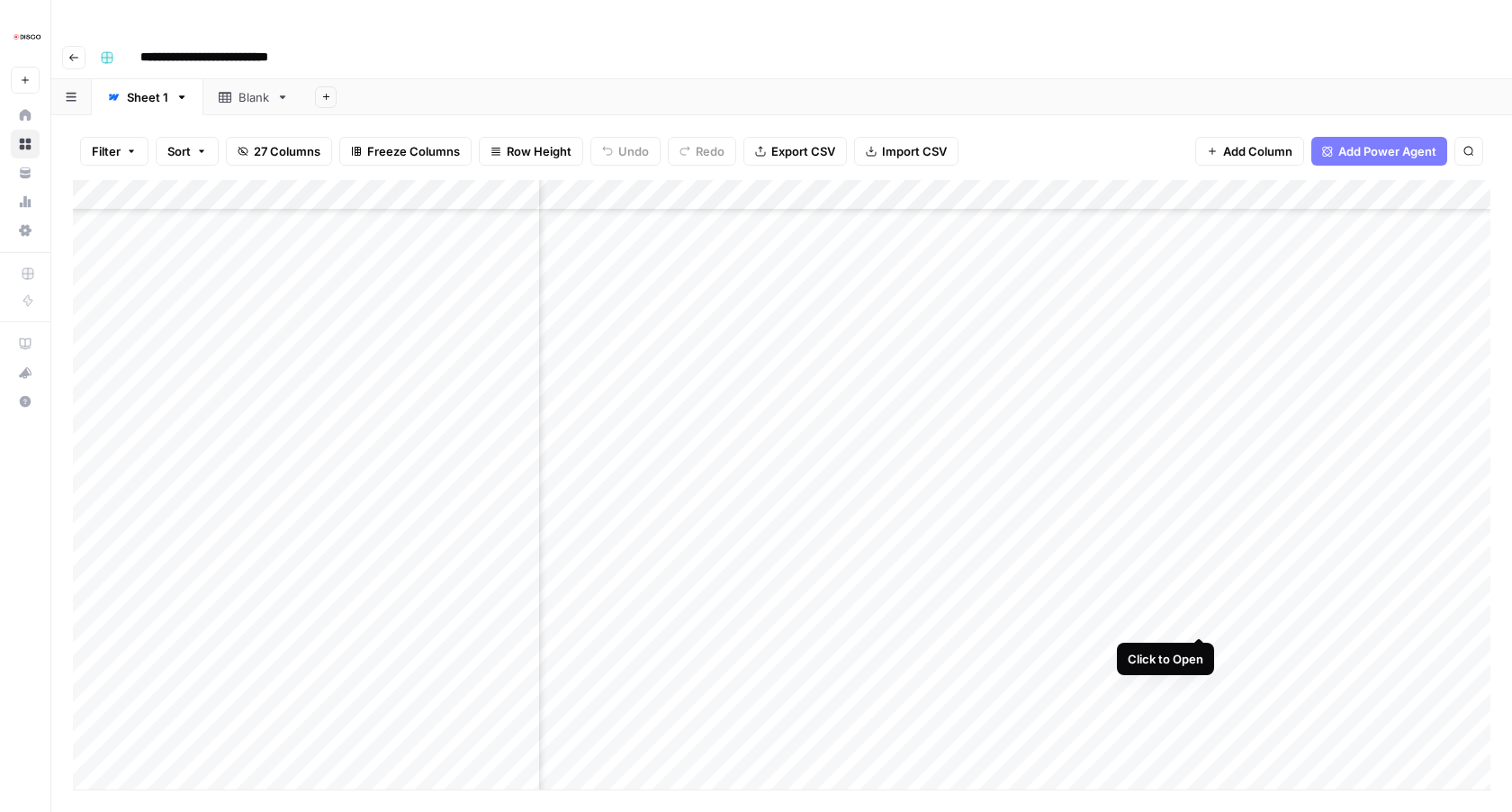
click at [1193, 617] on div "Add Column" at bounding box center [782, 485] width 1418 height 609
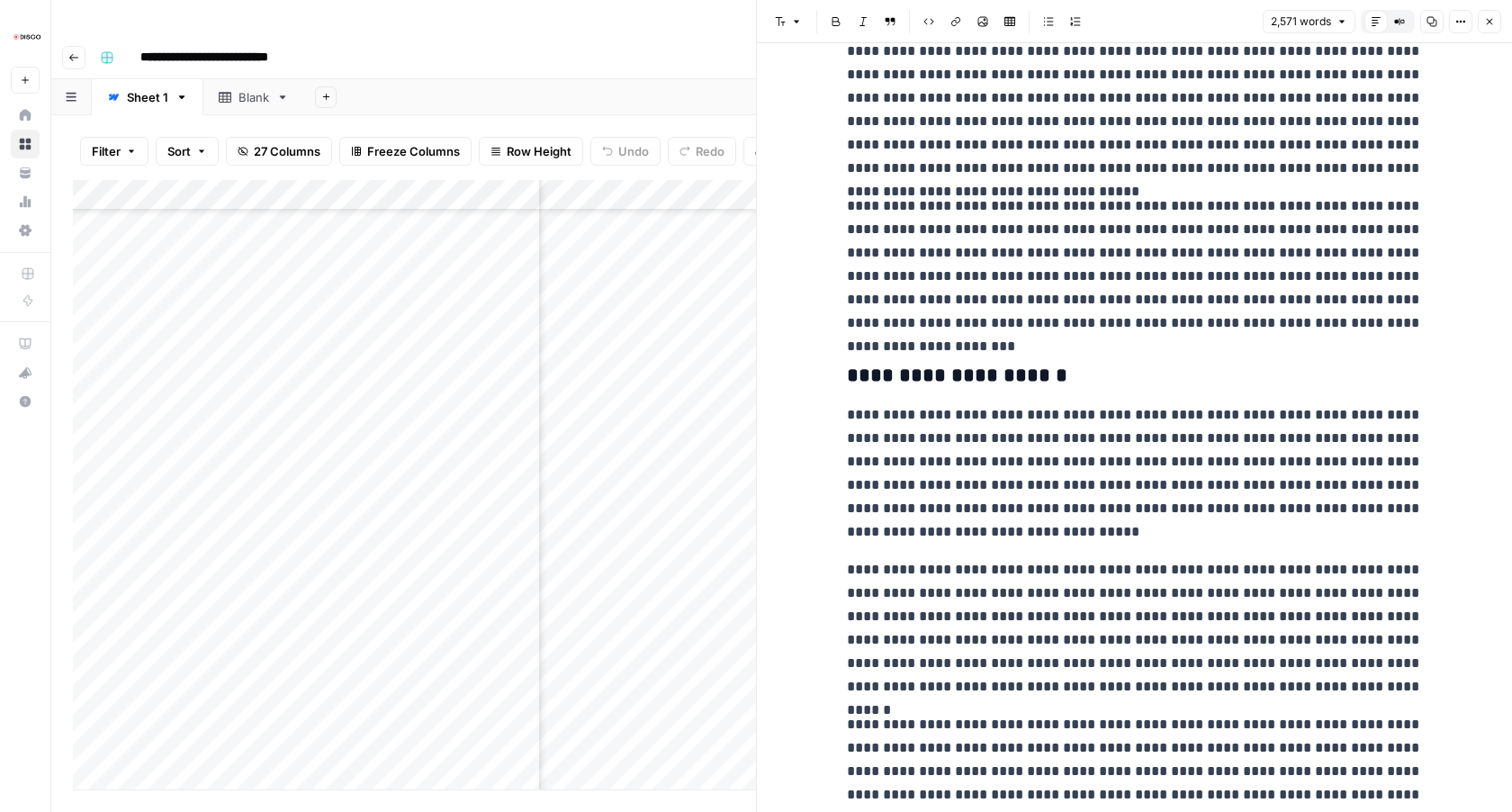
scroll to position [6532, 0]
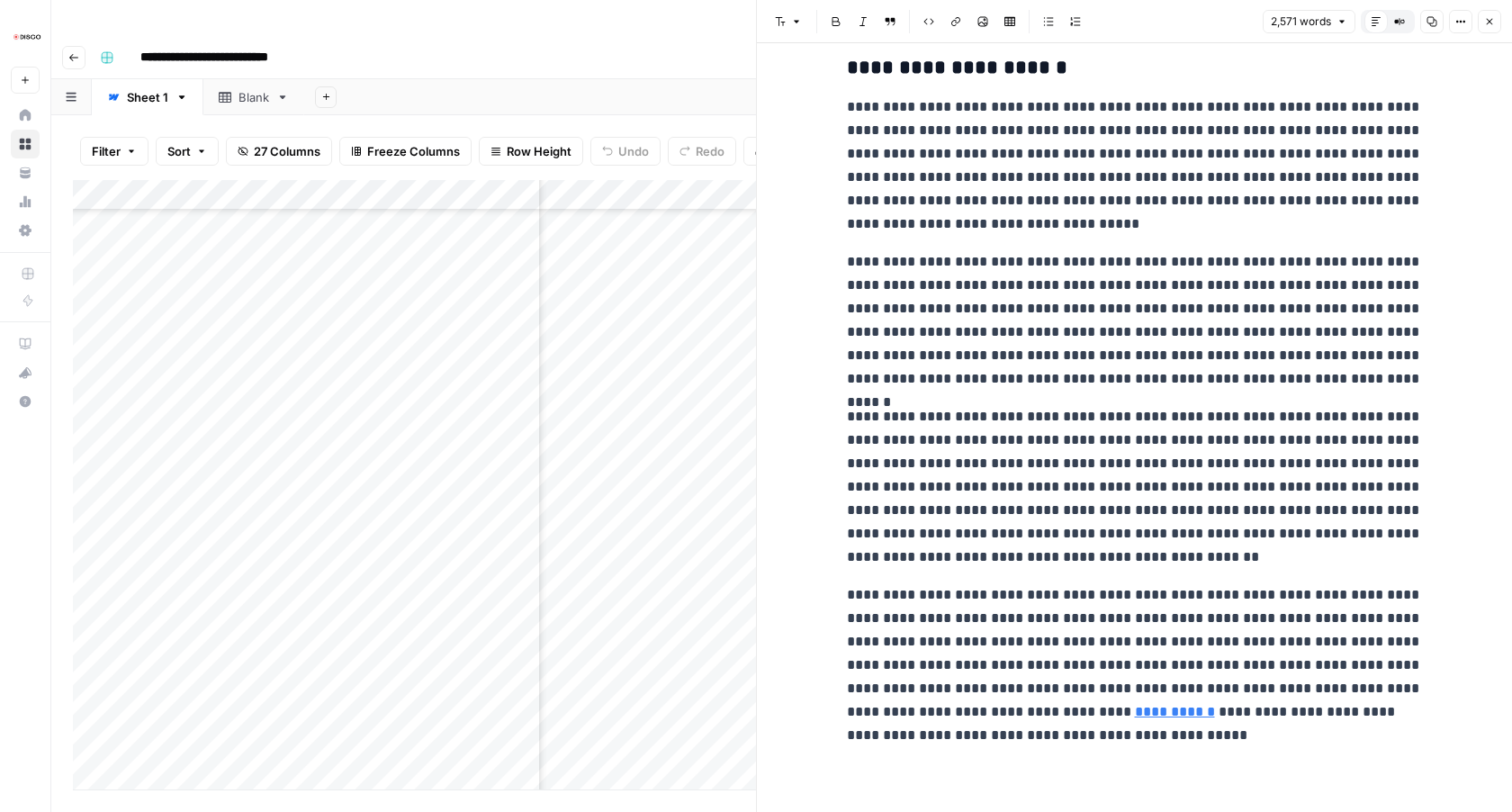
click at [1488, 24] on icon "button" at bounding box center [1490, 21] width 11 height 11
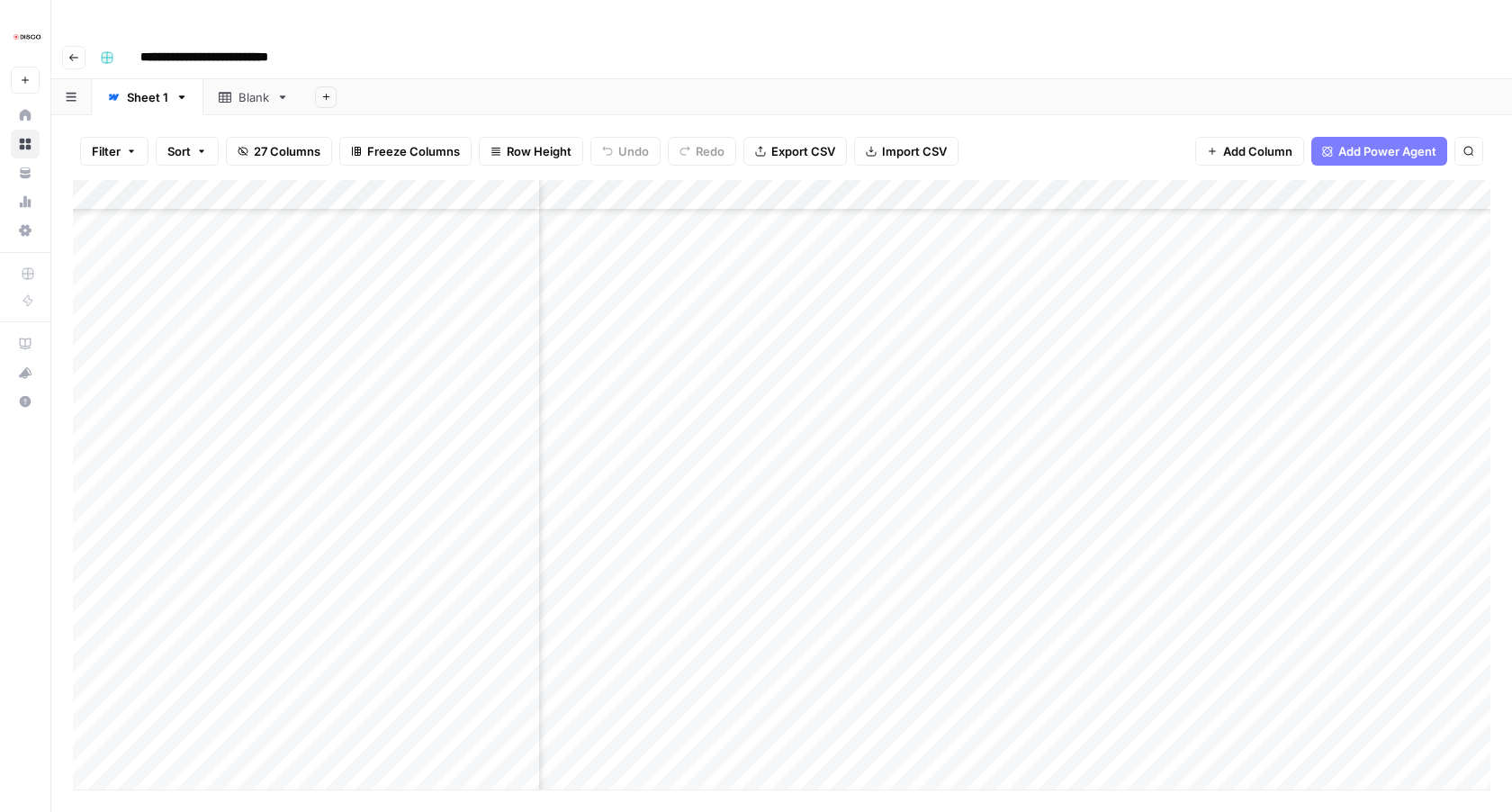
scroll to position [3924, 854]
click at [934, 245] on div "Add Column" at bounding box center [782, 485] width 1418 height 609
click at [932, 270] on div "Add Column" at bounding box center [782, 485] width 1418 height 609
click at [933, 307] on div "Add Column" at bounding box center [782, 485] width 1418 height 609
click at [933, 337] on div "Add Column" at bounding box center [782, 485] width 1418 height 609
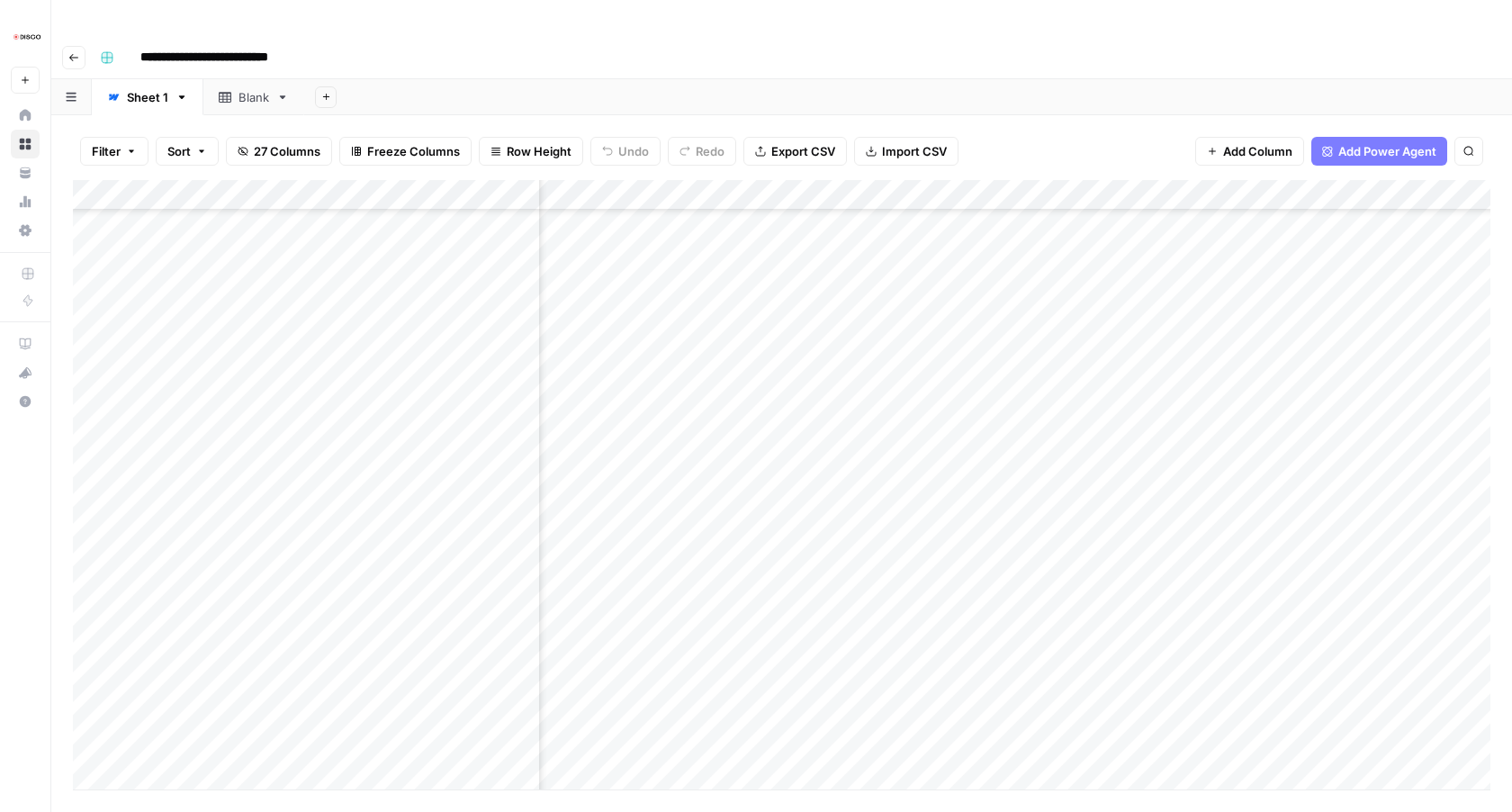
click at [933, 370] on div "Add Column" at bounding box center [782, 485] width 1418 height 609
click at [937, 338] on div "Add Column" at bounding box center [782, 485] width 1418 height 609
click at [931, 304] on div "Add Column" at bounding box center [782, 485] width 1418 height 609
click at [929, 274] on div "Add Column" at bounding box center [782, 485] width 1418 height 609
click at [931, 245] on div "Add Column" at bounding box center [782, 485] width 1418 height 609
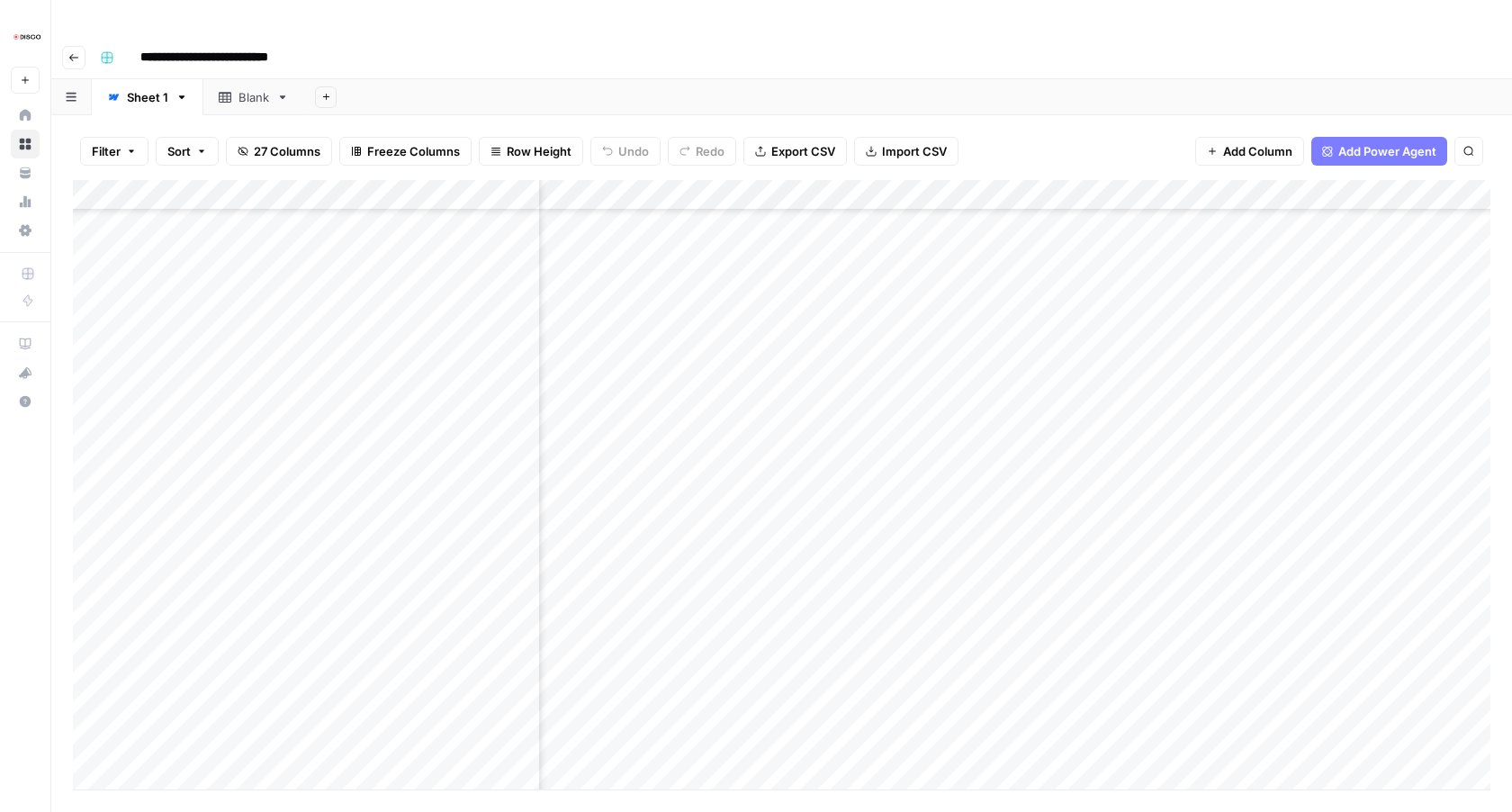
click at [929, 397] on div "Add Column" at bounding box center [782, 485] width 1418 height 609
click at [933, 430] on div "Add Column" at bounding box center [782, 485] width 1418 height 609
click at [933, 455] on div "Add Column" at bounding box center [782, 485] width 1418 height 609
click at [933, 490] on div "Add Column" at bounding box center [782, 485] width 1418 height 609
click at [932, 523] on div "Add Column" at bounding box center [782, 485] width 1418 height 609
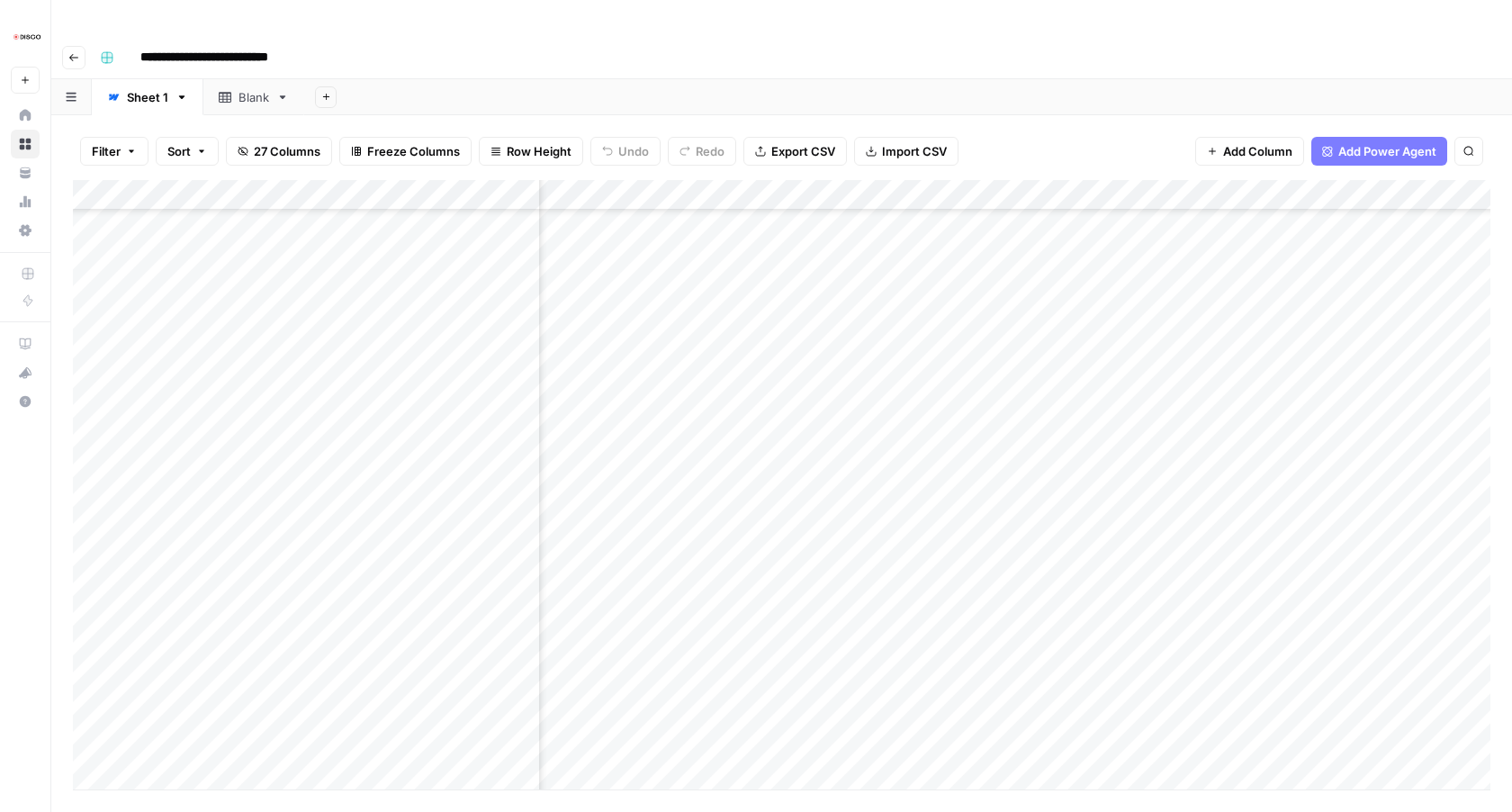
click at [934, 455] on div "Add Column" at bounding box center [782, 485] width 1418 height 609
click at [932, 549] on div "Add Column" at bounding box center [782, 485] width 1418 height 609
click at [928, 580] on div "Add Column" at bounding box center [782, 485] width 1418 height 609
click at [924, 627] on div "Add Column" at bounding box center [782, 485] width 1418 height 609
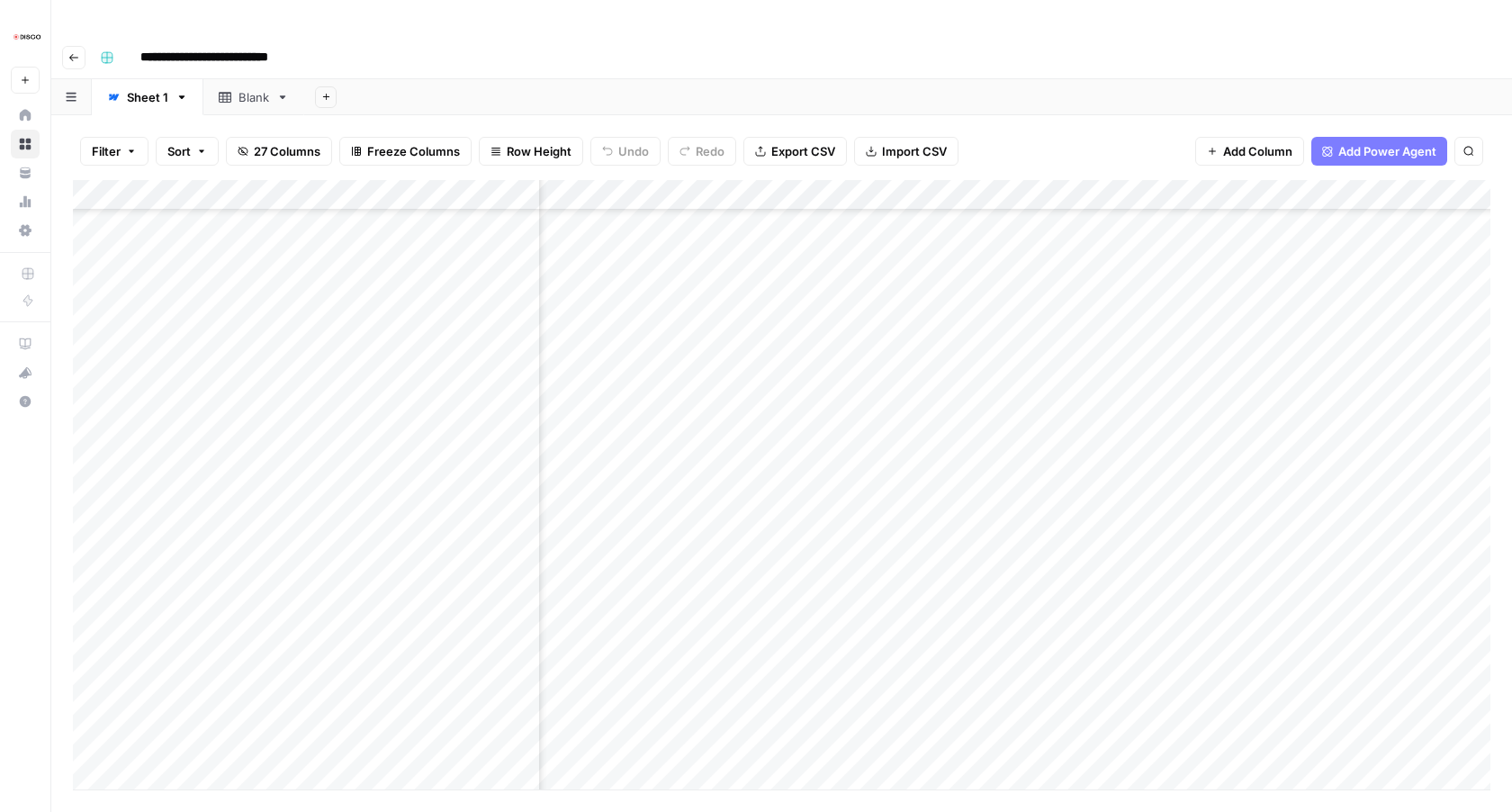
click at [513, 626] on div "Add Column" at bounding box center [782, 485] width 1418 height 609
click at [934, 596] on div "Add Column" at bounding box center [782, 485] width 1418 height 609
click at [934, 659] on div "Add Column" at bounding box center [782, 485] width 1418 height 609
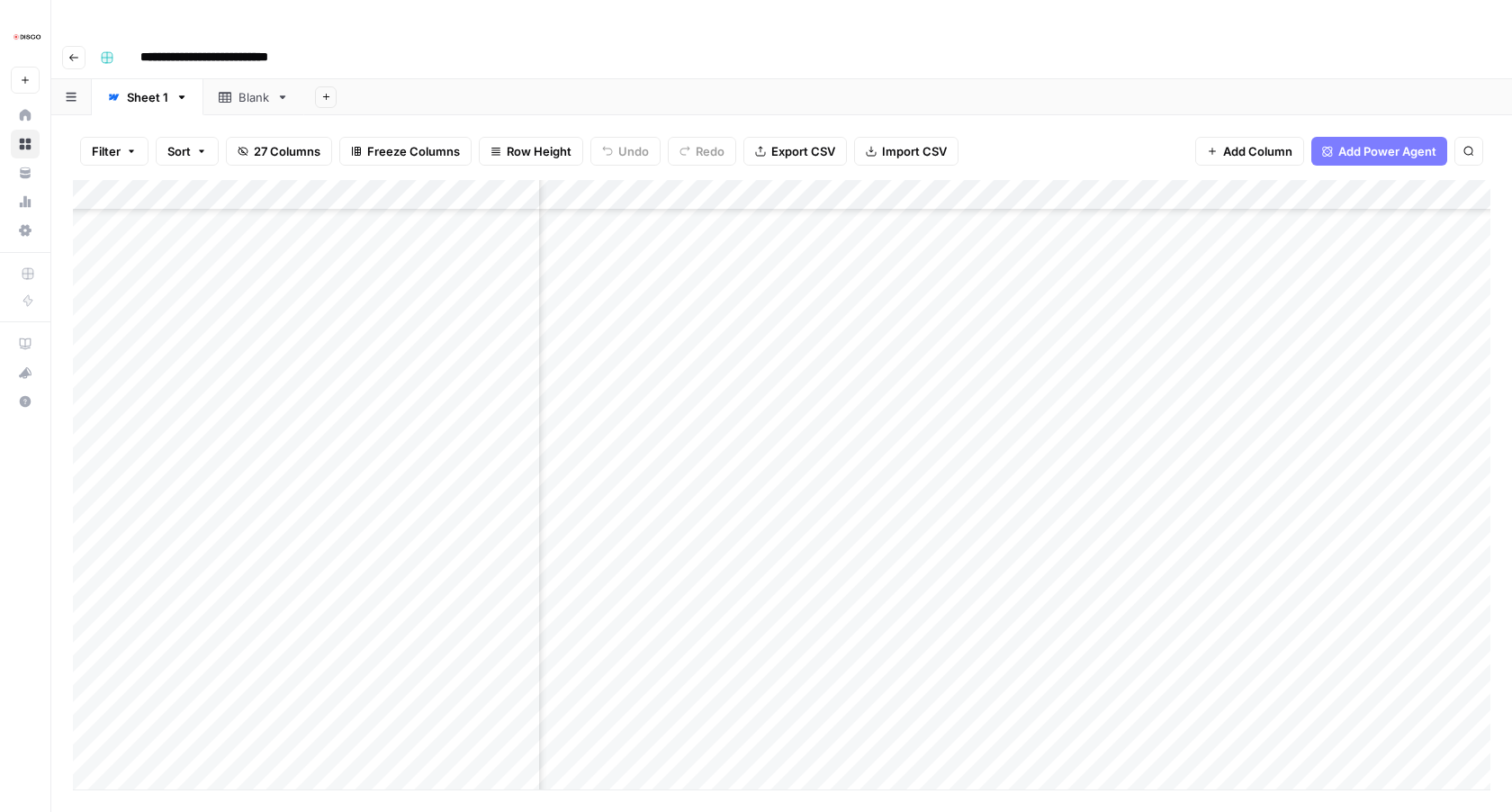
click at [931, 518] on div "Add Column" at bounding box center [782, 485] width 1418 height 609
click at [932, 548] on div "Add Column" at bounding box center [782, 485] width 1418 height 609
click at [932, 585] on div "Add Column" at bounding box center [782, 485] width 1418 height 609
click at [932, 611] on div "Add Column" at bounding box center [782, 485] width 1418 height 609
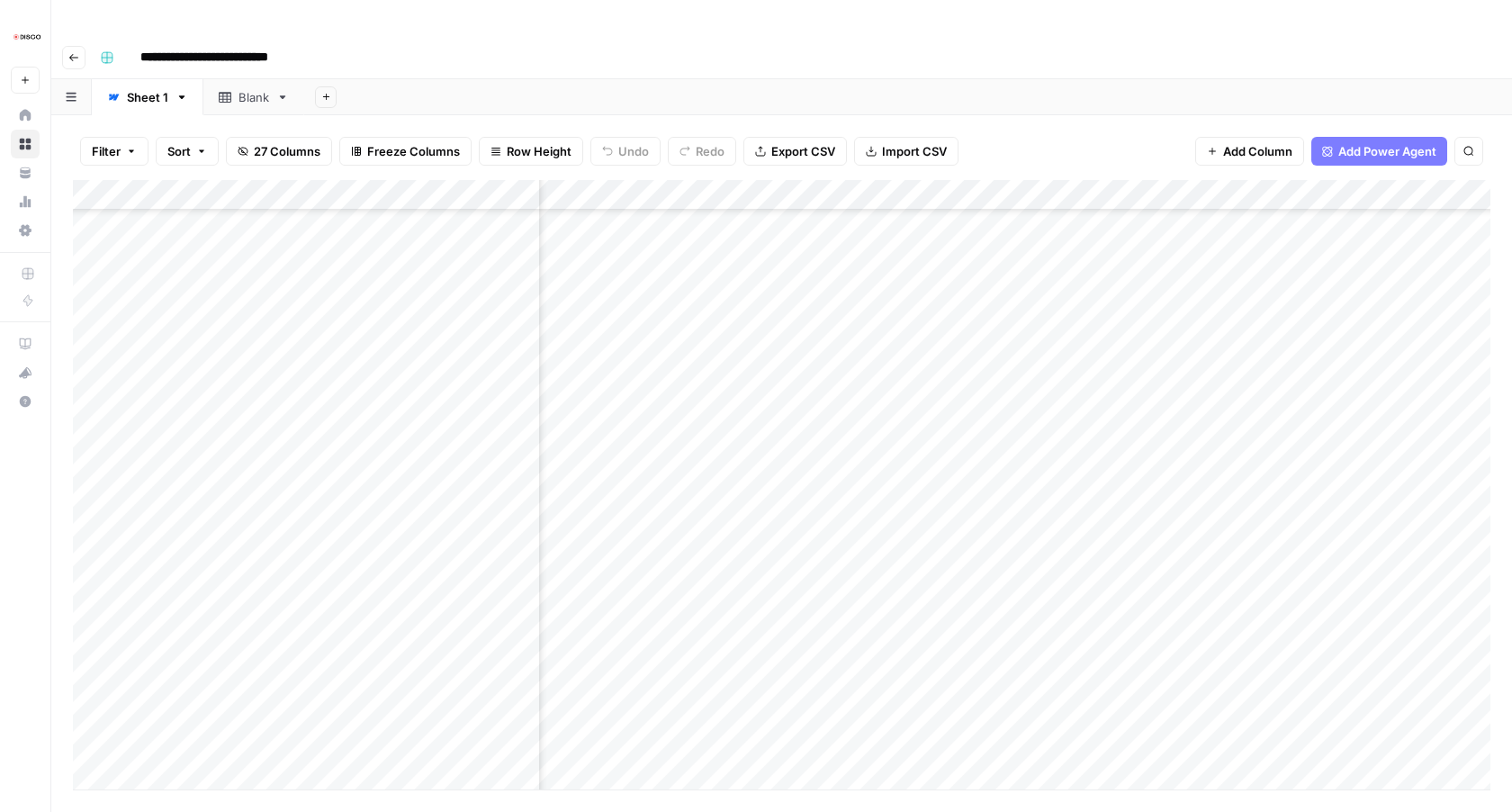
click at [934, 374] on div "Add Column" at bounding box center [782, 485] width 1418 height 609
click at [932, 403] on div "Add Column" at bounding box center [782, 485] width 1418 height 609
click at [931, 433] on div "Add Column" at bounding box center [782, 485] width 1418 height 609
click at [932, 466] on div "Add Column" at bounding box center [782, 485] width 1418 height 609
click at [936, 375] on div "Add Column" at bounding box center [782, 485] width 1418 height 609
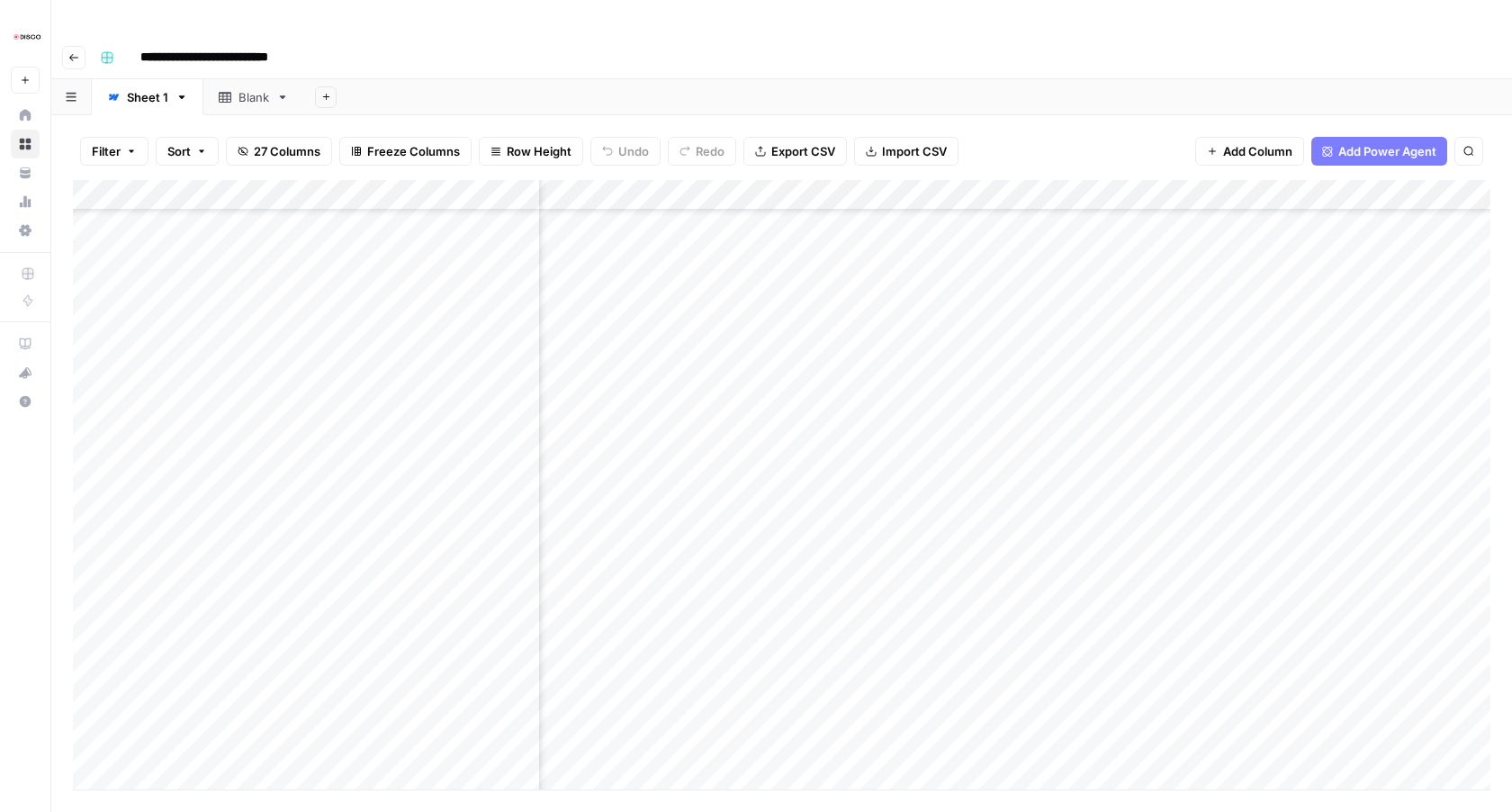
click at [932, 401] on div "Add Column" at bounding box center [782, 485] width 1418 height 609
click at [932, 436] on div "Add Column" at bounding box center [782, 485] width 1418 height 609
click at [936, 498] on div "Add Column" at bounding box center [782, 485] width 1418 height 609
click at [931, 406] on div "Add Column" at bounding box center [782, 485] width 1418 height 609
click at [934, 525] on div "Add Column" at bounding box center [782, 485] width 1418 height 609
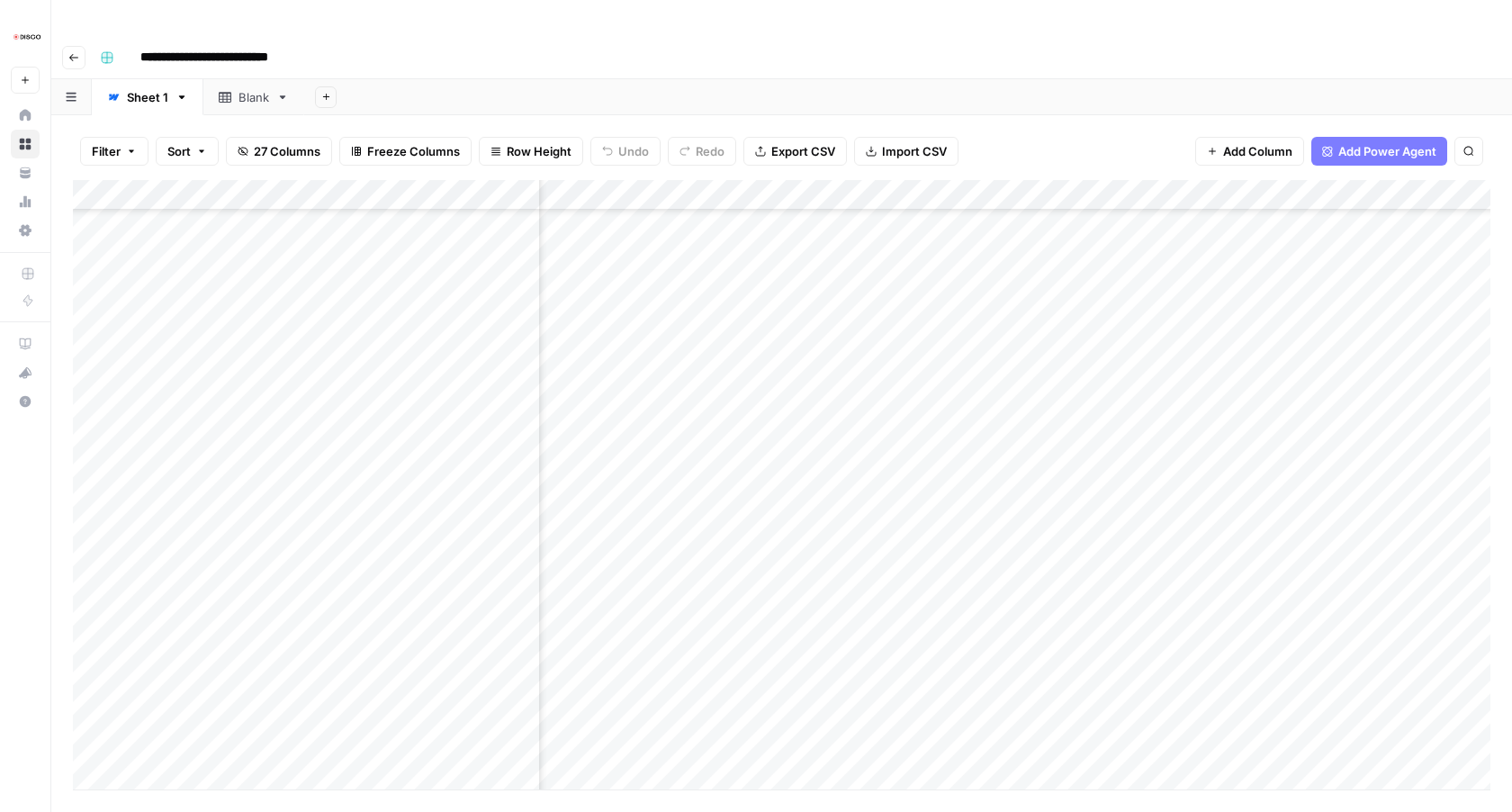
click at [934, 557] on div "Add Column" at bounding box center [782, 485] width 1418 height 609
click at [932, 586] on div "Add Column" at bounding box center [782, 485] width 1418 height 609
click at [932, 618] on div "Add Column" at bounding box center [782, 485] width 1418 height 609
click at [930, 647] on div "Add Column" at bounding box center [782, 485] width 1418 height 609
click at [932, 680] on div "Add Column" at bounding box center [782, 485] width 1418 height 609
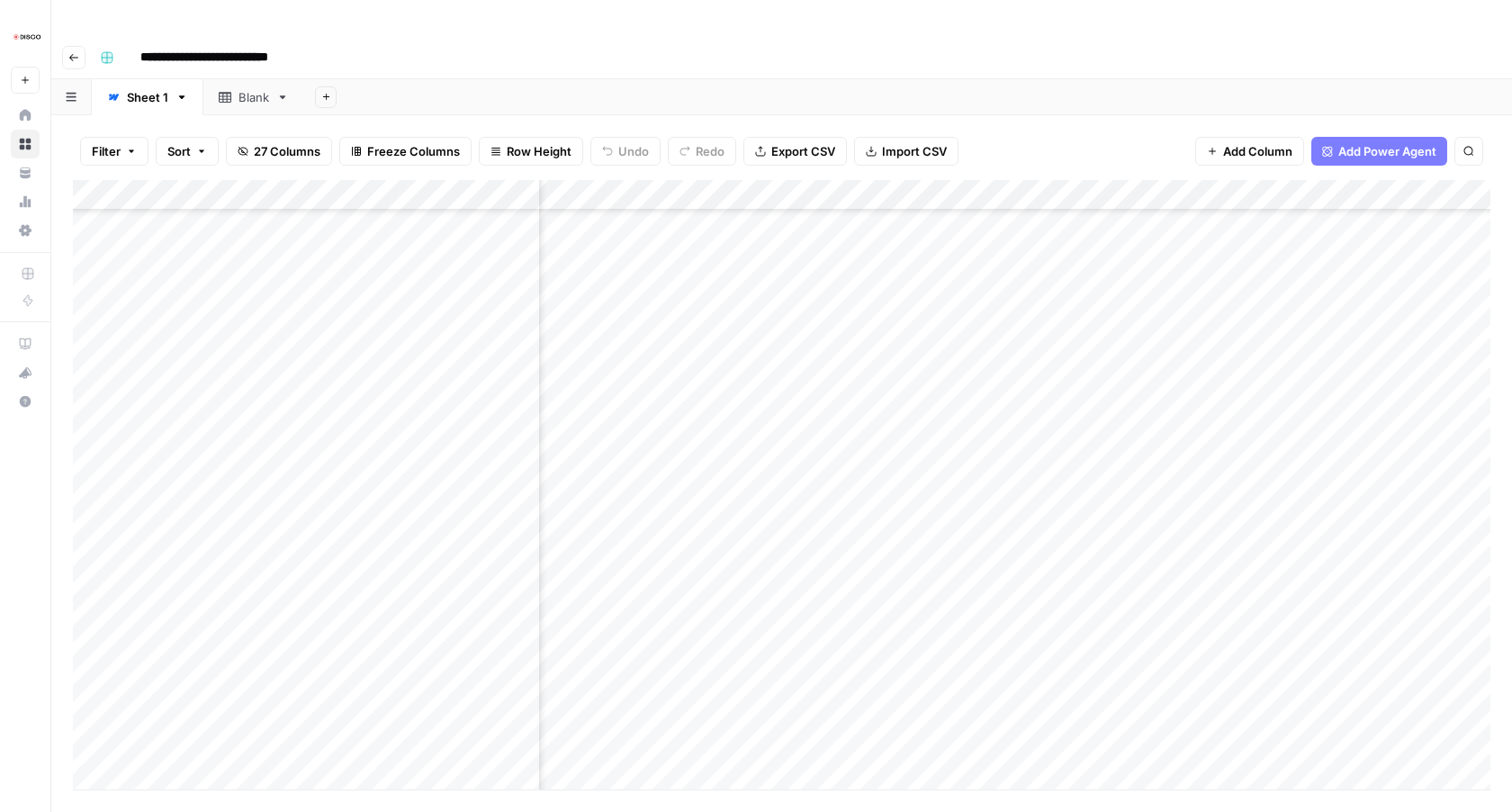
click at [932, 706] on div "Add Column" at bounding box center [782, 485] width 1418 height 609
click at [761, 742] on div "Add Column" at bounding box center [782, 485] width 1418 height 609
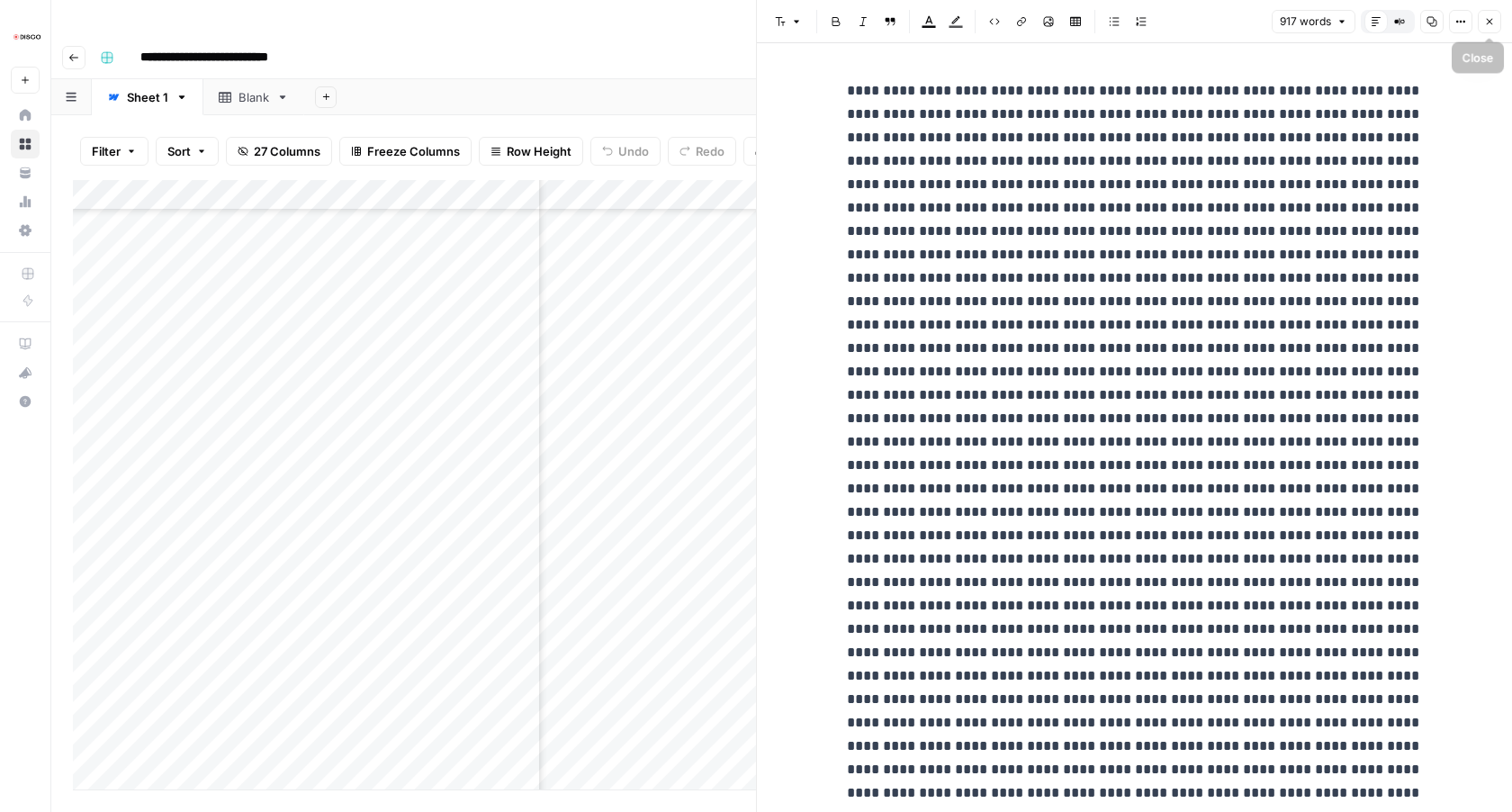
click at [1492, 19] on icon "button" at bounding box center [1490, 21] width 7 height 7
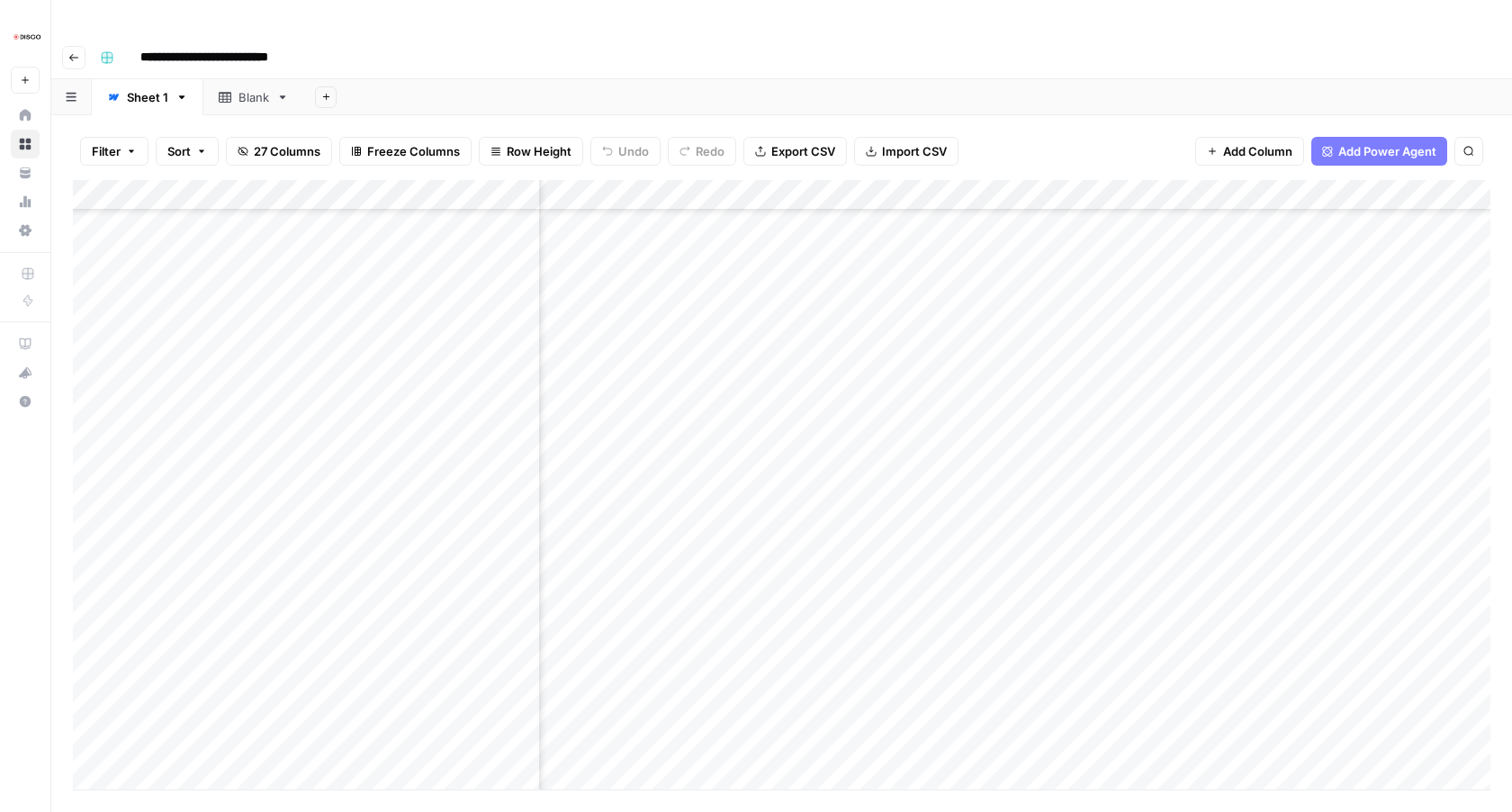
click at [932, 740] on div "Add Column" at bounding box center [782, 485] width 1418 height 609
click at [761, 251] on div "Add Column" at bounding box center [782, 485] width 1418 height 609
click at [789, 251] on div "Add Column" at bounding box center [782, 485] width 1418 height 609
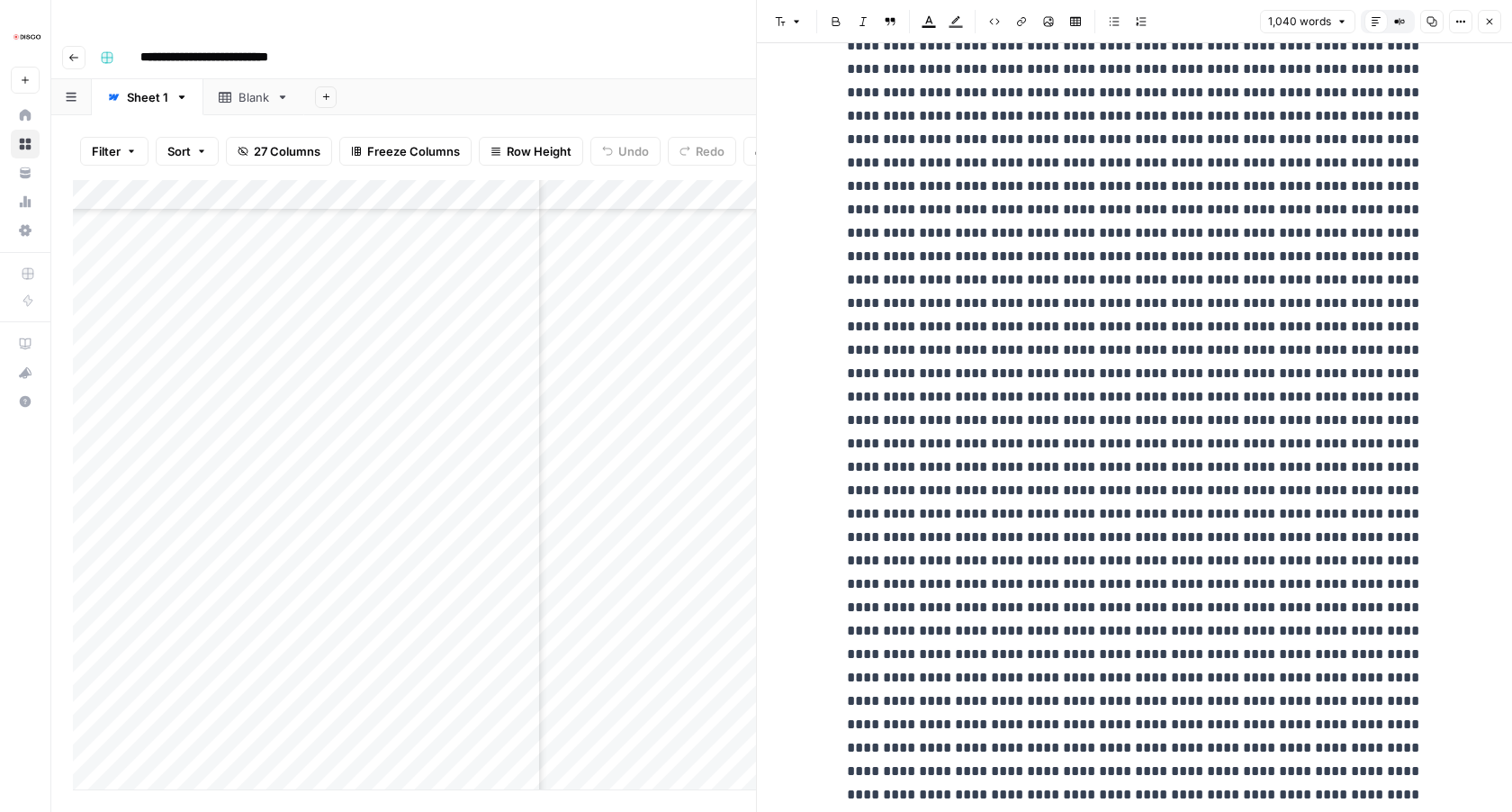
scroll to position [151, 0]
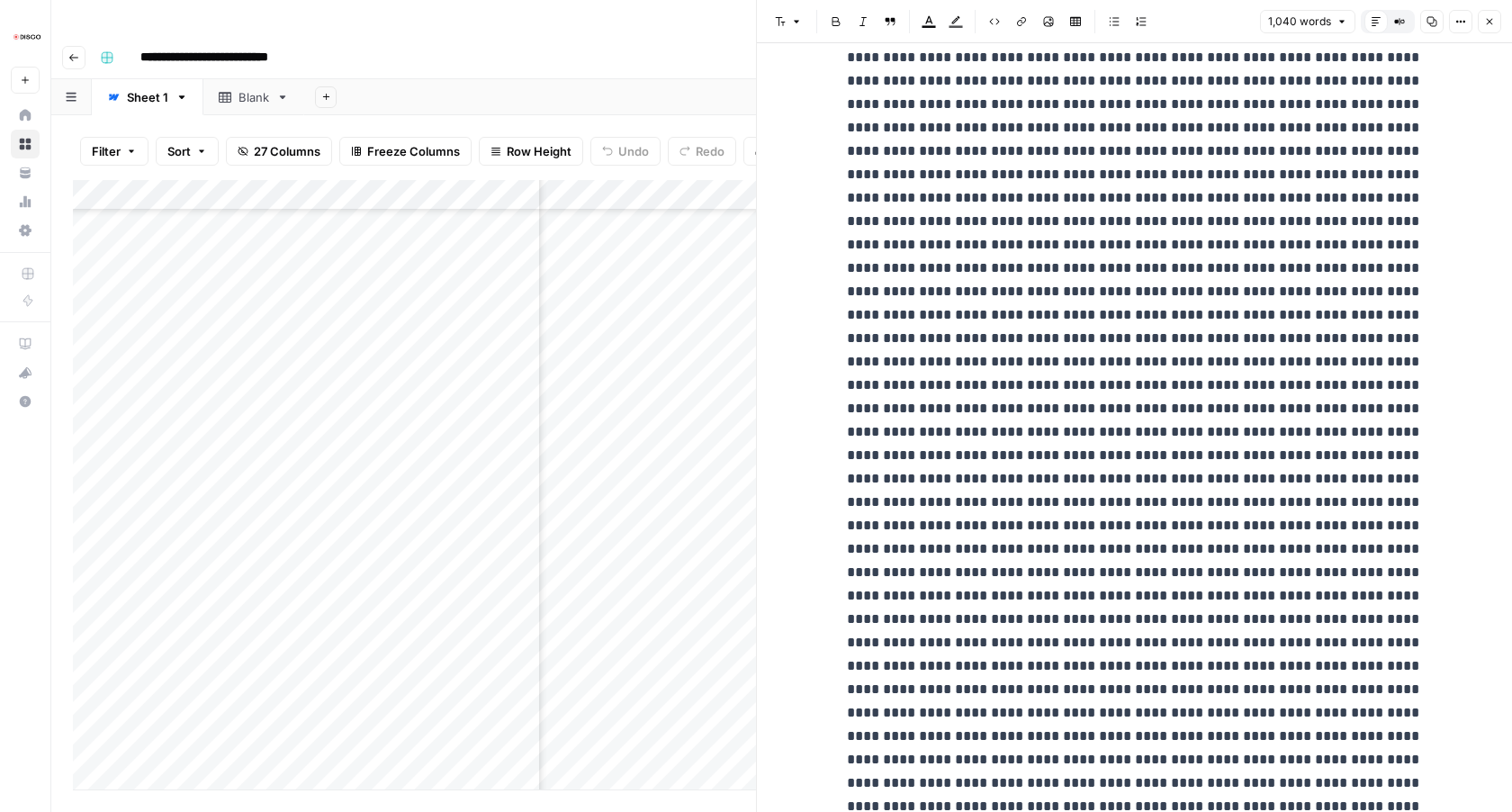
click at [1490, 18] on icon "button" at bounding box center [1490, 21] width 11 height 11
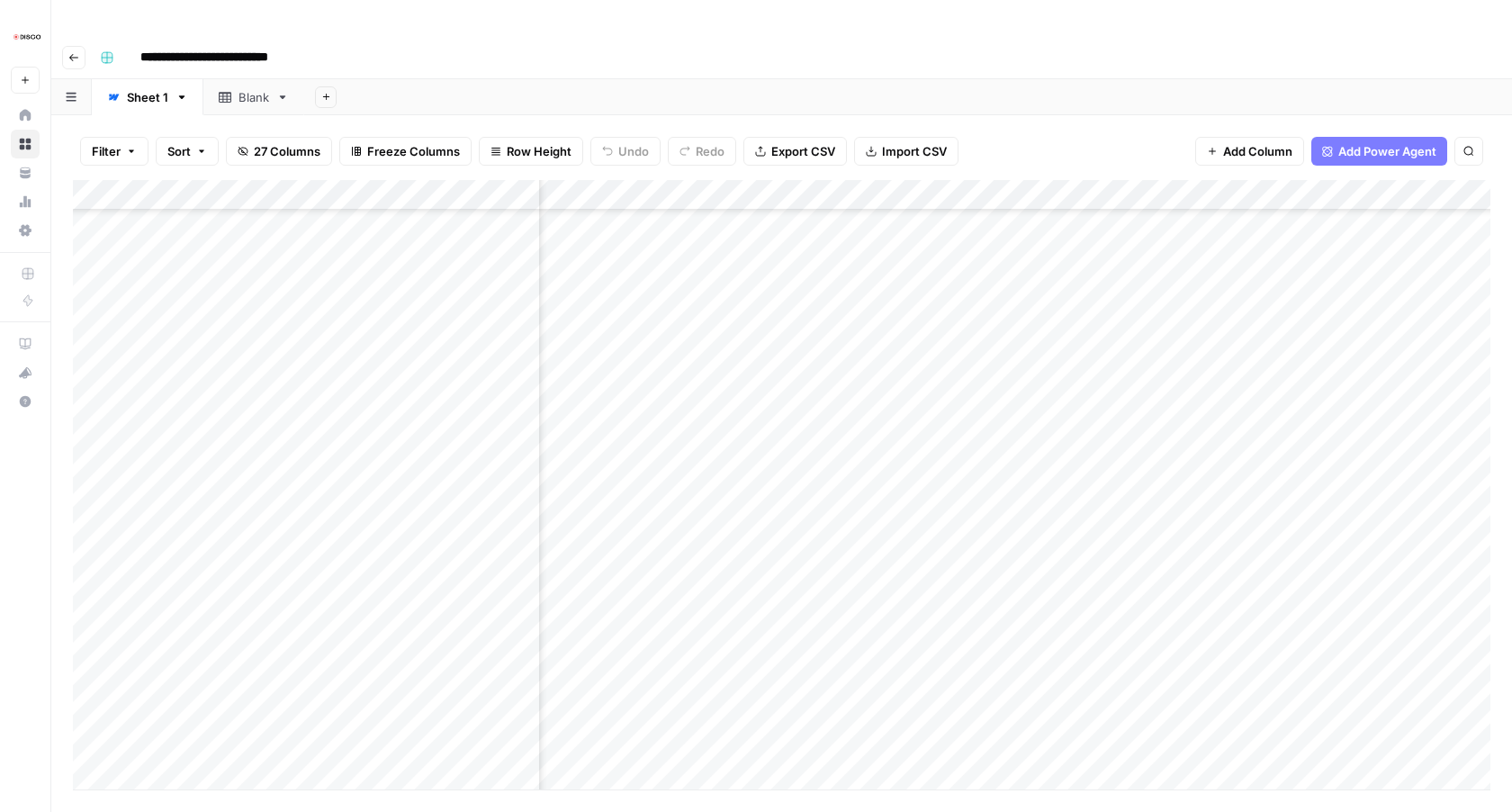
click at [939, 251] on div "Add Column" at bounding box center [782, 485] width 1418 height 609
click at [932, 678] on div "Add Column" at bounding box center [782, 485] width 1418 height 609
click at [931, 647] on div "Add Column" at bounding box center [782, 485] width 1418 height 609
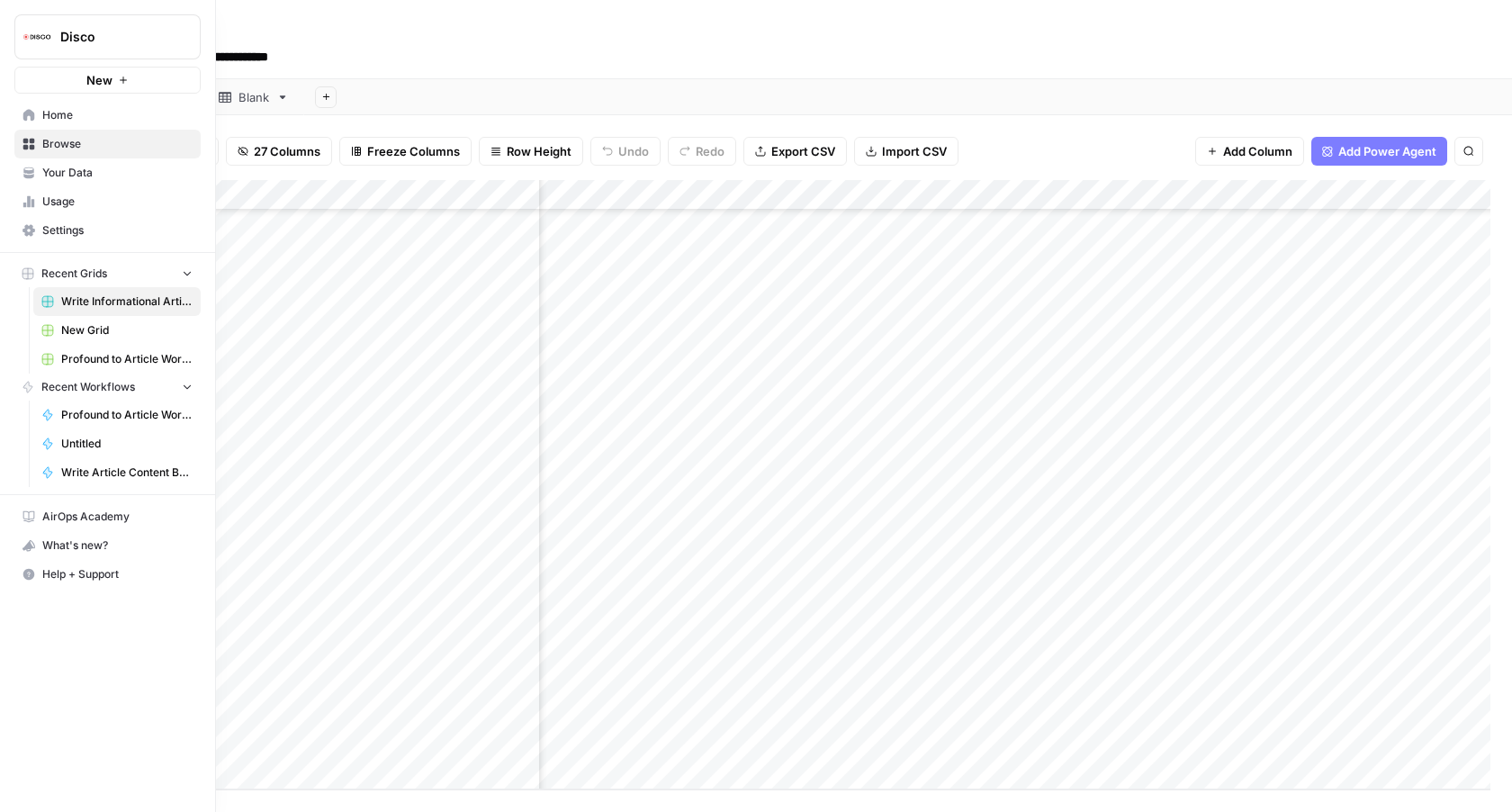
click at [73, 200] on span "Usage" at bounding box center [118, 201] width 150 height 16
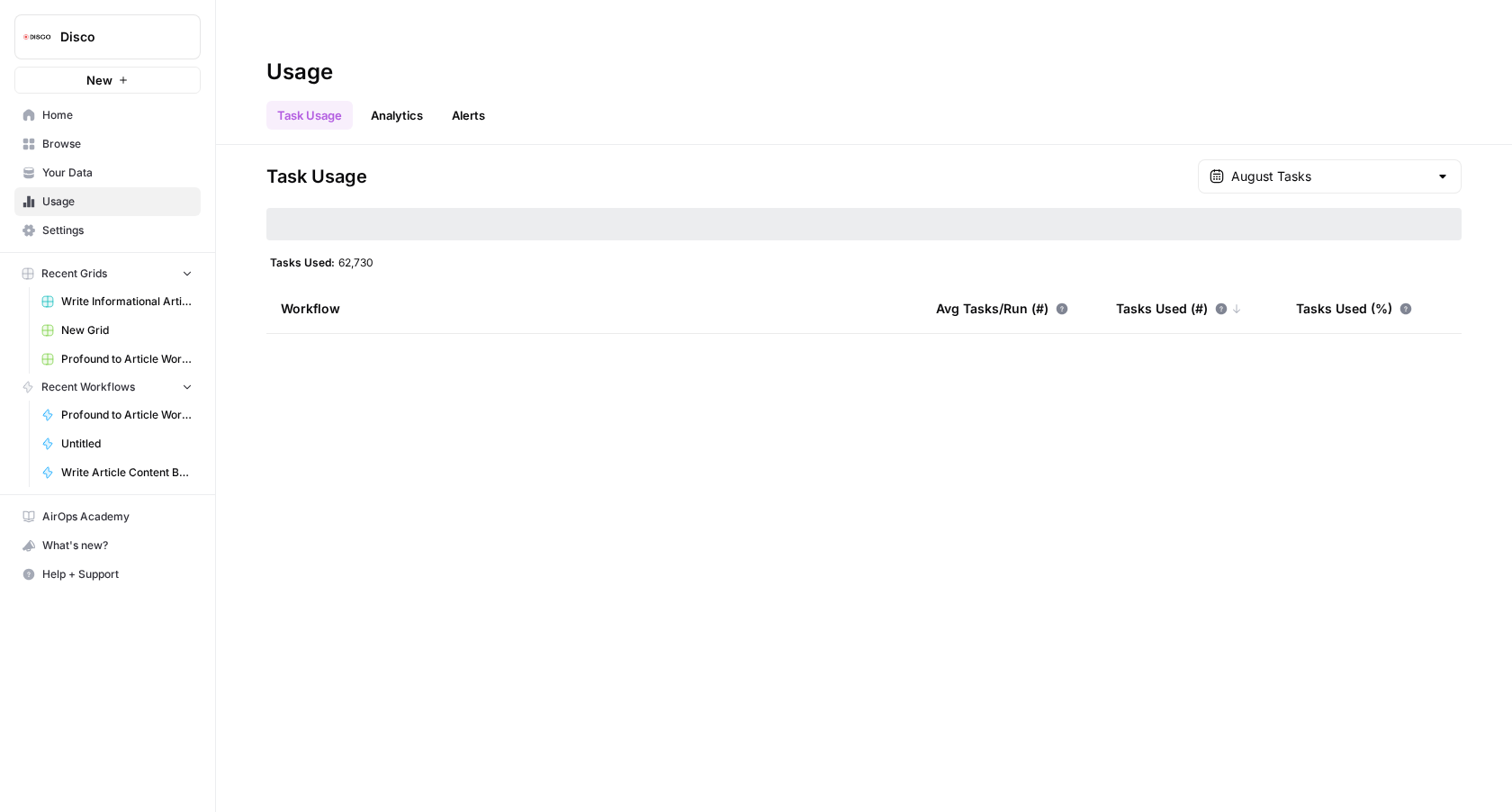
click at [321, 255] on span "Tasks Used:" at bounding box center [303, 262] width 65 height 15
